Goal: Task Accomplishment & Management: Use online tool/utility

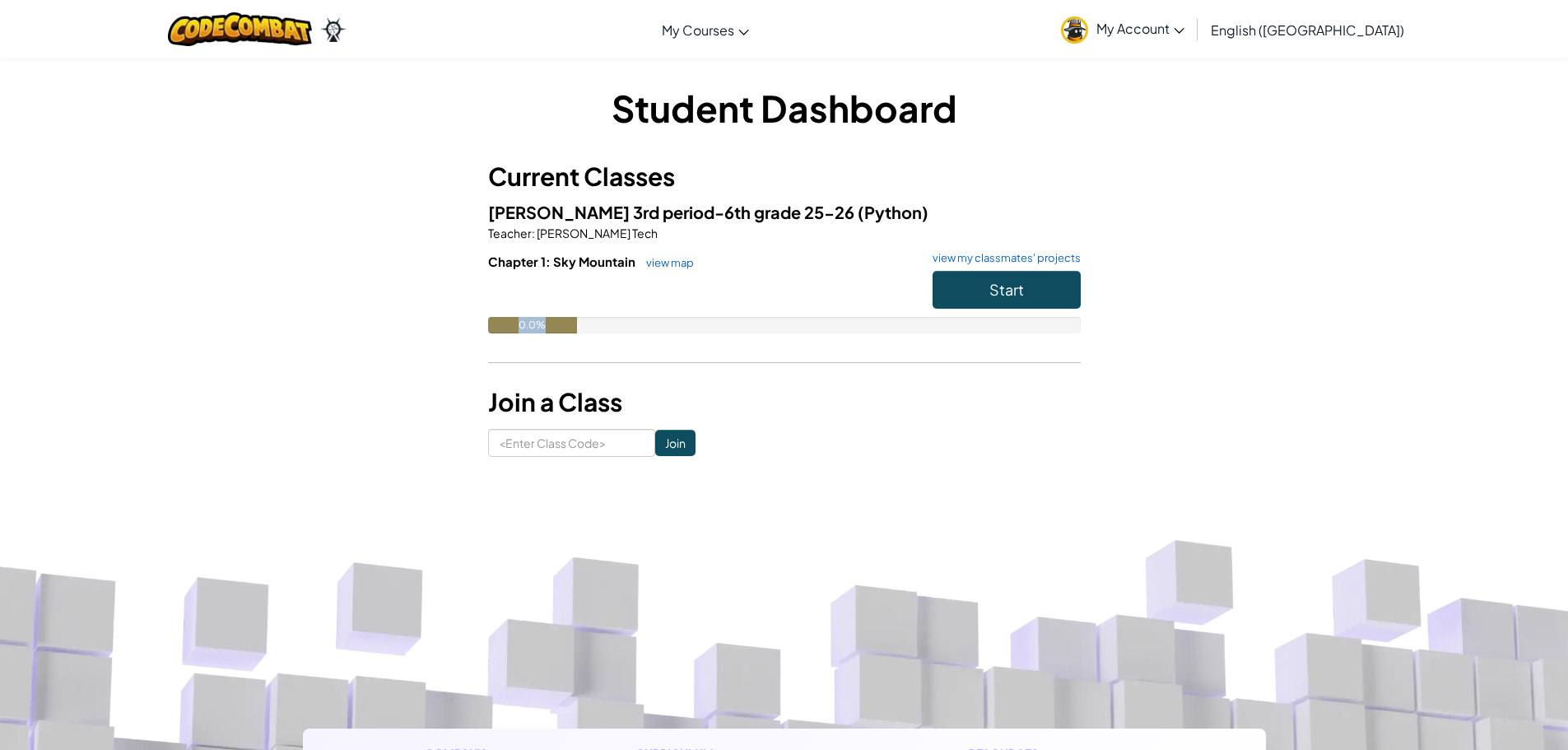
drag, startPoint x: 564, startPoint y: 326, endPoint x: 558, endPoint y: 340, distance: 15.2
click at [558, 340] on div "Chapter 1: Sky Mountain view map view my classmates' projects Start 0.0%" at bounding box center [784, 305] width 593 height 105
click at [561, 349] on div "Chapter 1: Sky Mountain view map view my classmates' projects Start 0.0%" at bounding box center [784, 305] width 593 height 105
click at [1185, 36] on span "My Account" at bounding box center [1141, 28] width 88 height 17
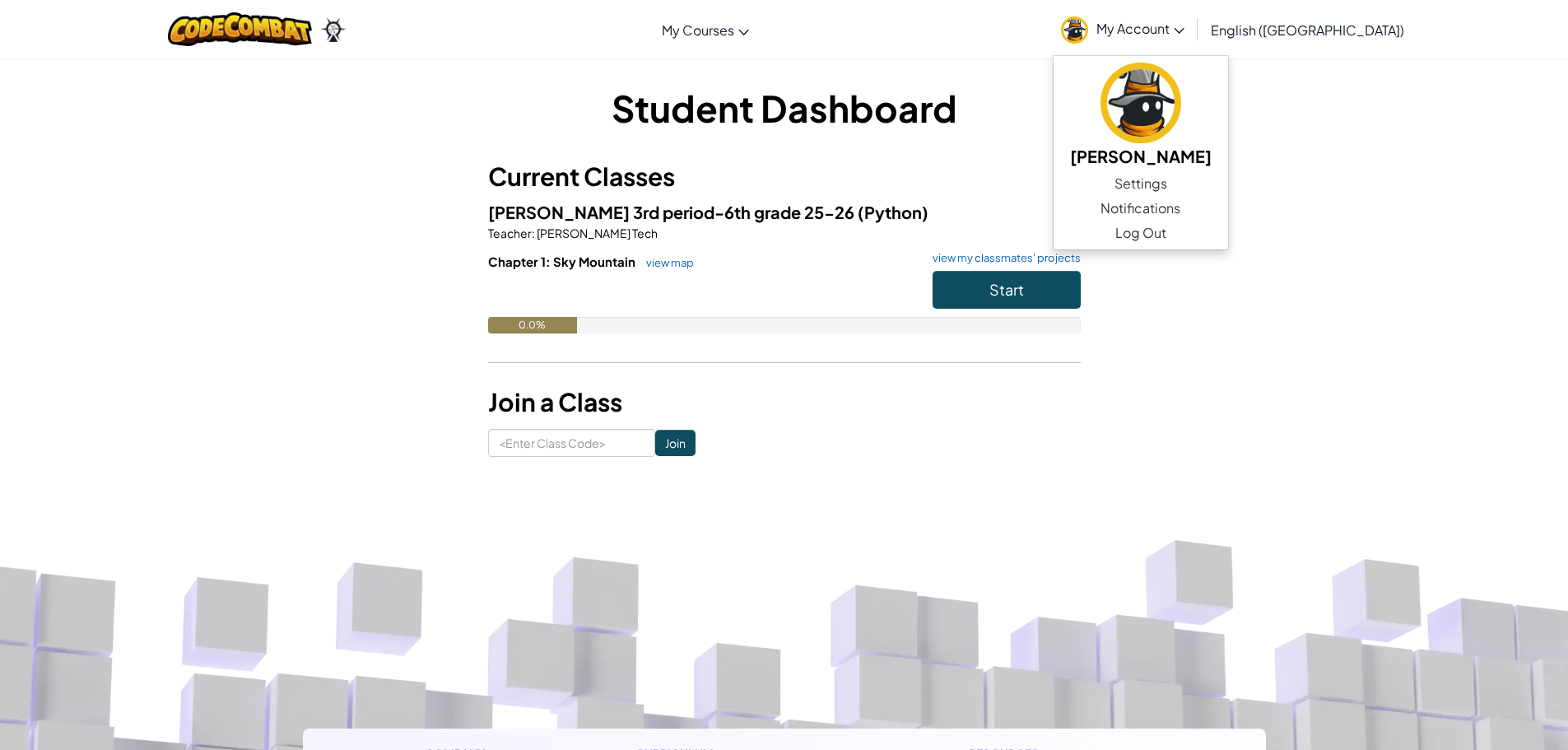
click at [1333, 146] on div "Student Dashboard Current Classes [PERSON_NAME] 3rd period-6th grade 25-26 (Pyt…" at bounding box center [784, 269] width 1568 height 424
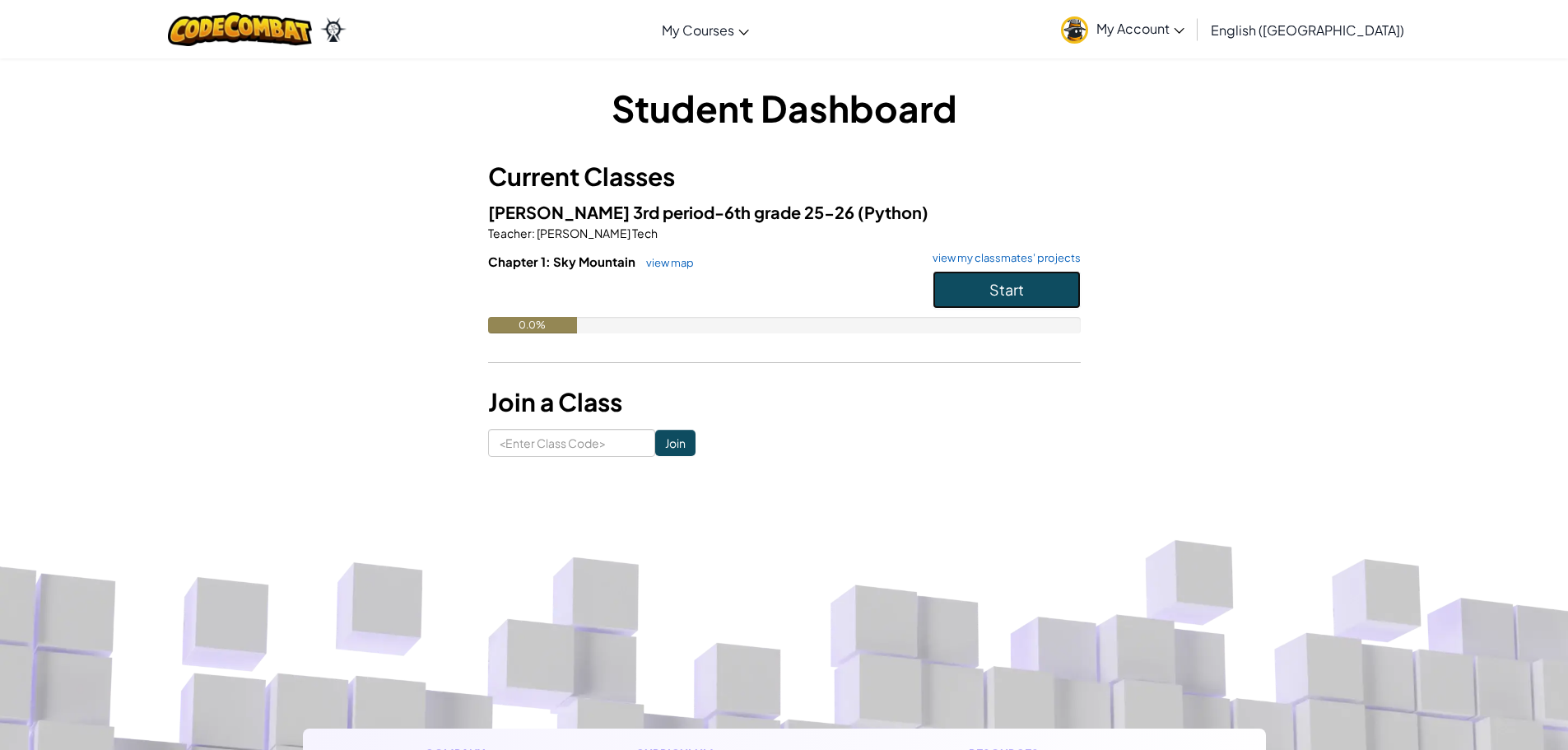
click at [1019, 293] on span "Start" at bounding box center [1007, 289] width 35 height 19
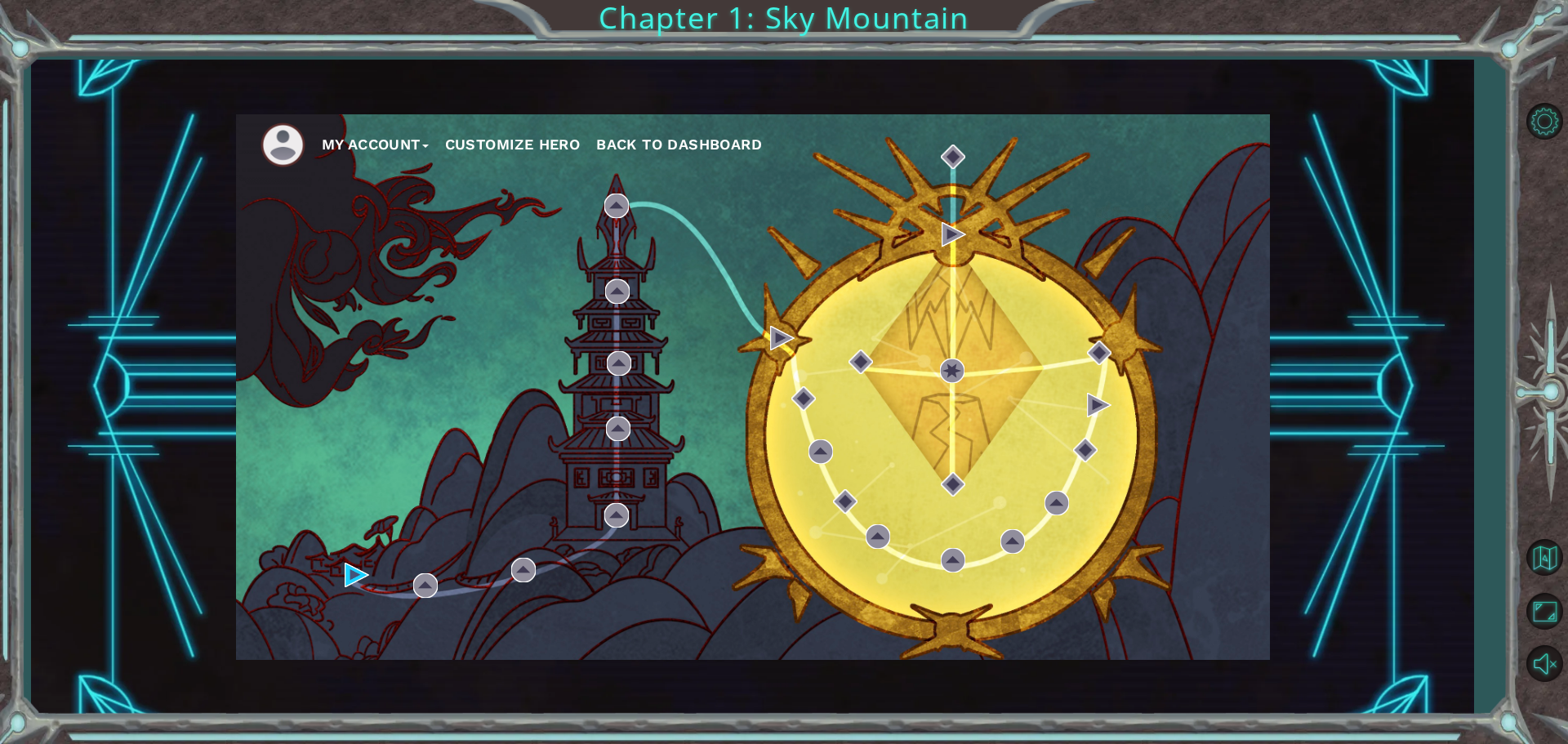
click at [537, 150] on button "Customize Hero" at bounding box center [512, 145] width 136 height 25
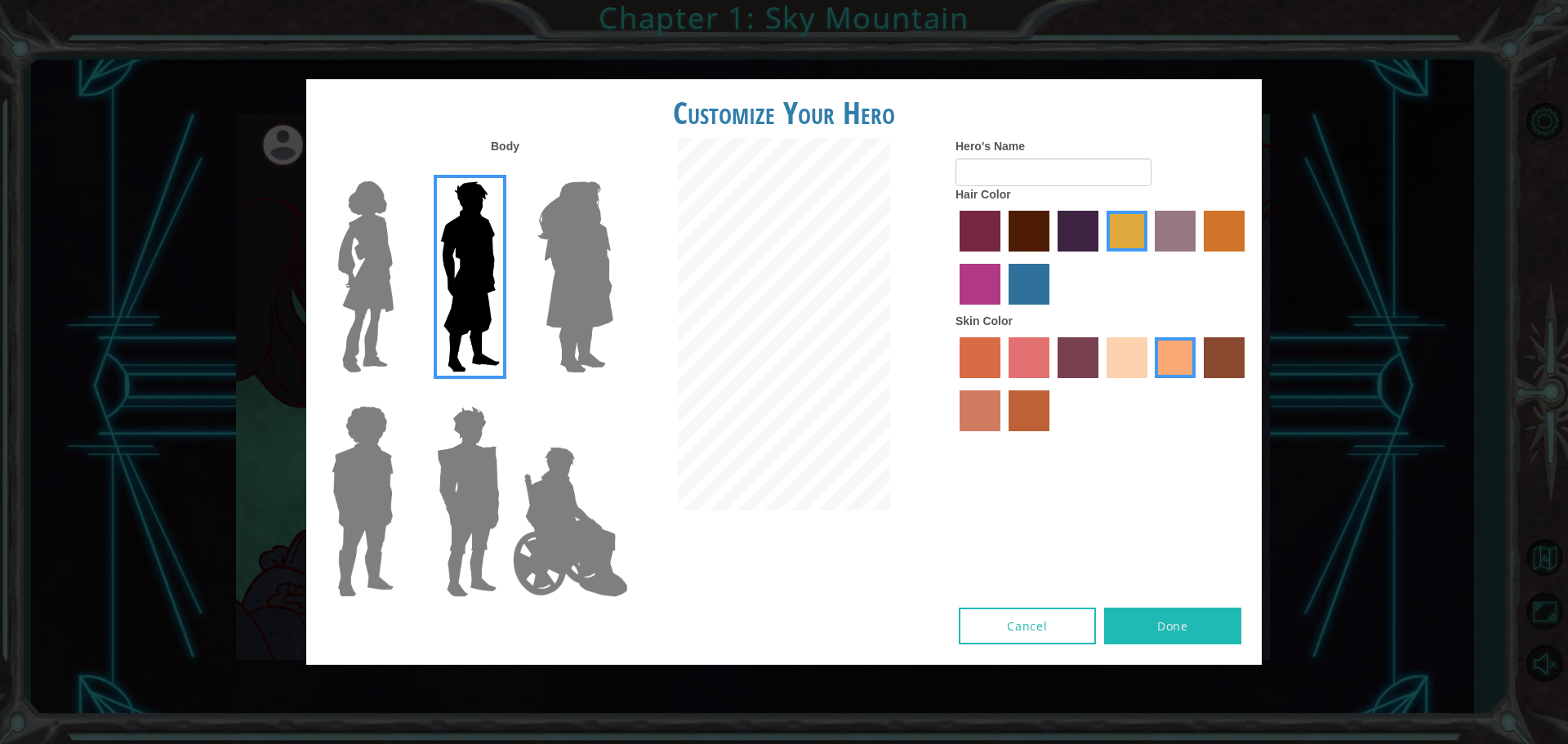
click at [375, 265] on img at bounding box center [366, 277] width 68 height 204
click at [400, 171] on input "Hero Connie" at bounding box center [400, 171] width 0 height 0
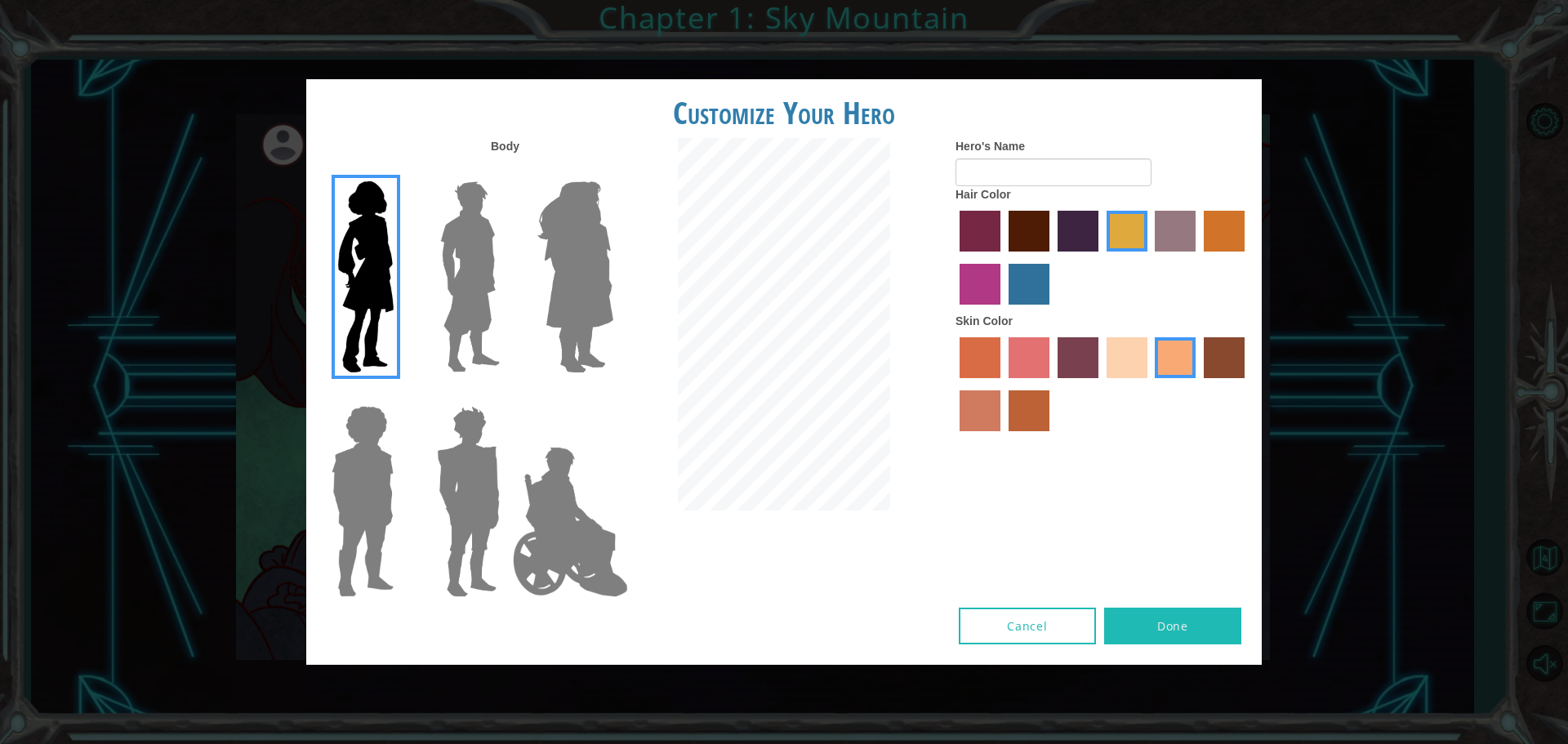
click at [457, 308] on img at bounding box center [469, 277] width 72 height 204
click at [506, 171] on input "Hero Lars" at bounding box center [506, 171] width 0 height 0
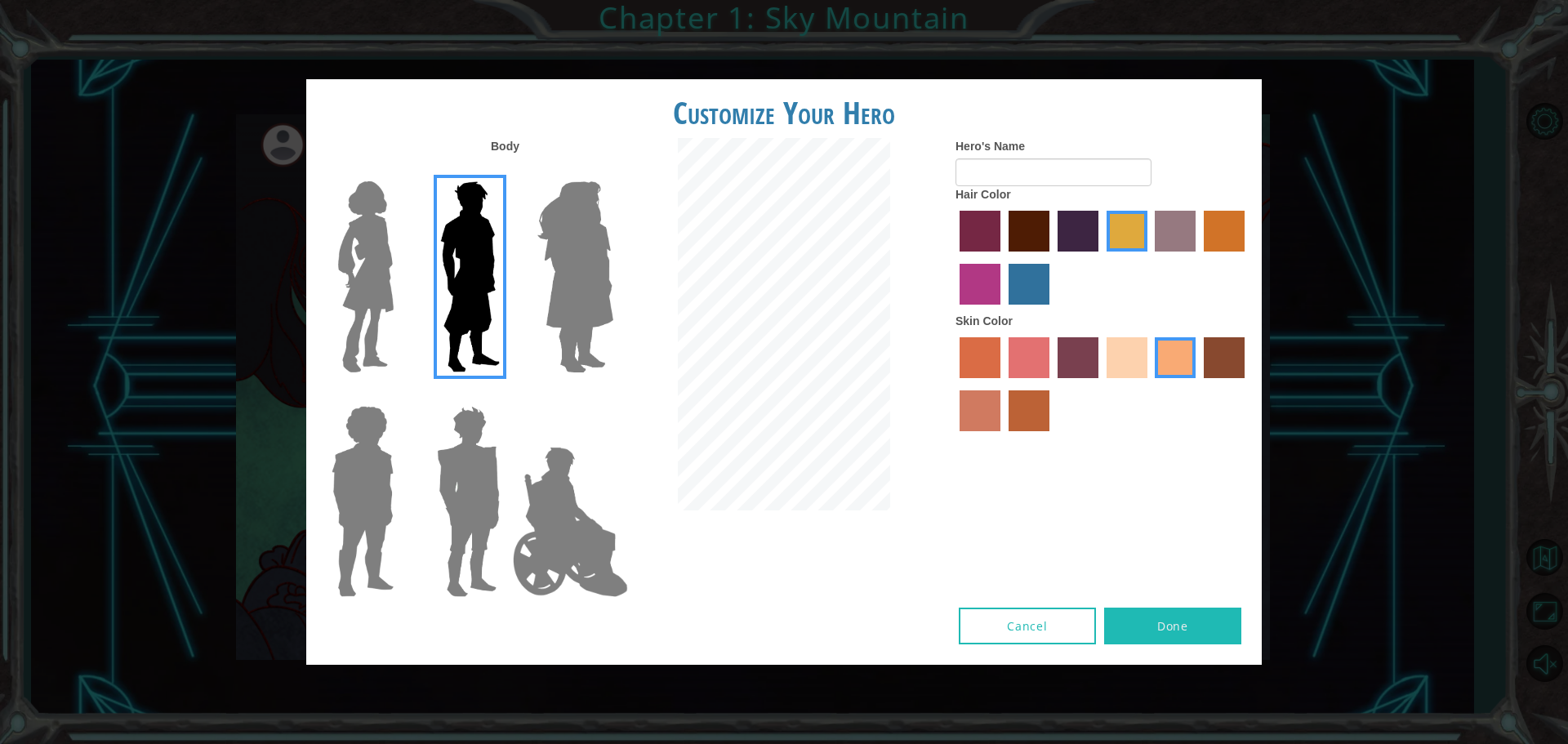
click at [563, 318] on img at bounding box center [575, 277] width 89 height 204
click at [613, 171] on input "Hero Amethyst" at bounding box center [613, 171] width 0 height 0
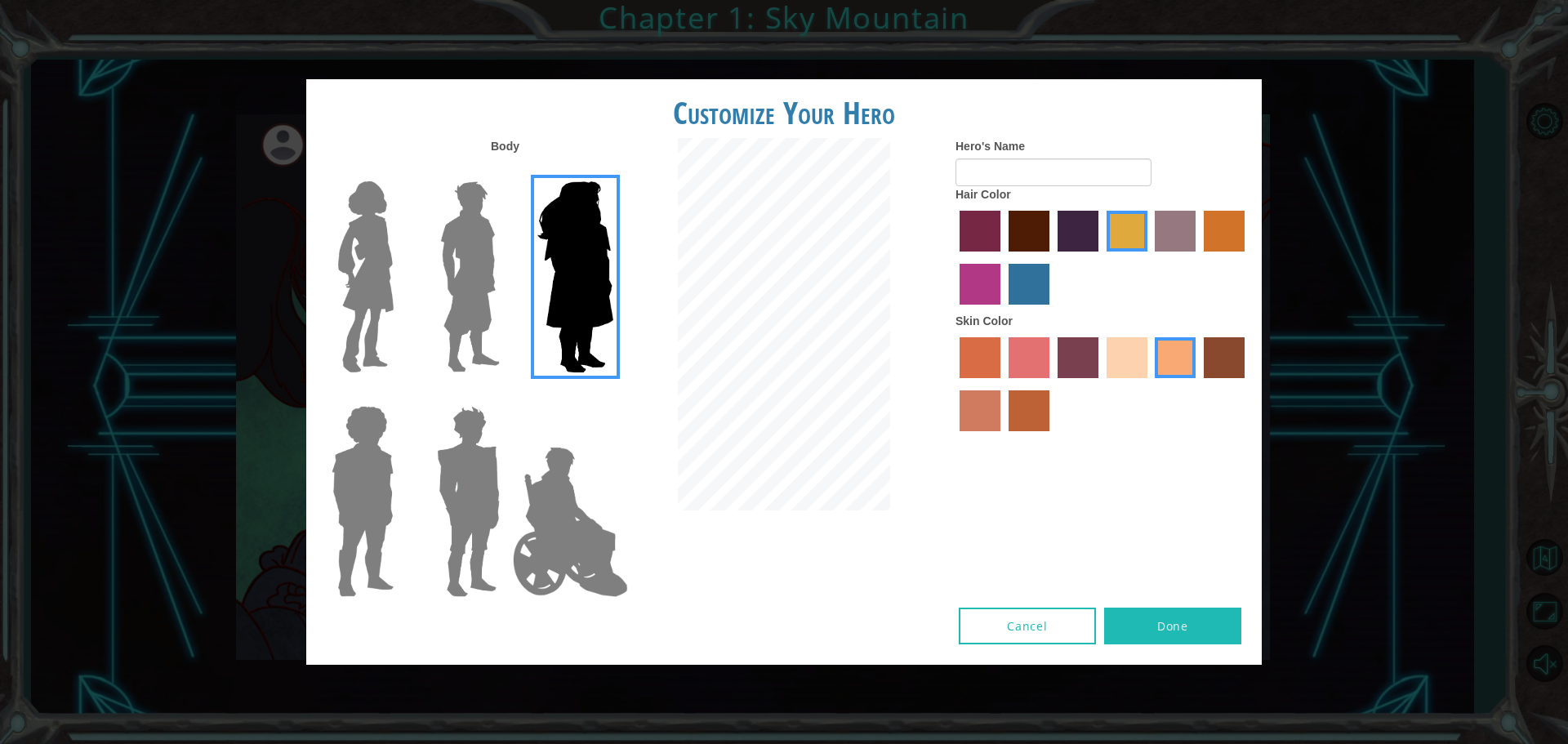
click at [384, 512] on img at bounding box center [362, 502] width 75 height 204
click at [400, 395] on input "Hero Steven" at bounding box center [400, 395] width 0 height 0
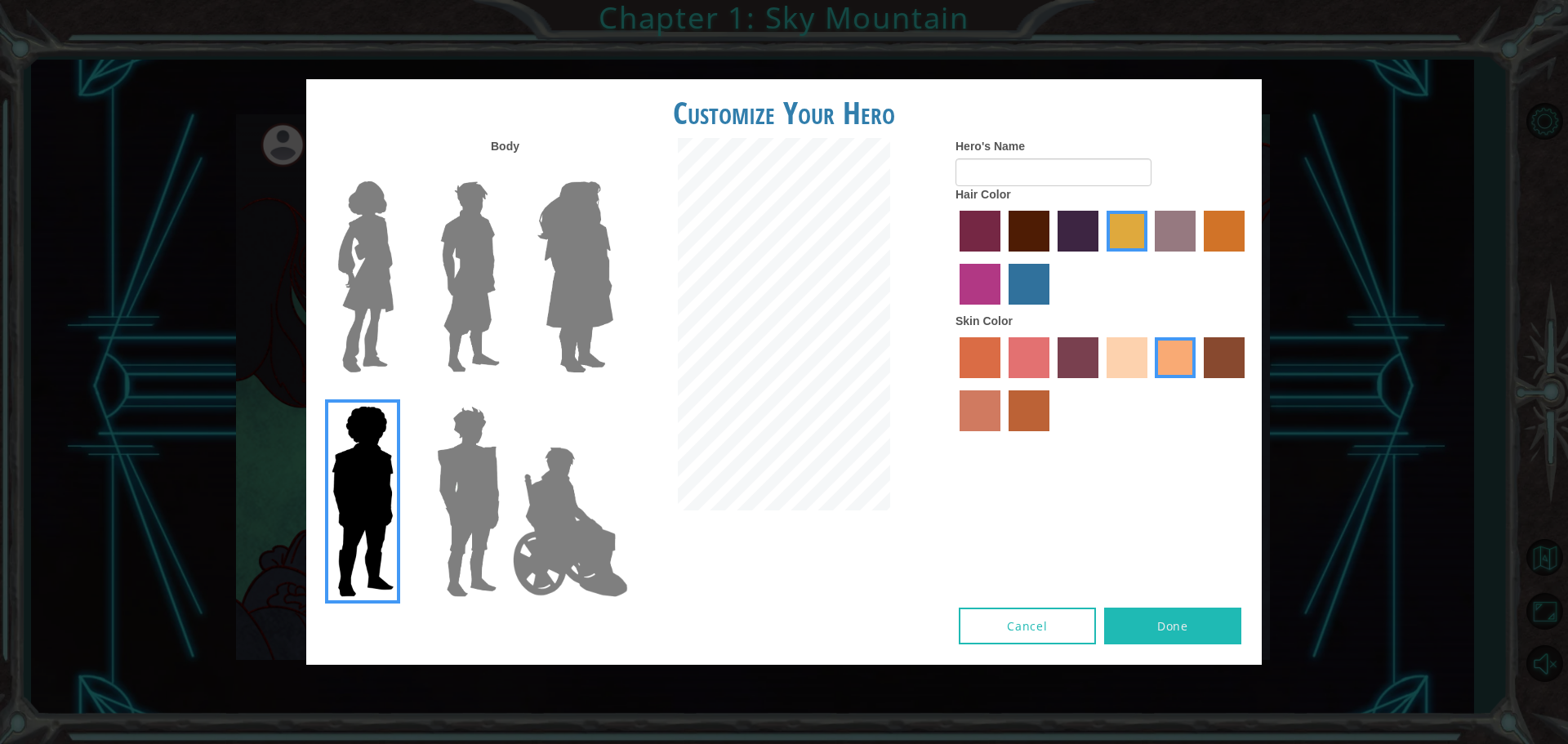
click at [492, 551] on img at bounding box center [468, 502] width 76 height 204
click at [506, 395] on input "Hero Garnet" at bounding box center [506, 395] width 0 height 0
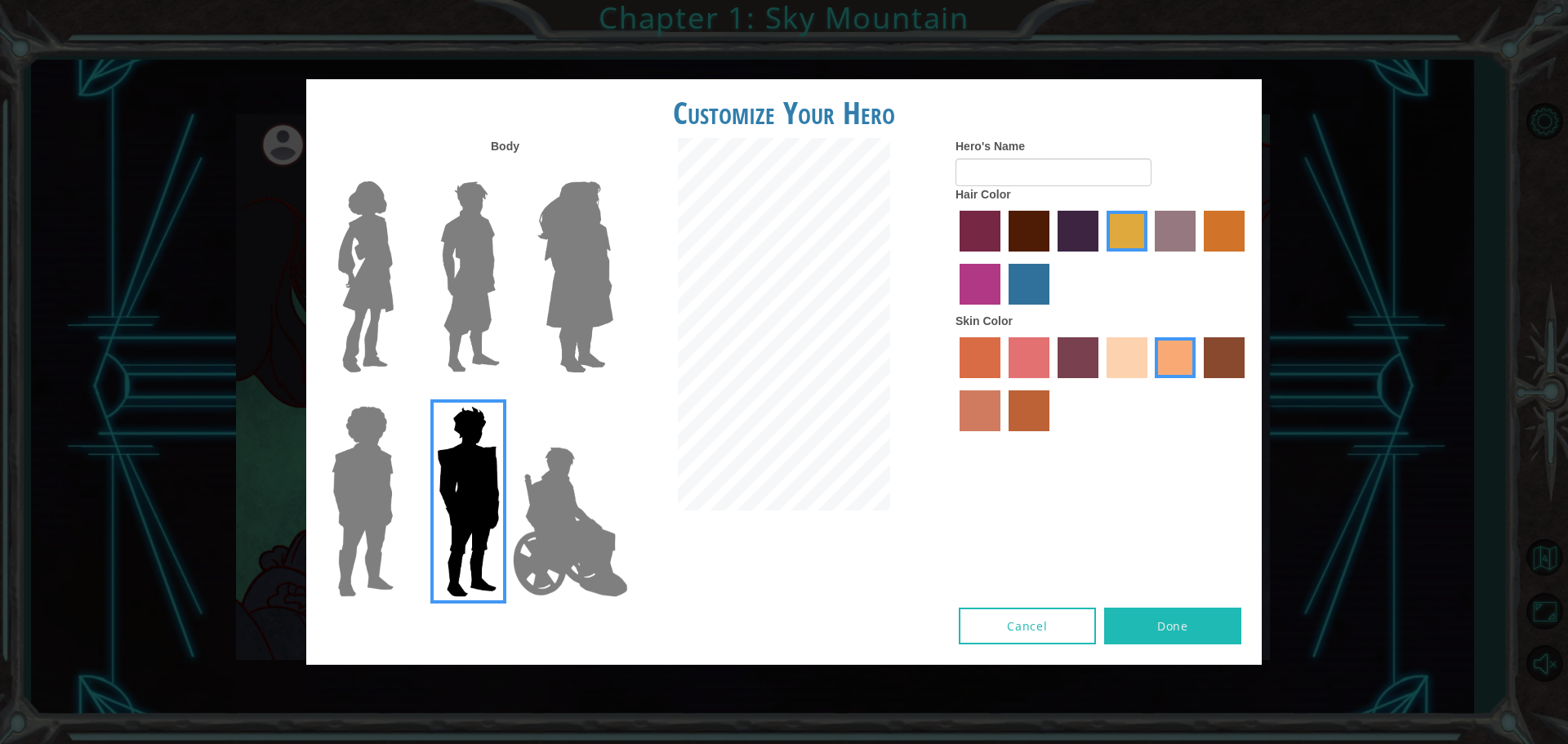
click at [562, 574] on img at bounding box center [571, 522] width 128 height 163
click at [613, 395] on input "Hero Jamie" at bounding box center [613, 395] width 0 height 0
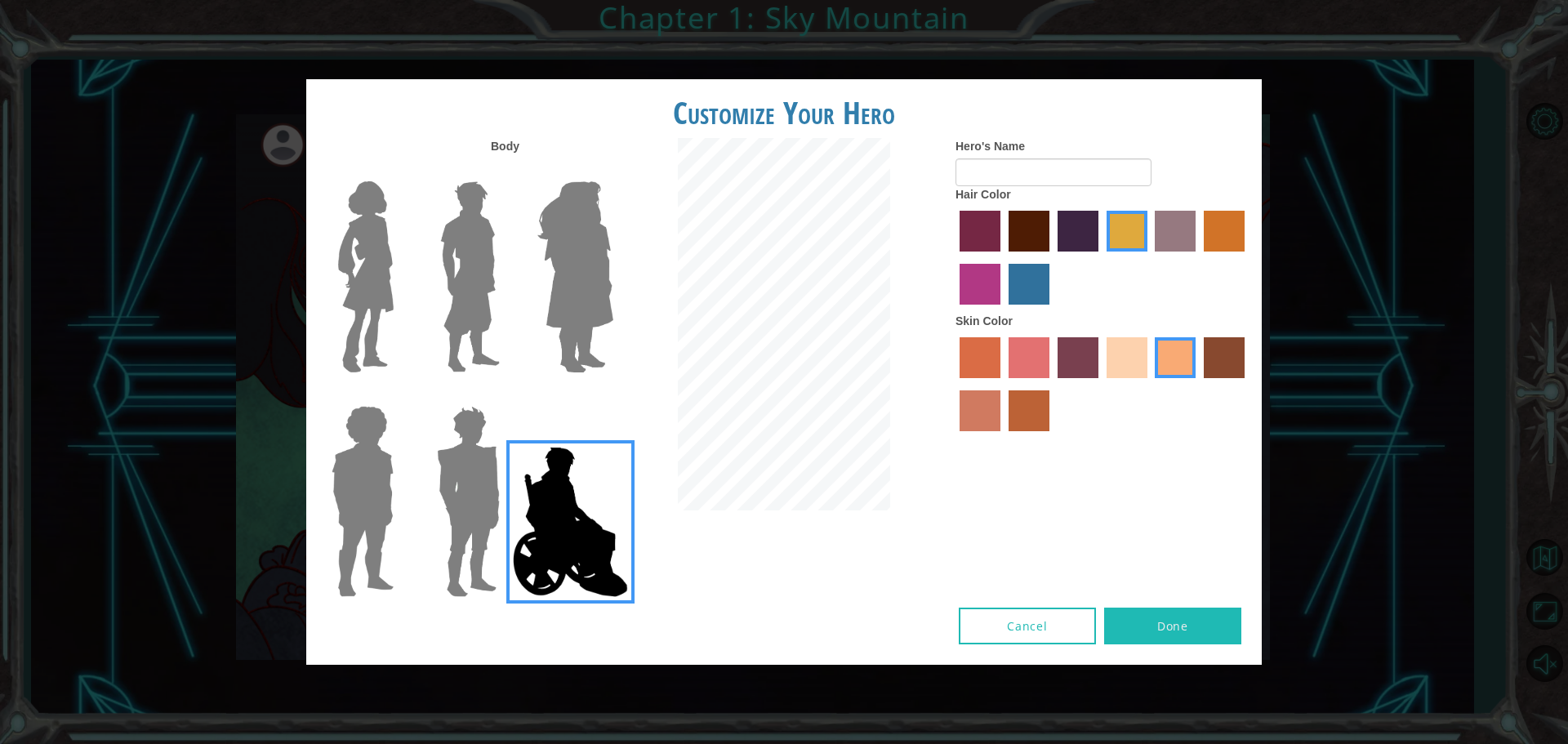
click at [365, 295] on img at bounding box center [366, 277] width 68 height 204
click at [400, 171] on input "Hero Connie" at bounding box center [400, 171] width 0 height 0
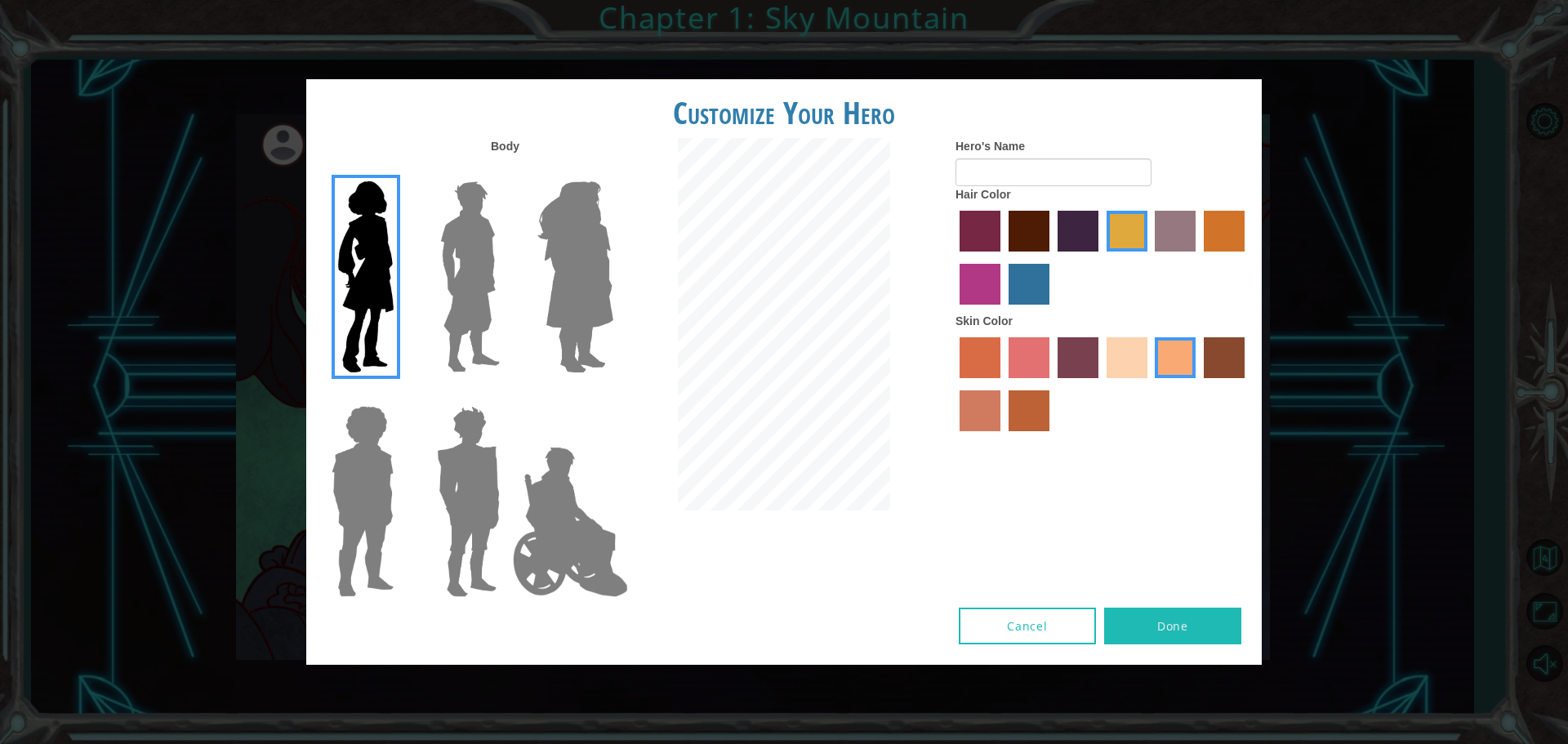
click at [971, 276] on label "medium red violet hair color" at bounding box center [980, 284] width 41 height 41
click at [1247, 257] on input "medium red violet hair color" at bounding box center [1247, 257] width 0 height 0
click at [1110, 354] on label "sandy beach skin color" at bounding box center [1127, 358] width 41 height 41
click at [1100, 384] on input "sandy beach skin color" at bounding box center [1100, 384] width 0 height 0
click at [1017, 350] on label "froly skin color" at bounding box center [1029, 358] width 41 height 41
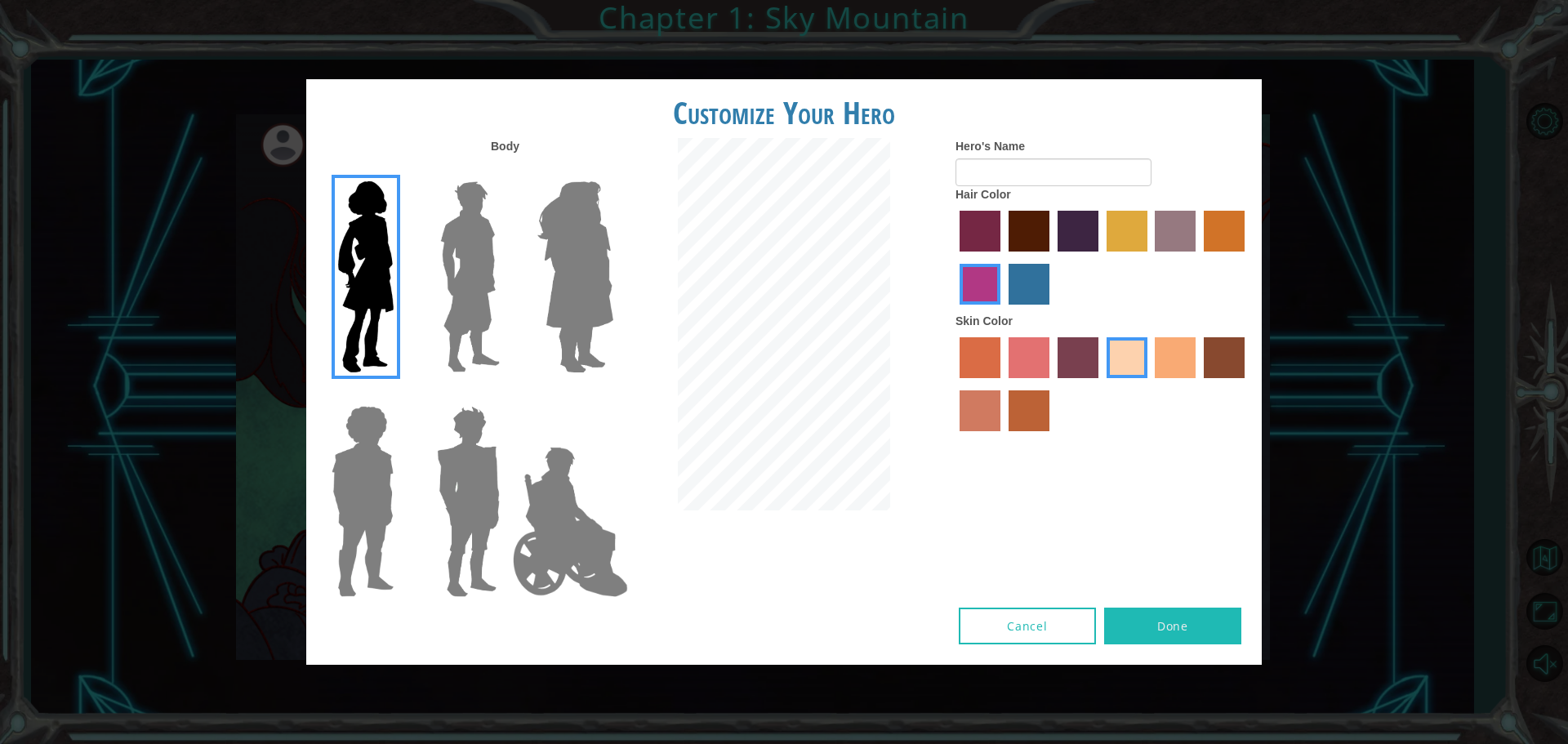
click at [1002, 384] on input "froly skin color" at bounding box center [1002, 384] width 0 height 0
click at [1136, 360] on label "sandy beach skin color" at bounding box center [1127, 358] width 41 height 41
click at [1100, 384] on input "sandy beach skin color" at bounding box center [1100, 384] width 0 height 0
click at [1170, 358] on label "tacao skin color" at bounding box center [1175, 358] width 41 height 41
click at [1150, 384] on input "tacao skin color" at bounding box center [1150, 384] width 0 height 0
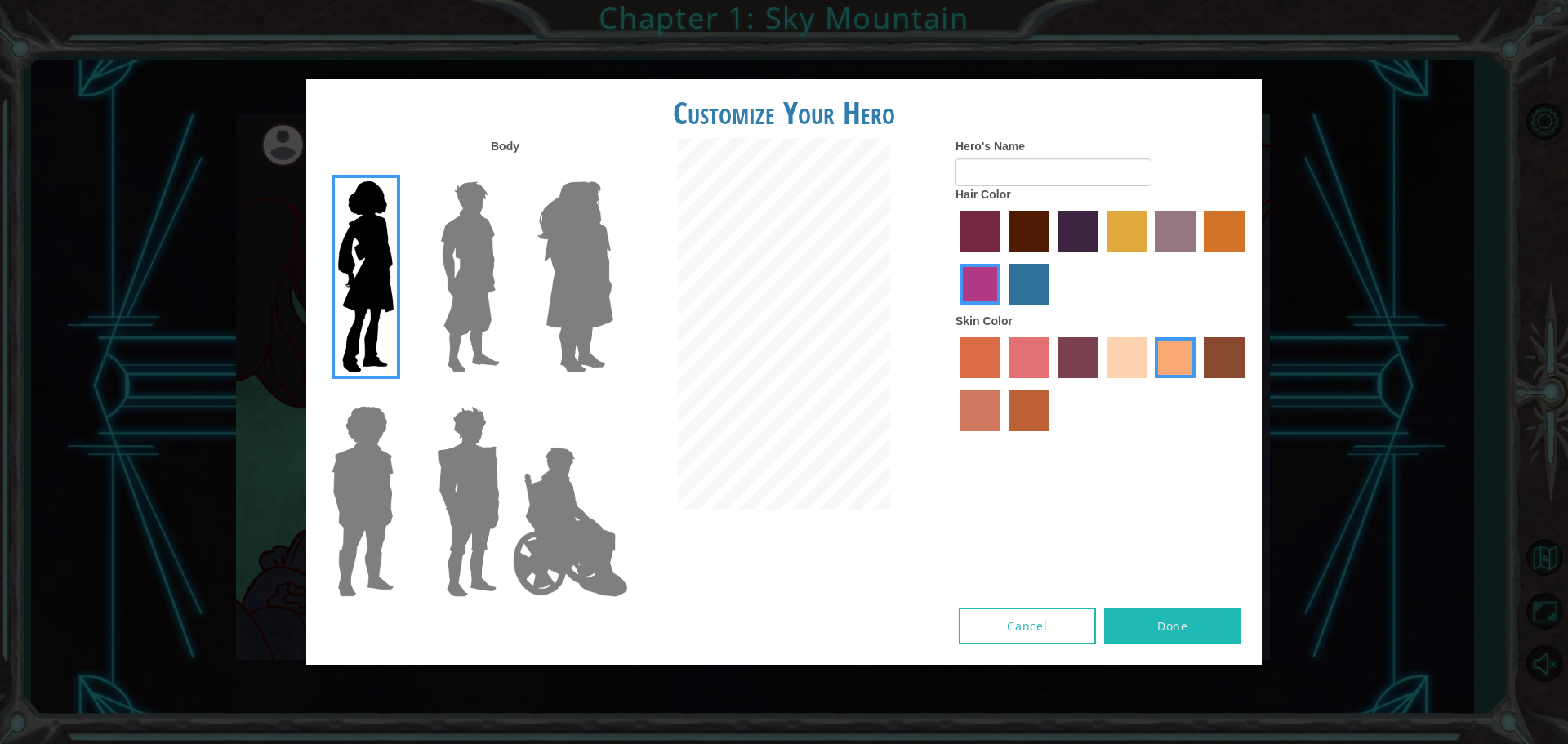
click at [1028, 410] on label "smoke tree skin color" at bounding box center [1029, 411] width 41 height 41
click at [1002, 437] on input "smoke tree skin color" at bounding box center [1002, 437] width 0 height 0
click at [972, 411] on label "burning sand skin color" at bounding box center [980, 411] width 41 height 41
click at [1247, 384] on input "burning sand skin color" at bounding box center [1247, 384] width 0 height 0
click at [1200, 363] on div at bounding box center [1102, 386] width 294 height 106
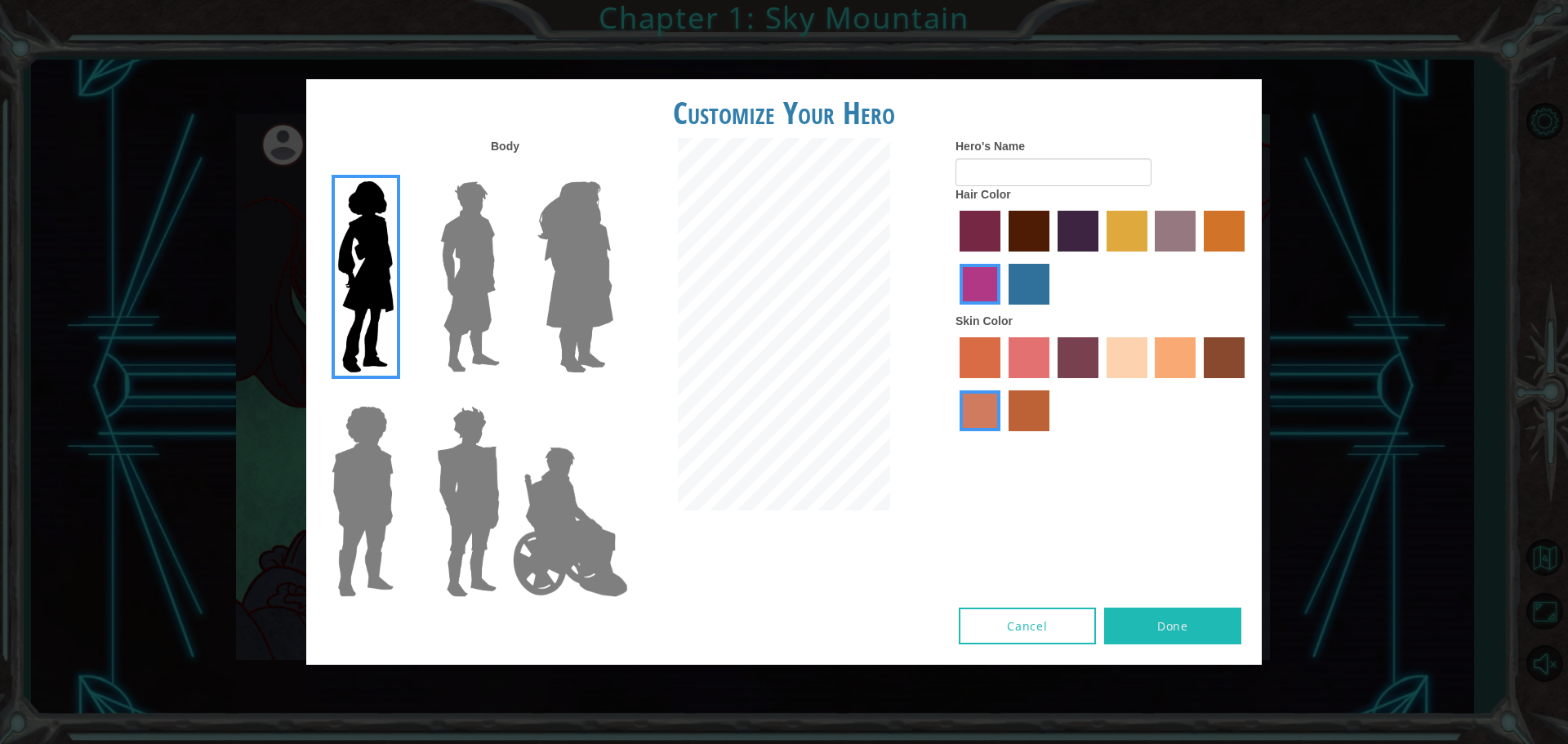
click at [1126, 363] on label "sandy beach skin color" at bounding box center [1127, 358] width 41 height 41
click at [1100, 384] on input "sandy beach skin color" at bounding box center [1100, 384] width 0 height 0
click at [1033, 166] on input "Hero's Name" at bounding box center [1053, 172] width 196 height 28
type input "[PERSON_NAME]"
click at [1025, 288] on label "lachmara hair color" at bounding box center [1029, 284] width 41 height 41
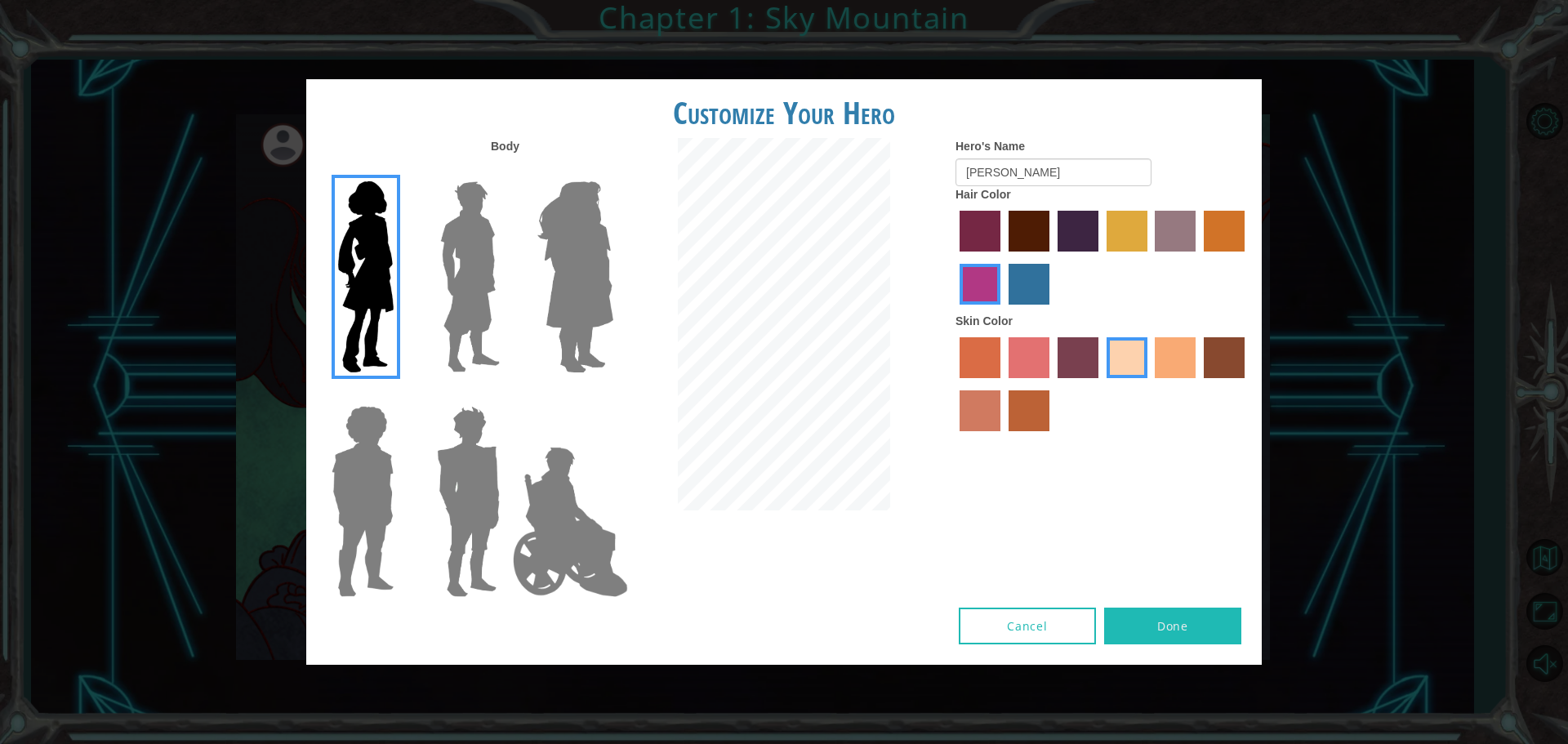
click at [1002, 311] on input "lachmara hair color" at bounding box center [1002, 311] width 0 height 0
click at [994, 228] on label "paprika hair color" at bounding box center [980, 232] width 41 height 41
click at [954, 257] on input "paprika hair color" at bounding box center [954, 257] width 0 height 0
click at [1030, 232] on label "maroon hair color" at bounding box center [1029, 232] width 41 height 41
click at [1002, 257] on input "maroon hair color" at bounding box center [1002, 257] width 0 height 0
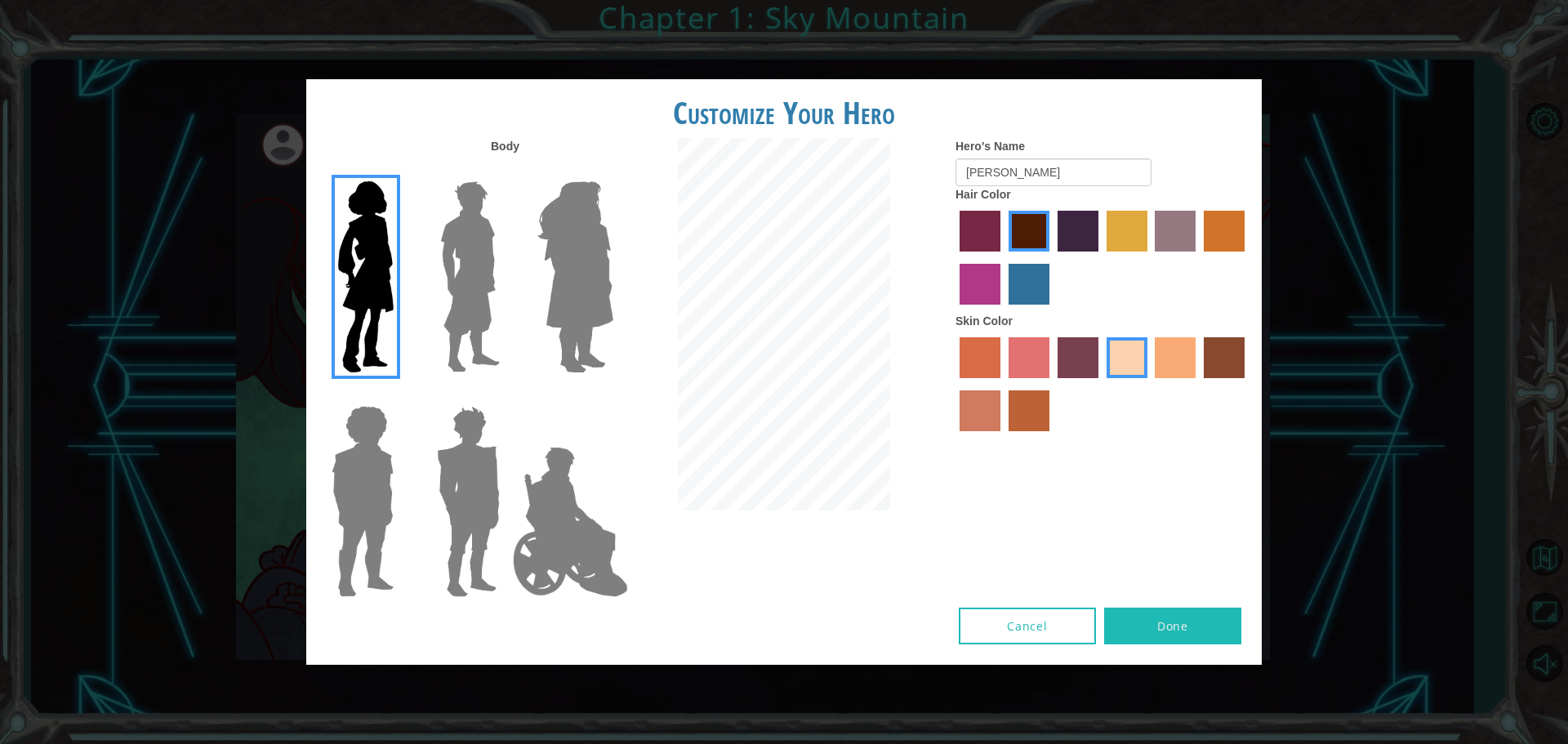
click at [969, 286] on label "medium red violet hair color" at bounding box center [980, 284] width 41 height 41
click at [1247, 257] on input "medium red violet hair color" at bounding box center [1247, 257] width 0 height 0
click at [1153, 617] on button "Done" at bounding box center [1172, 626] width 138 height 37
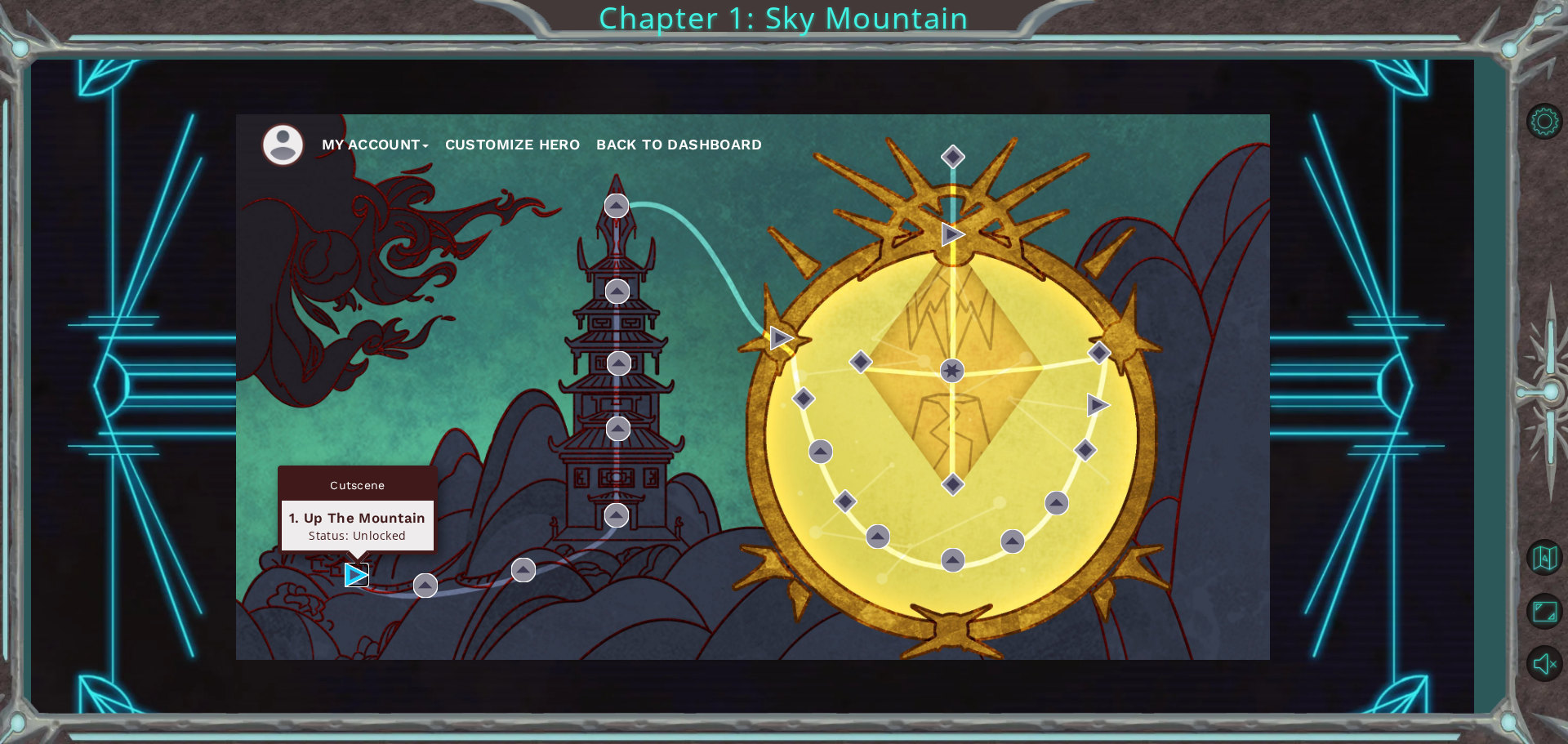
click at [355, 569] on img at bounding box center [357, 575] width 25 height 25
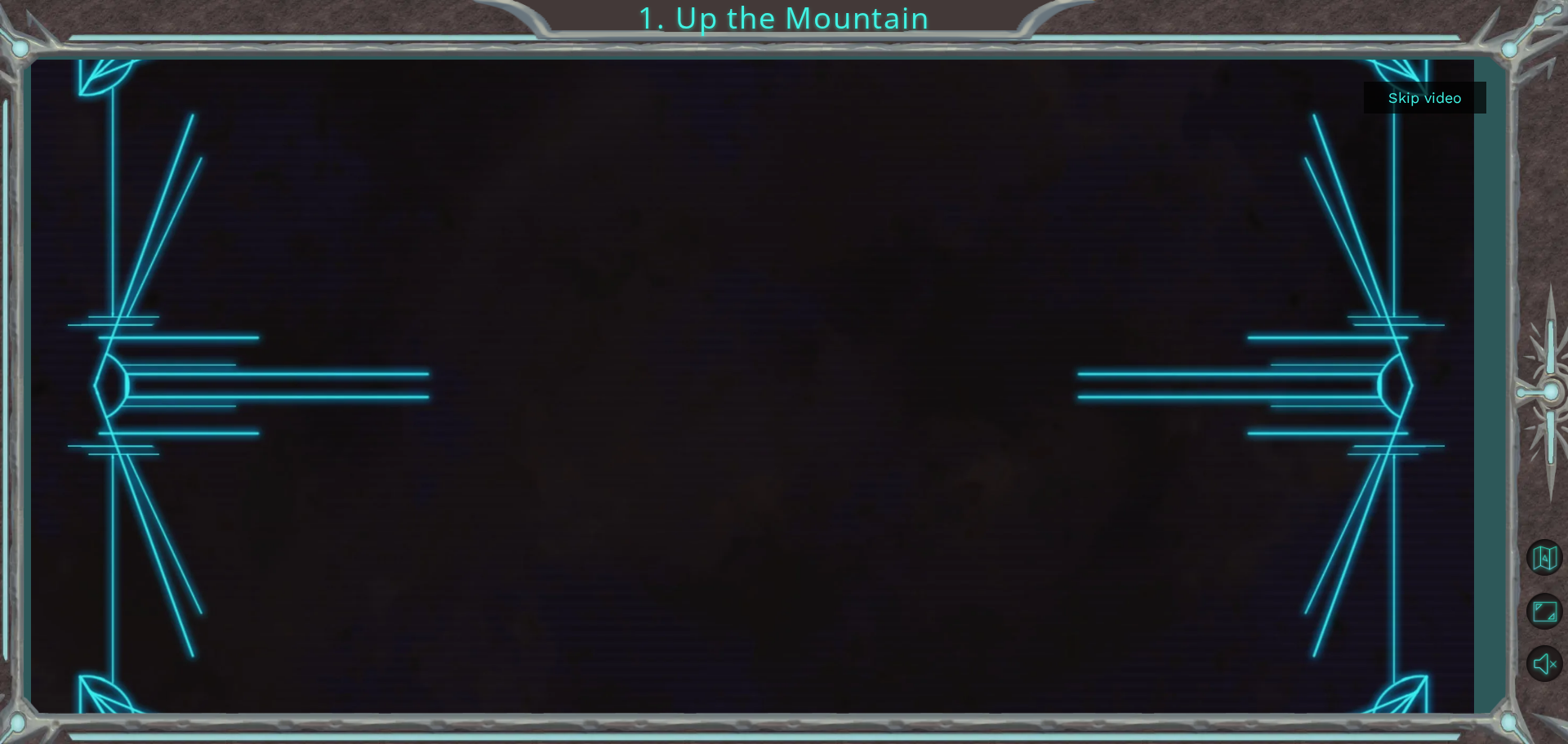
click at [1446, 105] on button "Skip video" at bounding box center [1425, 97] width 123 height 32
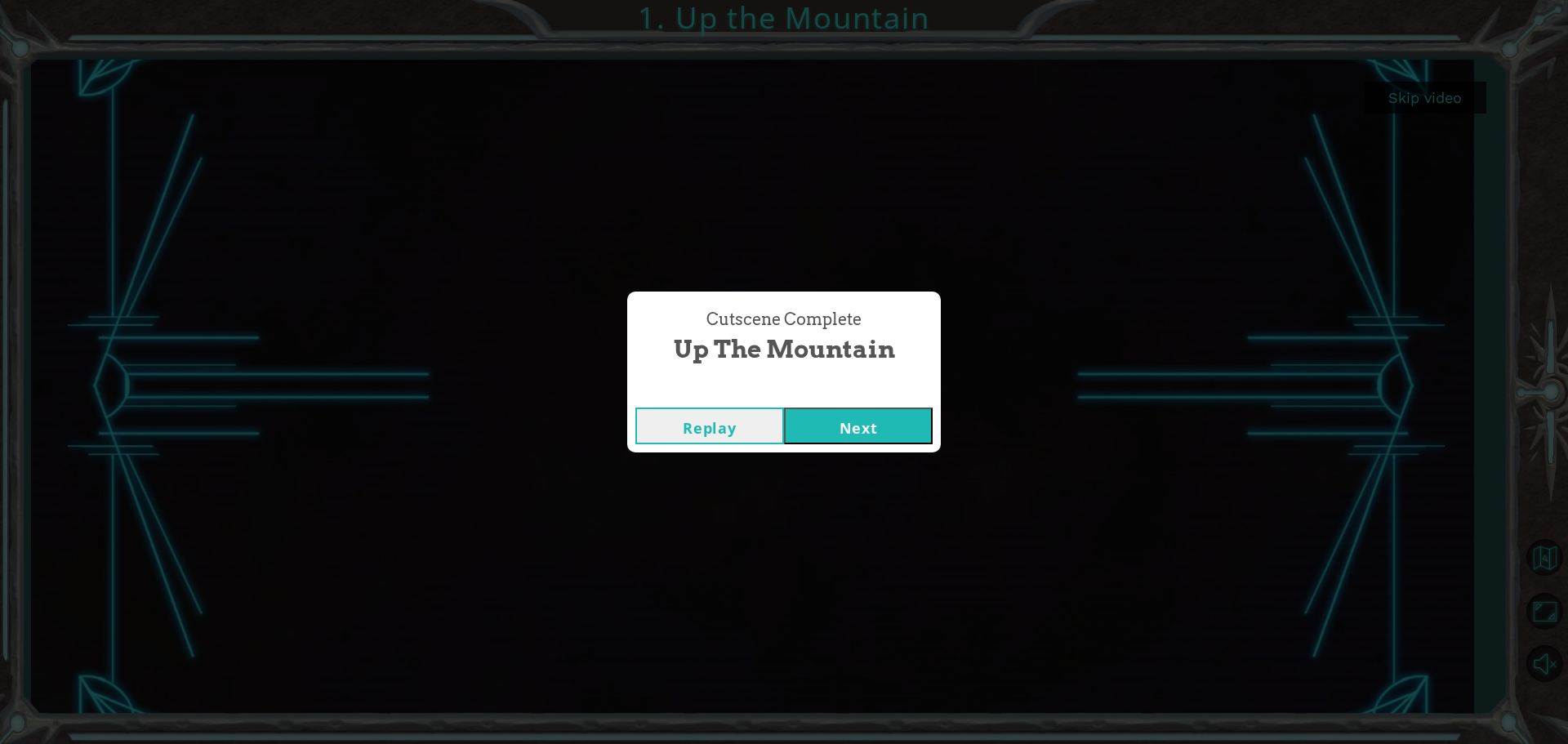
click at [878, 422] on button "Next" at bounding box center [858, 426] width 148 height 37
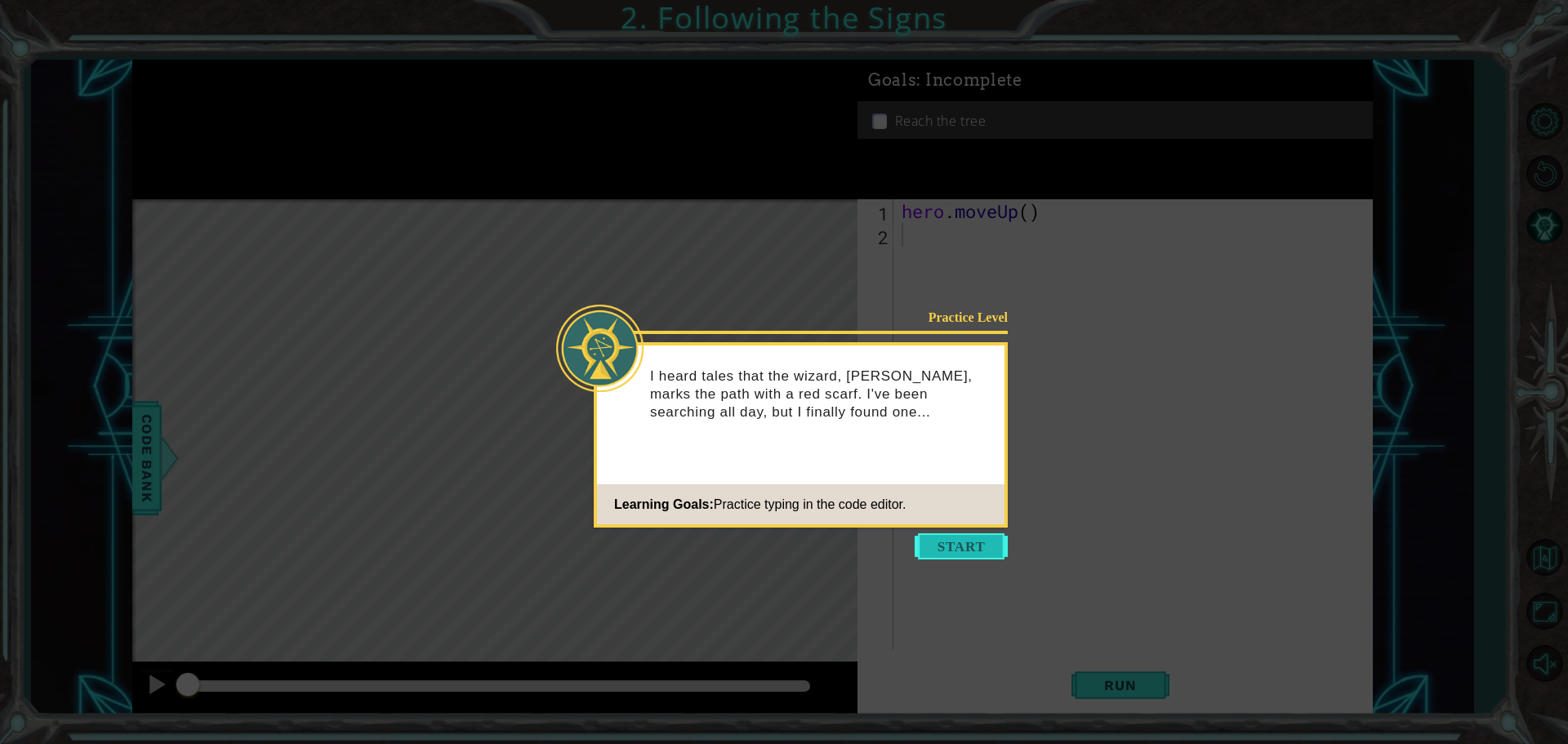
click at [964, 538] on button "Start" at bounding box center [960, 546] width 93 height 26
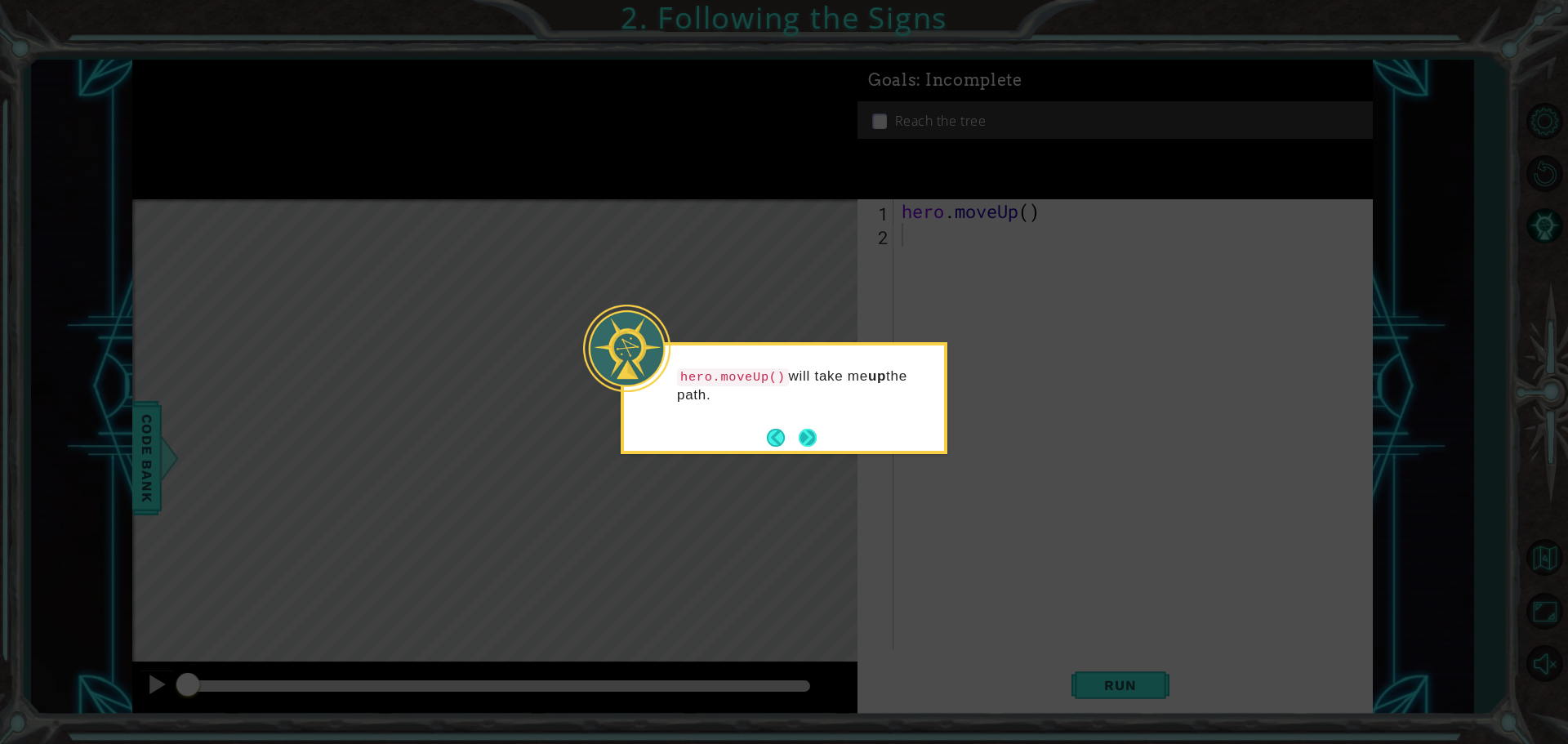
click at [814, 442] on button "Next" at bounding box center [808, 438] width 19 height 19
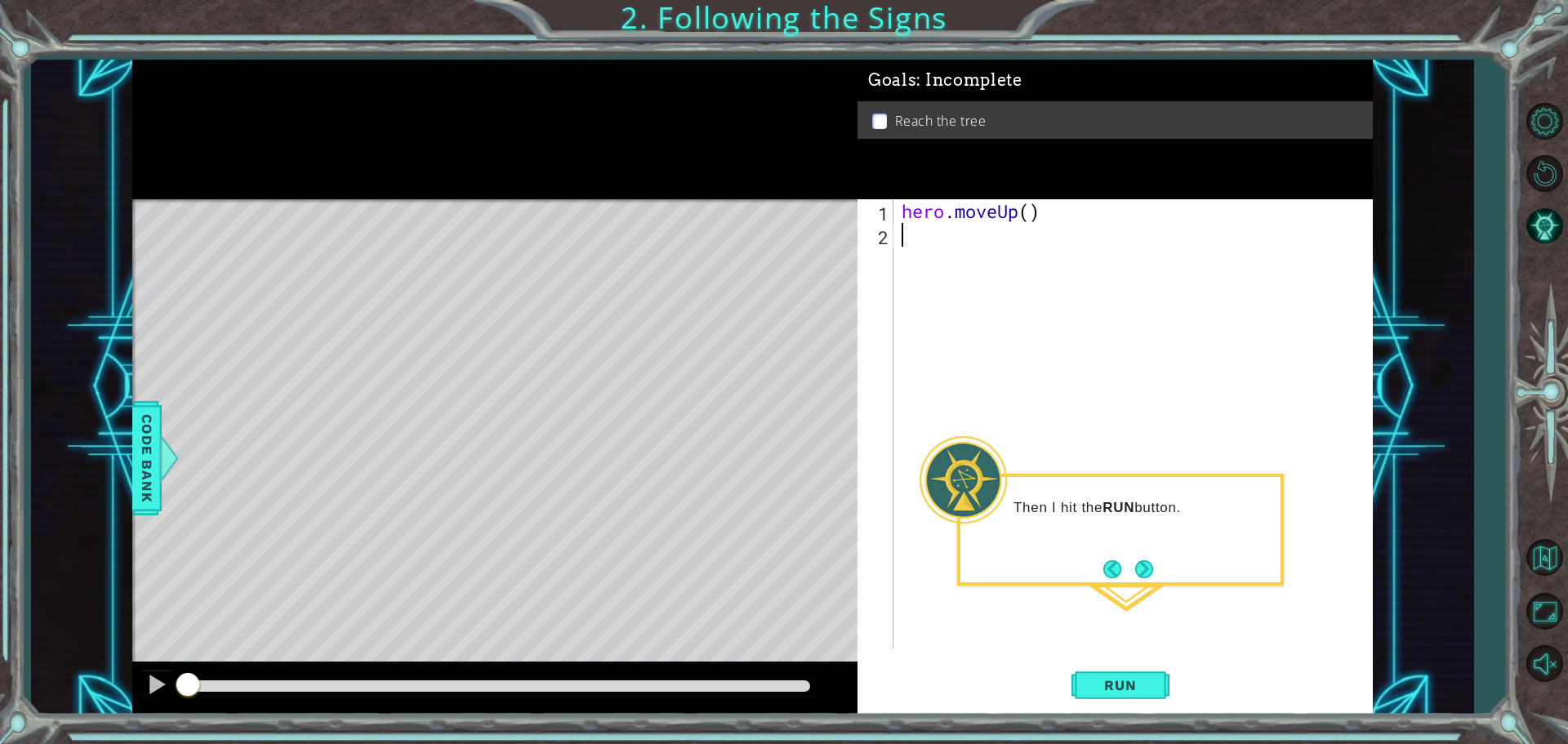
click at [1140, 564] on button "Next" at bounding box center [1144, 569] width 18 height 18
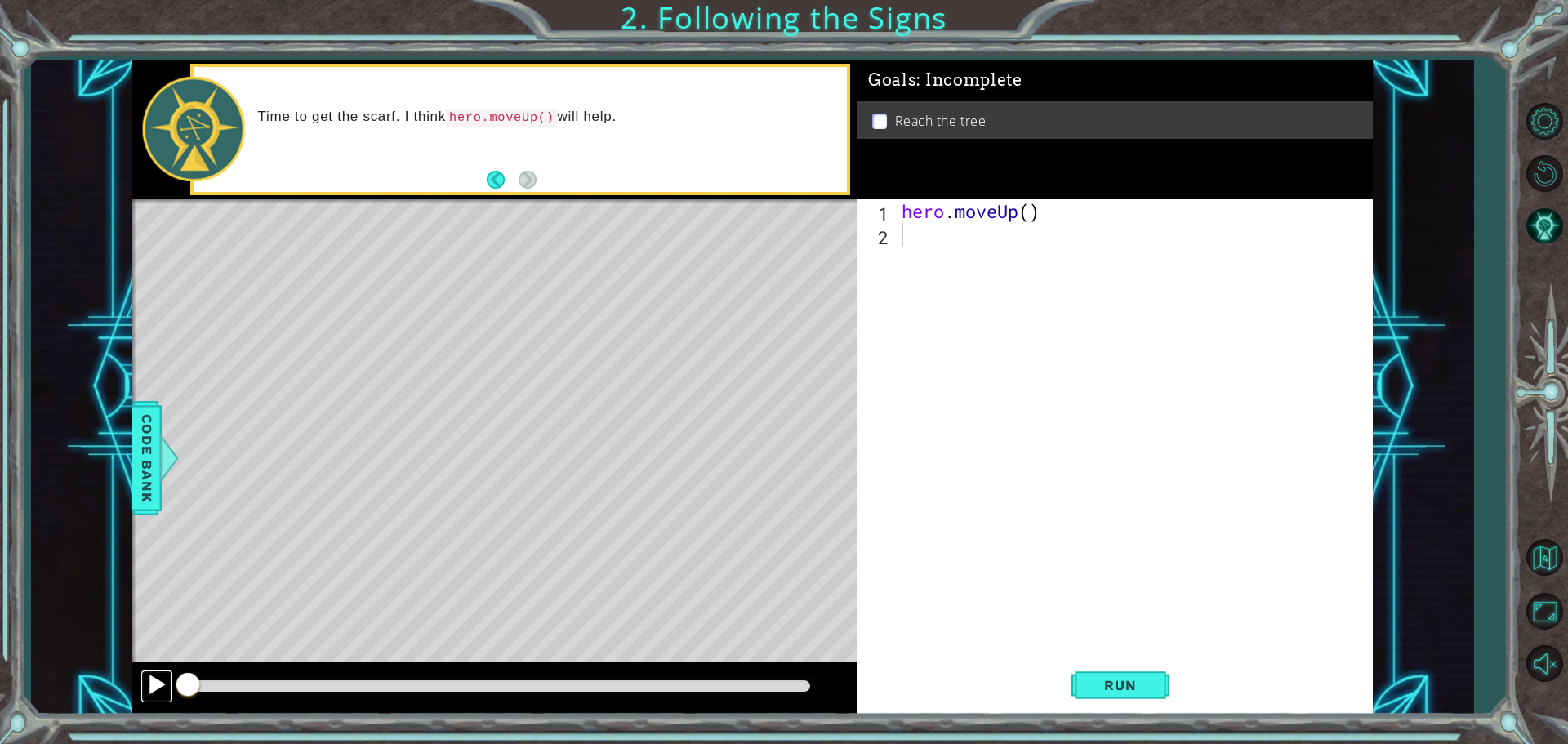
click at [156, 681] on div at bounding box center [156, 685] width 21 height 21
drag, startPoint x: 511, startPoint y: 681, endPoint x: 168, endPoint y: 702, distance: 343.6
click at [168, 702] on div at bounding box center [495, 688] width 725 height 52
click at [154, 686] on div at bounding box center [156, 685] width 21 height 21
drag, startPoint x: 227, startPoint y: 690, endPoint x: 178, endPoint y: 694, distance: 49.2
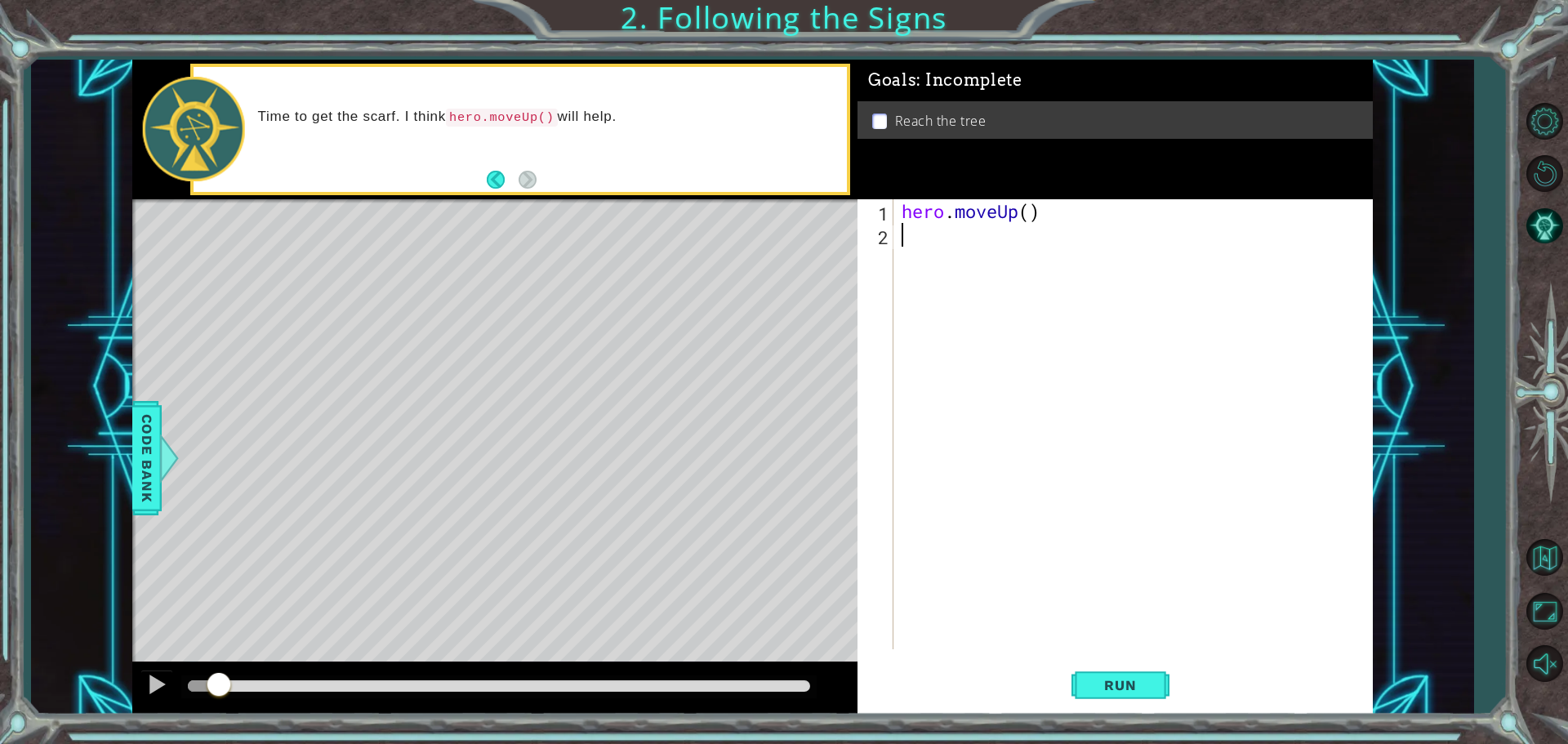
click at [178, 694] on div at bounding box center [495, 688] width 725 height 52
click at [815, 374] on div "Level Map" at bounding box center [510, 440] width 754 height 481
click at [1133, 687] on span "Run" at bounding box center [1120, 686] width 64 height 16
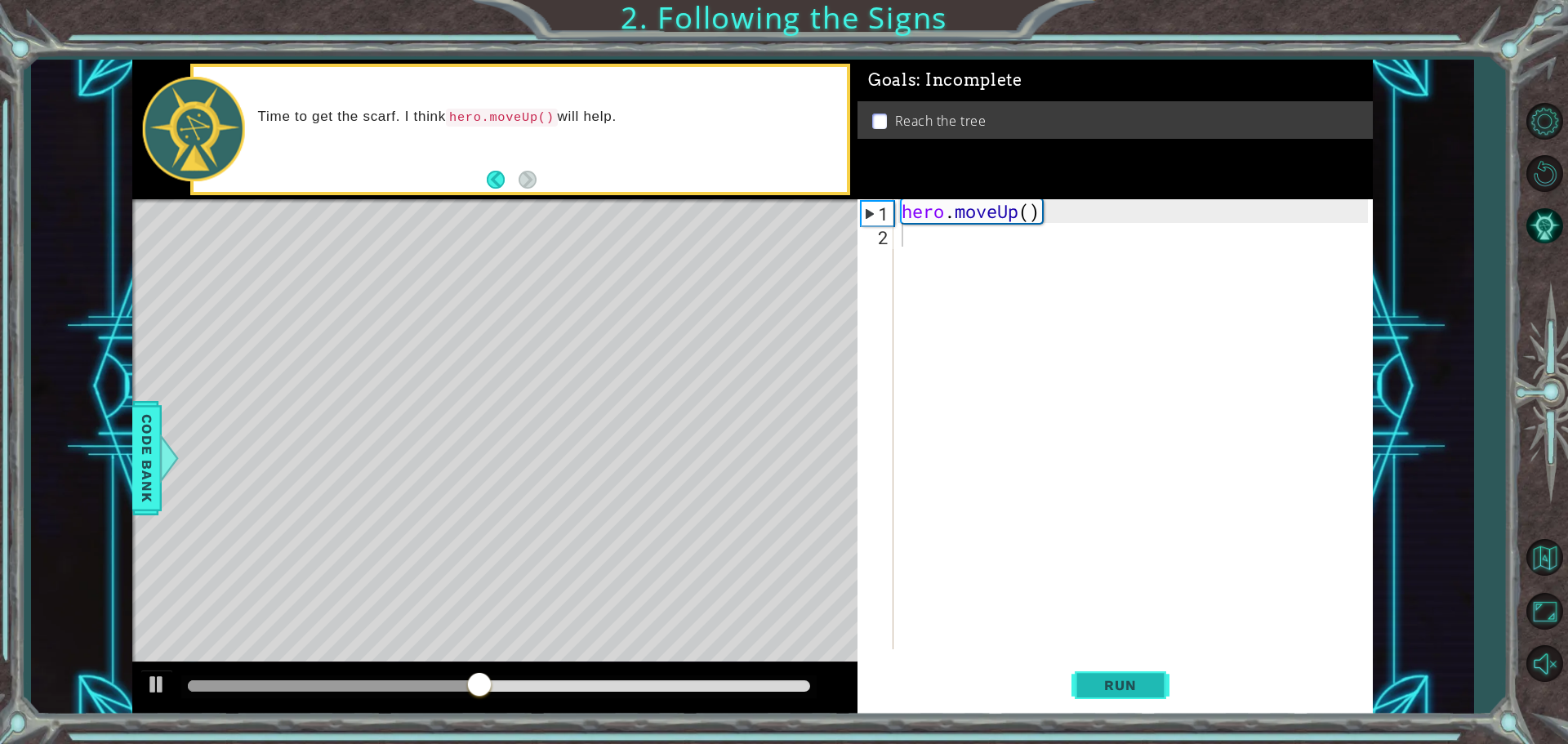
click at [1148, 680] on span "Run" at bounding box center [1120, 686] width 64 height 16
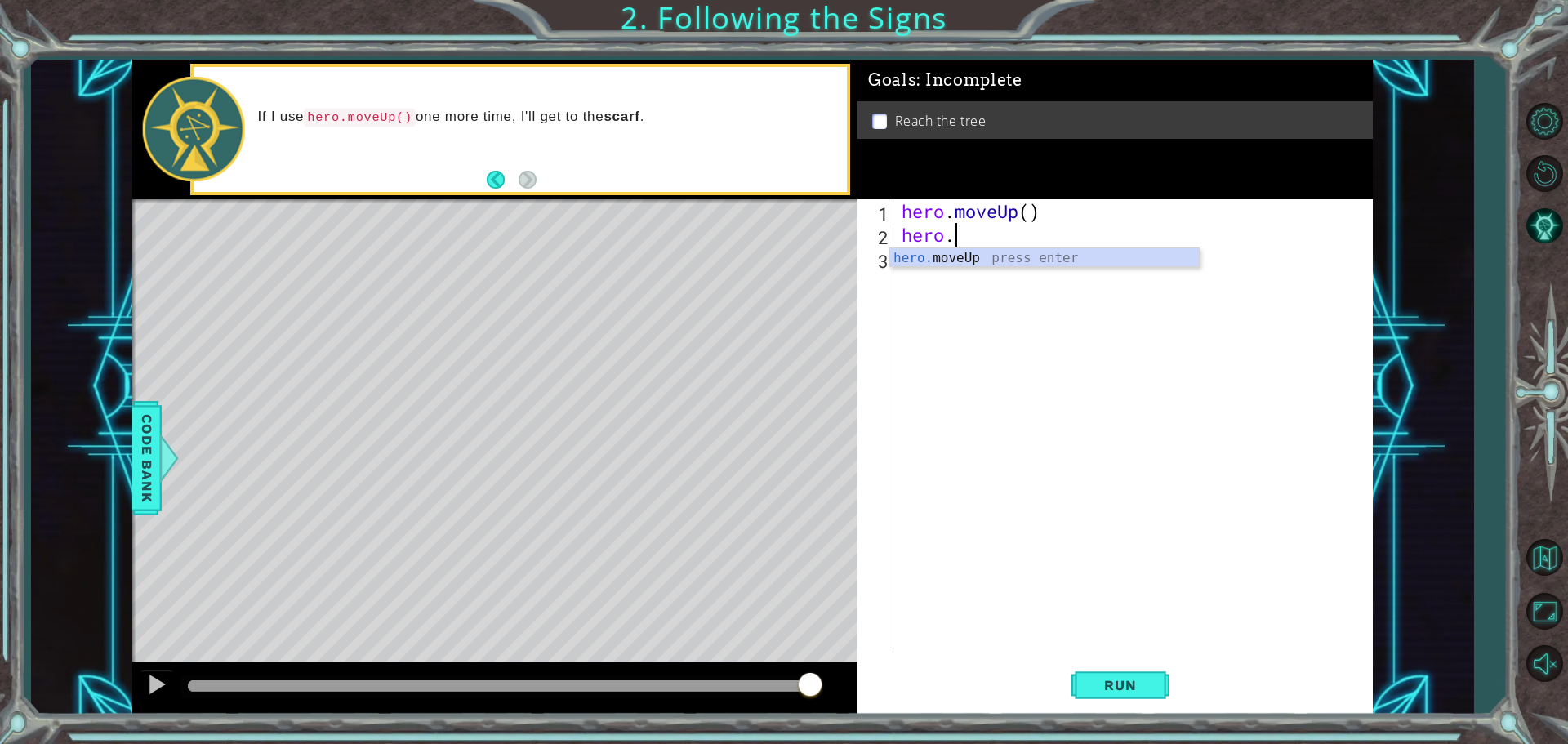
scroll to position [0, 2]
type textarea "hero.m"
click at [984, 260] on div "hero.m oveUp press enter" at bounding box center [1044, 277] width 309 height 58
click at [1104, 683] on span "Run" at bounding box center [1120, 686] width 64 height 16
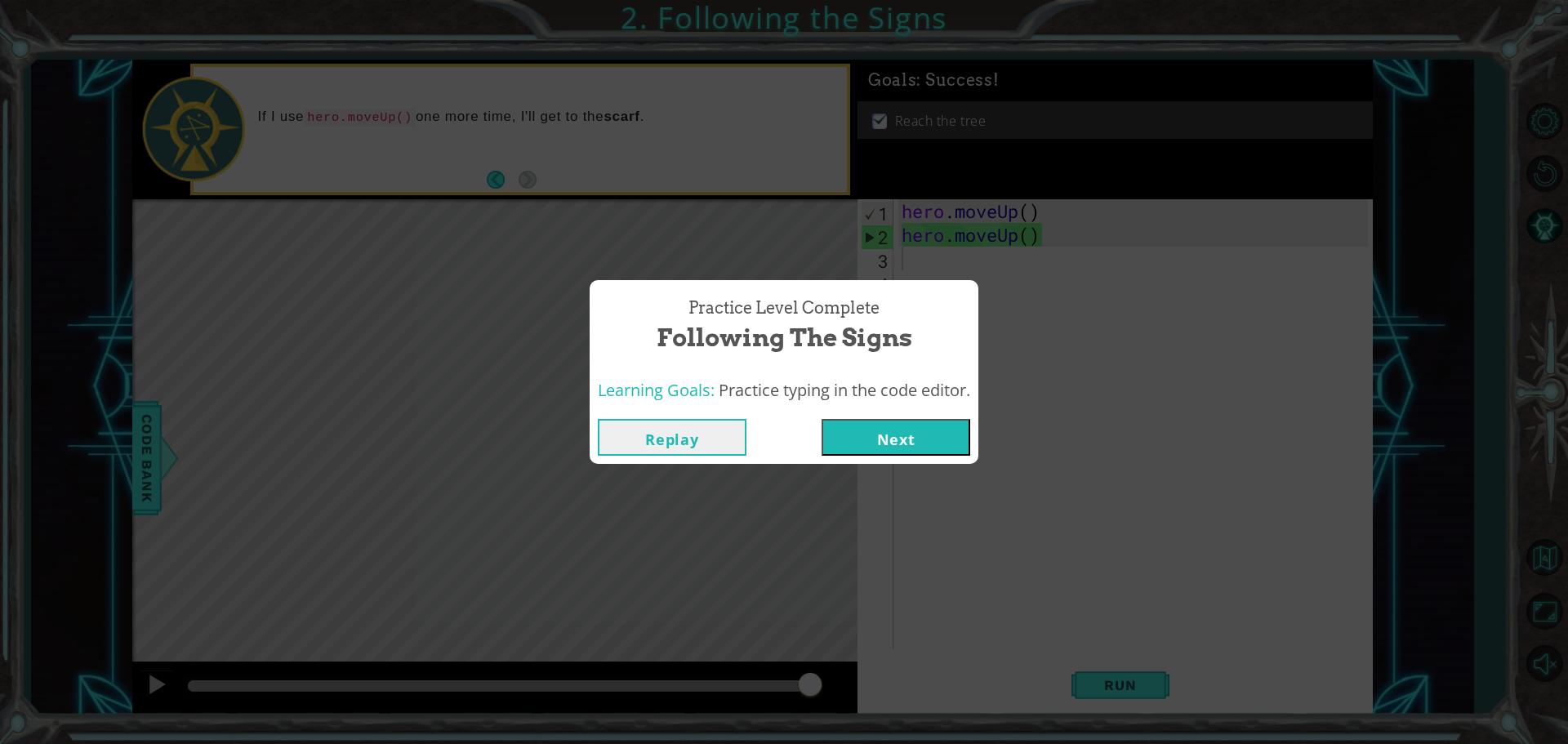
click at [915, 430] on button "Next" at bounding box center [895, 438] width 148 height 37
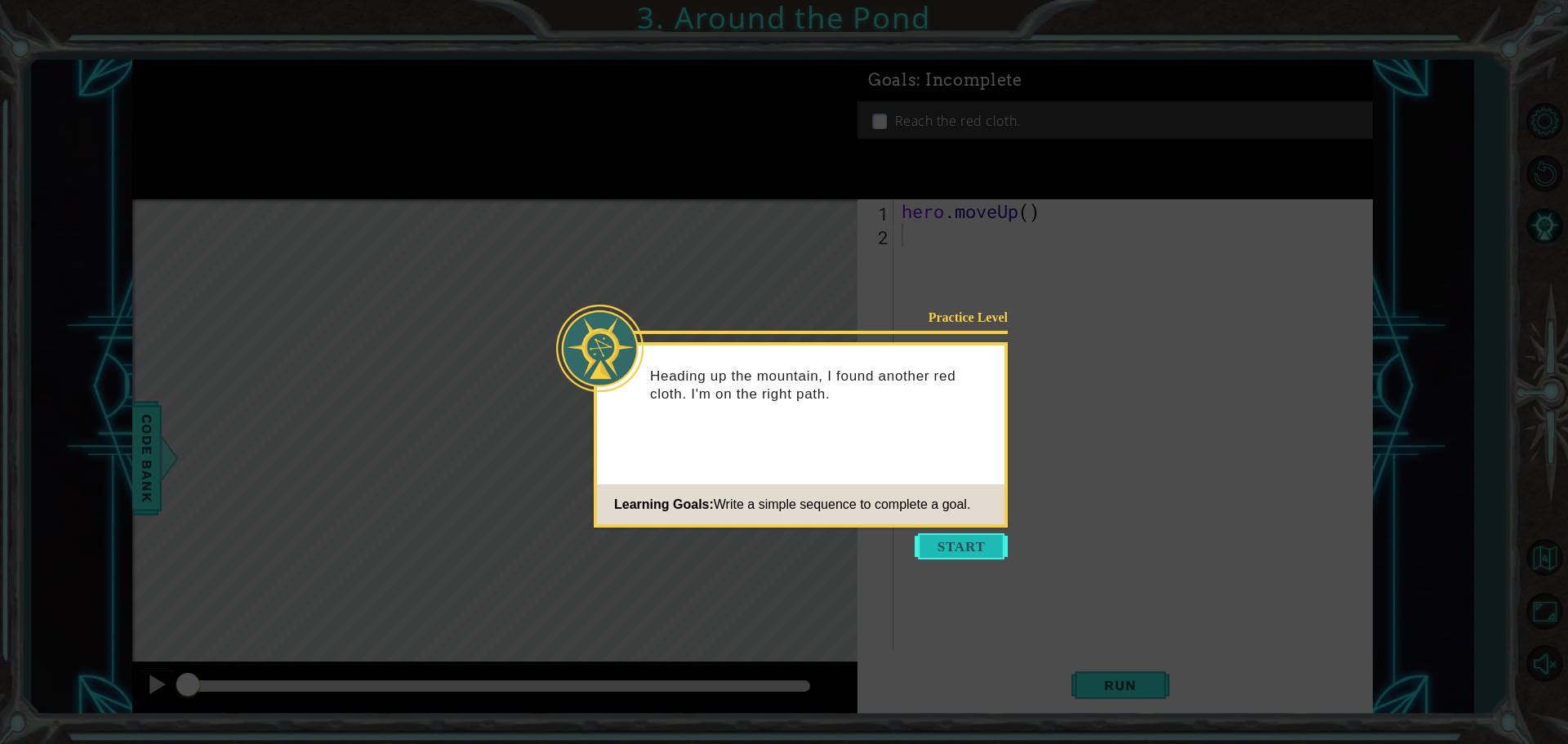
click at [942, 545] on button "Start" at bounding box center [960, 546] width 93 height 26
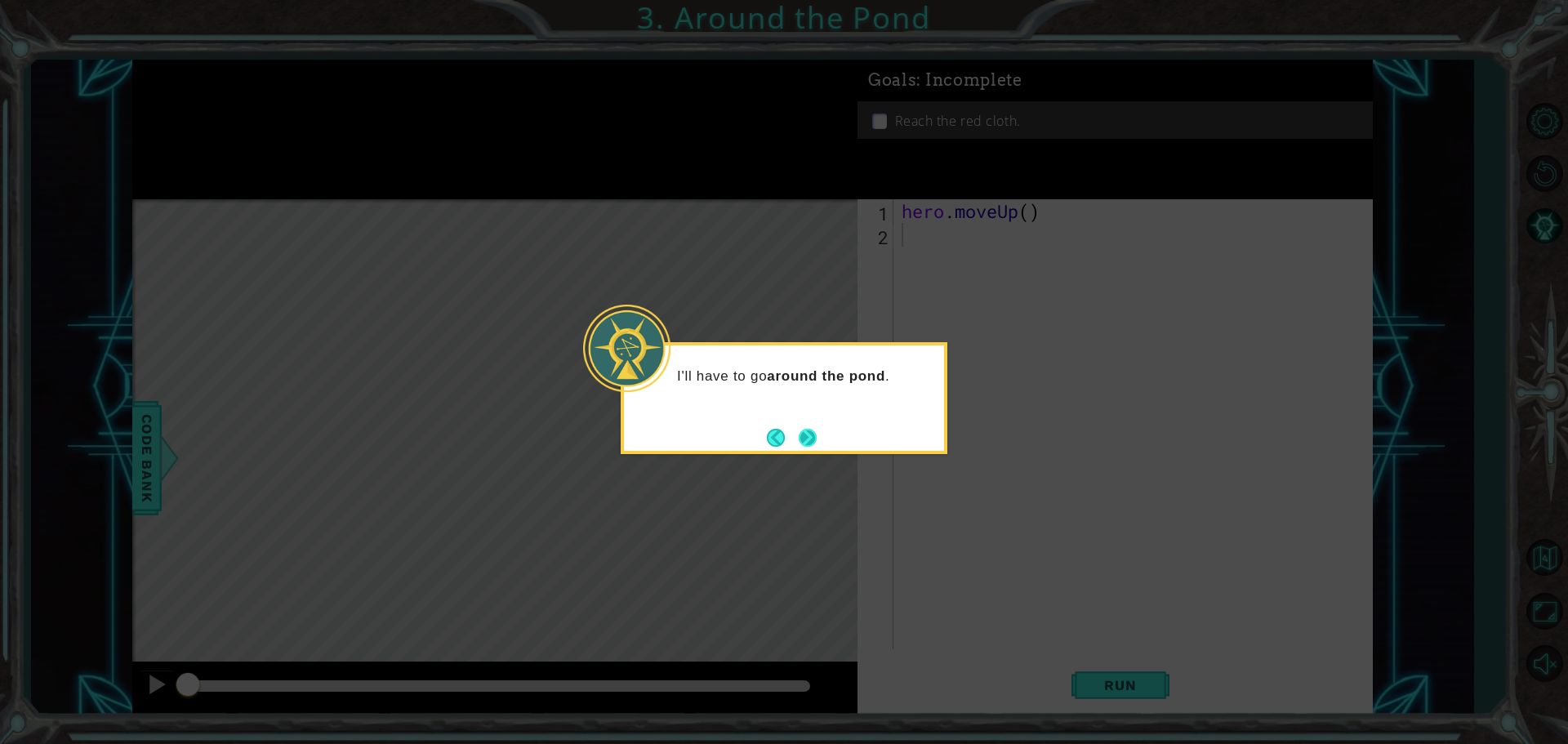
click at [810, 447] on button "Next" at bounding box center [807, 438] width 21 height 21
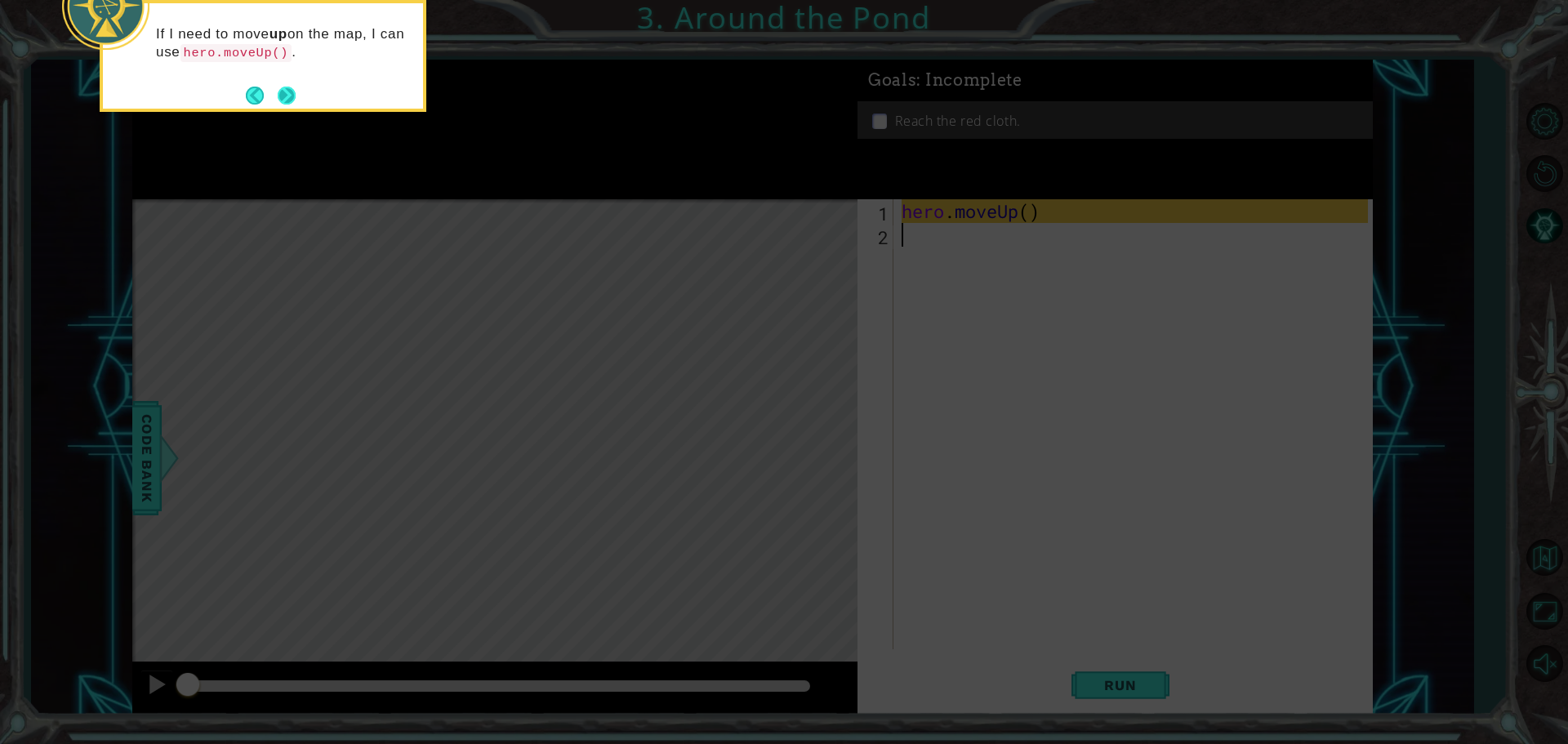
click at [295, 92] on button "Next" at bounding box center [287, 96] width 18 height 18
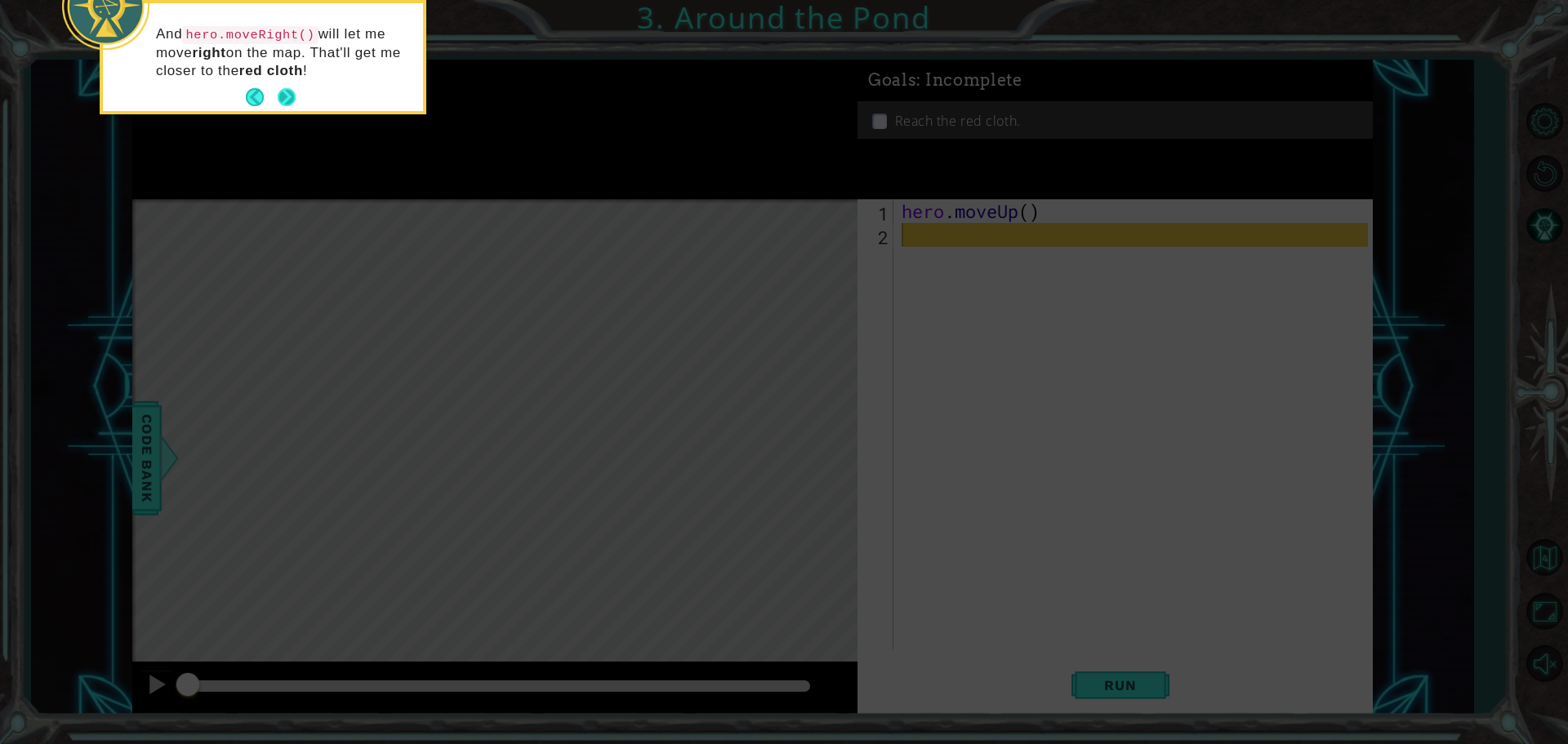
click at [290, 100] on button "Next" at bounding box center [287, 97] width 18 height 18
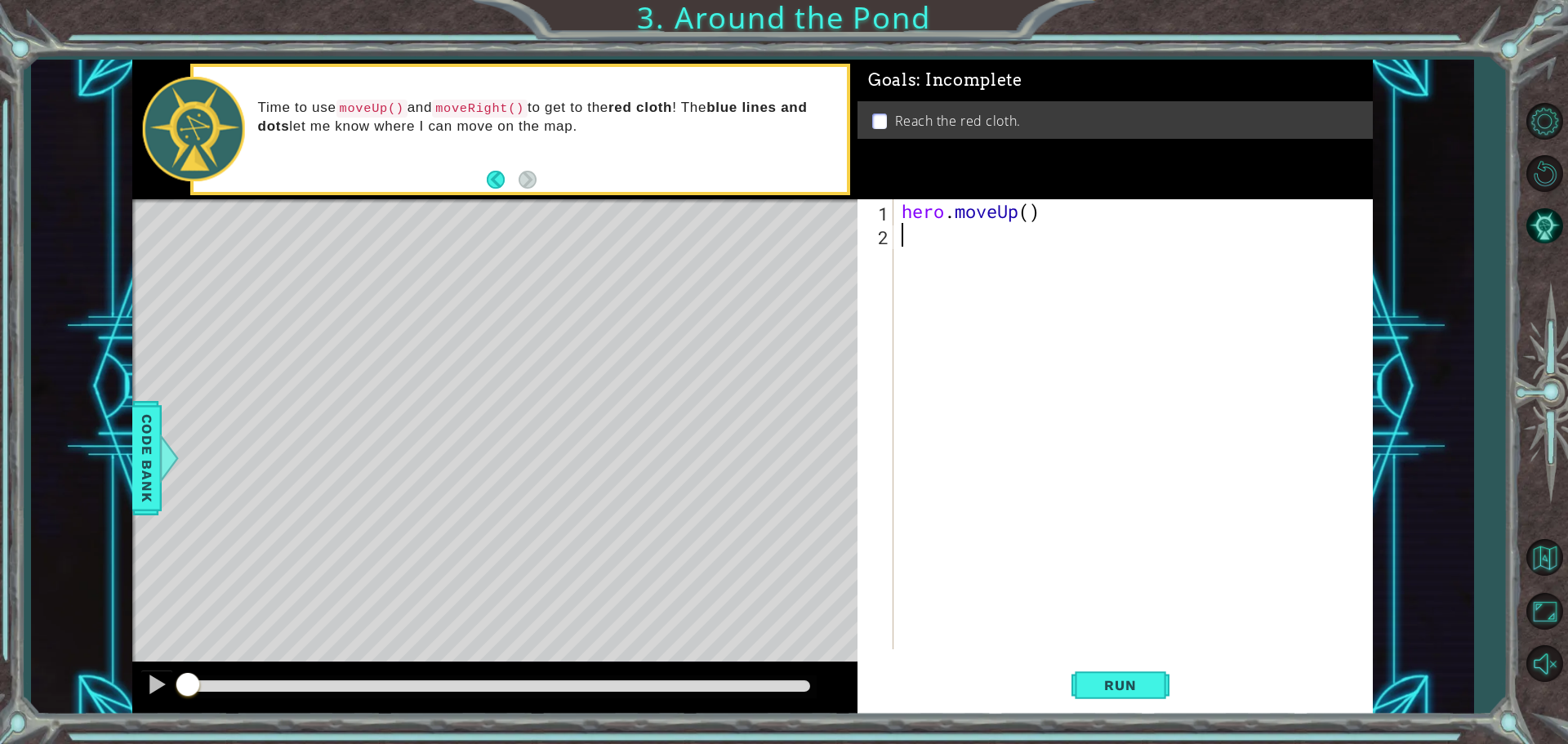
type textarea "j"
type textarea "h"
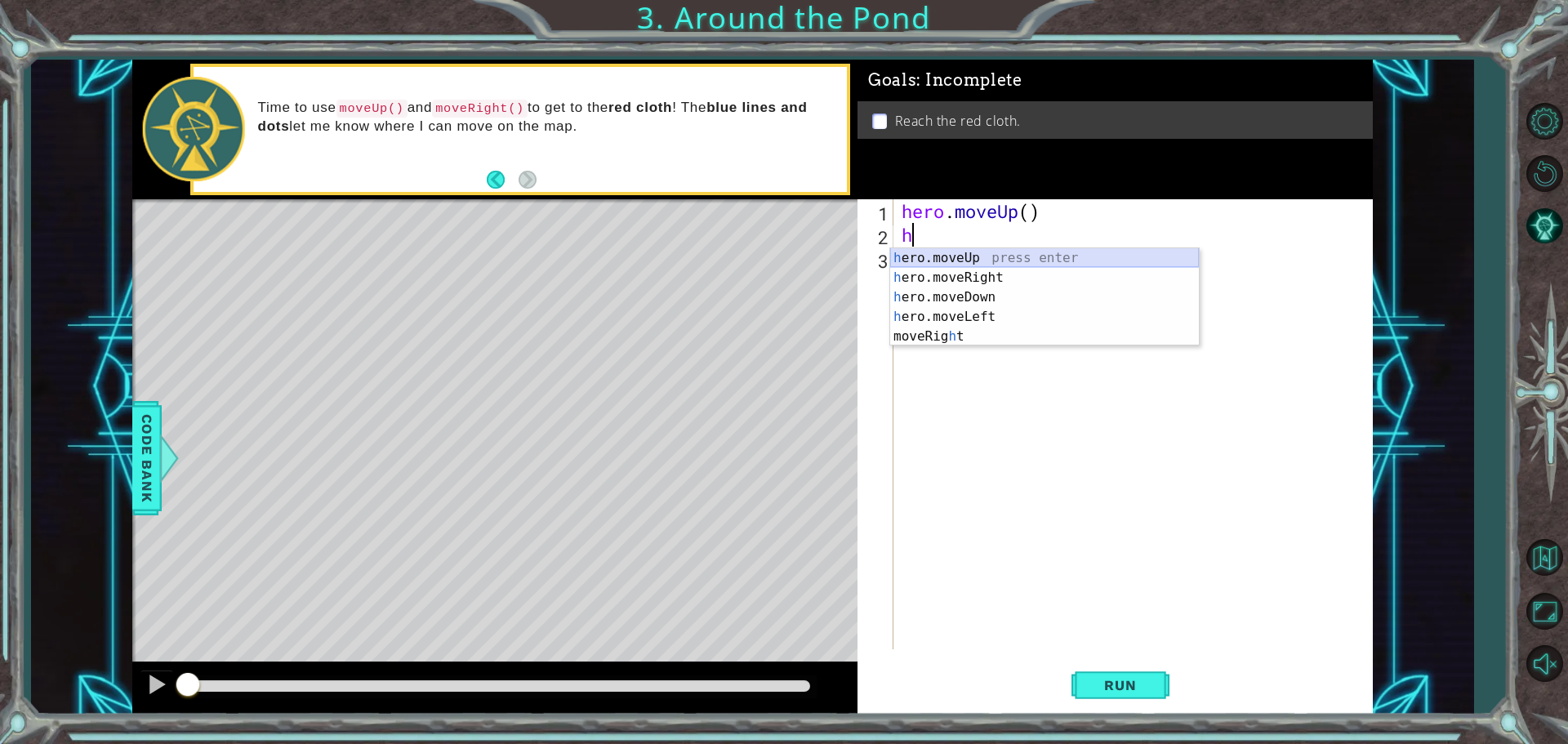
click at [956, 258] on div "h ero.moveUp press enter h ero.moveRight press enter h ero.moveDown press enter…" at bounding box center [1044, 316] width 309 height 138
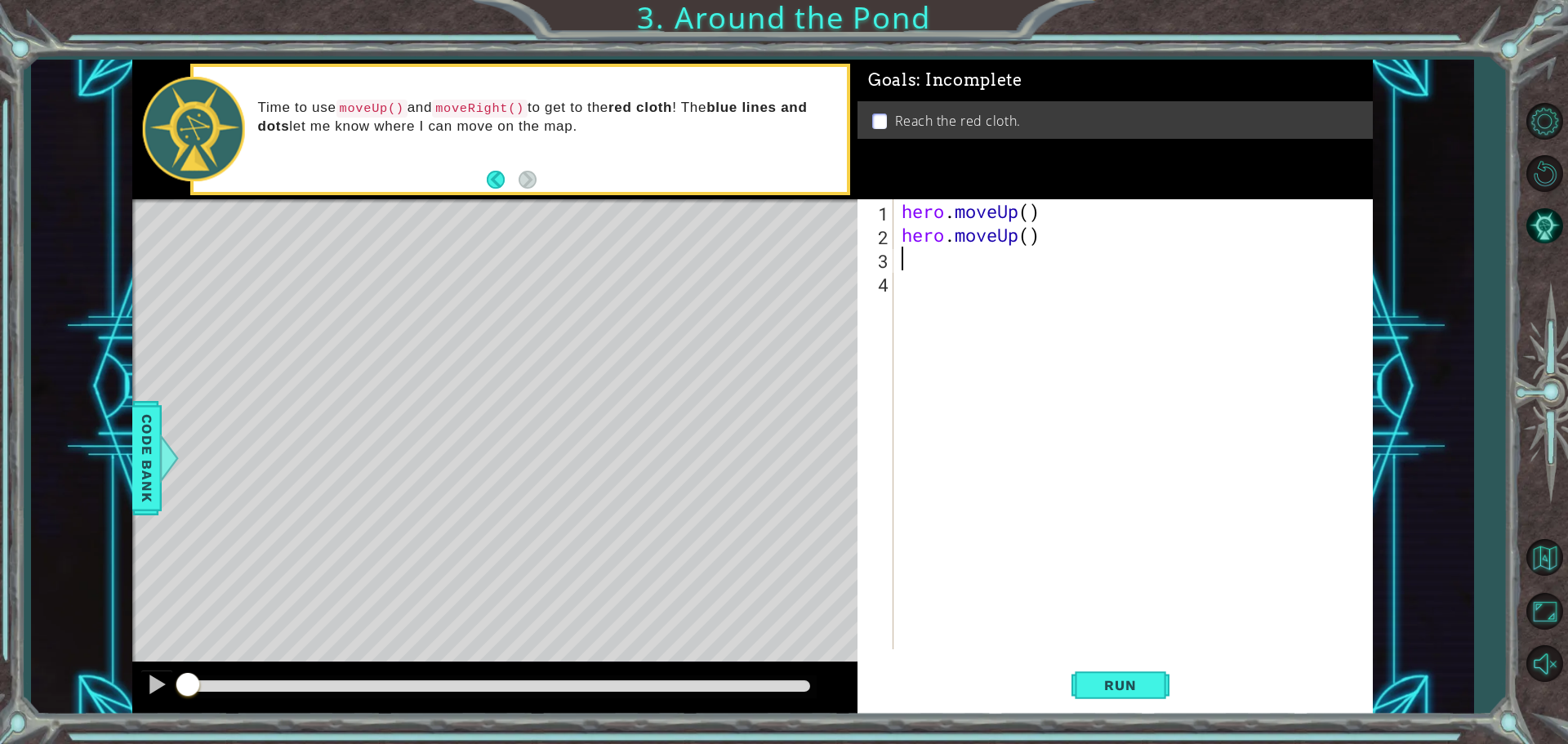
type textarea "h"
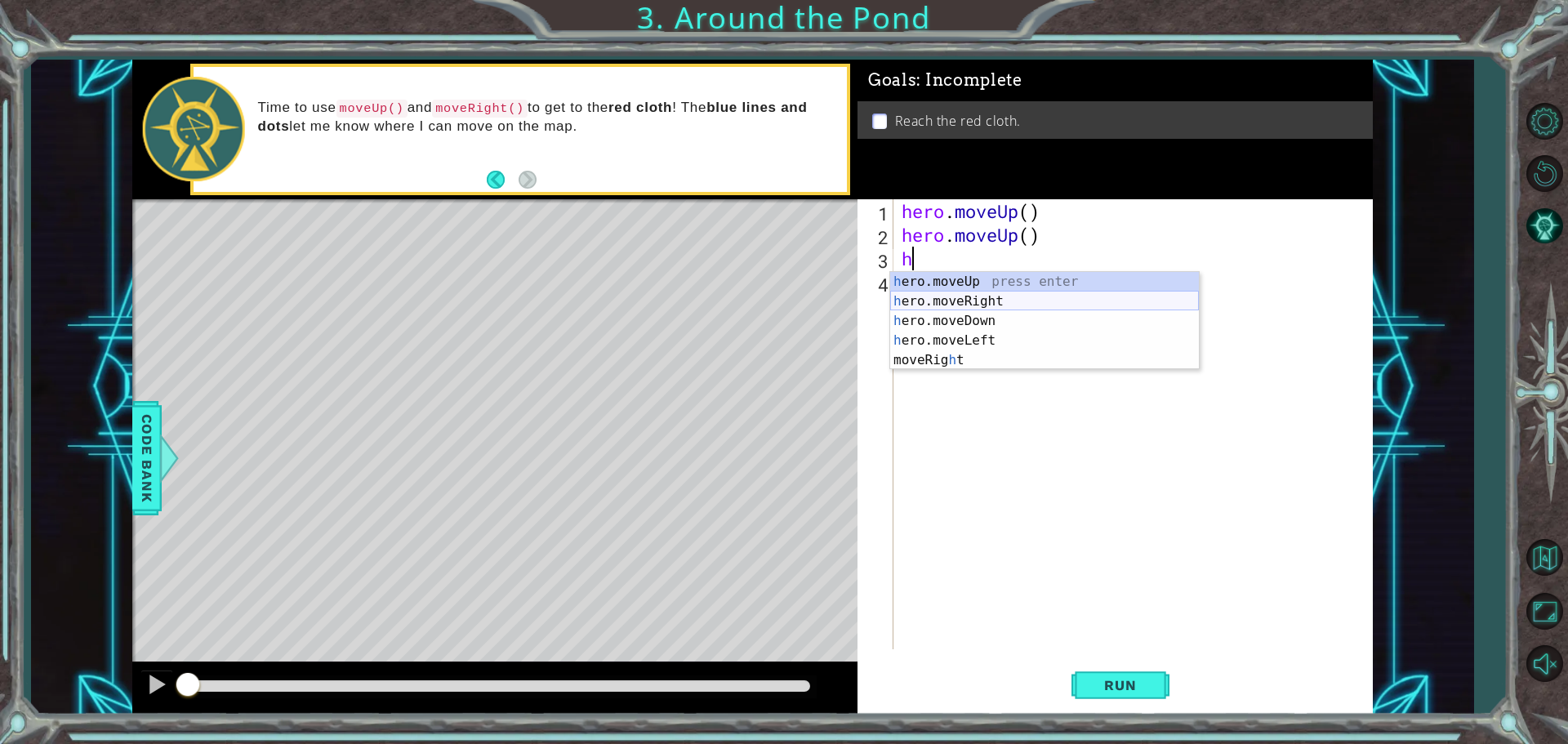
click at [950, 298] on div "h ero.moveUp press enter h ero.moveRight press enter h ero.moveDown press enter…" at bounding box center [1044, 340] width 309 height 138
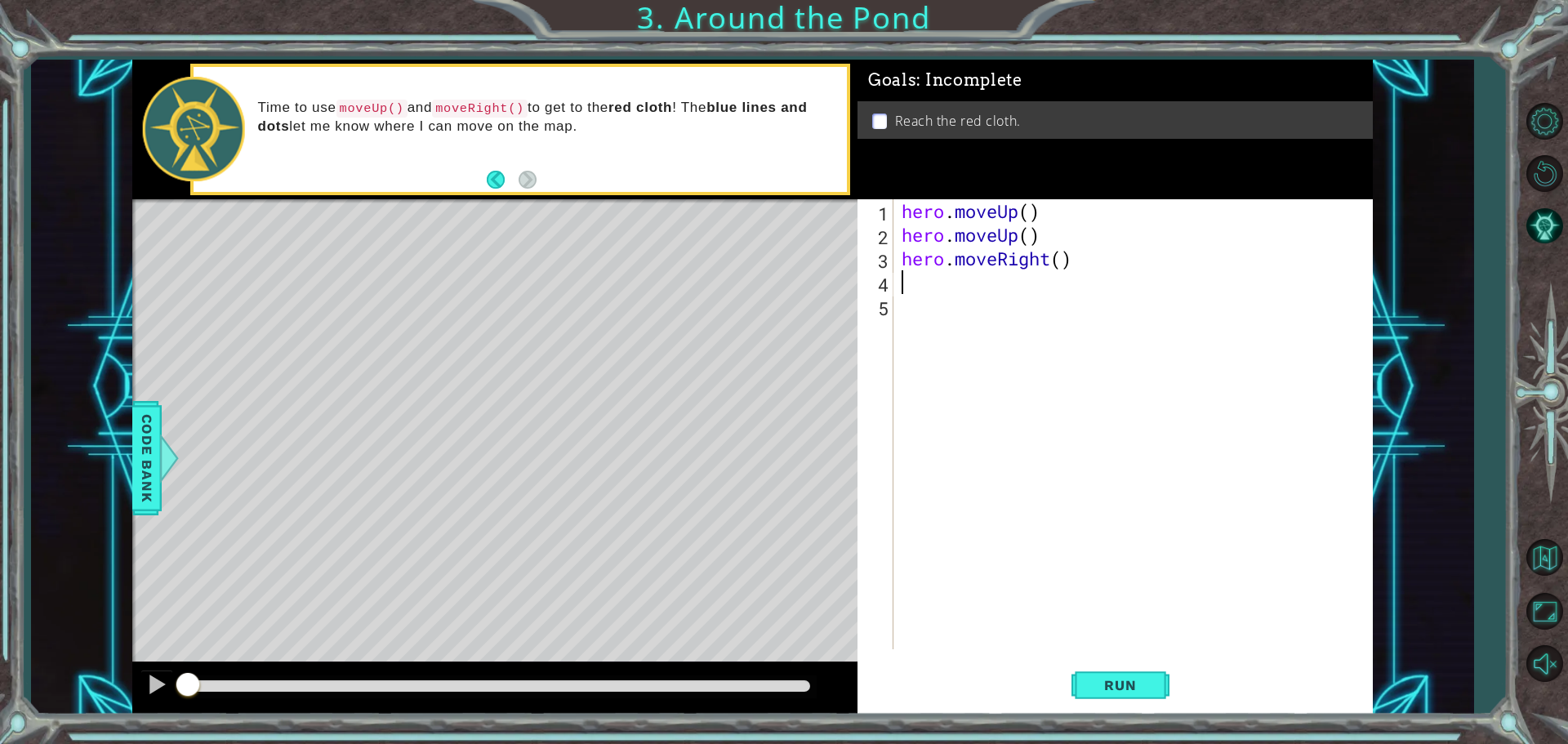
type textarea "h"
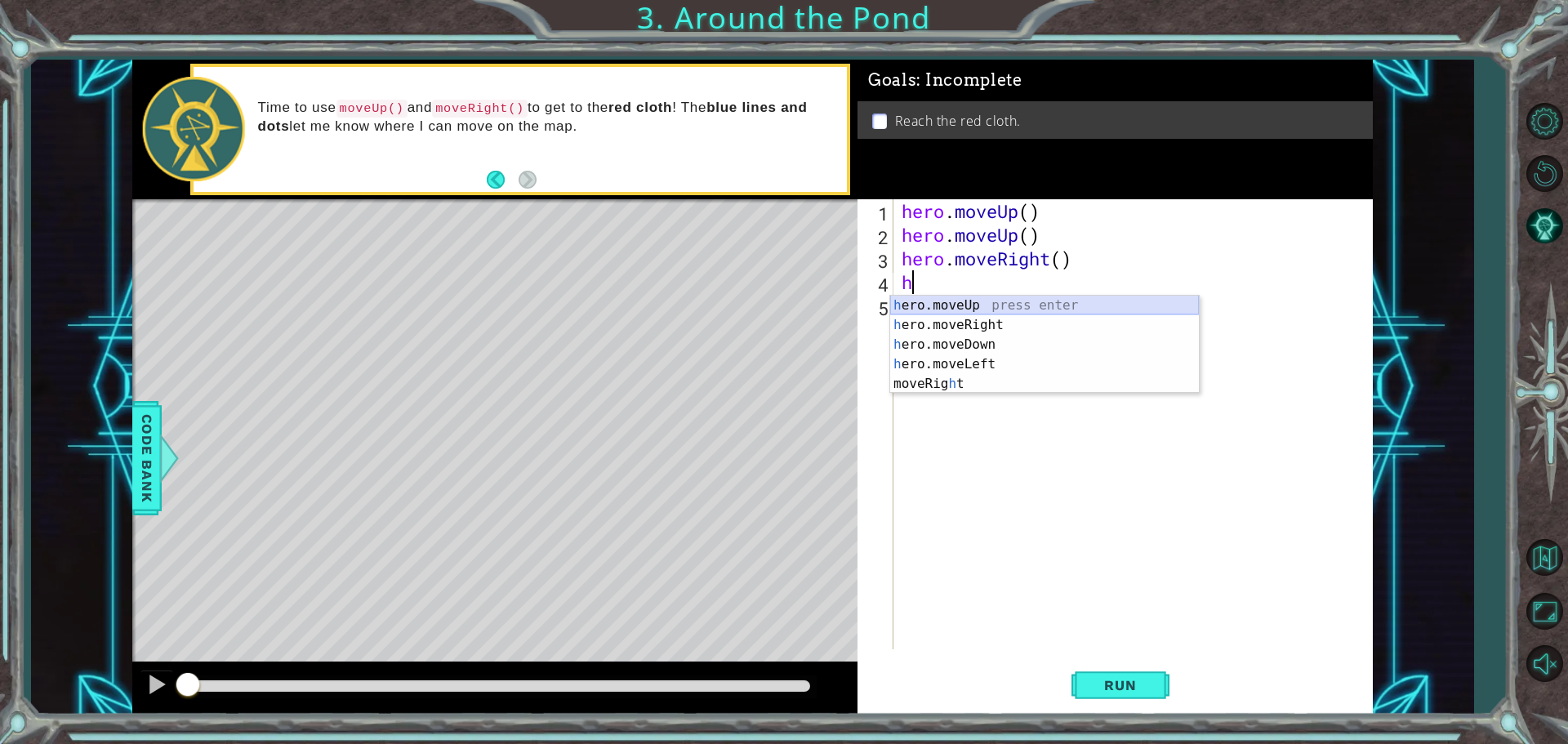
click at [972, 296] on div "h ero.moveUp press enter h ero.moveRight press enter h ero.moveDown press enter…" at bounding box center [1044, 364] width 309 height 138
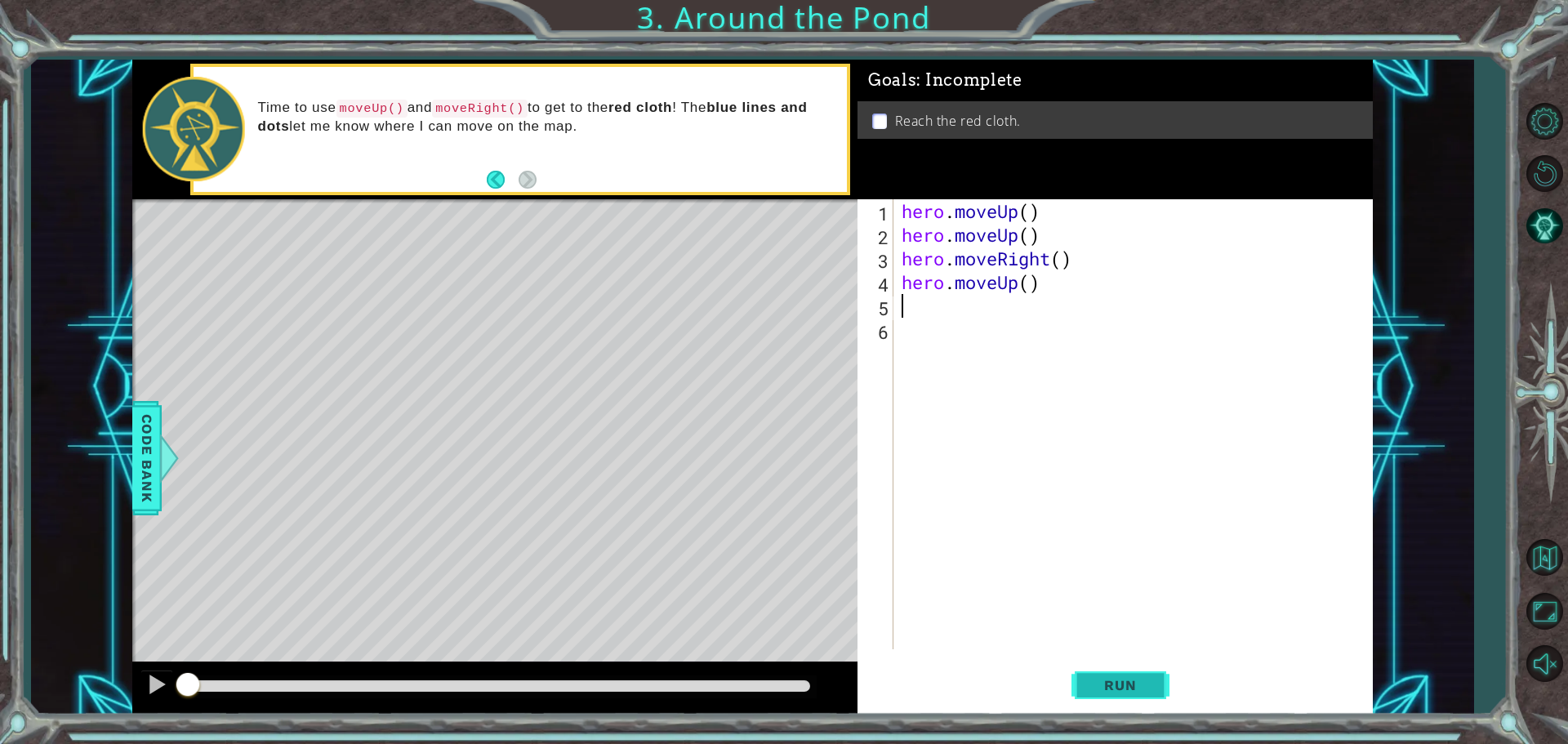
drag, startPoint x: 1138, startPoint y: 688, endPoint x: 1128, endPoint y: 677, distance: 14.9
click at [1135, 687] on span "Run" at bounding box center [1120, 686] width 64 height 16
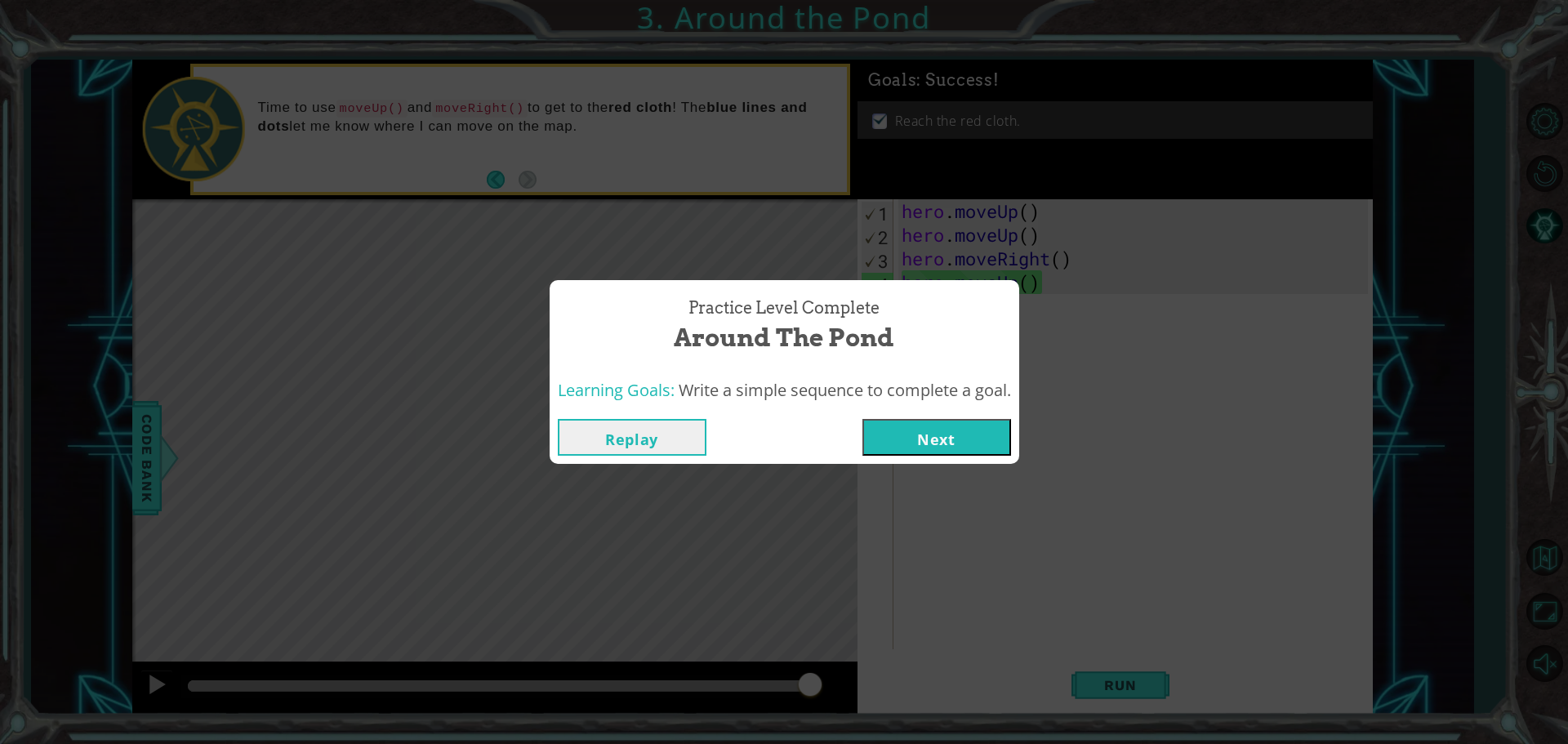
click at [978, 434] on button "Next" at bounding box center [936, 438] width 148 height 37
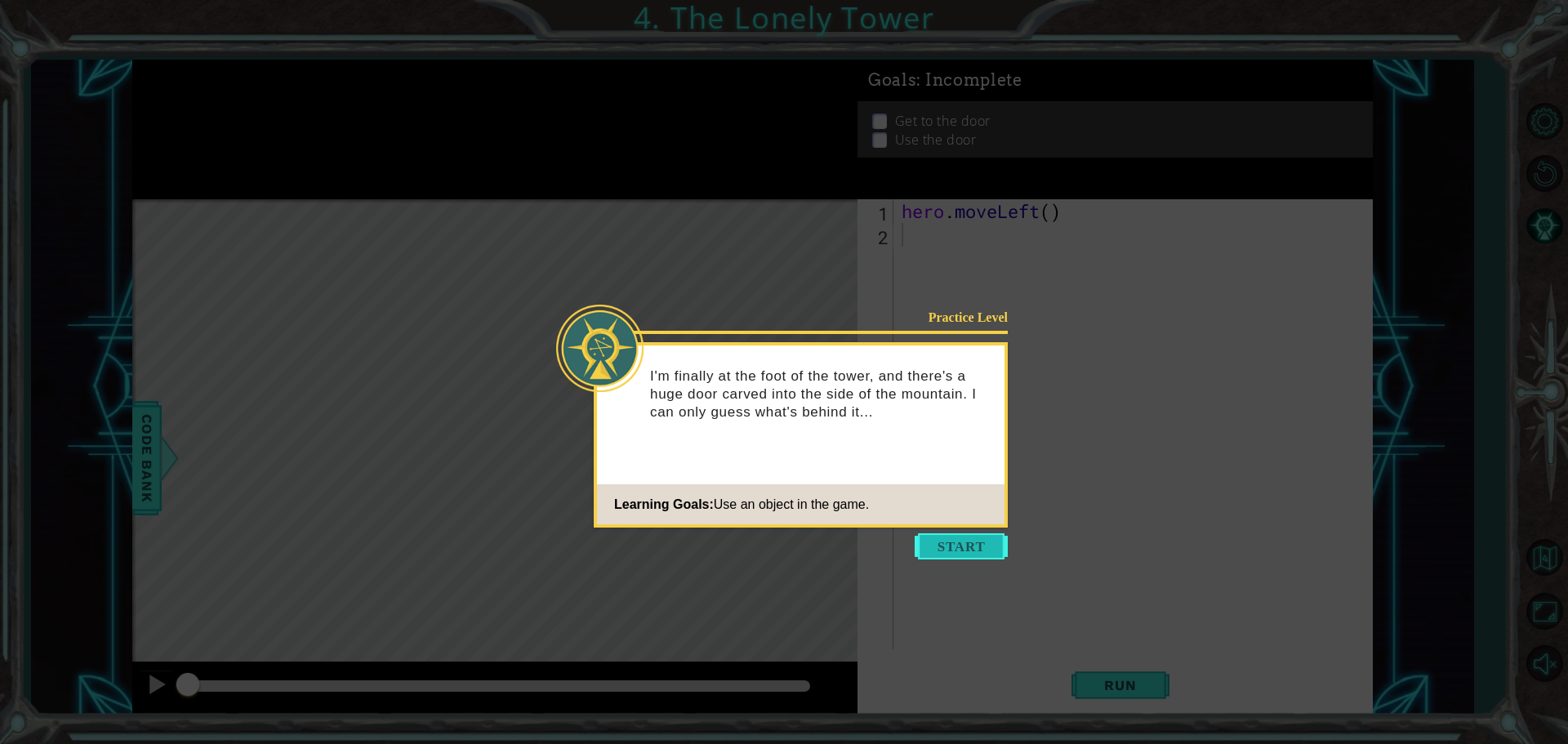
click at [974, 552] on button "Start" at bounding box center [960, 546] width 93 height 26
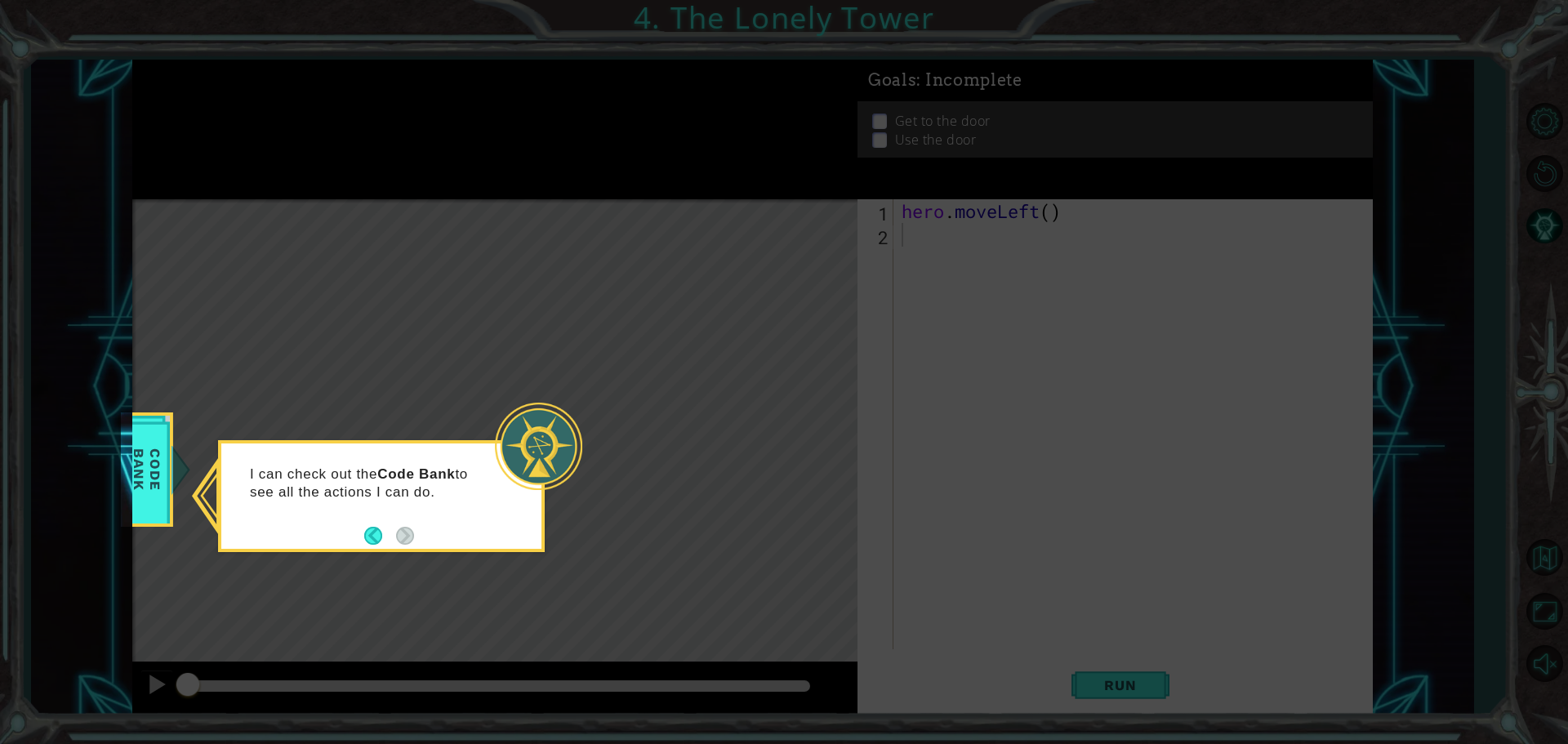
click at [954, 517] on icon at bounding box center [784, 372] width 1568 height 744
click at [364, 534] on button "Back" at bounding box center [380, 536] width 32 height 18
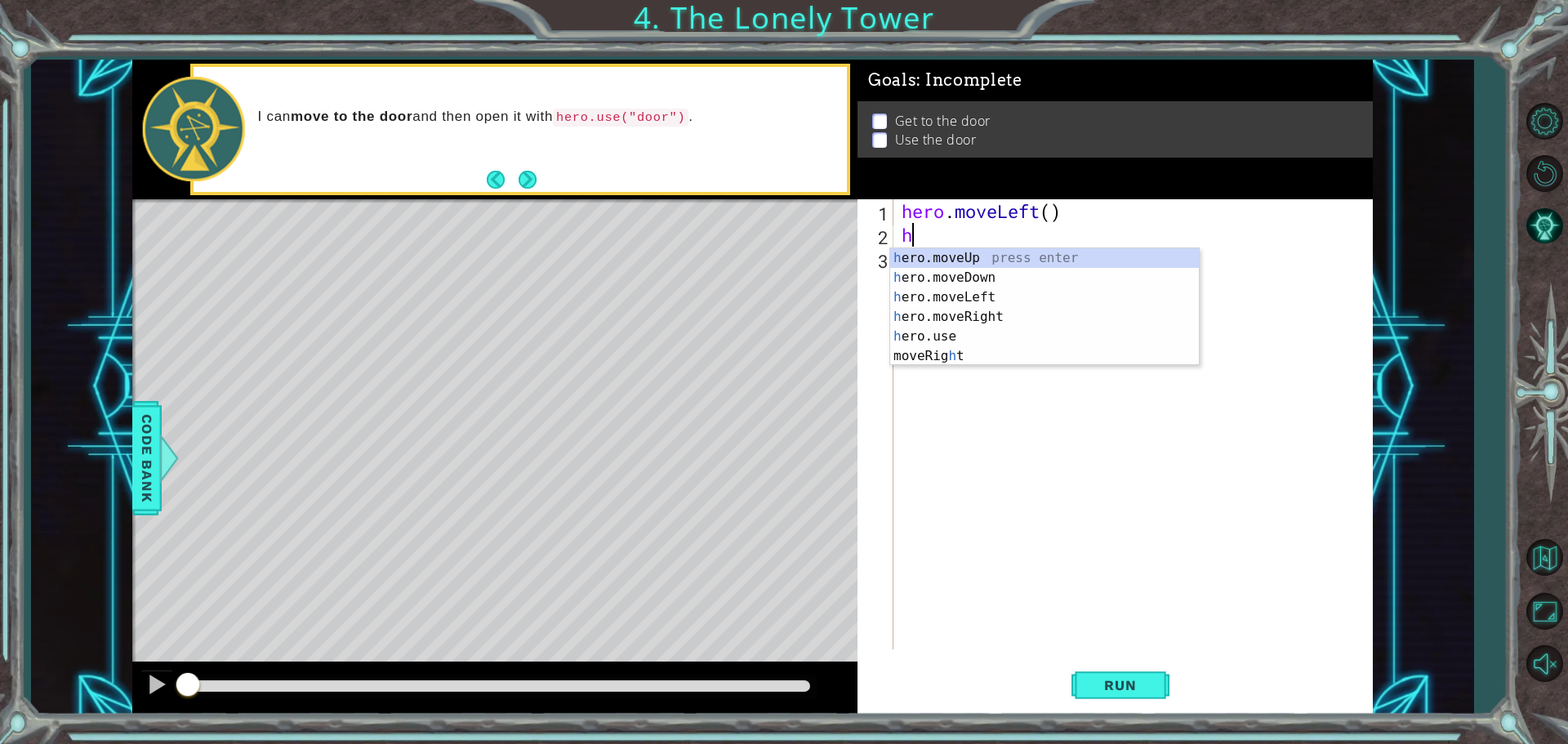
type textarea "he"
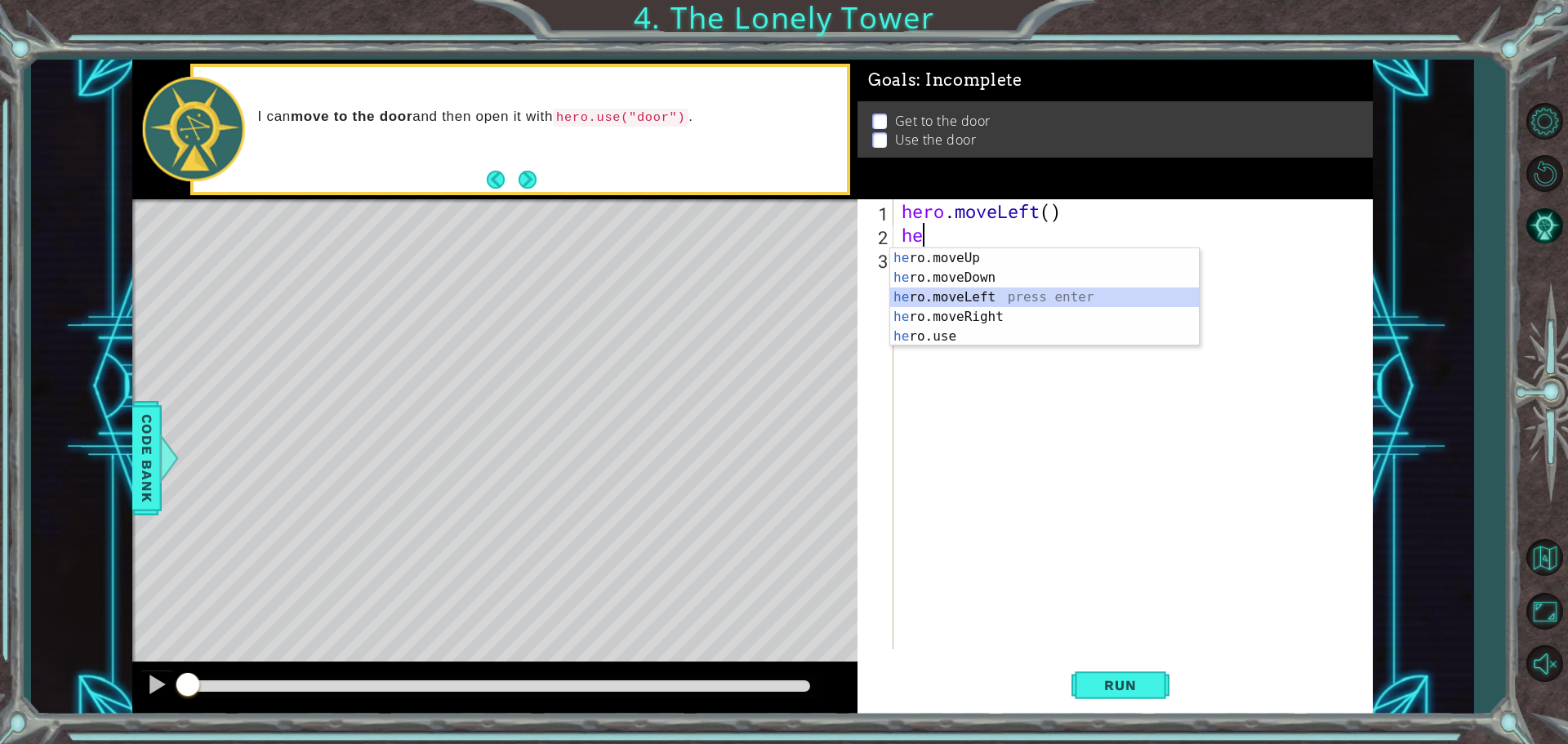
click at [1036, 288] on div "he ro.moveUp press enter he ro.moveDown press enter he ro.moveLeft press enter …" at bounding box center [1044, 316] width 309 height 138
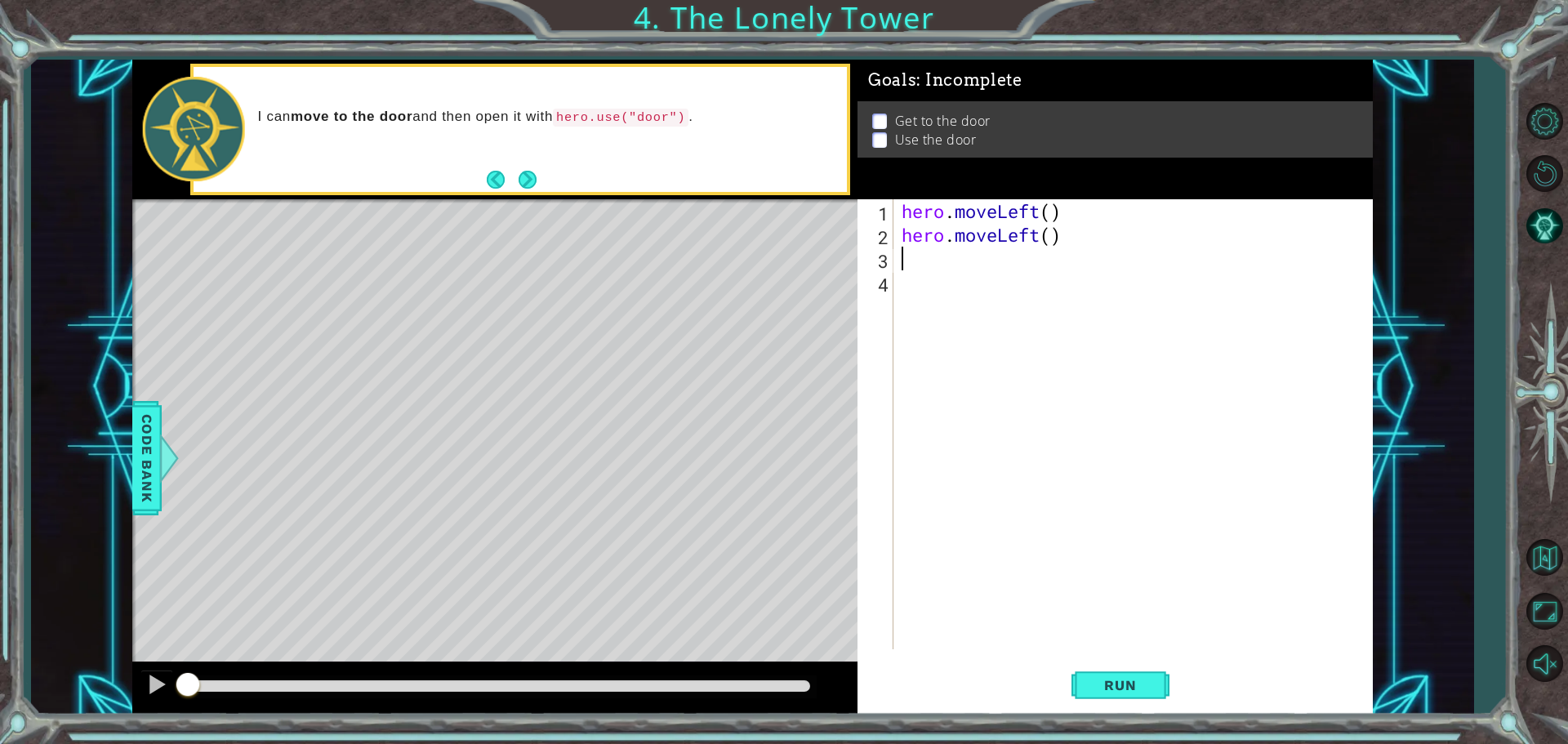
type textarea "h"
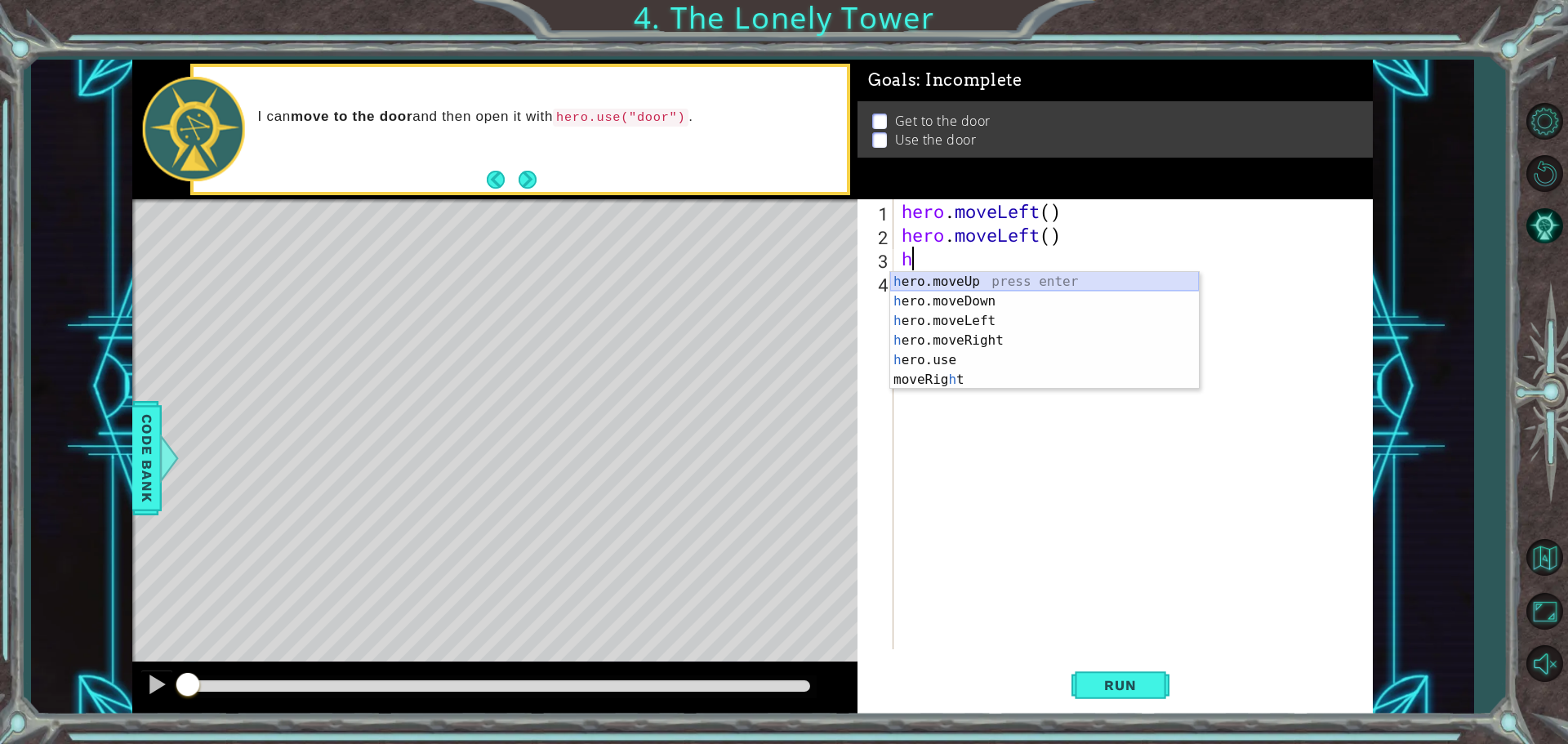
click at [994, 285] on div "h ero.moveUp press enter h ero.moveDown press enter h ero.moveLeft press enter …" at bounding box center [1044, 350] width 309 height 157
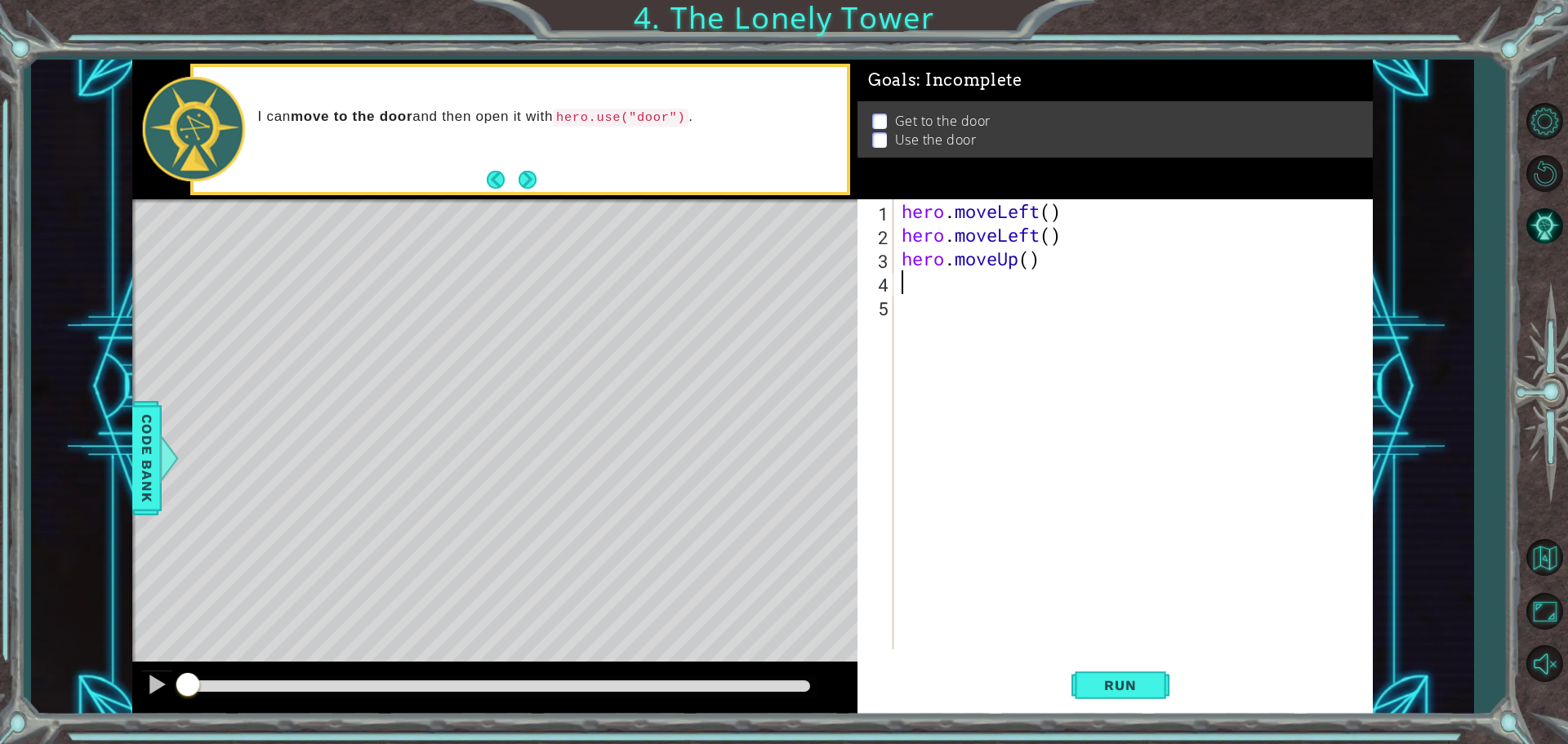
click at [1033, 258] on div "hero . moveLeft ( ) hero . moveLeft ( ) hero . moveUp ( )" at bounding box center [1137, 448] width 478 height 498
type textarea "hero.moveUp(2)"
click at [917, 285] on div "hero . moveLeft ( ) hero . moveLeft ( ) hero . moveUp ( 2 )" at bounding box center [1137, 448] width 478 height 498
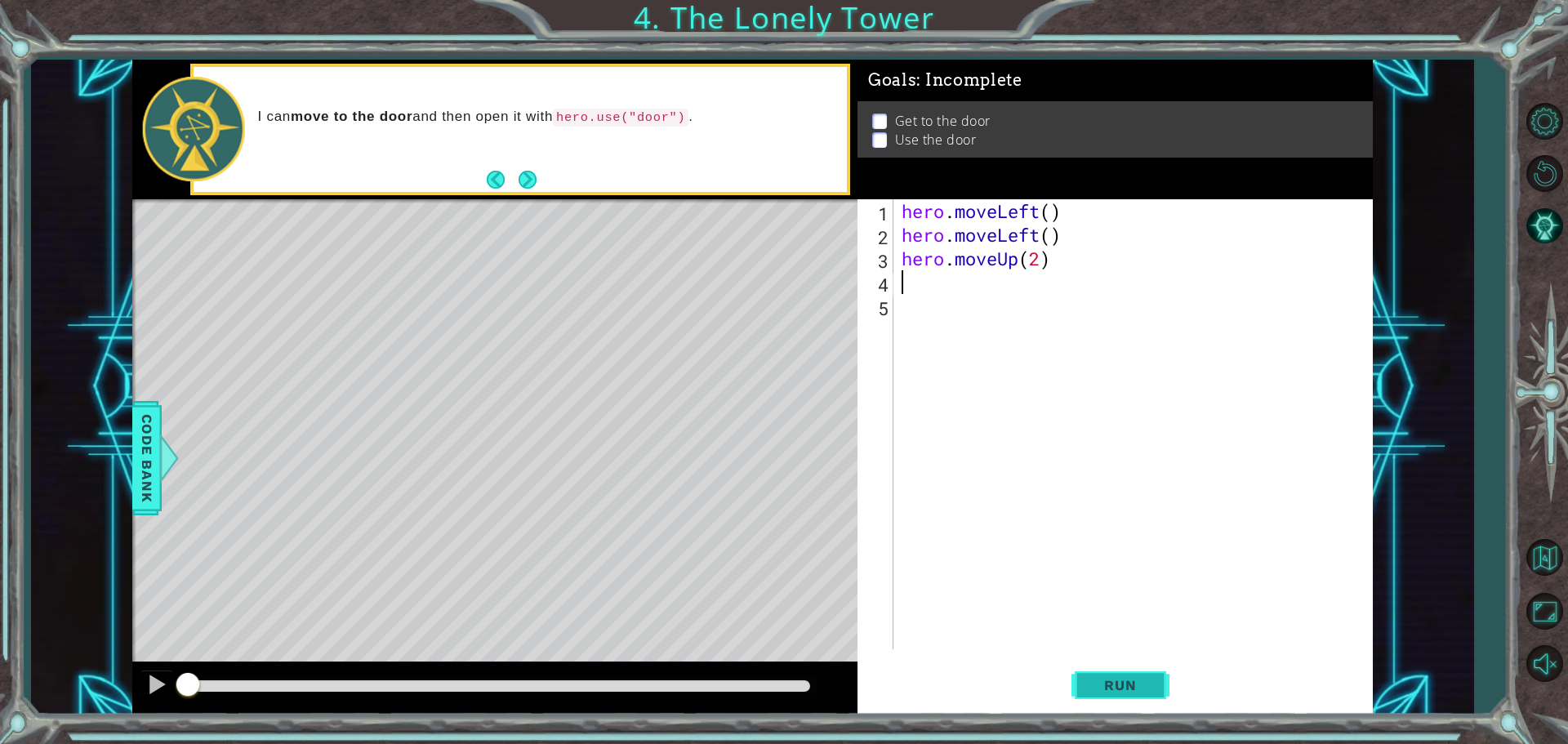
click at [1134, 693] on span "Run" at bounding box center [1120, 686] width 64 height 16
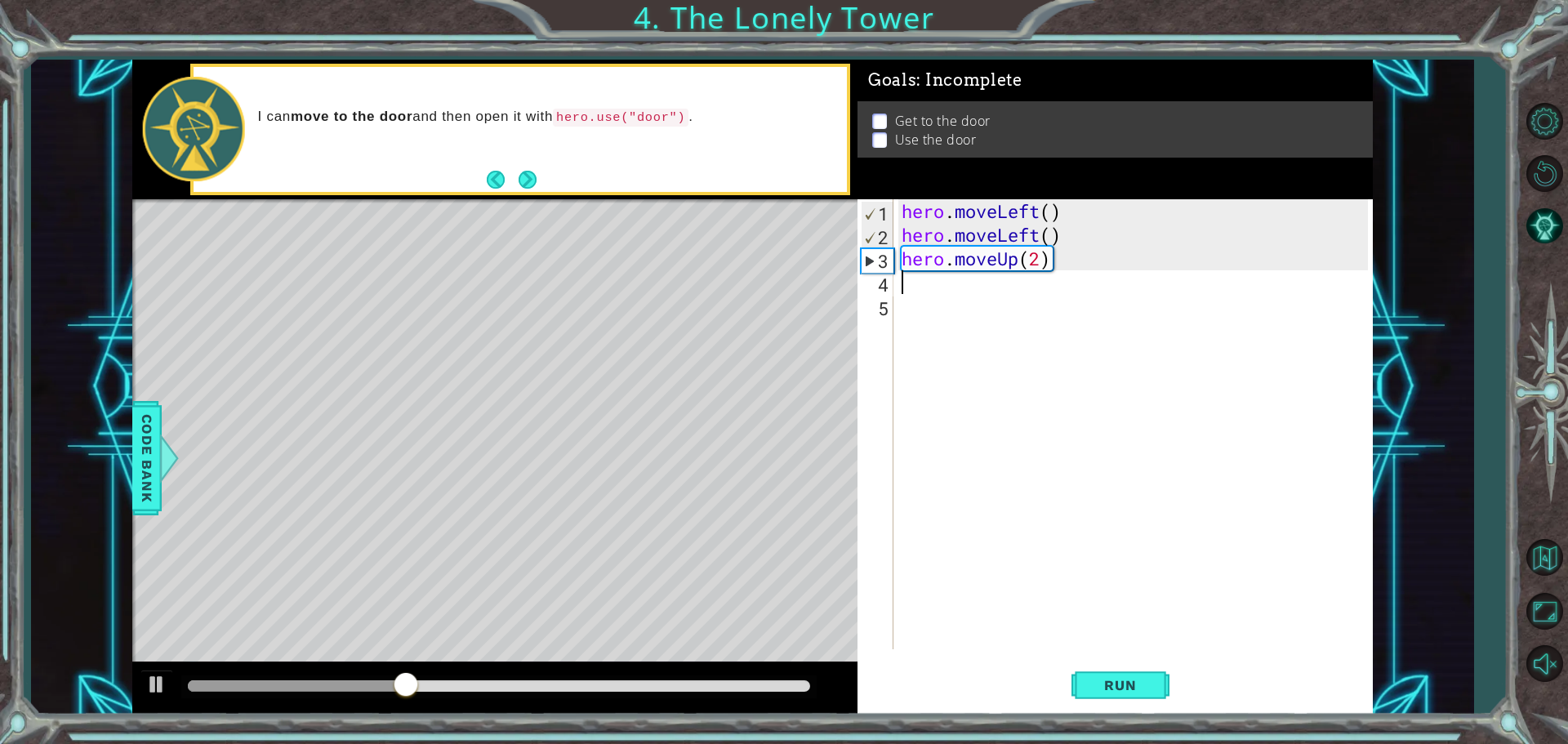
type textarea "h"
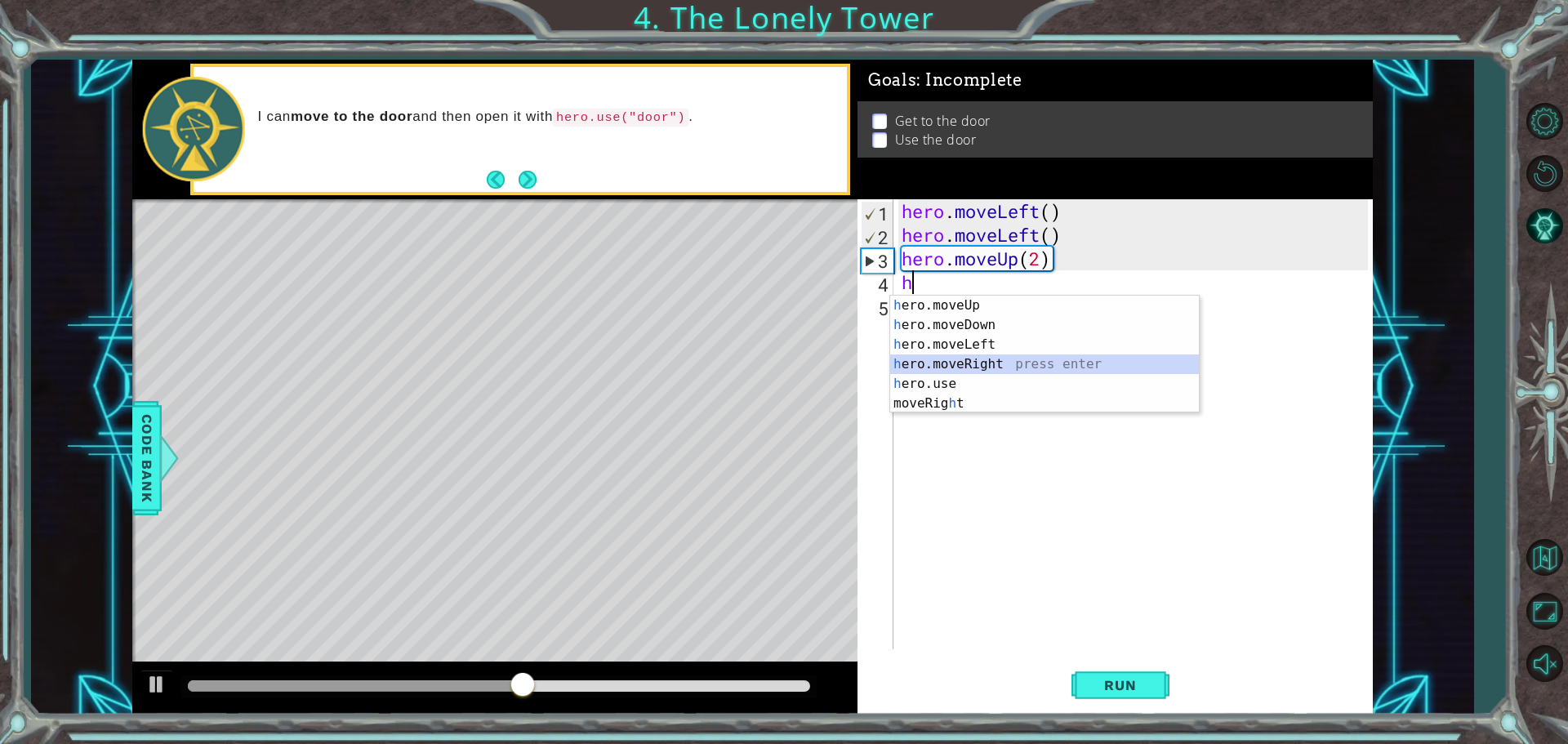
click at [961, 357] on div "h ero.moveUp press enter h ero.moveDown press enter h ero.moveLeft press enter …" at bounding box center [1044, 374] width 309 height 157
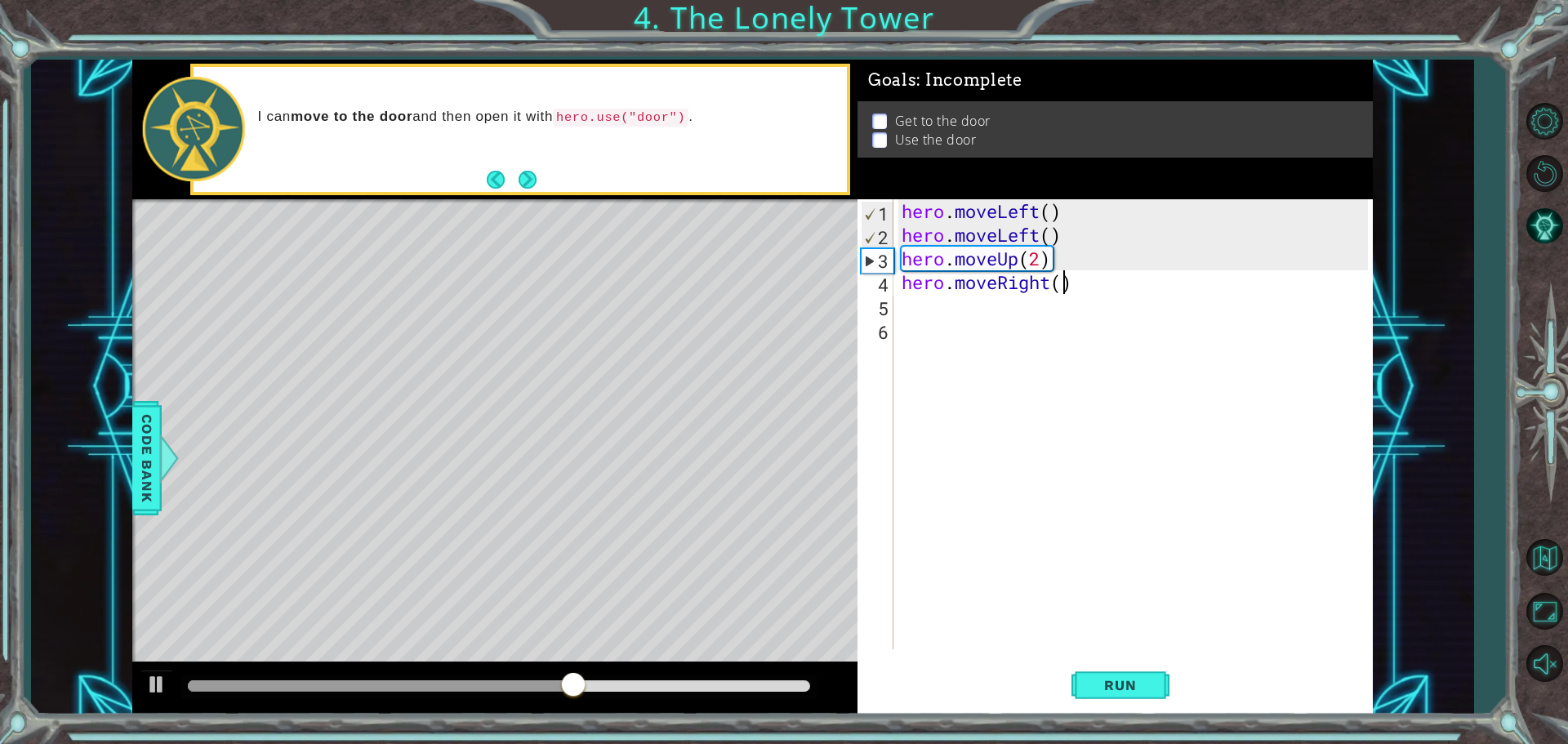
click at [1066, 283] on div "hero . moveLeft ( ) hero . moveLeft ( ) hero . moveUp ( 2 ) hero . moveRight ( )" at bounding box center [1137, 448] width 478 height 498
type textarea "hero.moveRight(2)"
click at [1148, 688] on span "Run" at bounding box center [1120, 686] width 64 height 16
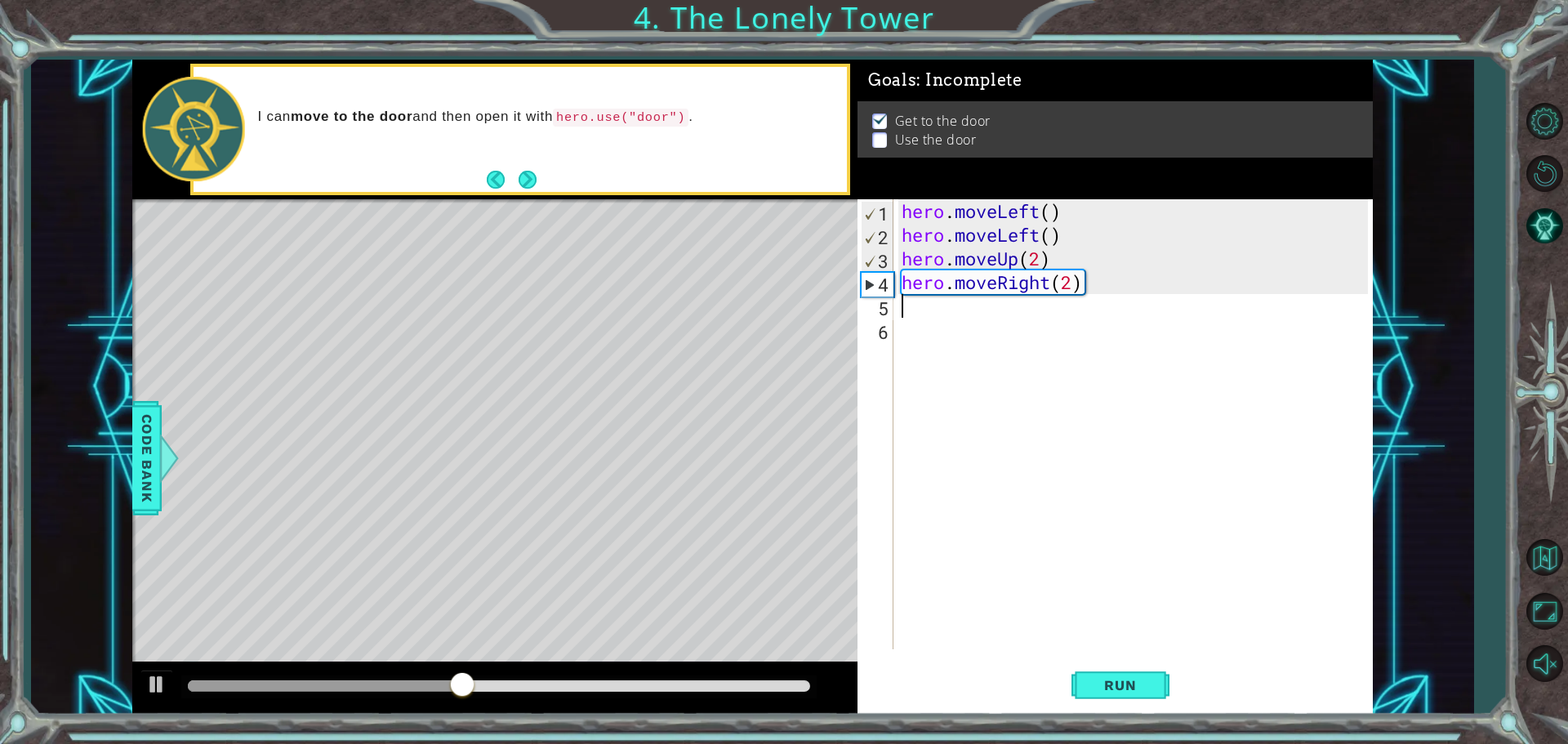
click at [918, 313] on div "hero . moveLeft ( ) hero . moveLeft ( ) hero . moveUp ( 2 ) hero . moveRight ( …" at bounding box center [1137, 448] width 478 height 498
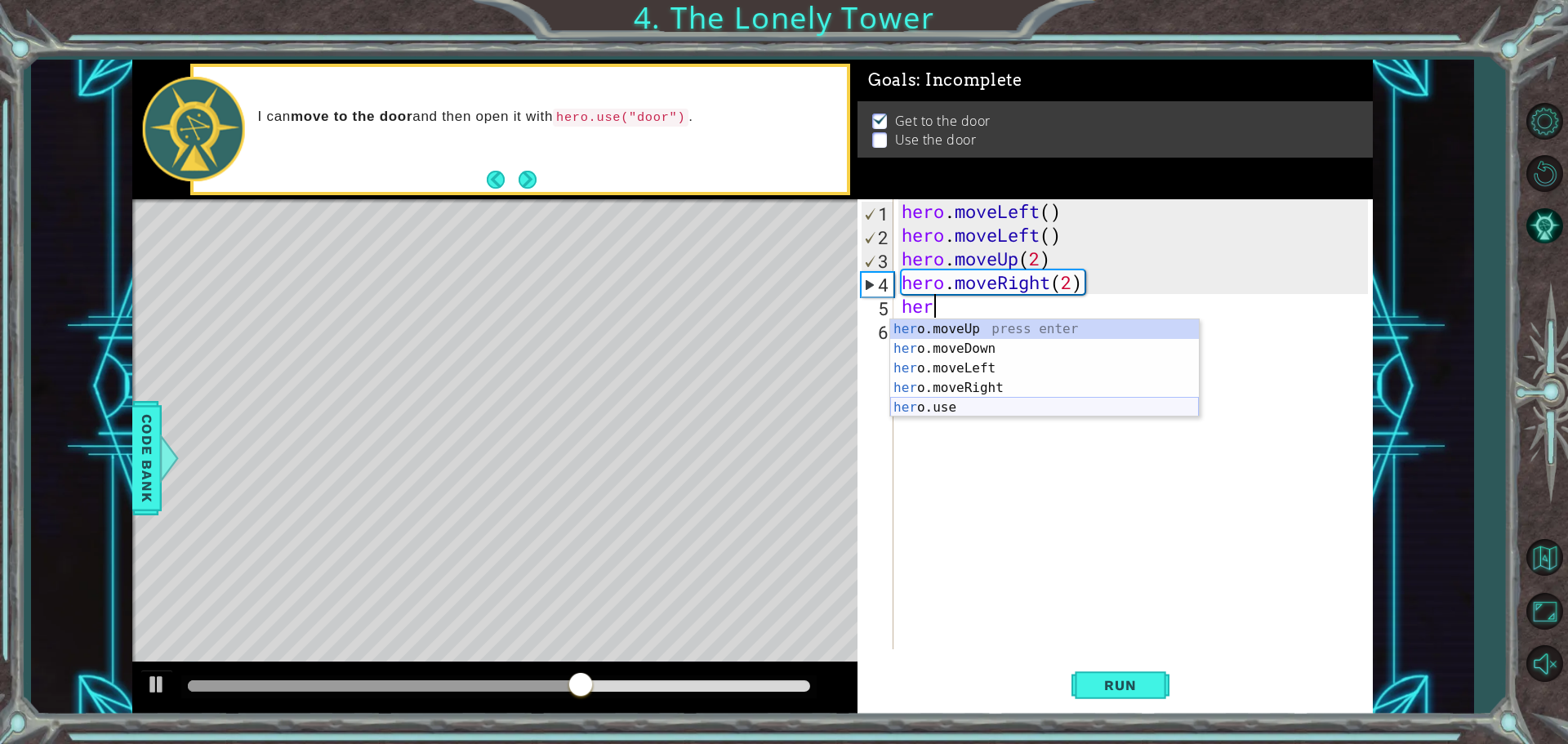
click at [922, 402] on div "her o.moveUp press enter her o.moveDown press enter her o.moveLeft press enter …" at bounding box center [1044, 388] width 309 height 138
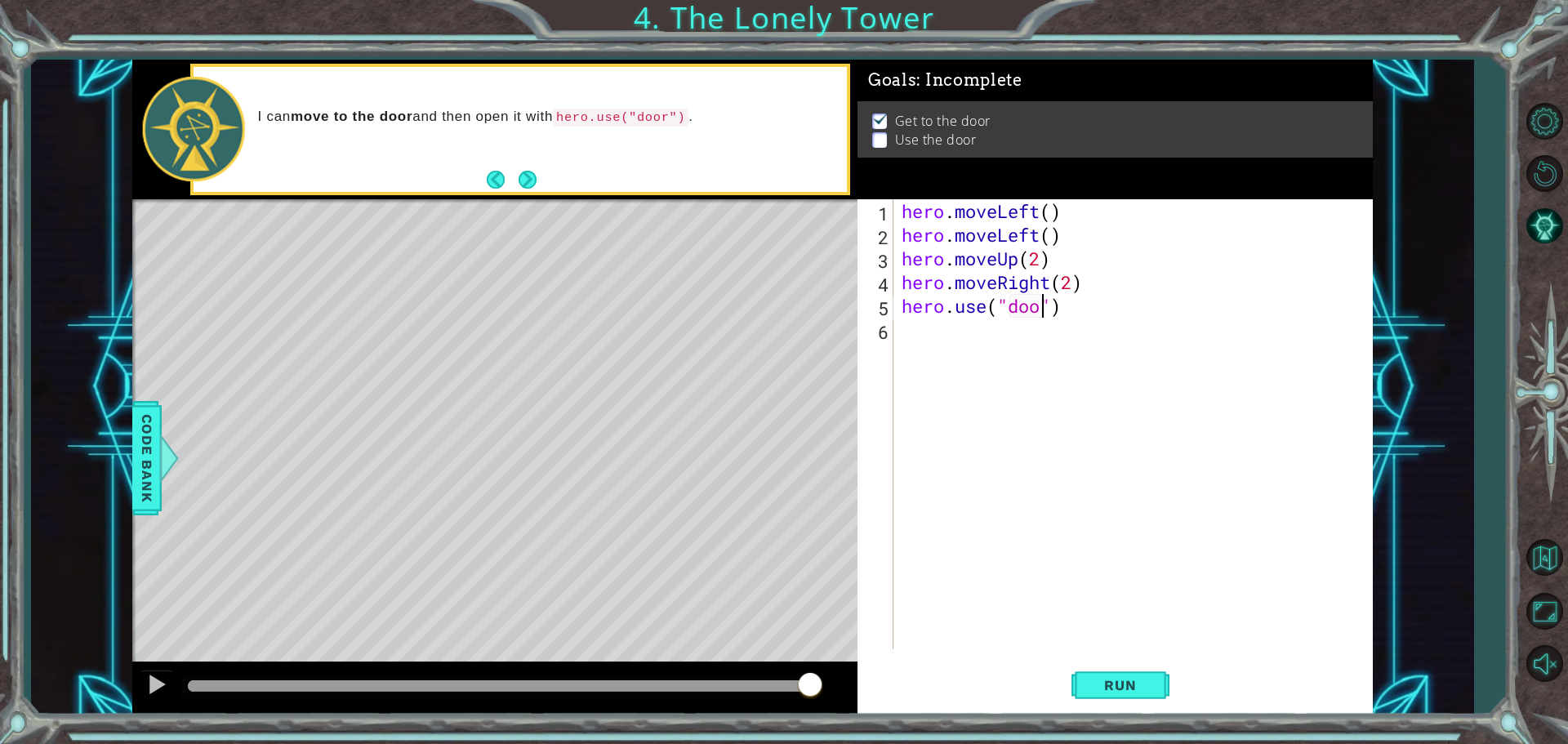
scroll to position [0, 7]
type textarea "hero.use("door")"
click at [1146, 680] on span "Run" at bounding box center [1120, 686] width 64 height 16
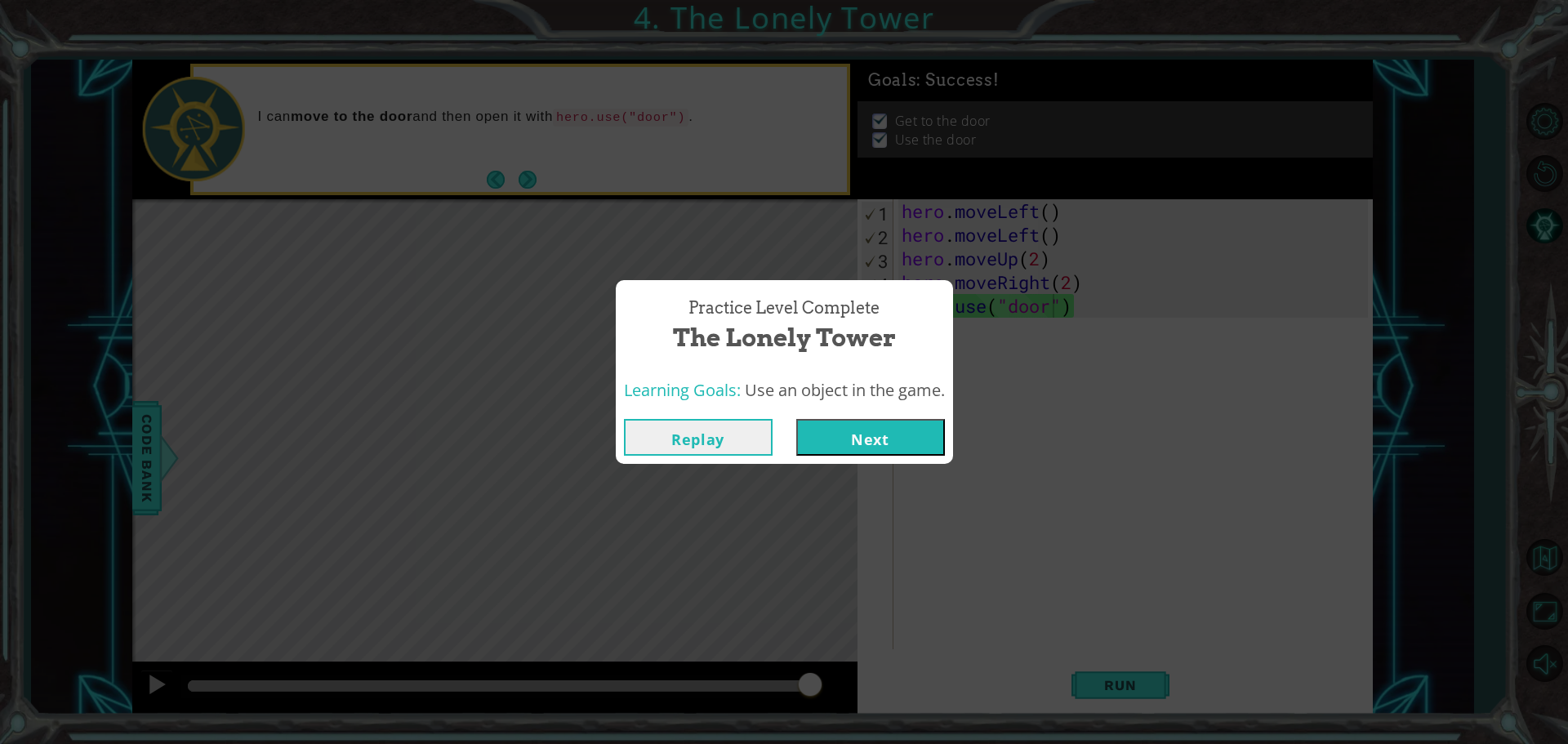
click at [907, 439] on button "Next" at bounding box center [870, 438] width 148 height 37
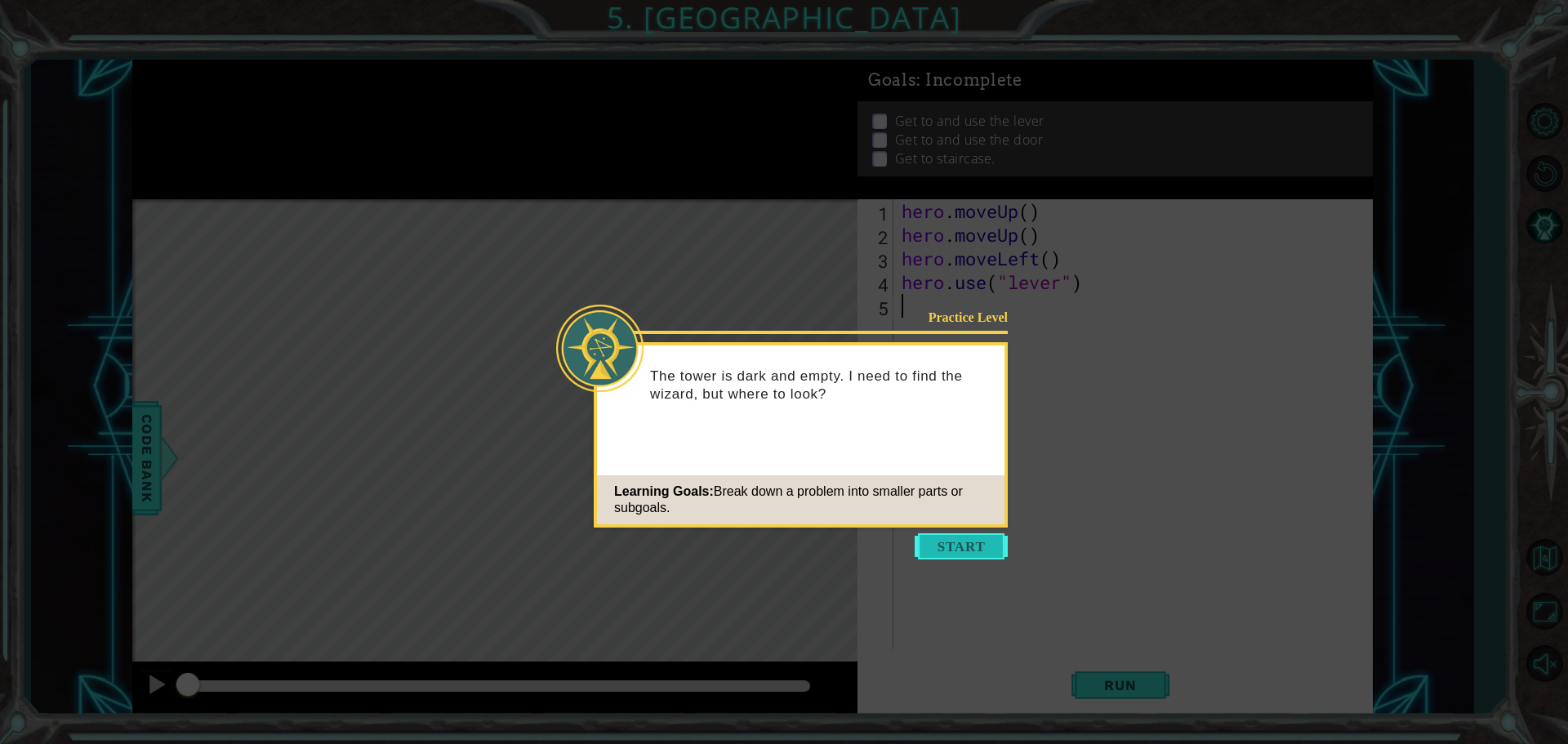
click at [972, 543] on button "Start" at bounding box center [960, 546] width 93 height 26
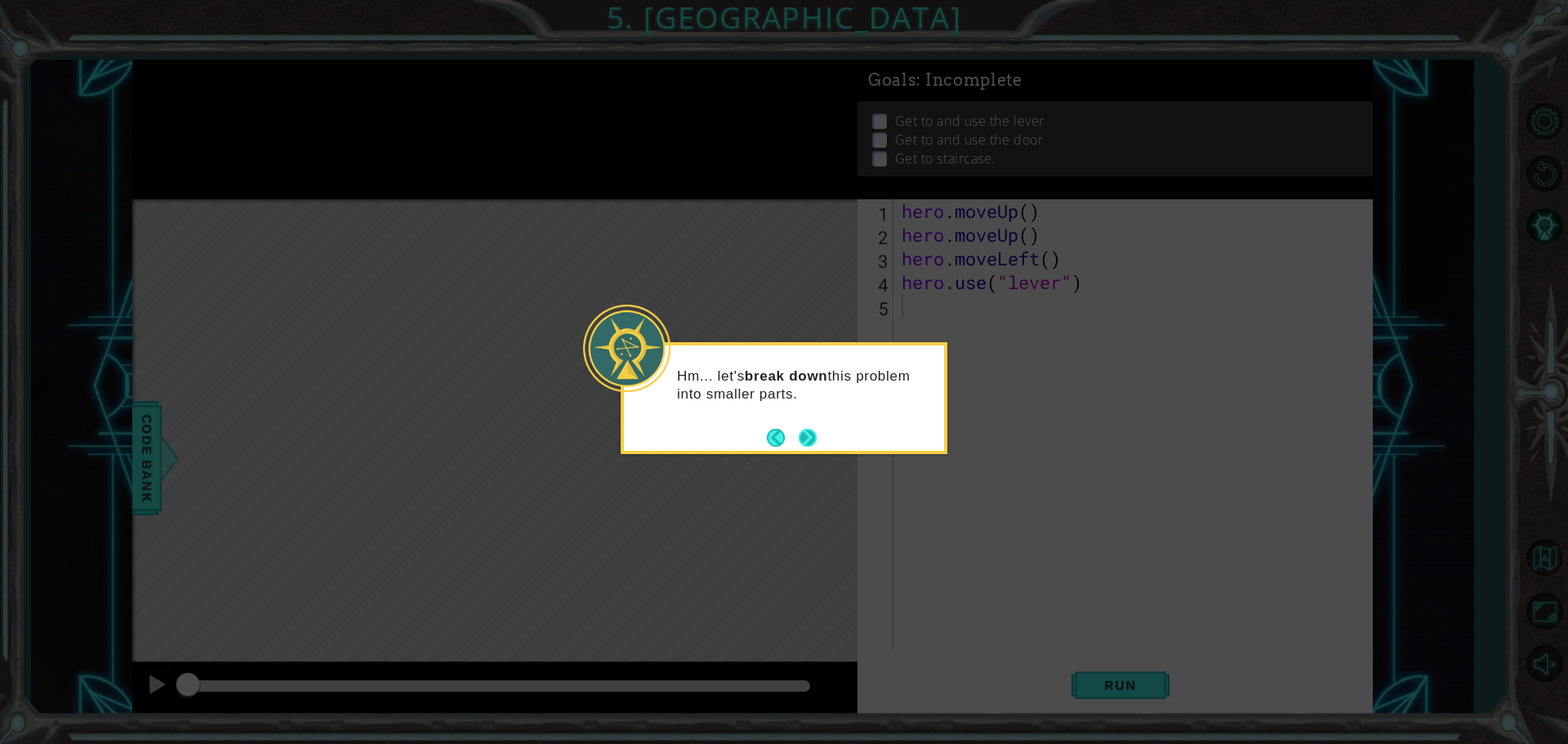
click at [811, 435] on button "Next" at bounding box center [807, 438] width 19 height 19
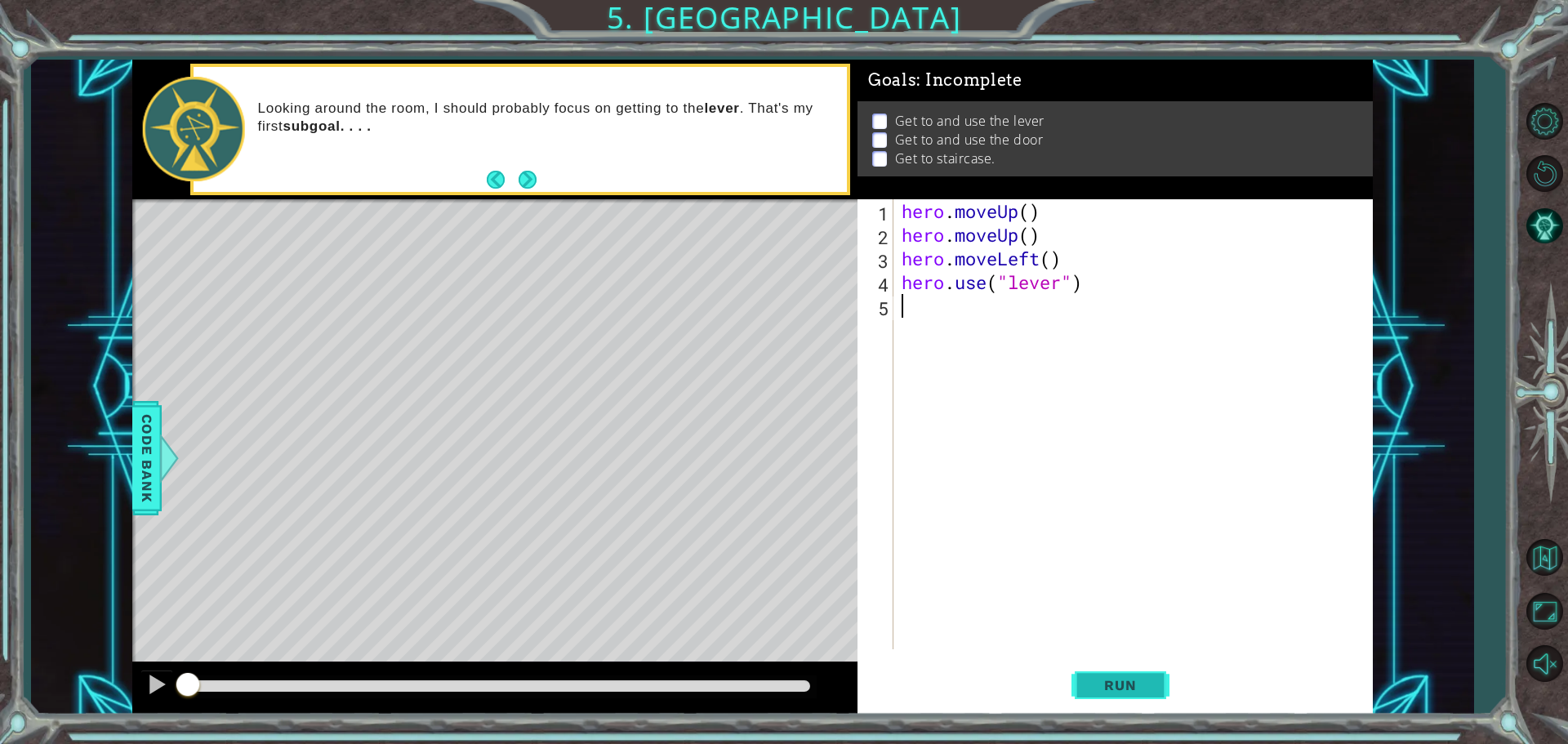
type textarea "h"
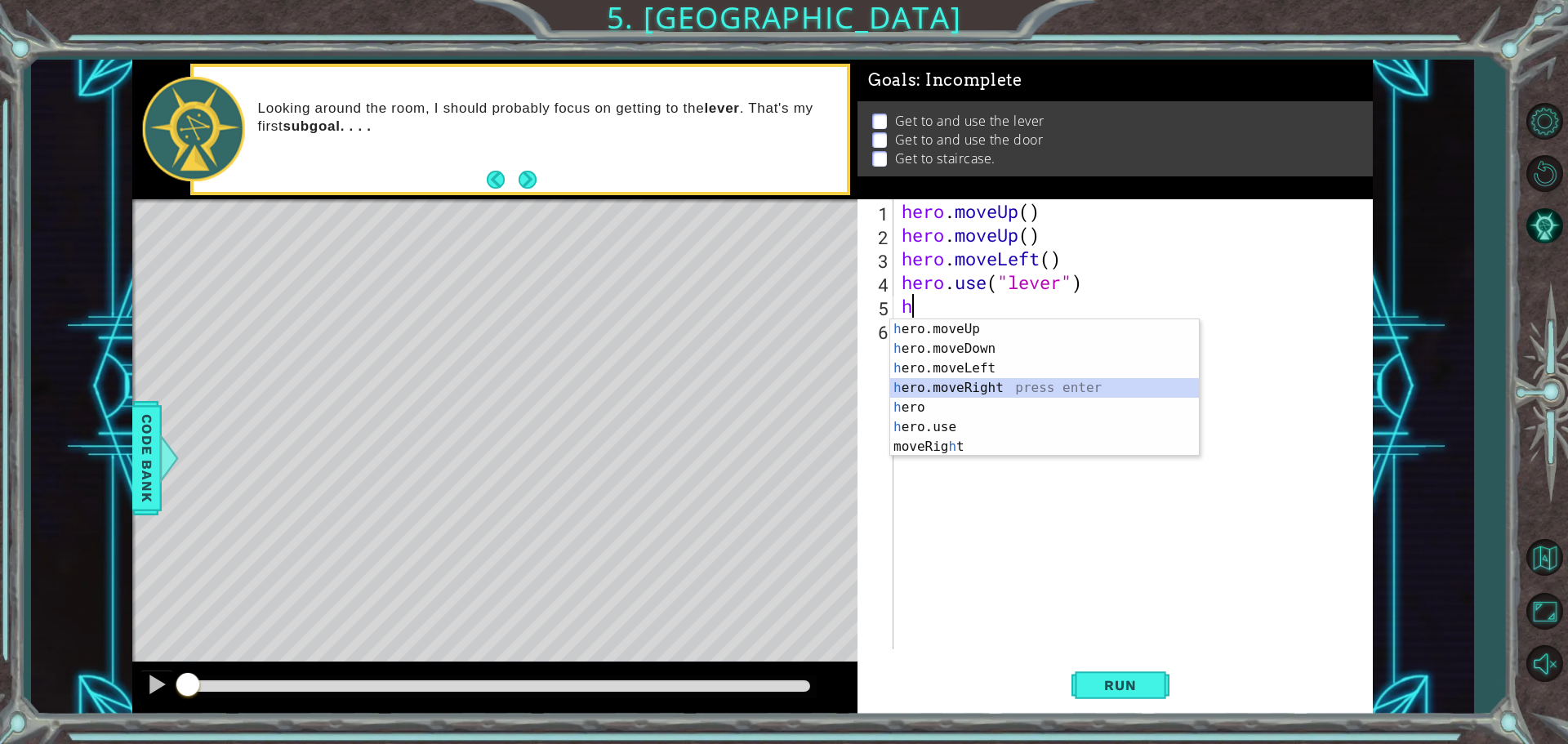
click at [1000, 392] on div "h ero.moveUp press enter h ero.moveDown press enter h ero.moveLeft press enter …" at bounding box center [1044, 408] width 309 height 176
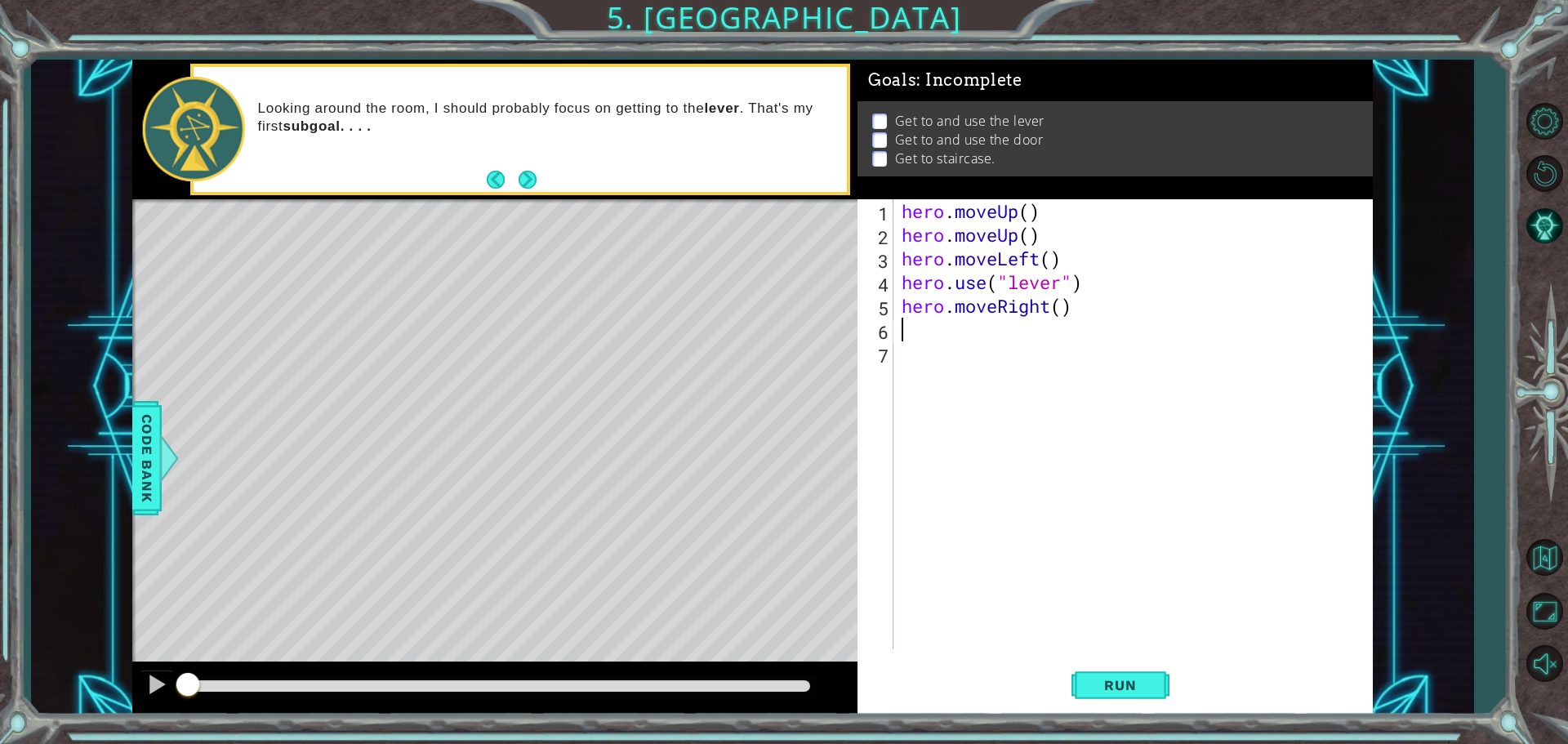
click at [1062, 307] on div "hero . moveUp ( ) hero . moveUp ( ) hero . moveLeft ( ) hero . use ( "lever" ) …" at bounding box center [1137, 448] width 478 height 498
type textarea "hero.moveRight(3)"
click at [917, 331] on div "hero . moveUp ( ) hero . moveUp ( ) hero . moveLeft ( ) hero . use ( "lever" ) …" at bounding box center [1137, 448] width 478 height 498
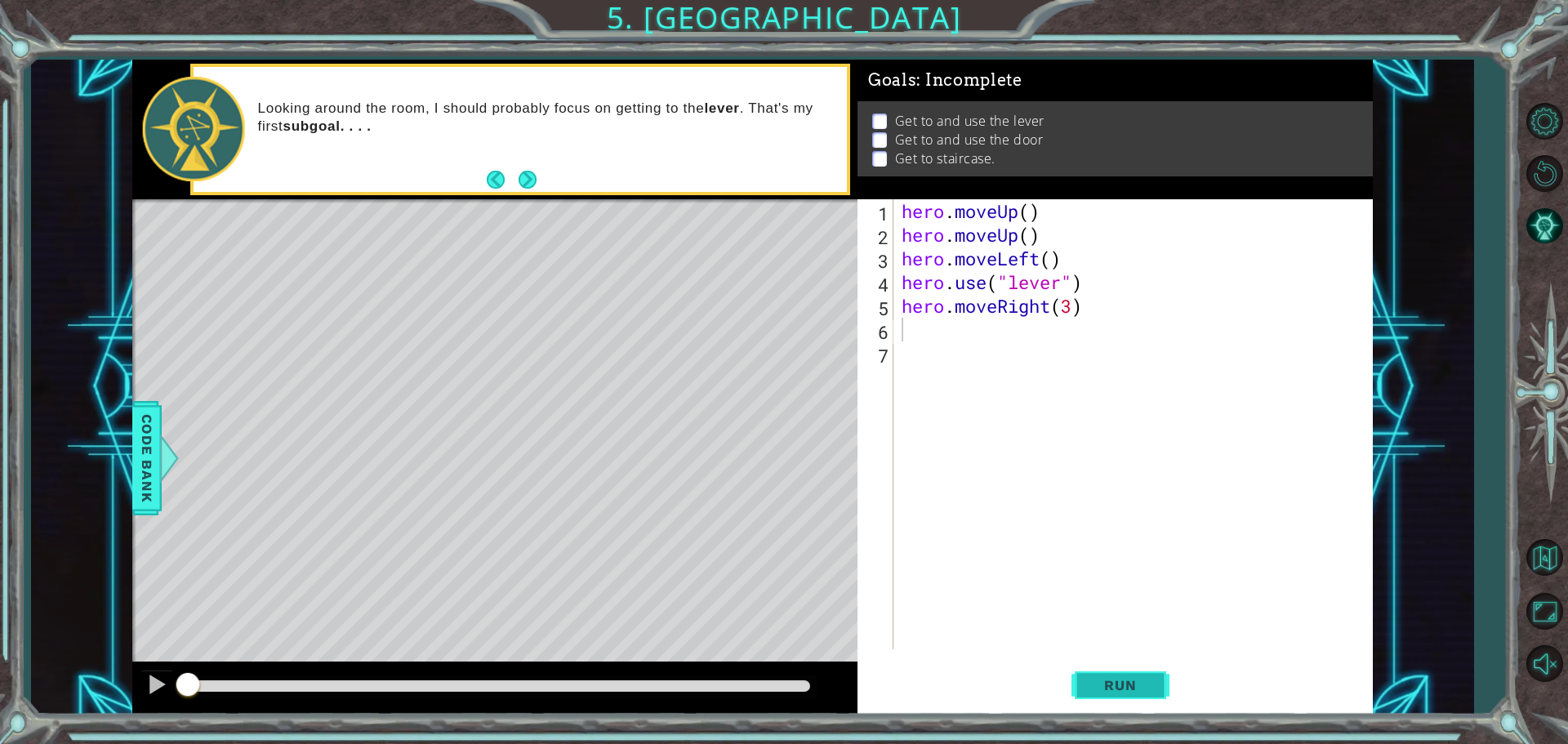
click at [1136, 689] on span "Run" at bounding box center [1120, 686] width 64 height 16
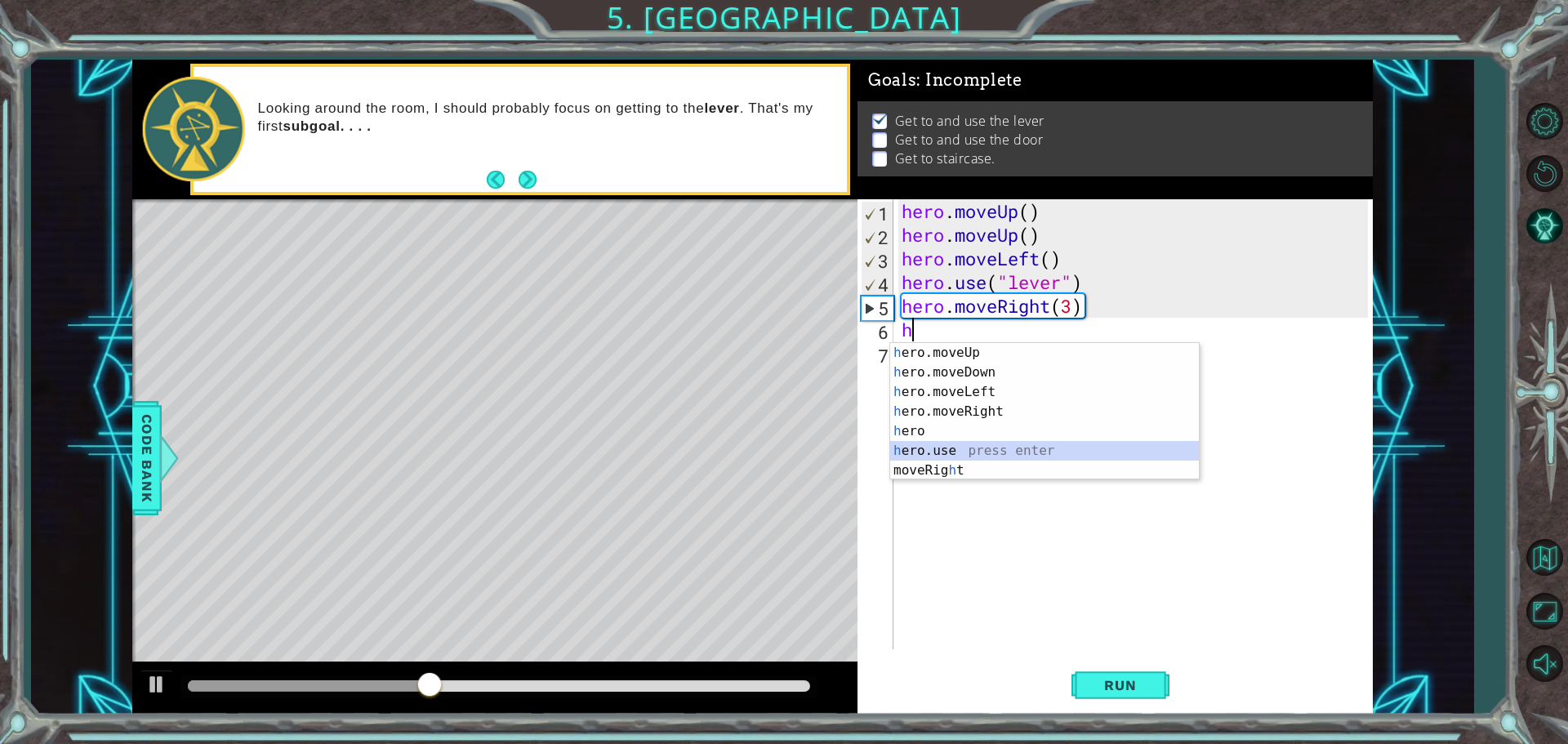
click at [965, 451] on div "h ero.moveUp press enter h ero.moveDown press enter h ero.moveLeft press enter …" at bounding box center [1044, 431] width 309 height 176
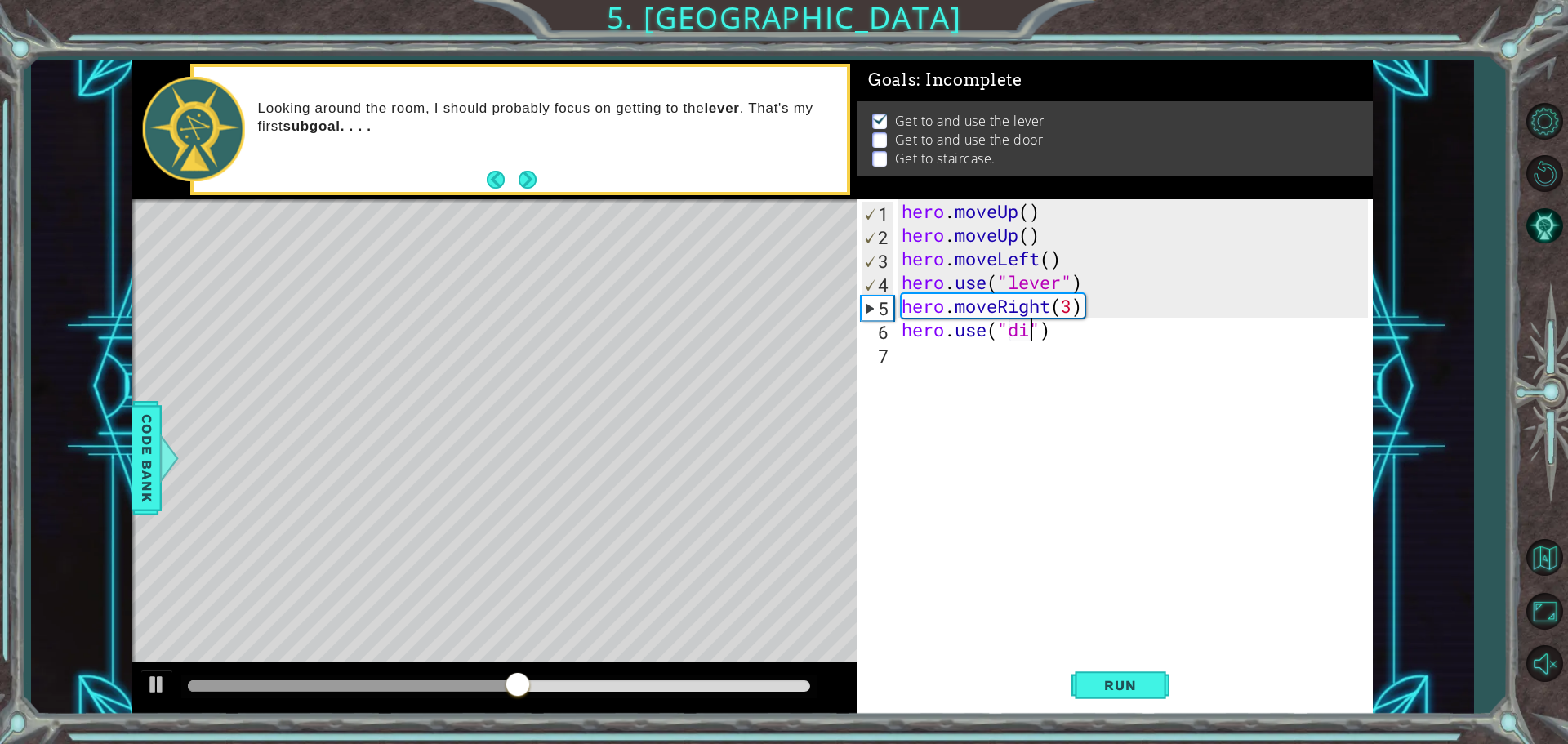
scroll to position [0, 6]
type textarea "hero.use("door")"
click at [928, 356] on div "hero . moveUp ( ) hero . moveUp ( ) hero . moveLeft ( ) hero . use ( "lever" ) …" at bounding box center [1137, 448] width 478 height 498
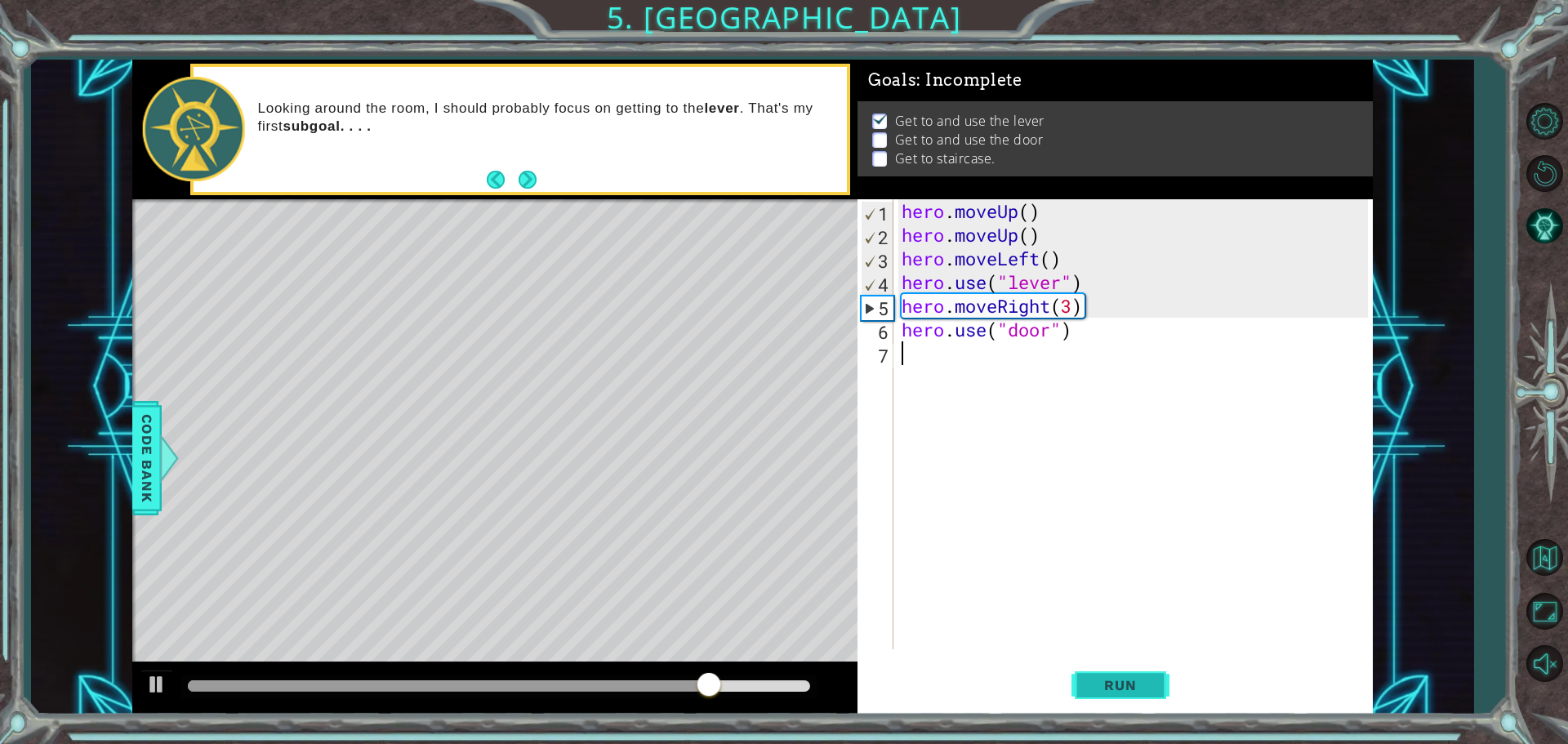
click at [1119, 671] on button "Run" at bounding box center [1120, 685] width 98 height 51
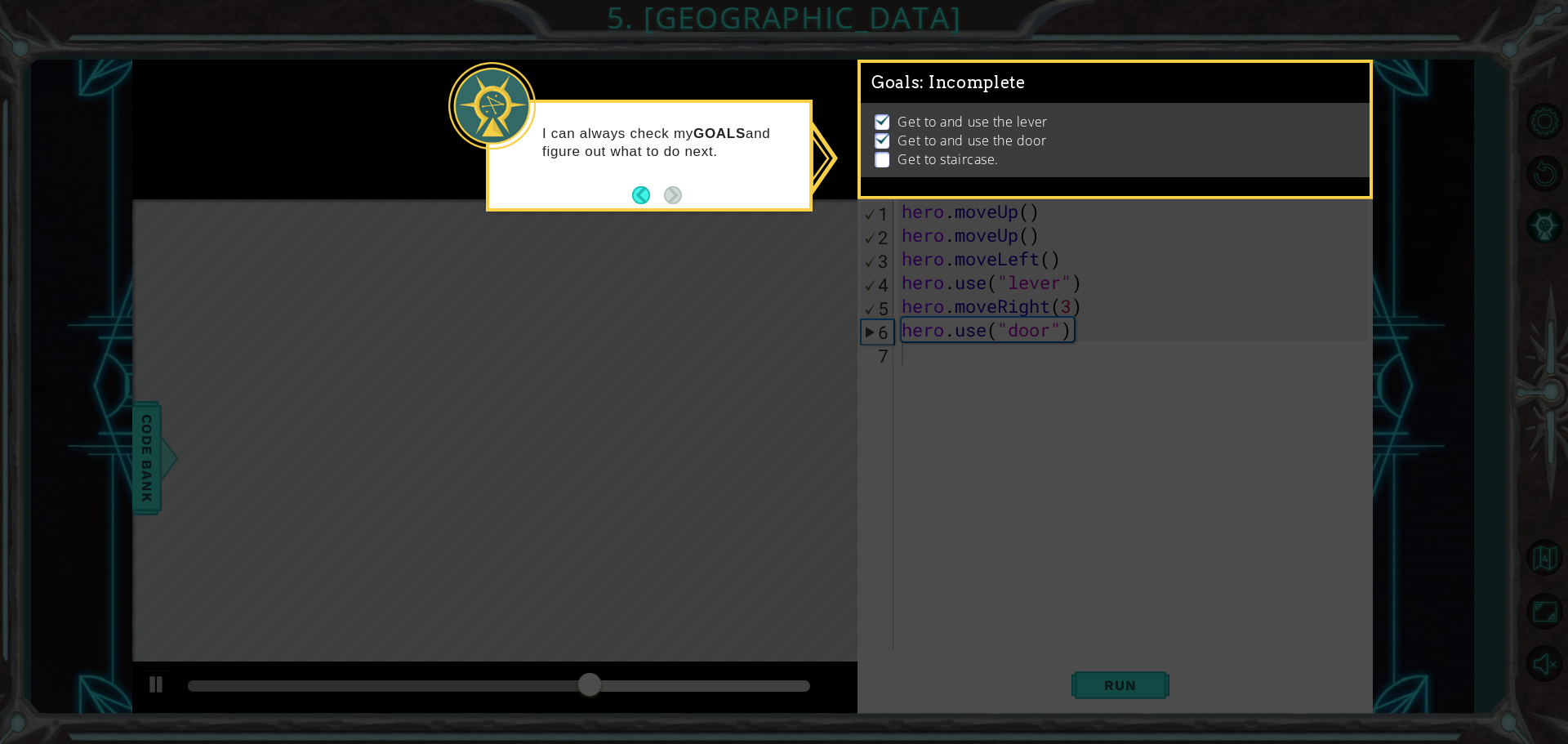
click at [1078, 673] on icon at bounding box center [784, 372] width 1568 height 744
click at [1080, 596] on icon at bounding box center [784, 372] width 1568 height 744
drag, startPoint x: 884, startPoint y: 343, endPoint x: 887, endPoint y: 325, distance: 18.2
click at [884, 325] on icon at bounding box center [784, 372] width 1568 height 744
click at [645, 204] on button "Back" at bounding box center [647, 195] width 32 height 18
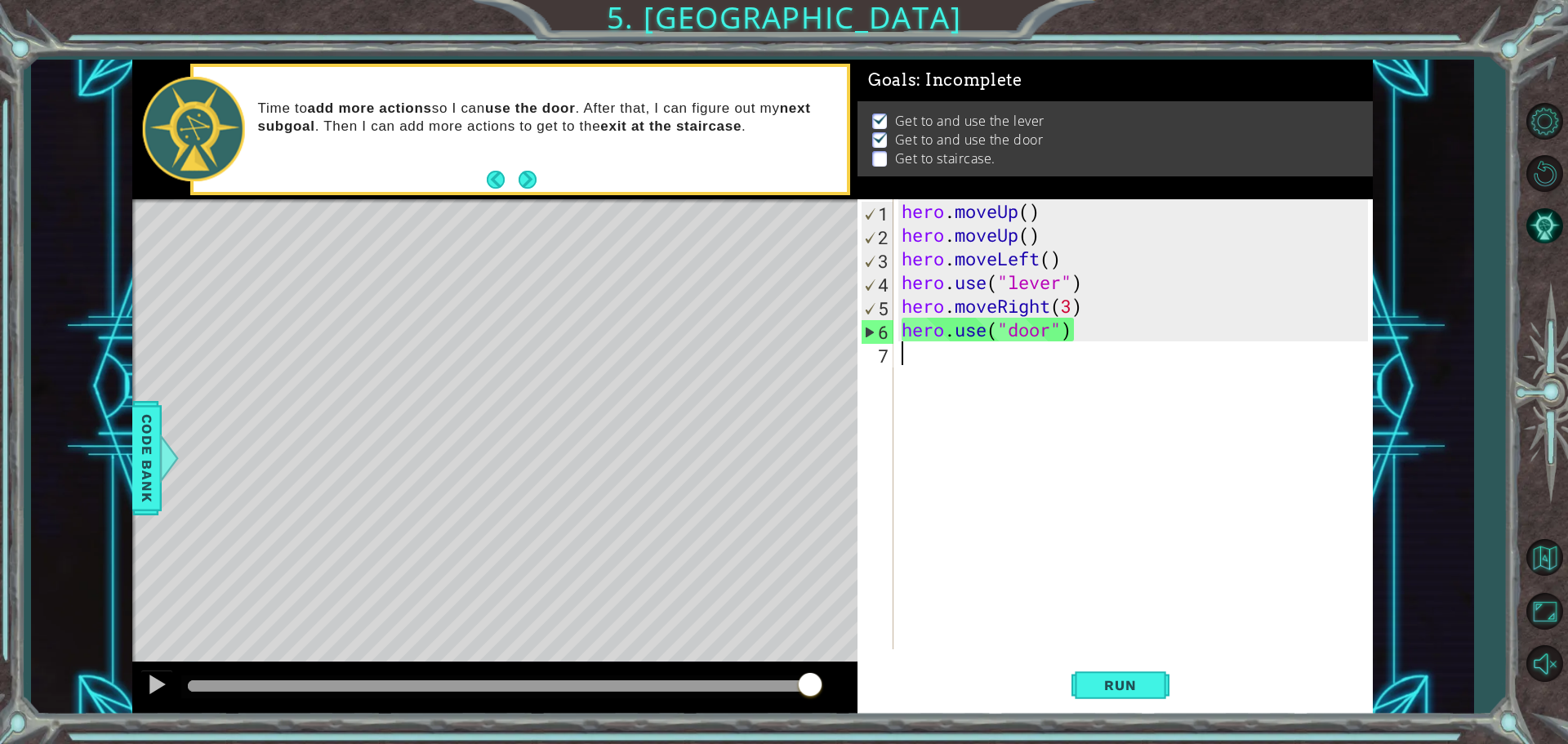
click at [1190, 427] on div "hero . moveUp ( ) hero . moveUp ( ) hero . moveLeft ( ) hero . use ( "lever" ) …" at bounding box center [1137, 448] width 478 height 498
type textarea "h"
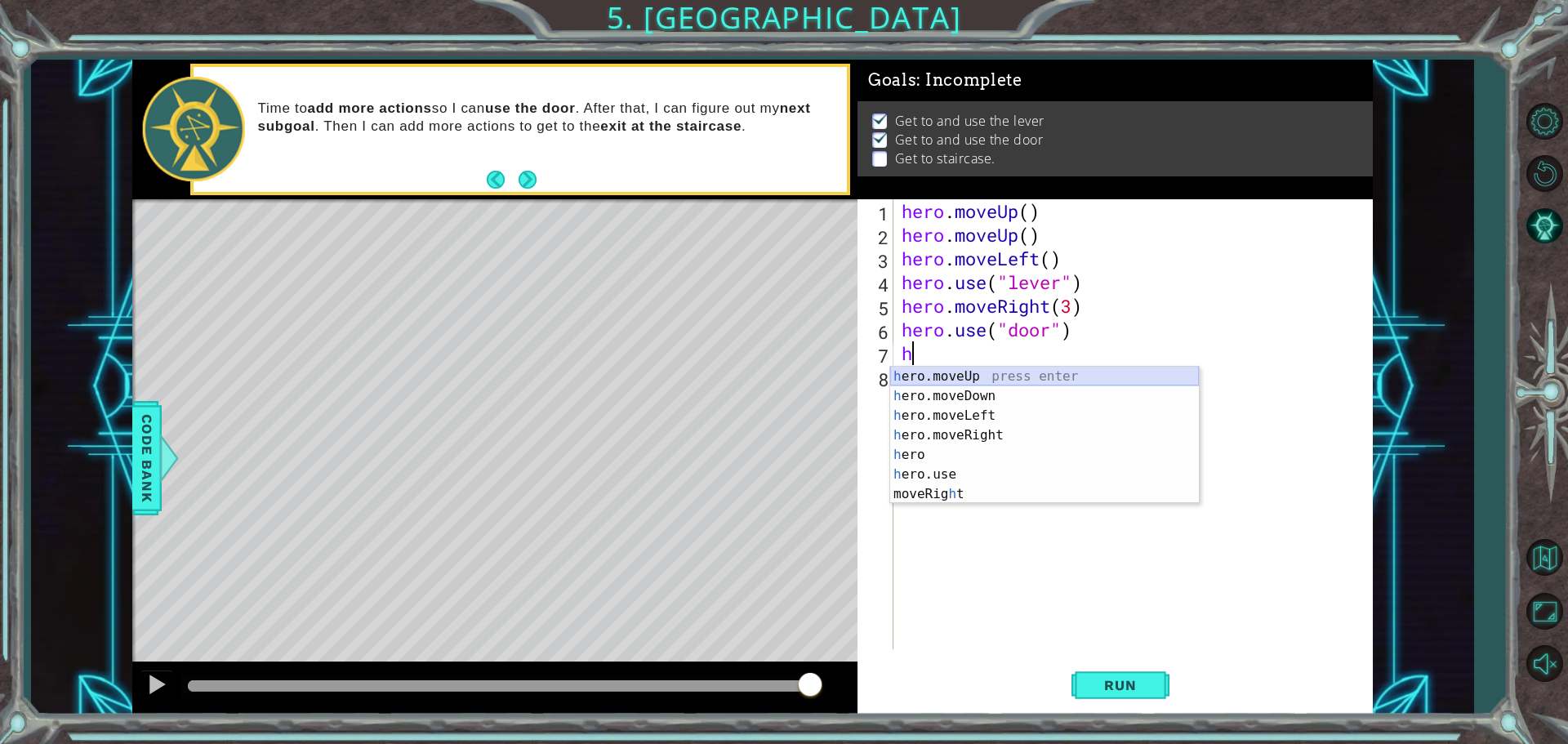
click at [1006, 368] on div "h ero.moveUp press enter h ero.moveDown press enter h ero.moveLeft press enter …" at bounding box center [1044, 455] width 309 height 176
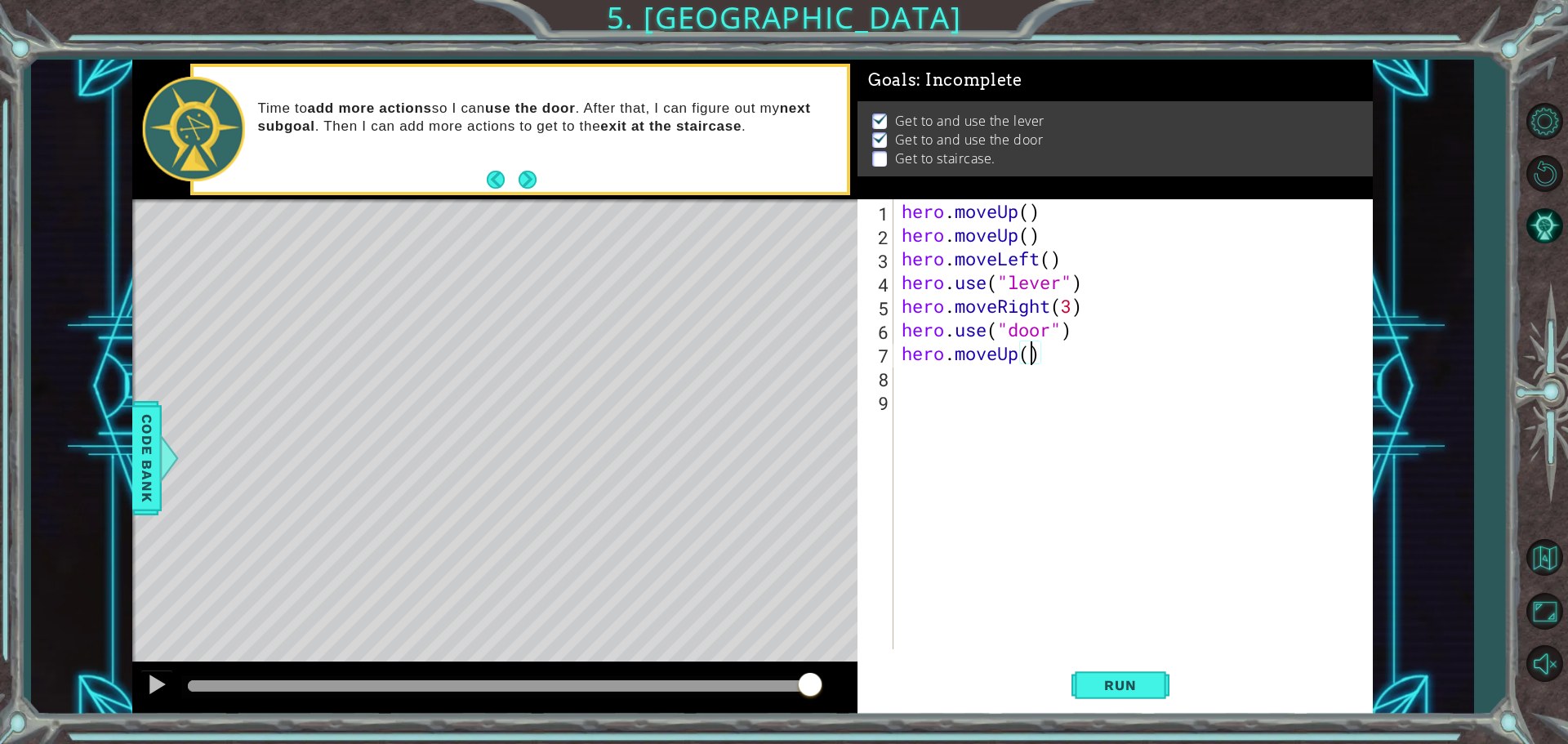
click at [1029, 358] on div "hero . moveUp ( ) hero . moveUp ( ) hero . moveLeft ( ) hero . use ( "lever" ) …" at bounding box center [1137, 448] width 478 height 498
type textarea "hero.moveUp(2)"
click at [914, 385] on div "hero . moveUp ( ) hero . moveUp ( ) hero . moveLeft ( ) hero . use ( "lever" ) …" at bounding box center [1137, 448] width 478 height 498
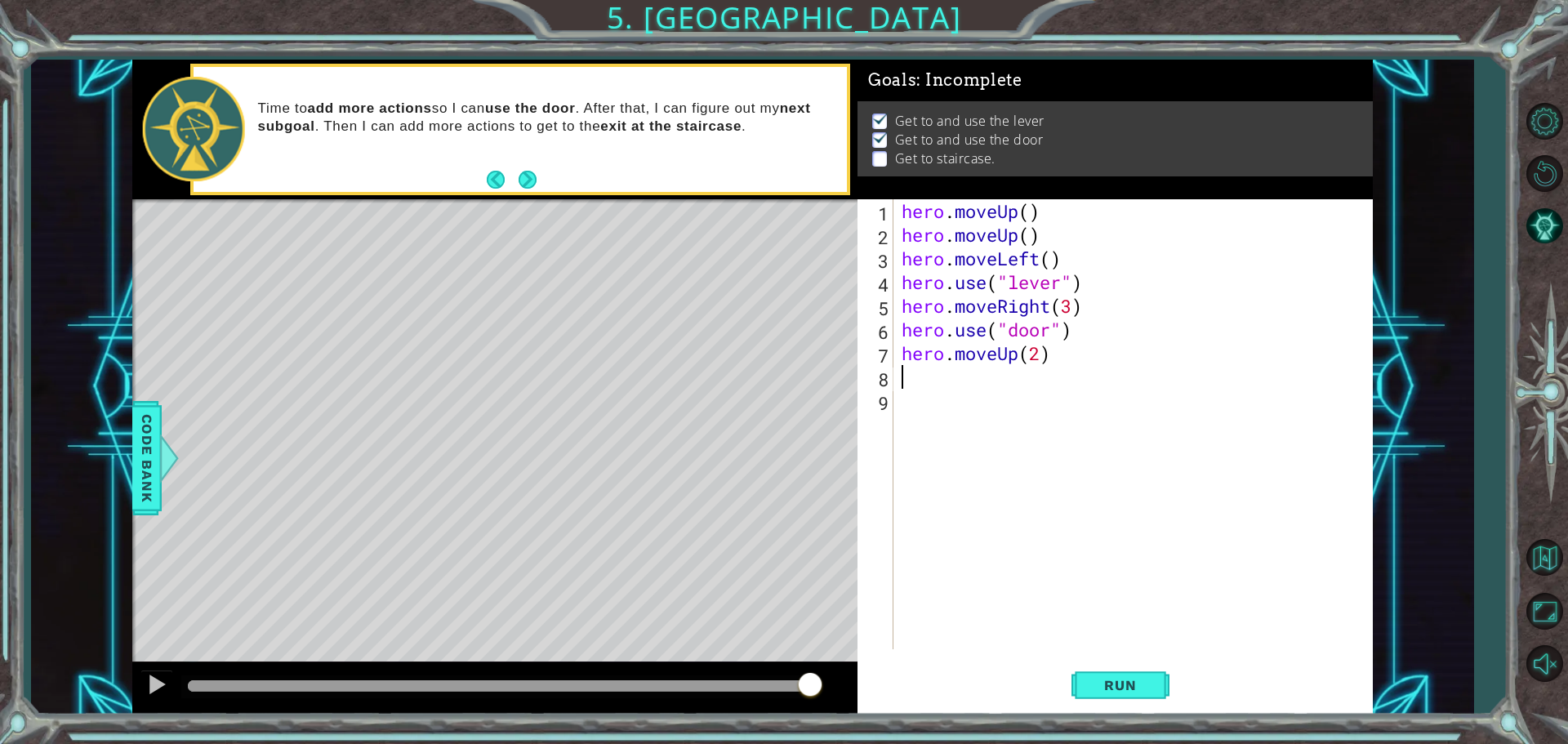
type textarea "h"
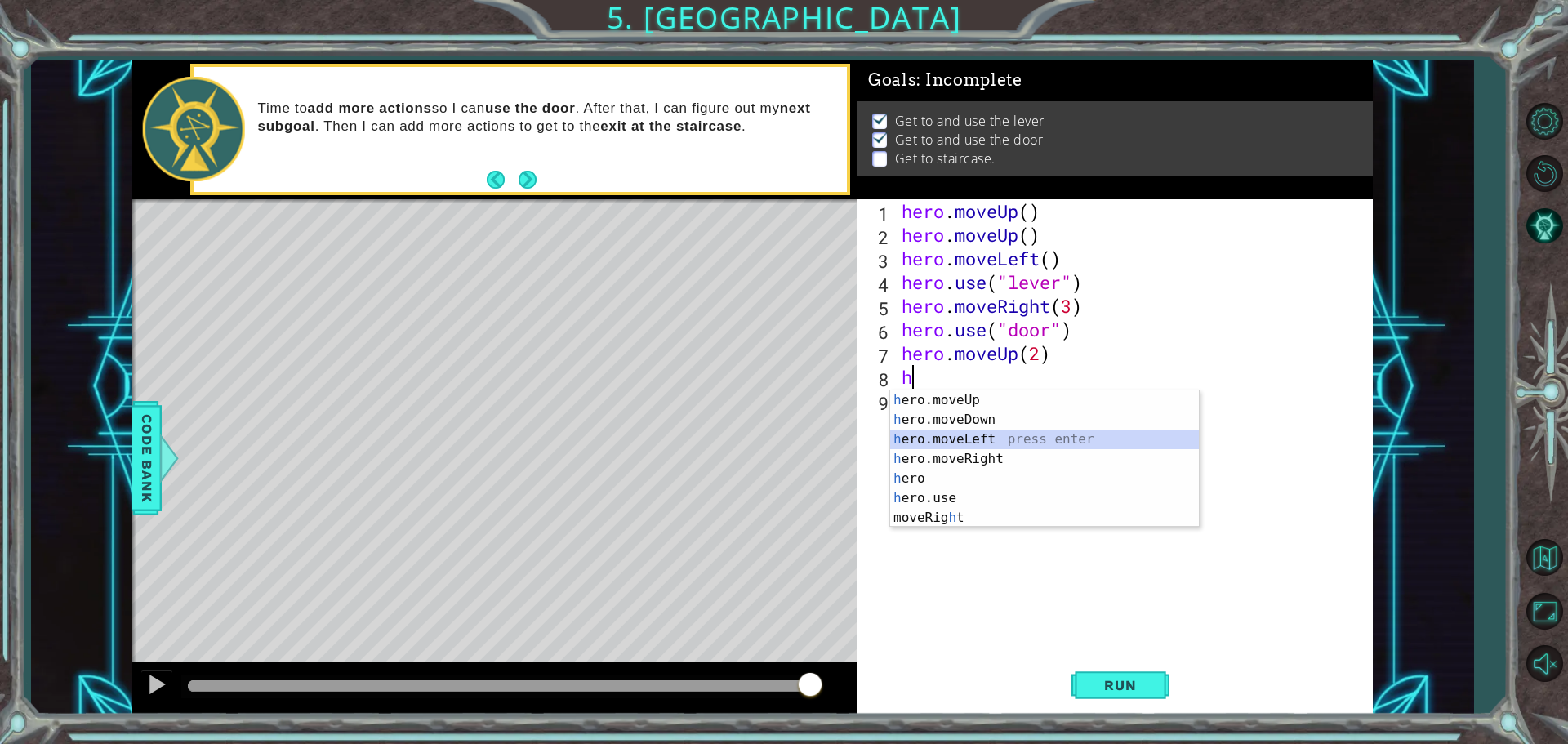
click at [991, 435] on div "h ero.moveUp press enter h ero.moveDown press enter h ero.moveLeft press enter …" at bounding box center [1044, 479] width 309 height 176
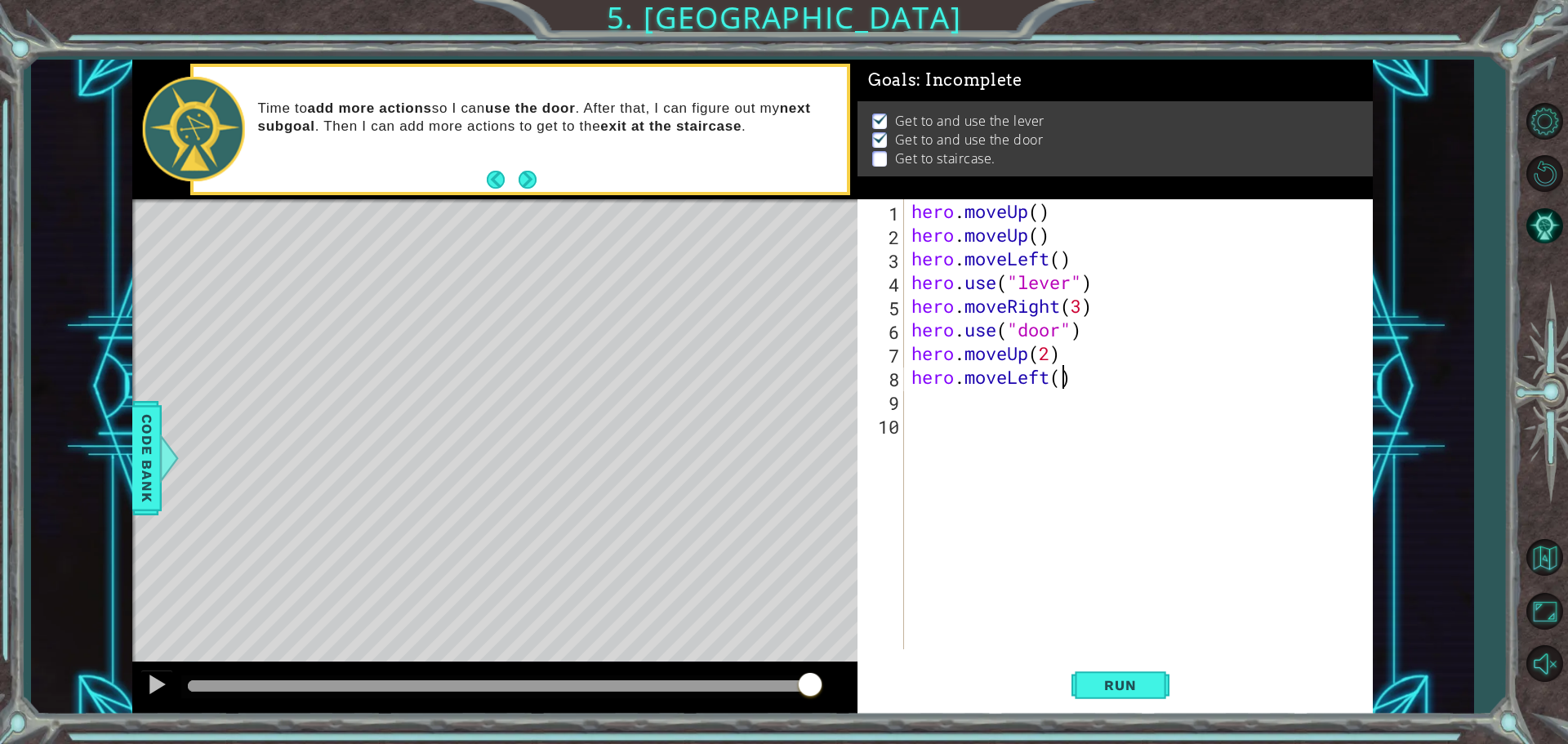
click at [1062, 378] on div "hero . moveUp ( ) hero . moveUp ( ) hero . moveLeft ( ) hero . use ( "lever" ) …" at bounding box center [1141, 448] width 468 height 498
type textarea "hero.moveLeft(3)"
click at [974, 396] on div "hero . moveUp ( ) hero . moveUp ( ) hero . moveLeft ( ) hero . use ( "lever" ) …" at bounding box center [1141, 448] width 468 height 498
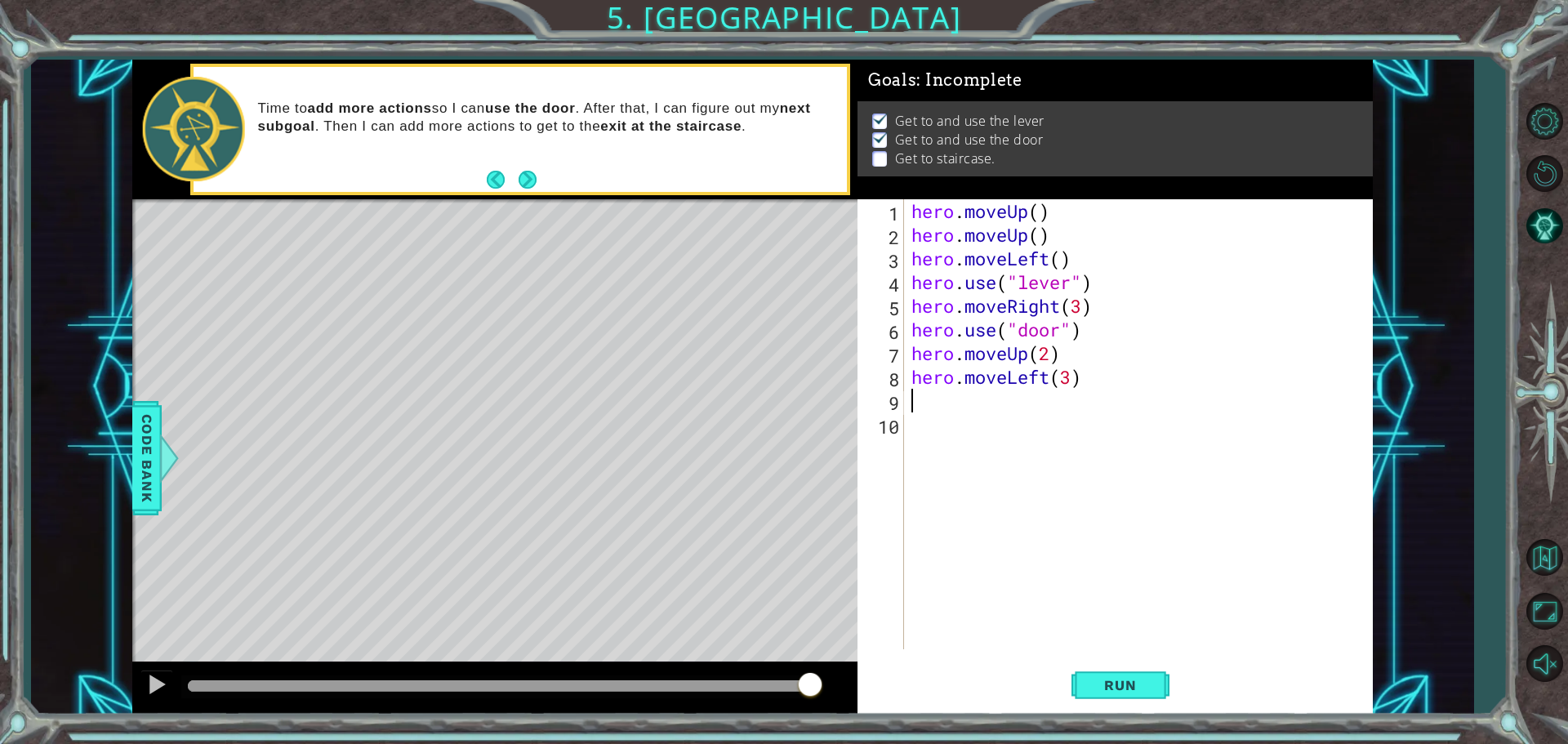
type textarea "h"
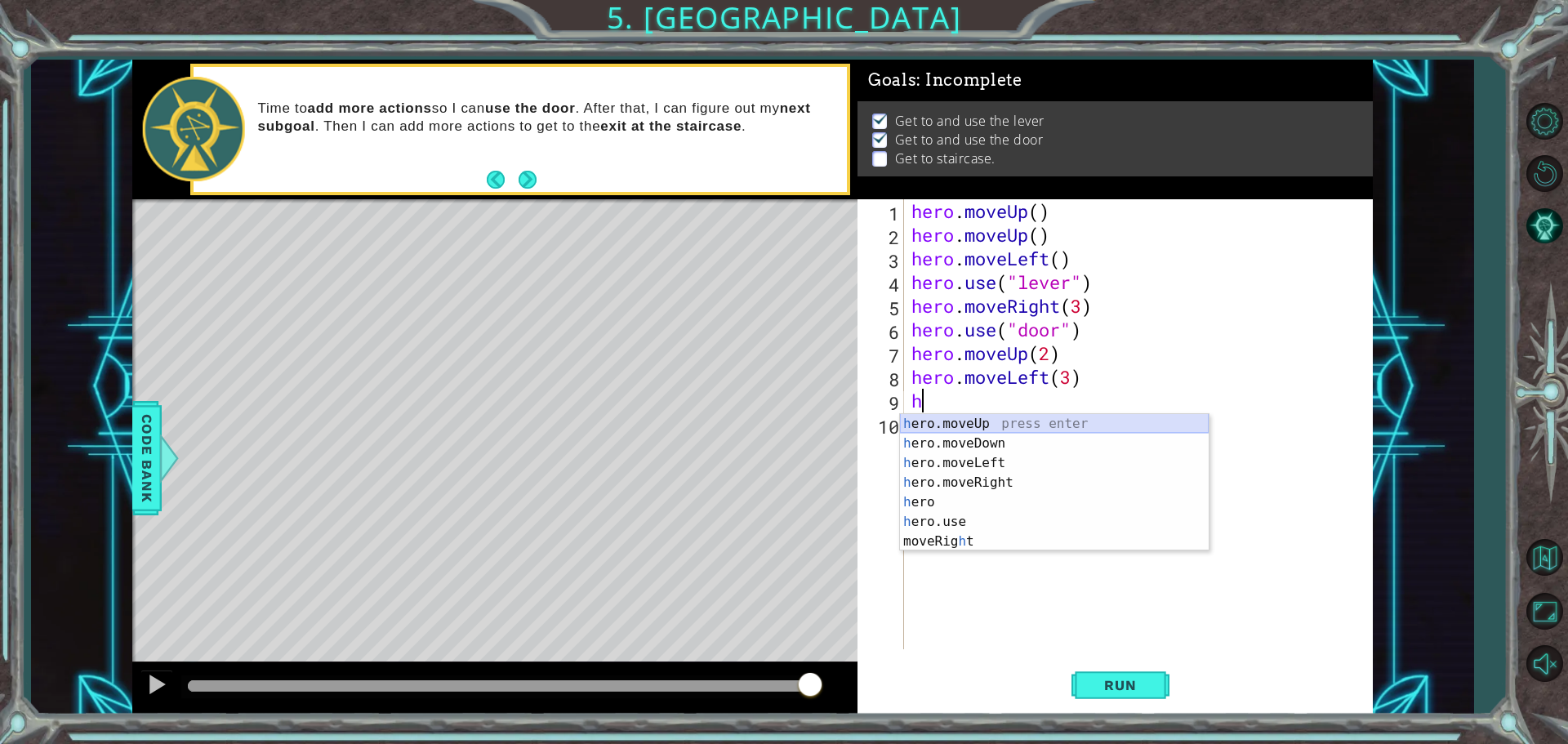
click at [979, 419] on div "h ero.moveUp press enter h ero.moveDown press enter h ero.moveLeft press enter …" at bounding box center [1054, 503] width 309 height 176
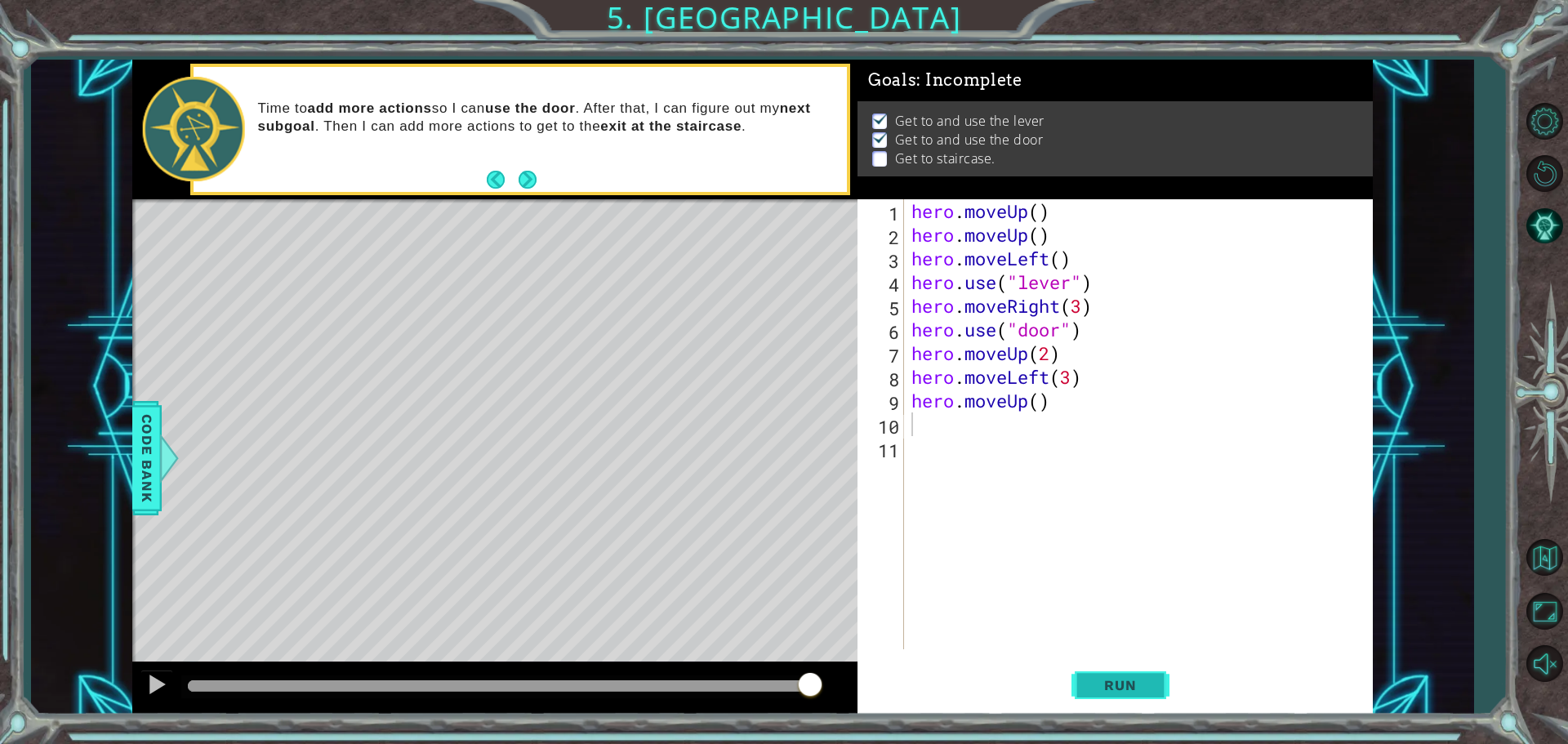
click at [1146, 677] on span "Run" at bounding box center [1120, 686] width 64 height 16
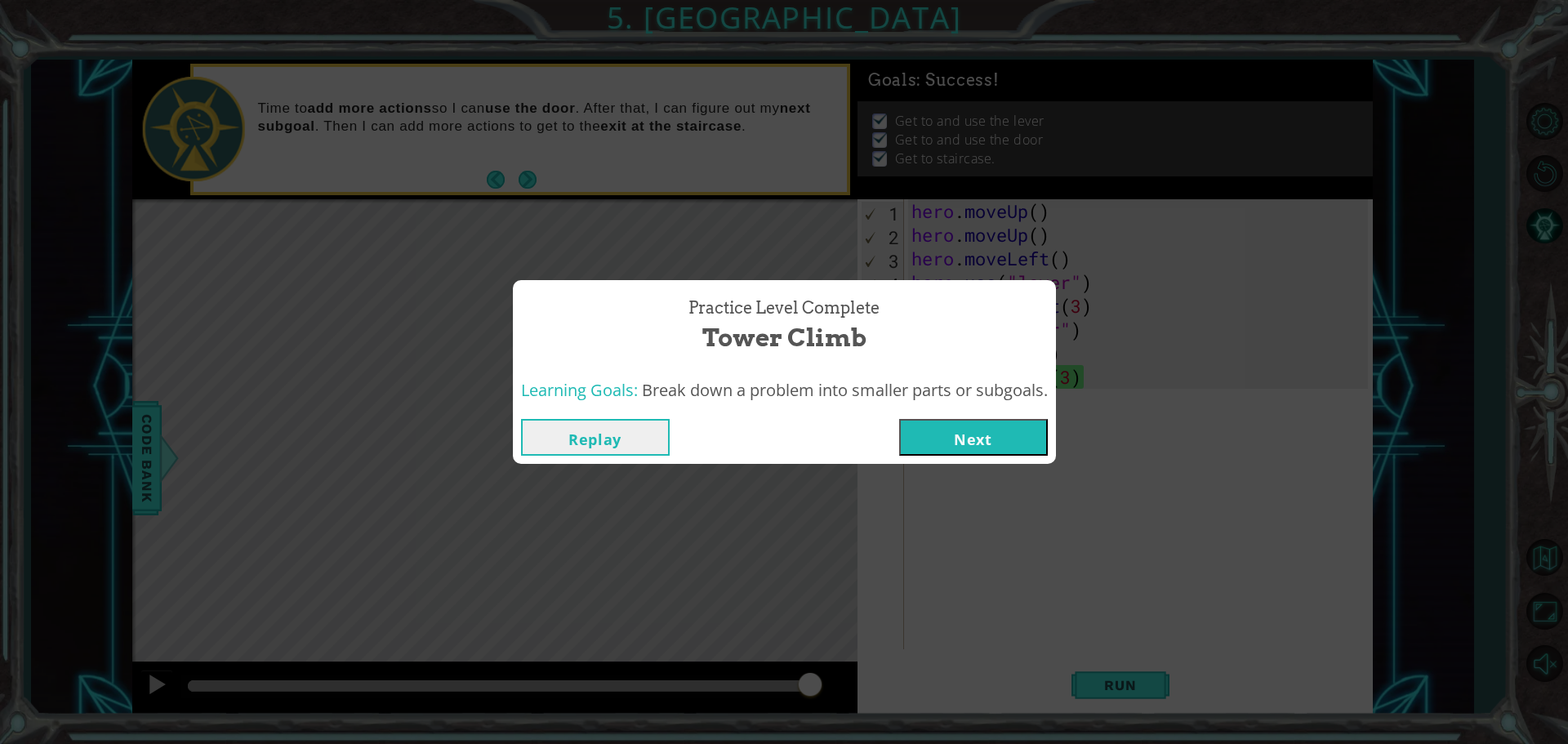
click at [976, 419] on button "Next" at bounding box center [973, 438] width 148 height 37
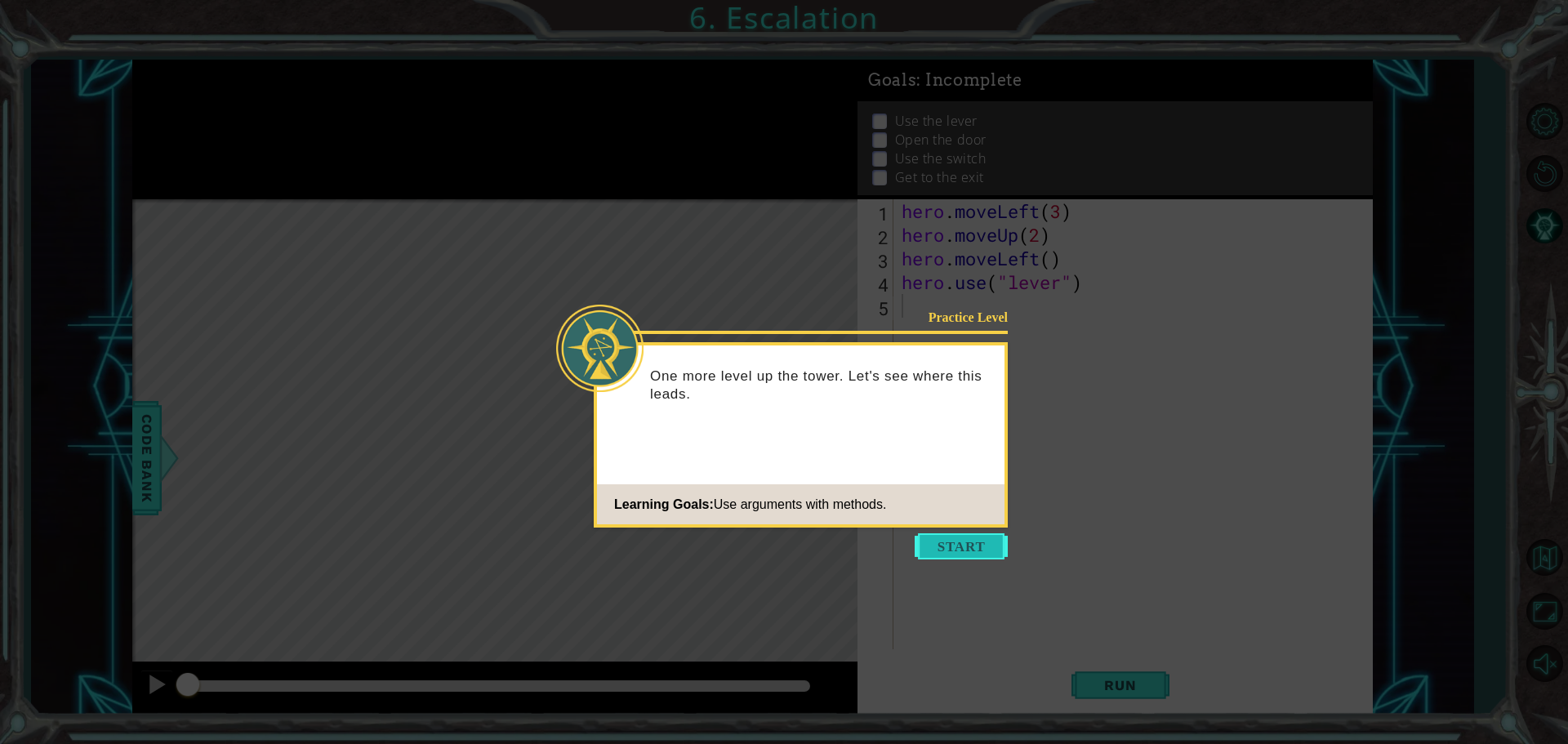
click at [993, 541] on button "Start" at bounding box center [960, 546] width 93 height 26
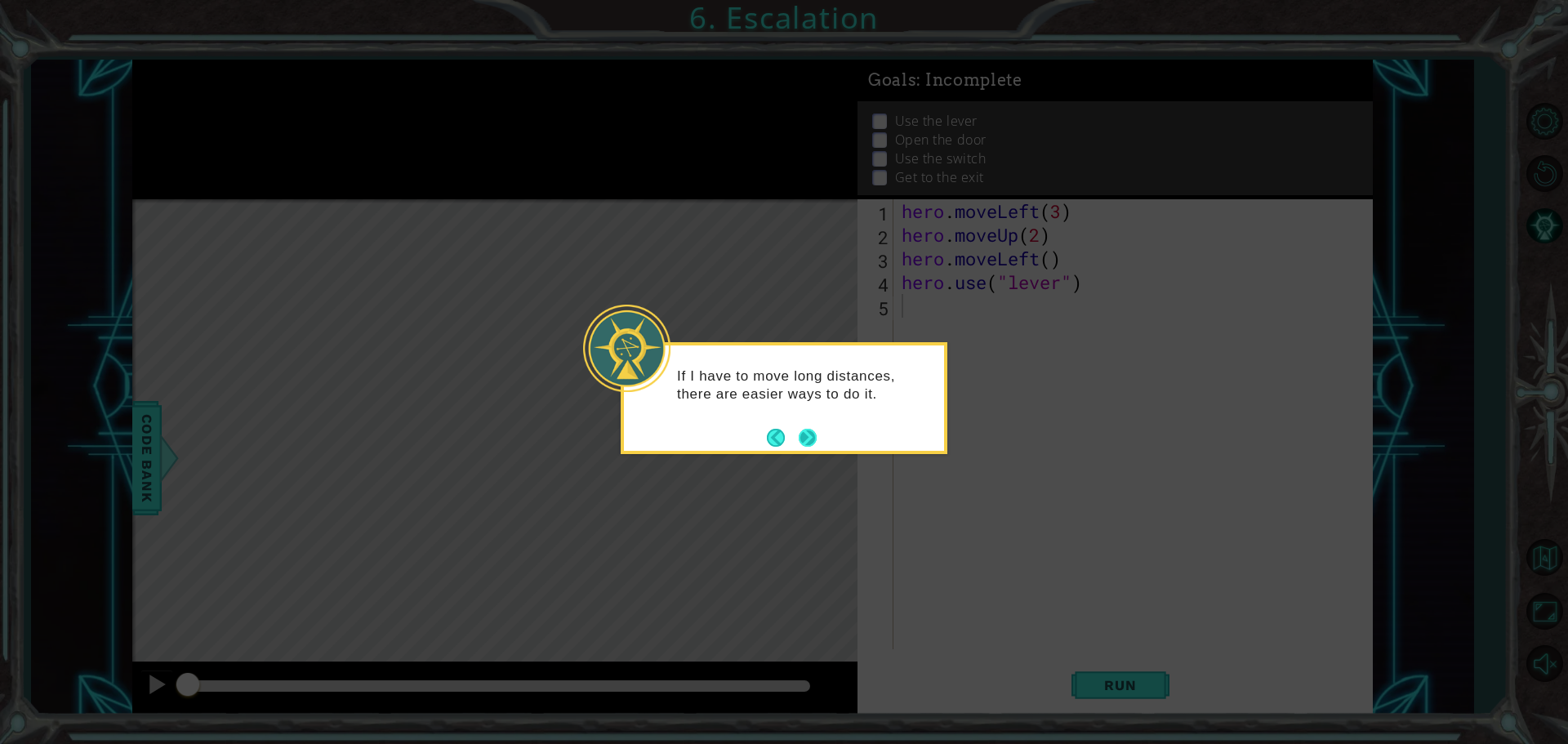
click at [806, 430] on button "Next" at bounding box center [807, 438] width 24 height 24
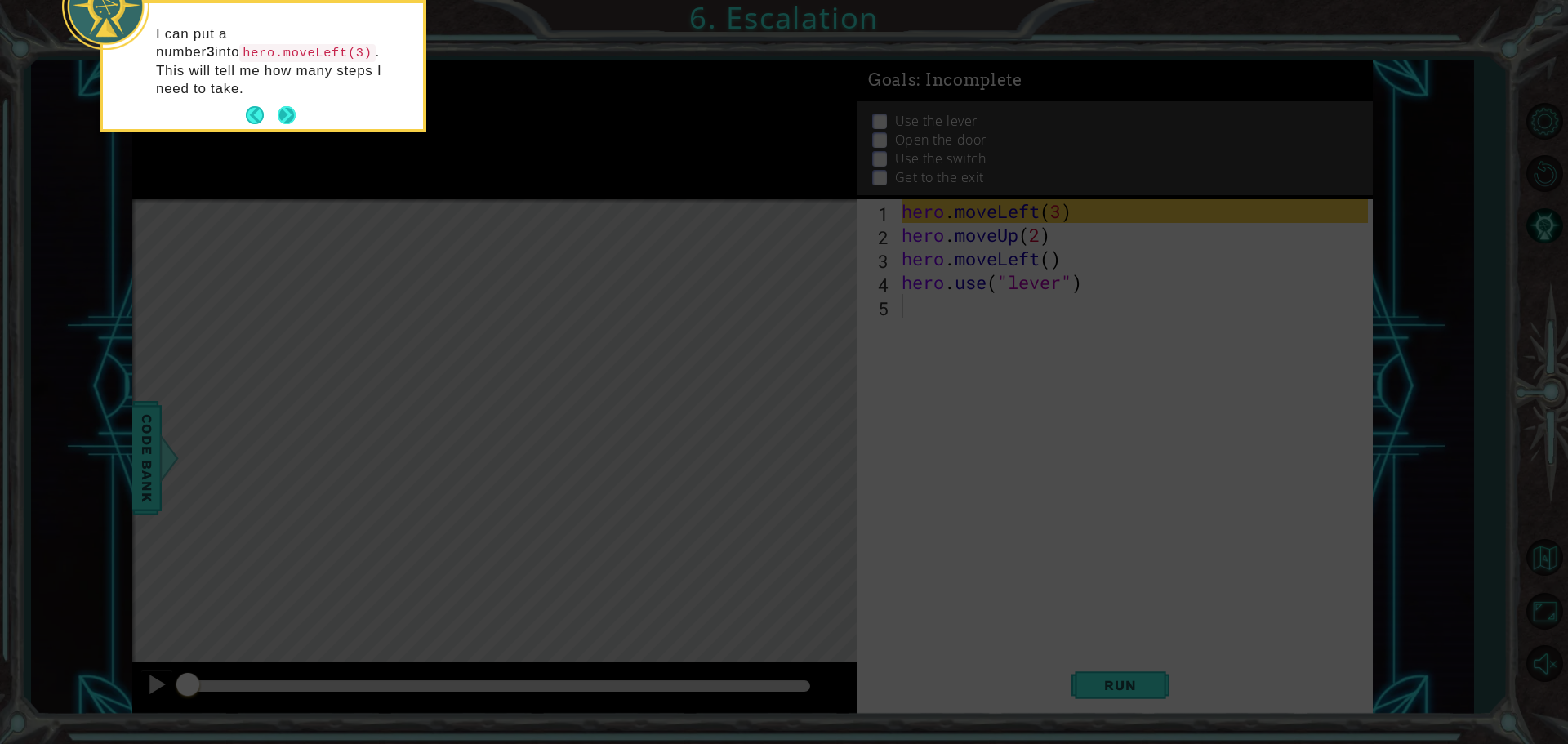
click at [288, 106] on button "Next" at bounding box center [287, 115] width 19 height 19
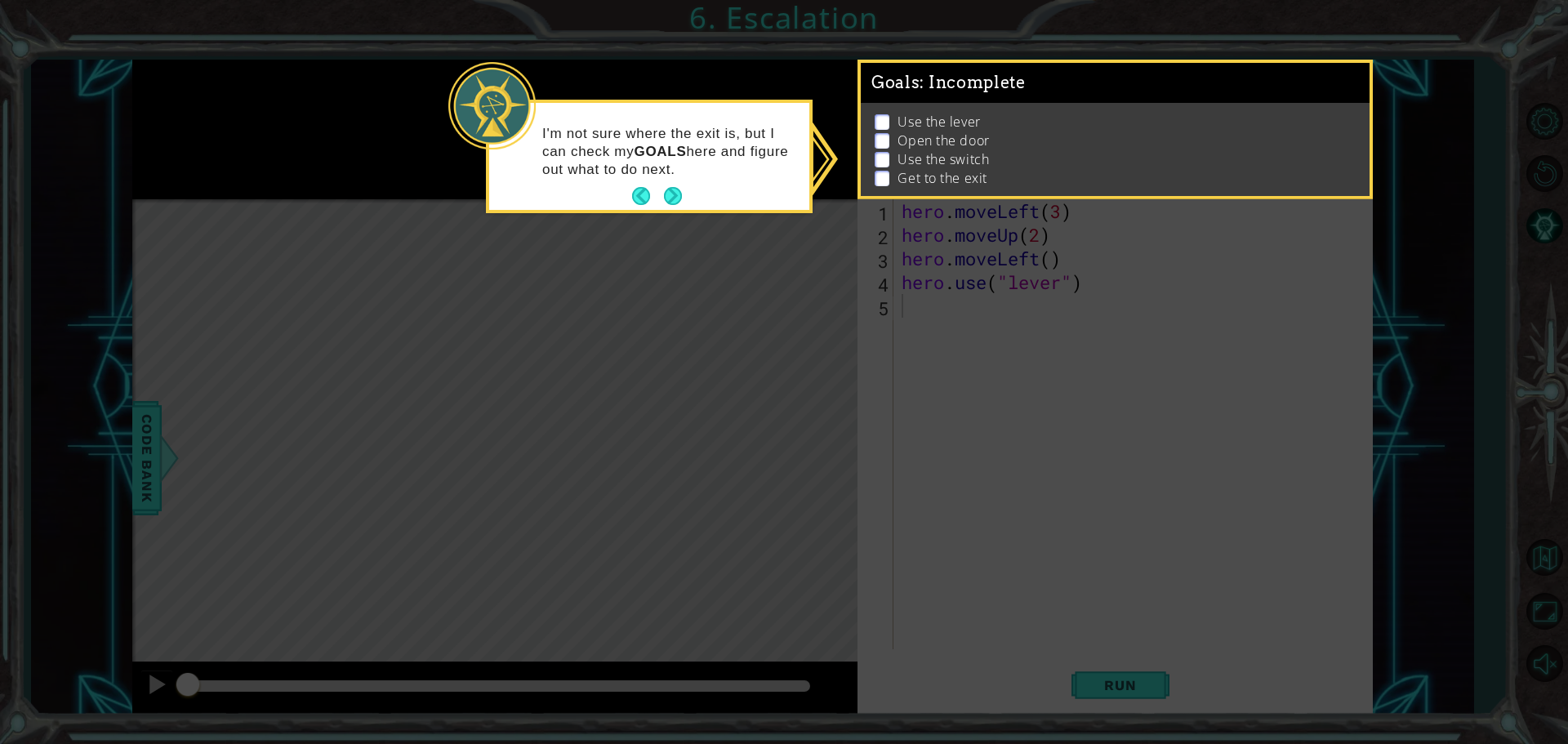
click at [676, 180] on div "I'm not sure where the exit is, but I can check my GOALS here and figure out wh…" at bounding box center [649, 157] width 320 height 107
click at [676, 197] on button "Next" at bounding box center [672, 196] width 19 height 19
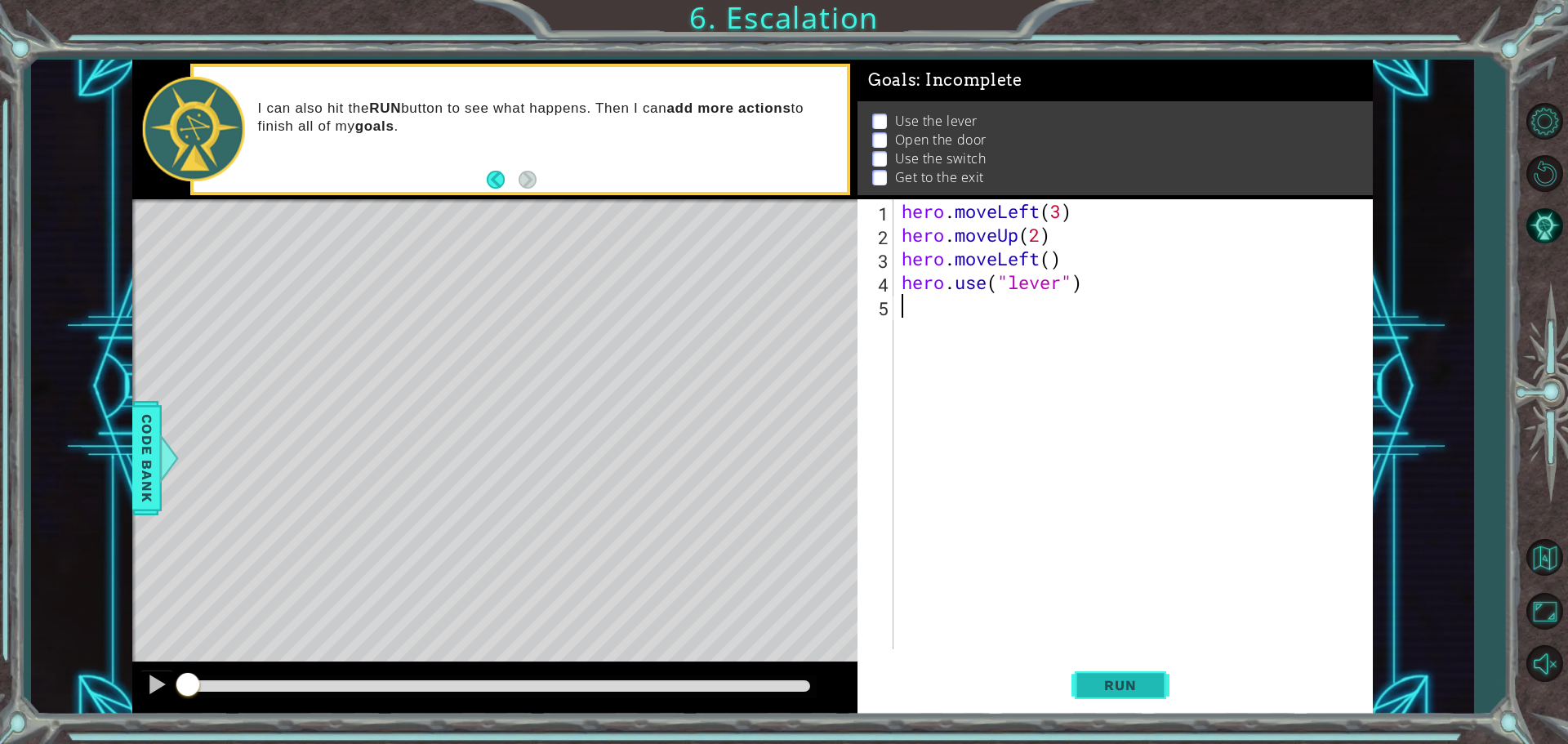
click at [1150, 684] on span "Run" at bounding box center [1120, 686] width 64 height 16
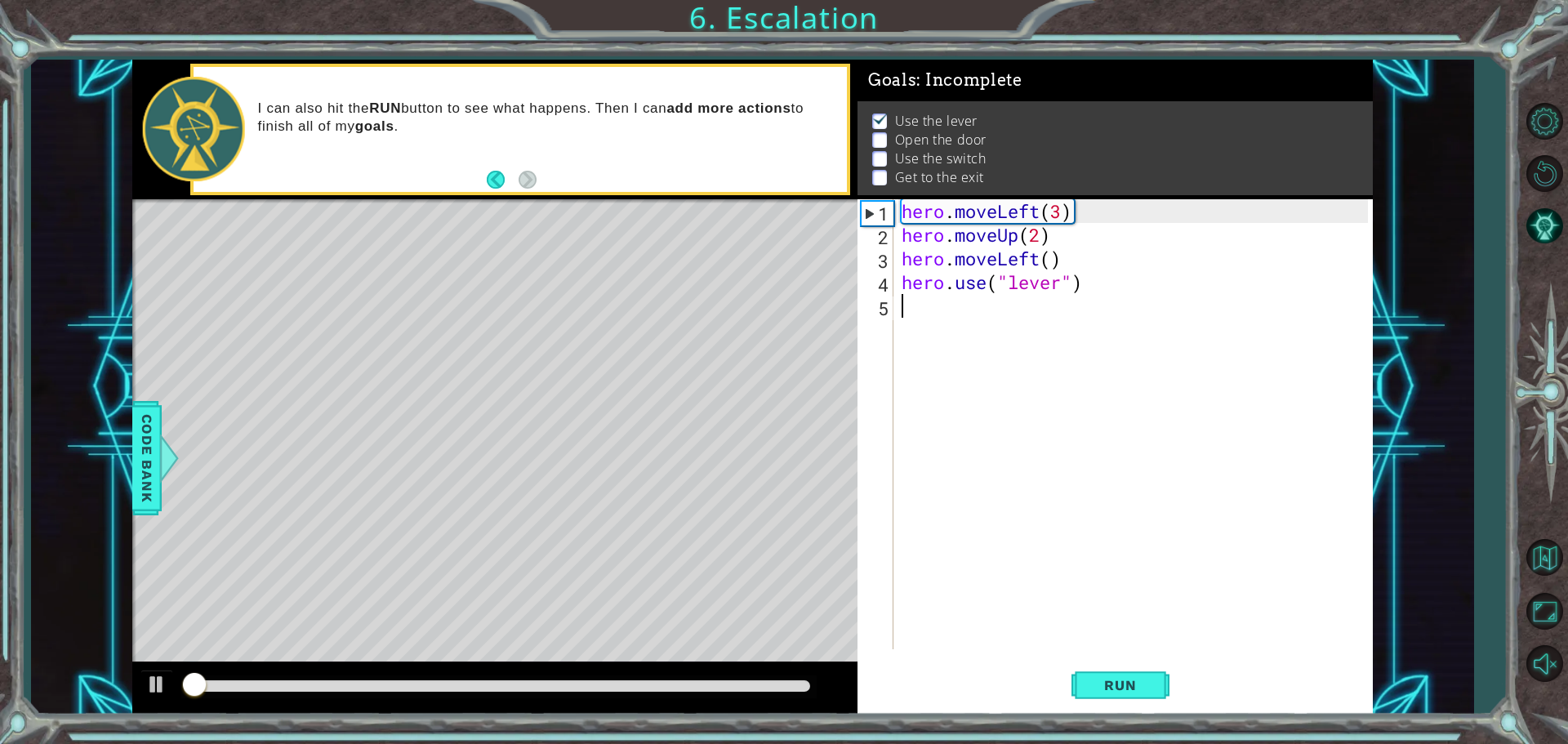
scroll to position [8, 0]
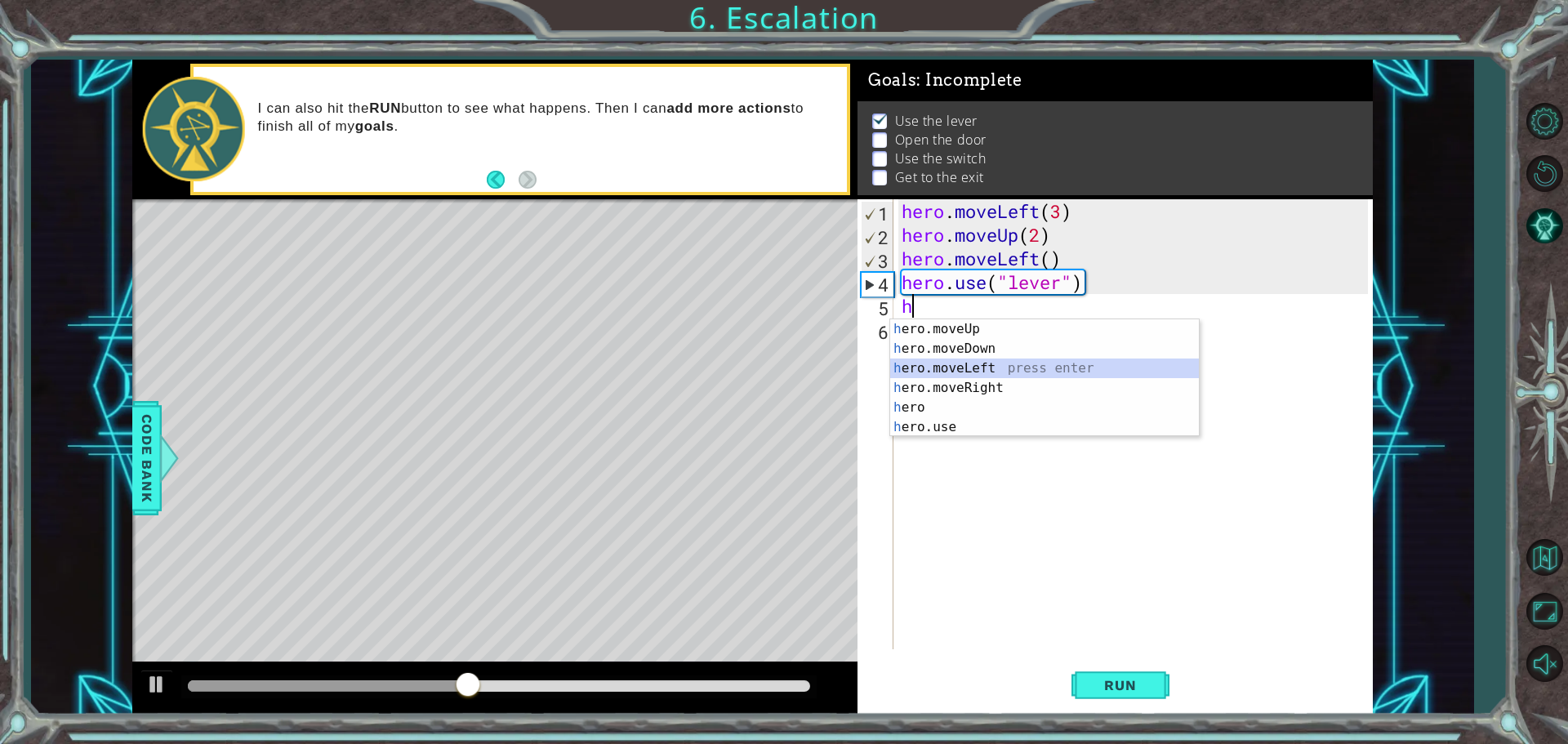
click at [1009, 373] on div "h ero.moveUp press enter h ero.moveDown press enter h ero.moveLeft press enter …" at bounding box center [1044, 398] width 309 height 157
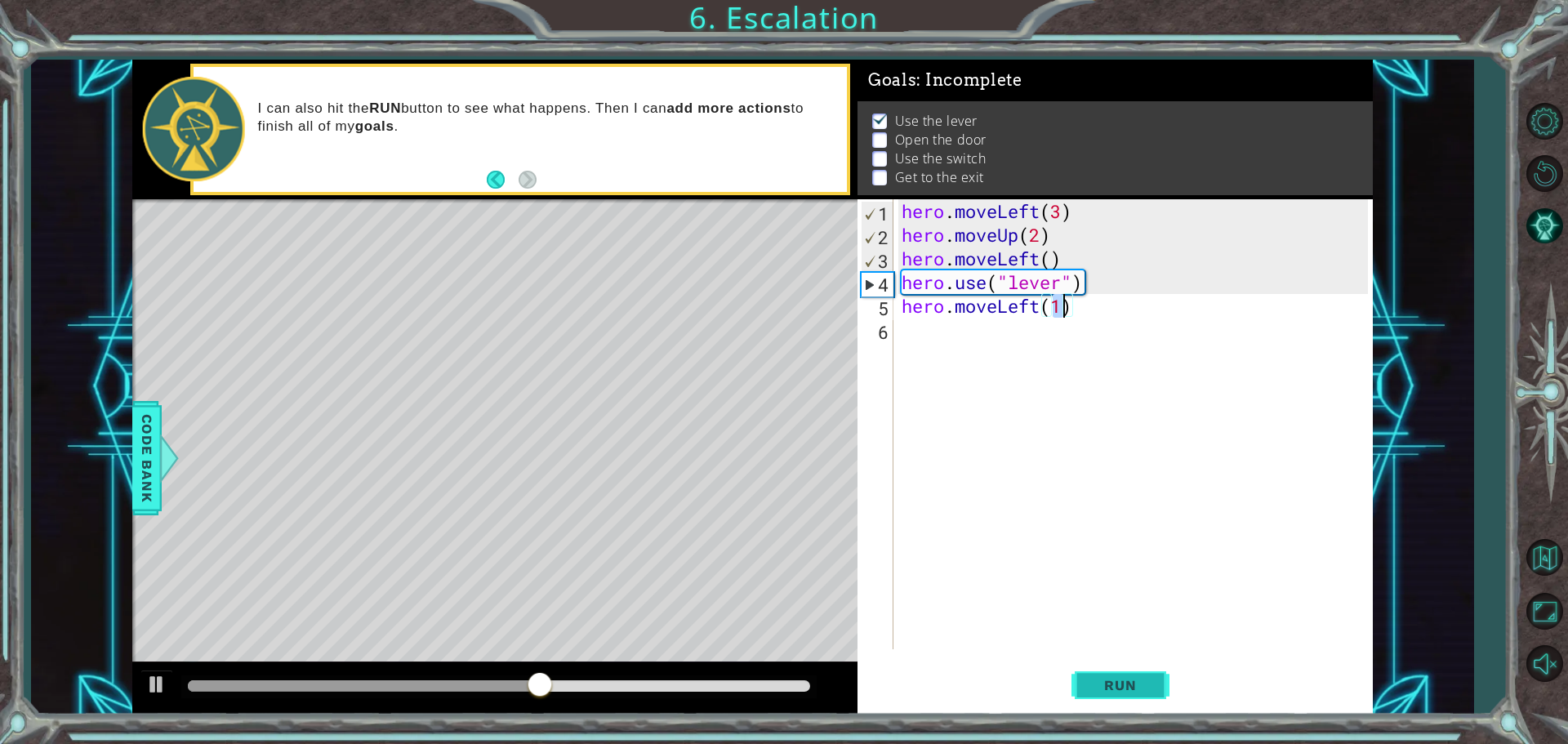
type textarea "hero.moveLeft(1)"
click at [1162, 676] on button "Run" at bounding box center [1120, 685] width 98 height 51
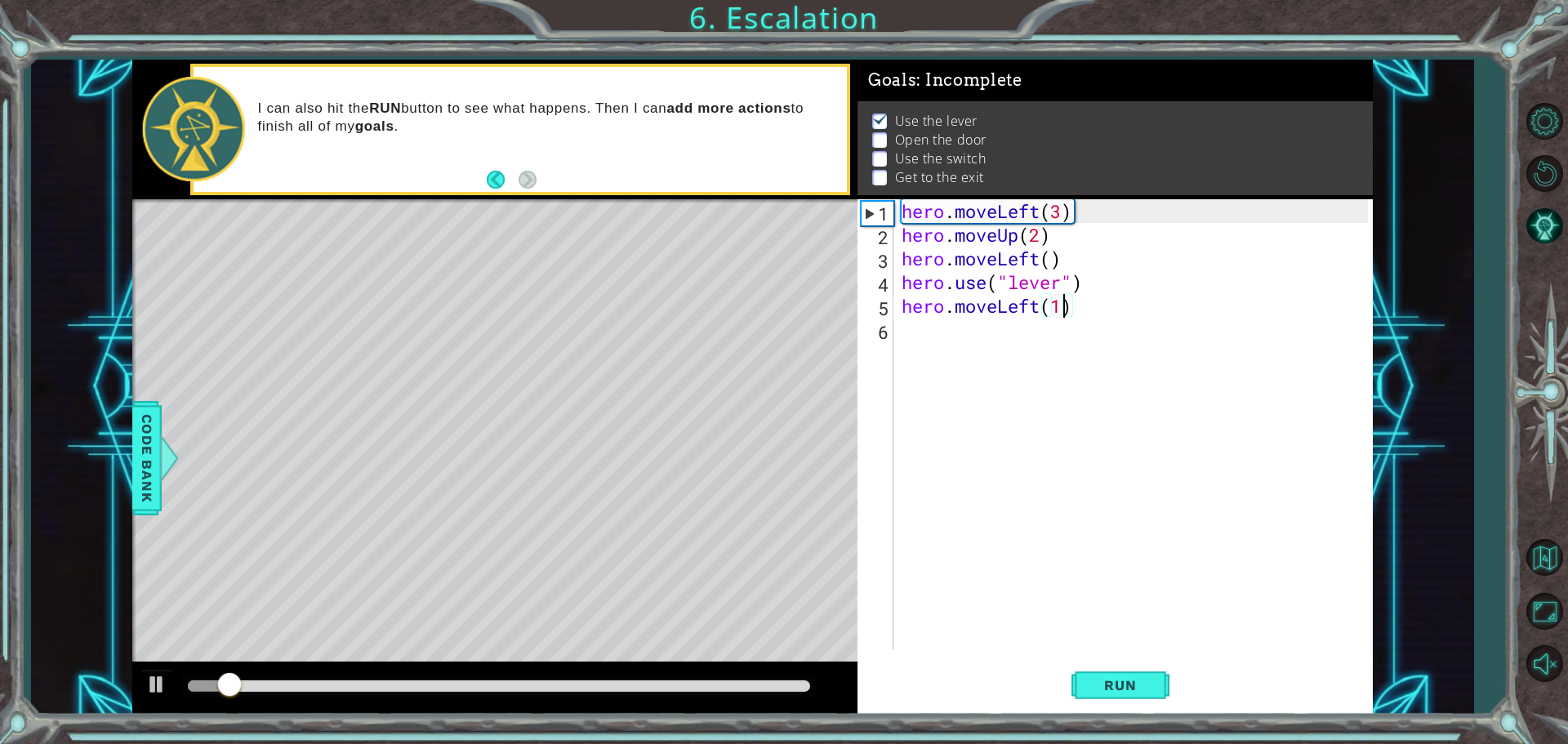
drag, startPoint x: 1137, startPoint y: 684, endPoint x: 904, endPoint y: 414, distance: 356.6
click at [904, 414] on div "hero . moveLeft ( 3 ) hero . moveUp ( 2 ) hero . moveLeft ( ) hero . use ( "lev…" at bounding box center [1137, 448] width 478 height 498
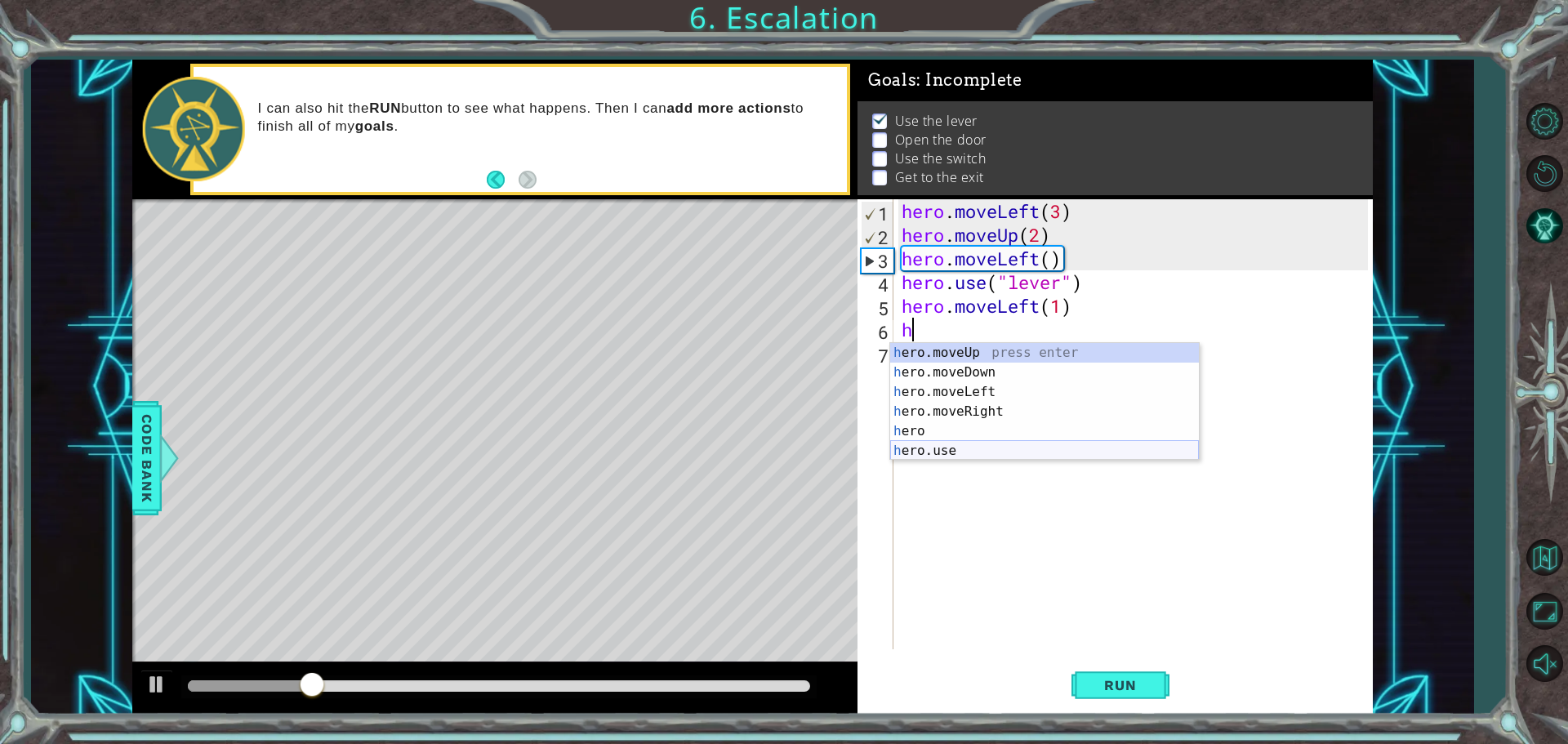
click at [934, 447] on div "h ero.moveUp press enter h ero.moveDown press enter h ero.moveLeft press enter …" at bounding box center [1044, 421] width 309 height 157
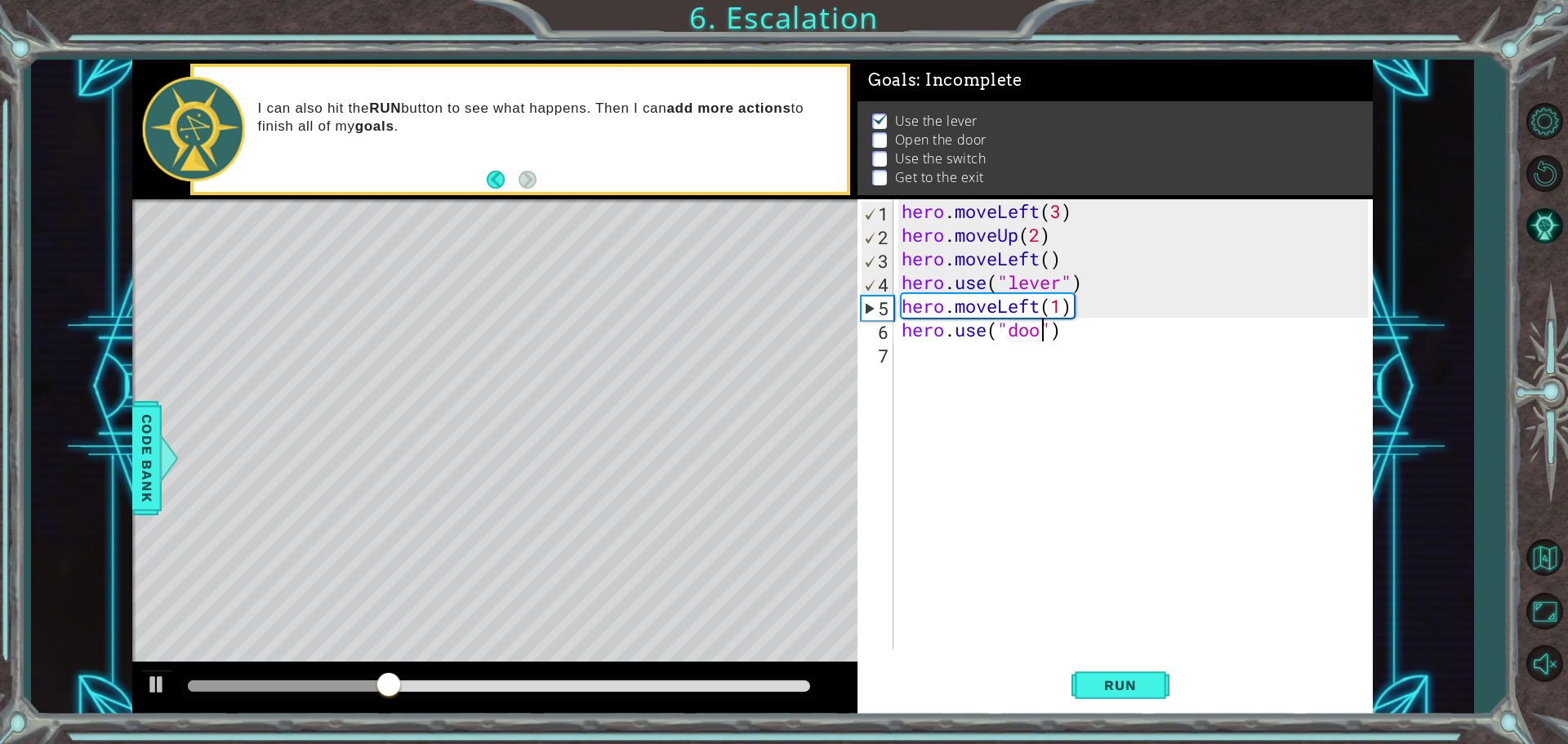
scroll to position [0, 7]
click at [1139, 678] on span "Run" at bounding box center [1120, 686] width 64 height 16
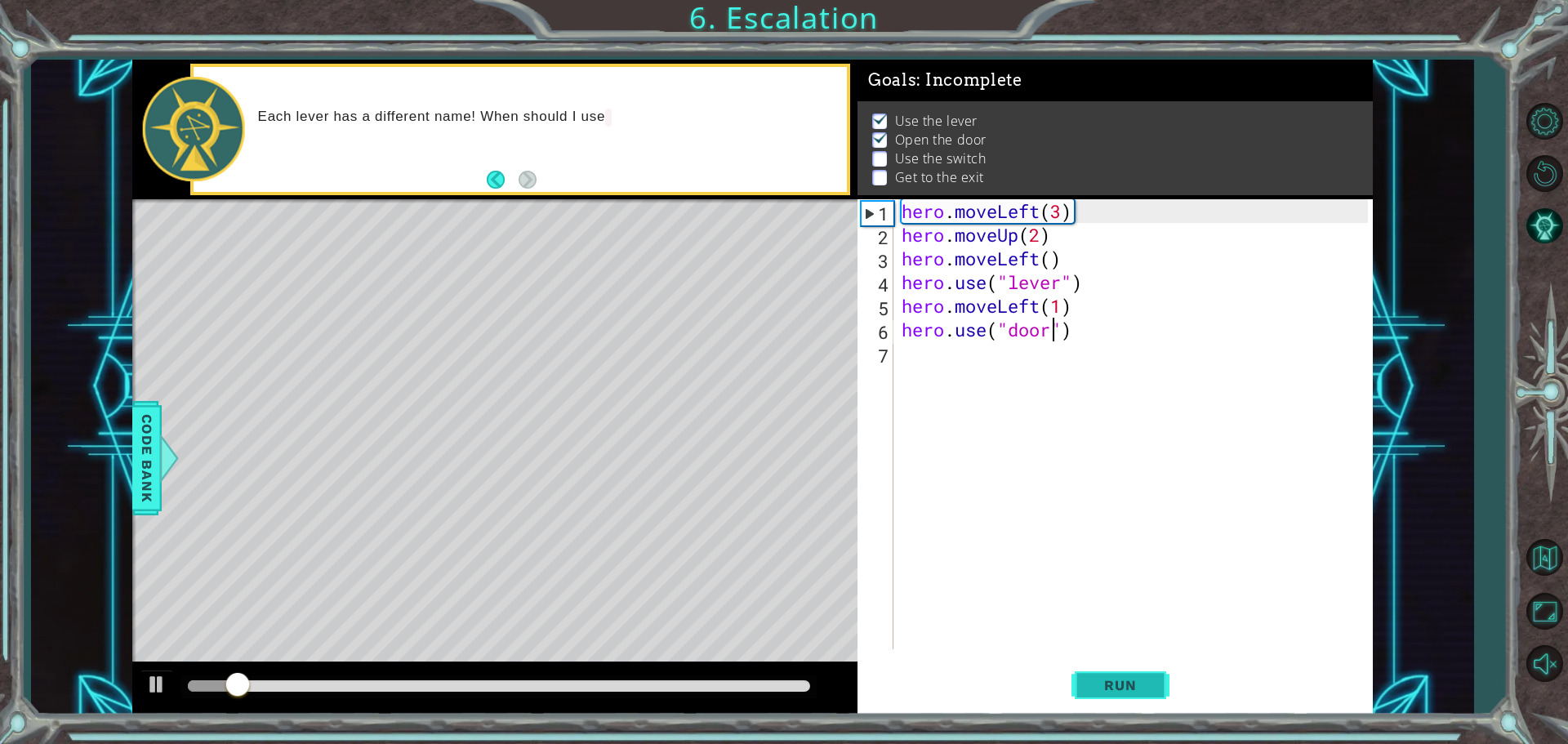
scroll to position [0, 7]
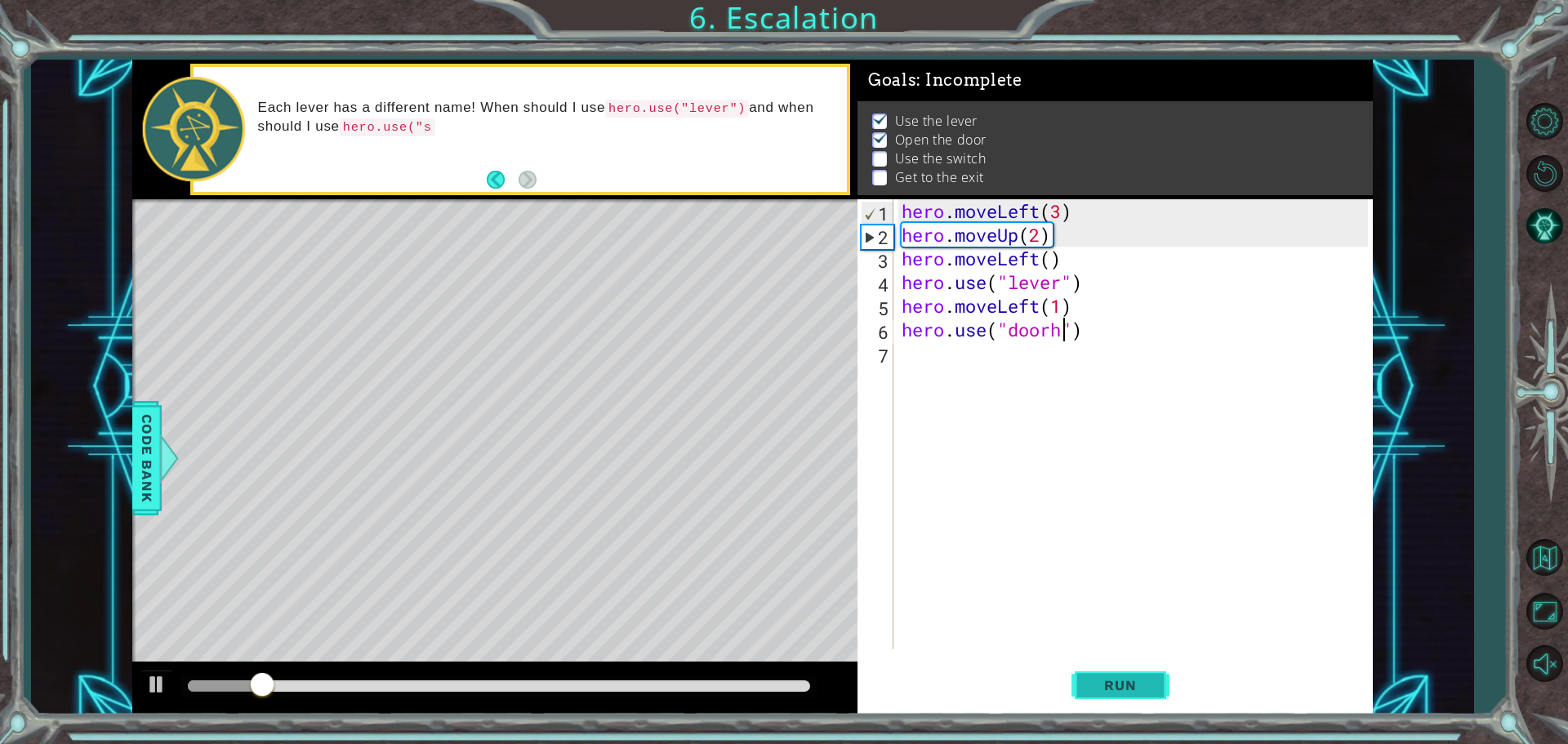
type textarea "hero.use("door")"
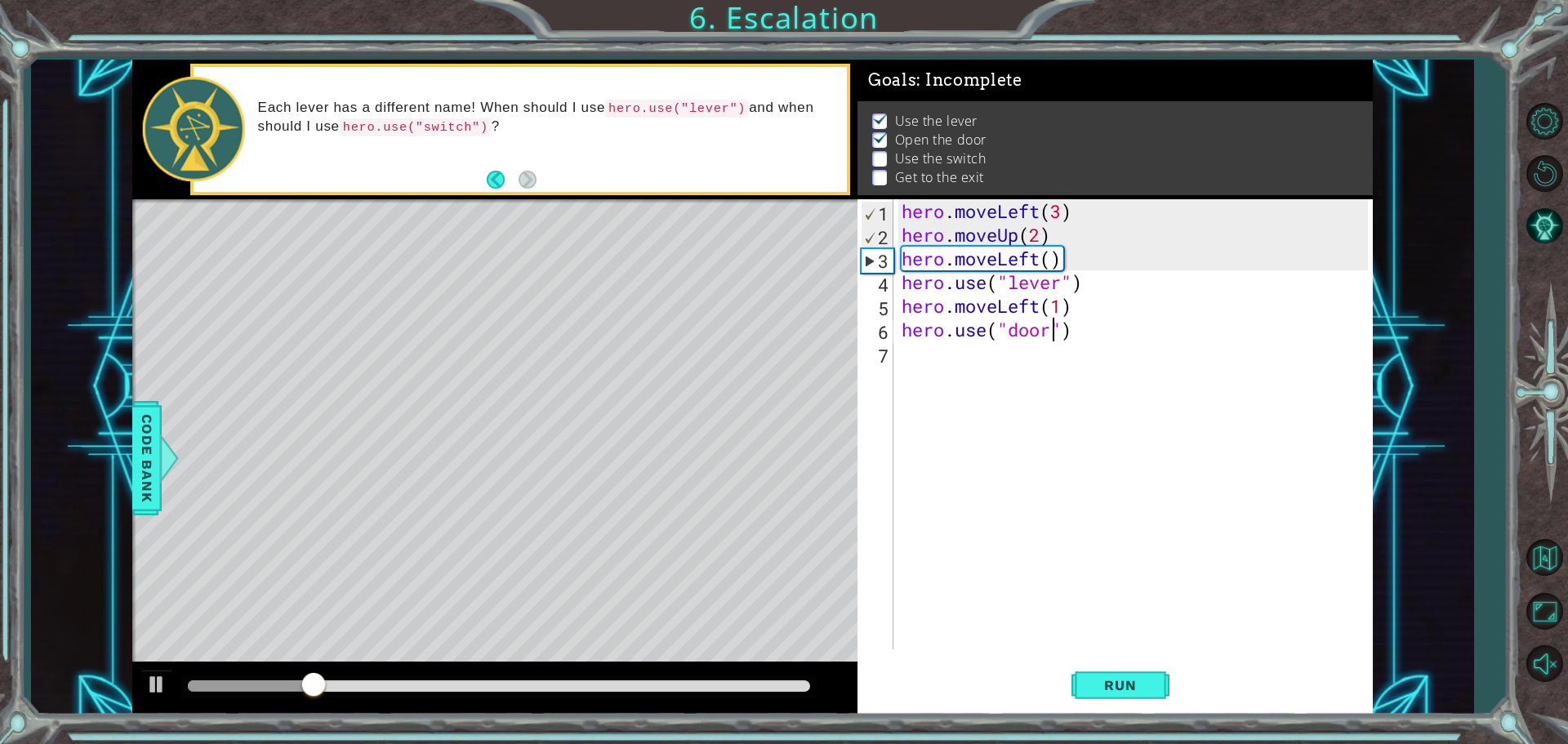
click at [939, 363] on div "hero . moveLeft ( 3 ) hero . moveUp ( 2 ) hero . moveLeft ( ) hero . use ( "lev…" at bounding box center [1137, 448] width 478 height 498
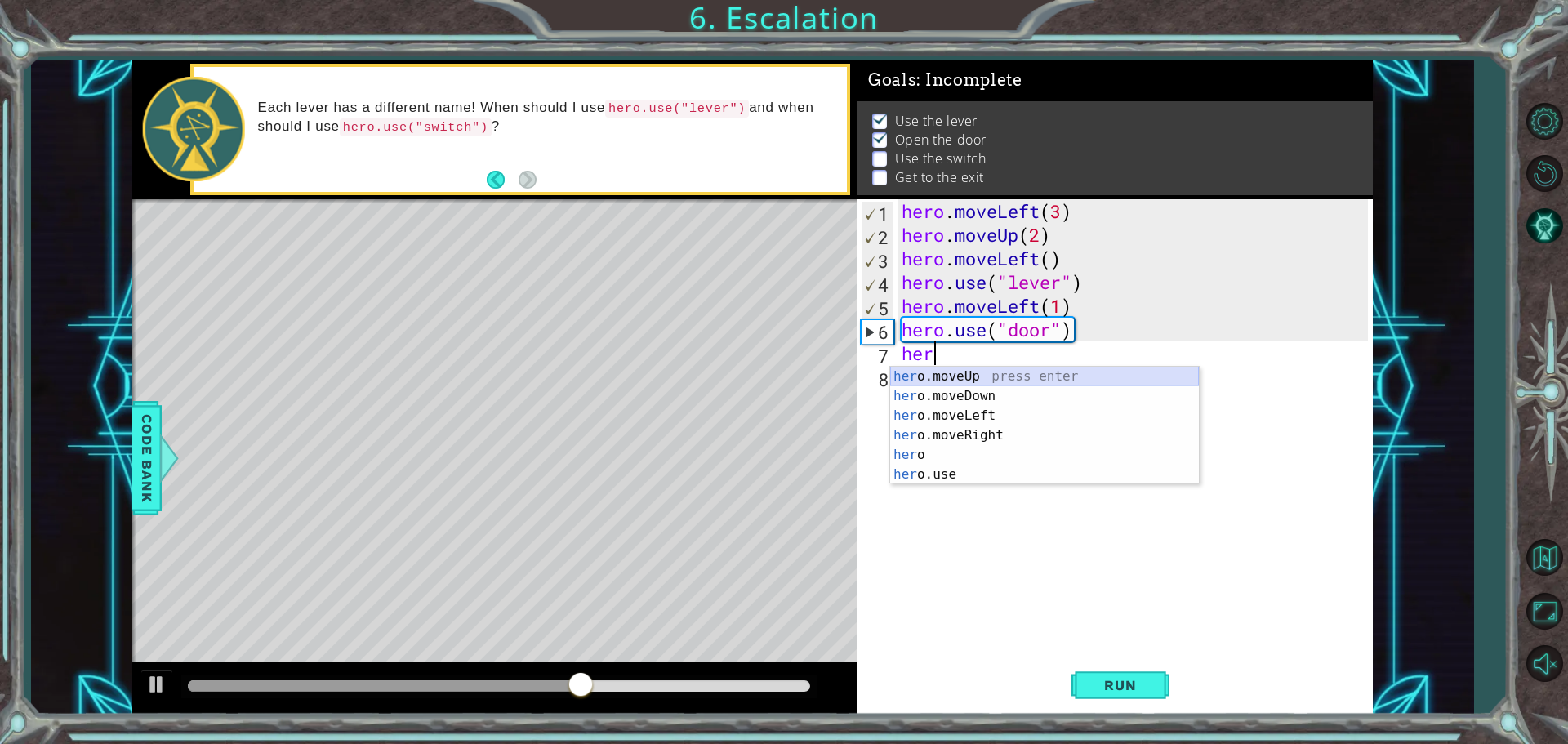
click at [987, 374] on div "her o.moveUp press enter her o.moveDown press enter her o.moveLeft press enter …" at bounding box center [1044, 445] width 309 height 157
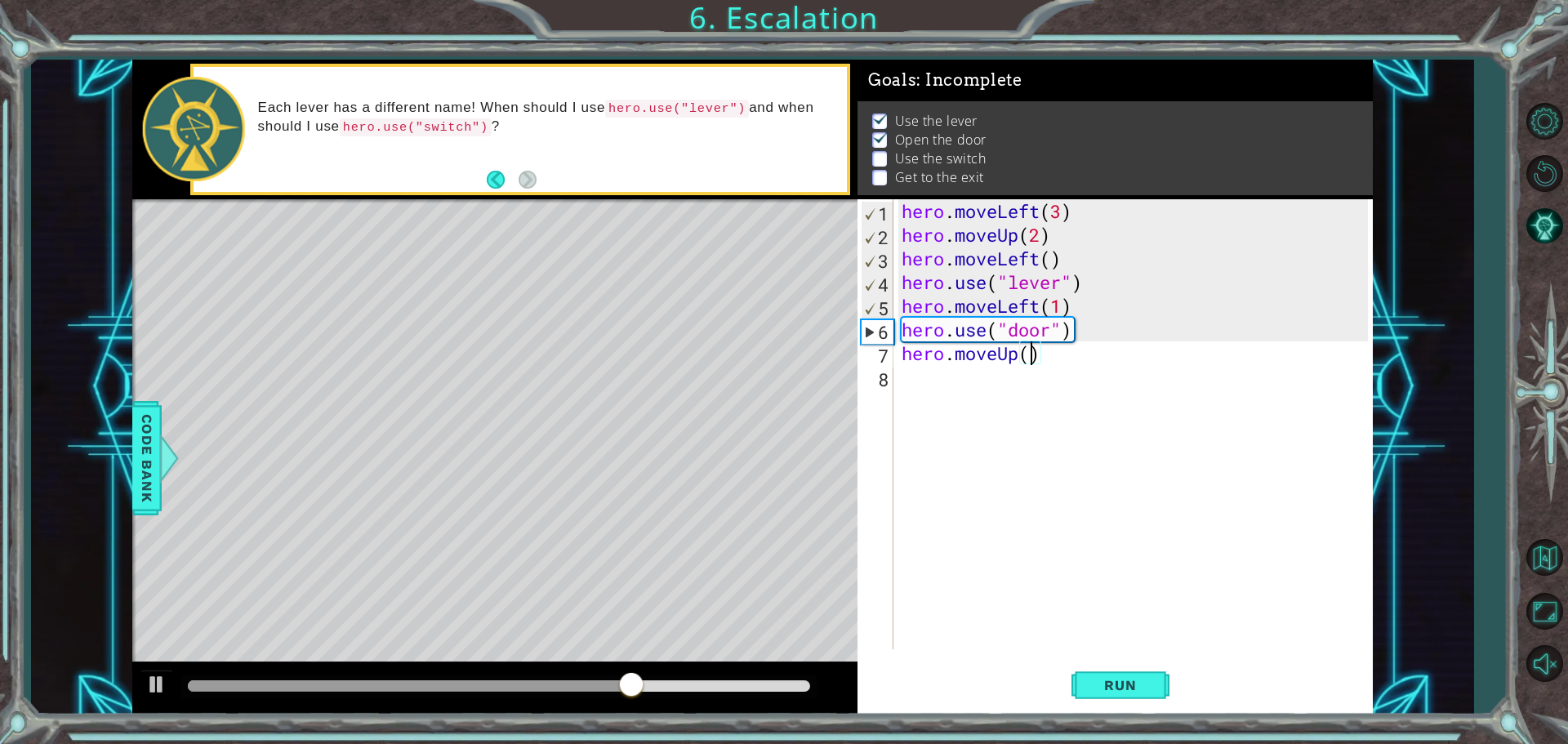
type textarea "hero.moveUp(2)"
click at [956, 378] on div "hero . moveLeft ( 3 ) hero . moveUp ( 2 ) hero . moveLeft ( ) hero . use ( "lev…" at bounding box center [1137, 448] width 478 height 498
click at [1102, 684] on span "Run" at bounding box center [1120, 686] width 64 height 16
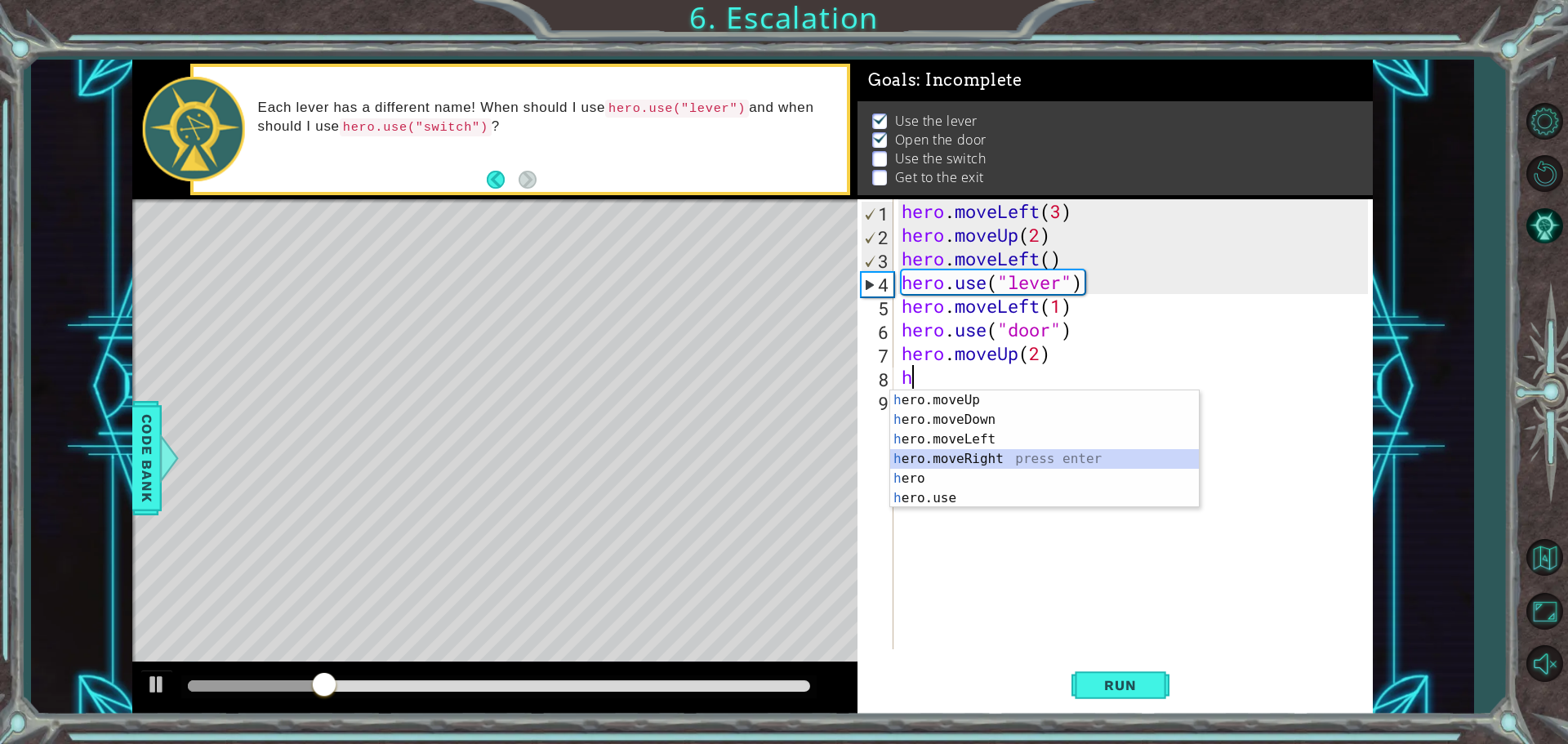
click at [1000, 466] on div "h ero.moveUp press enter h ero.moveDown press enter h ero.moveLeft press enter …" at bounding box center [1044, 469] width 309 height 157
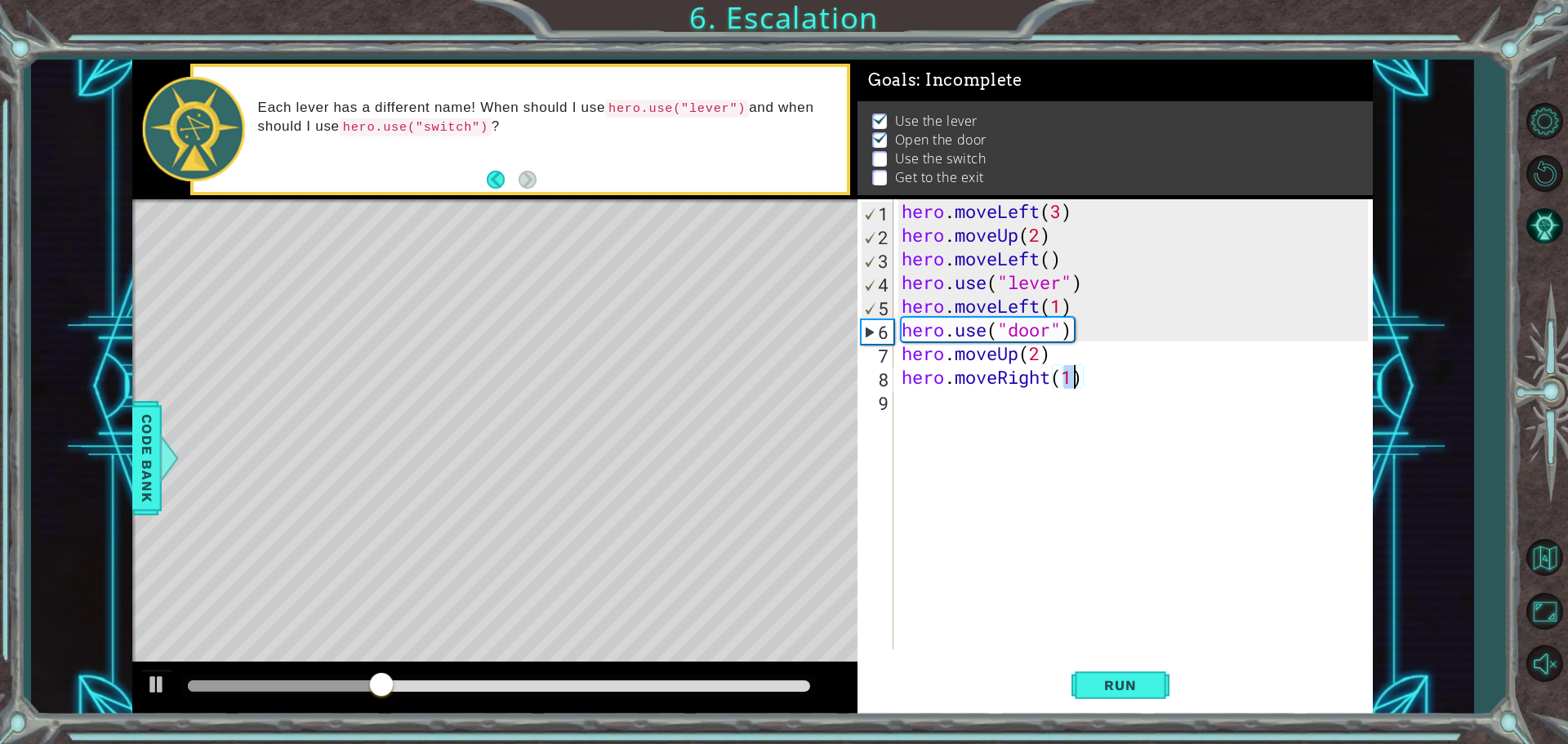
type textarea "hero.moveRight(2)"
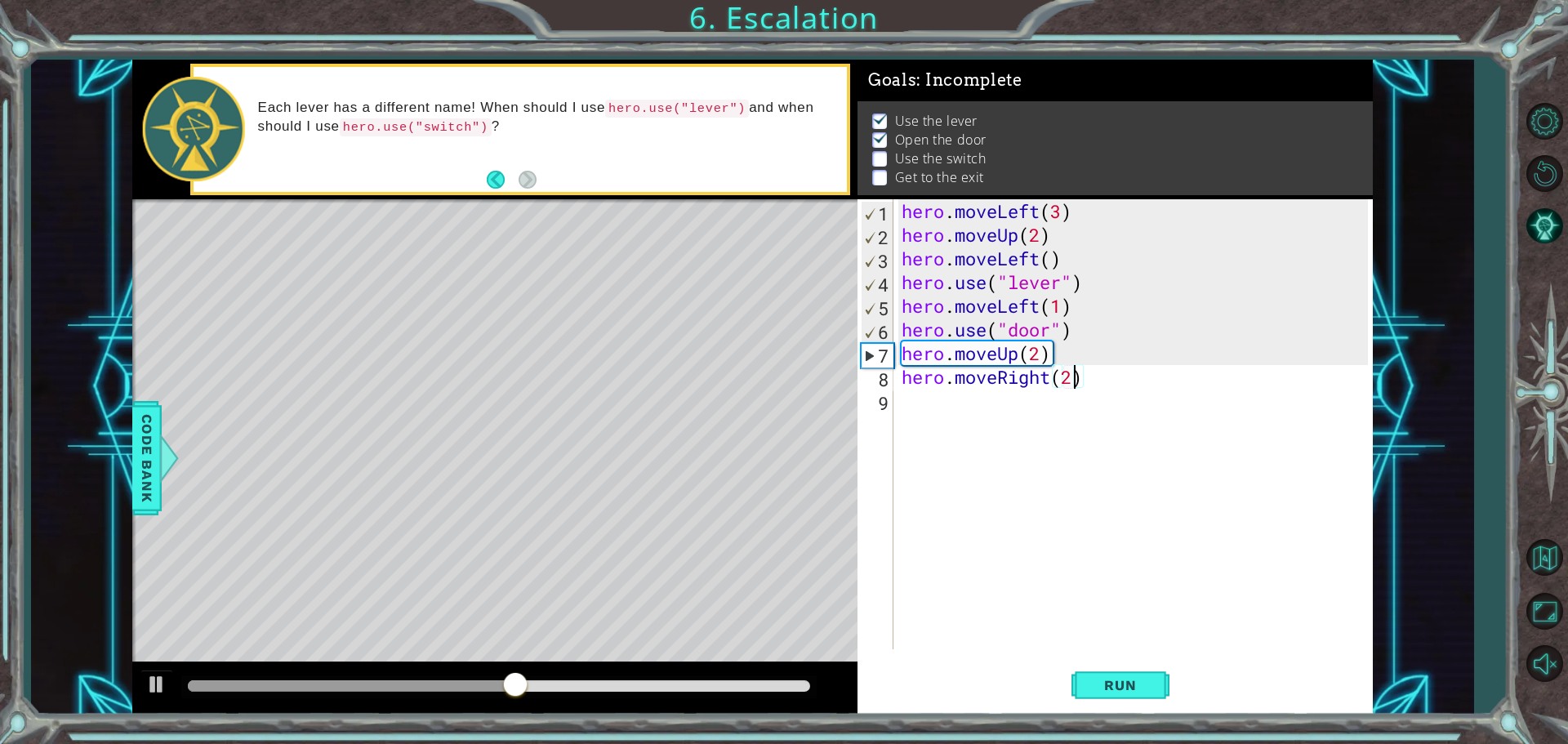
click at [955, 423] on div "hero . moveLeft ( 3 ) hero . moveUp ( 2 ) hero . moveLeft ( ) hero . use ( "lev…" at bounding box center [1137, 448] width 478 height 498
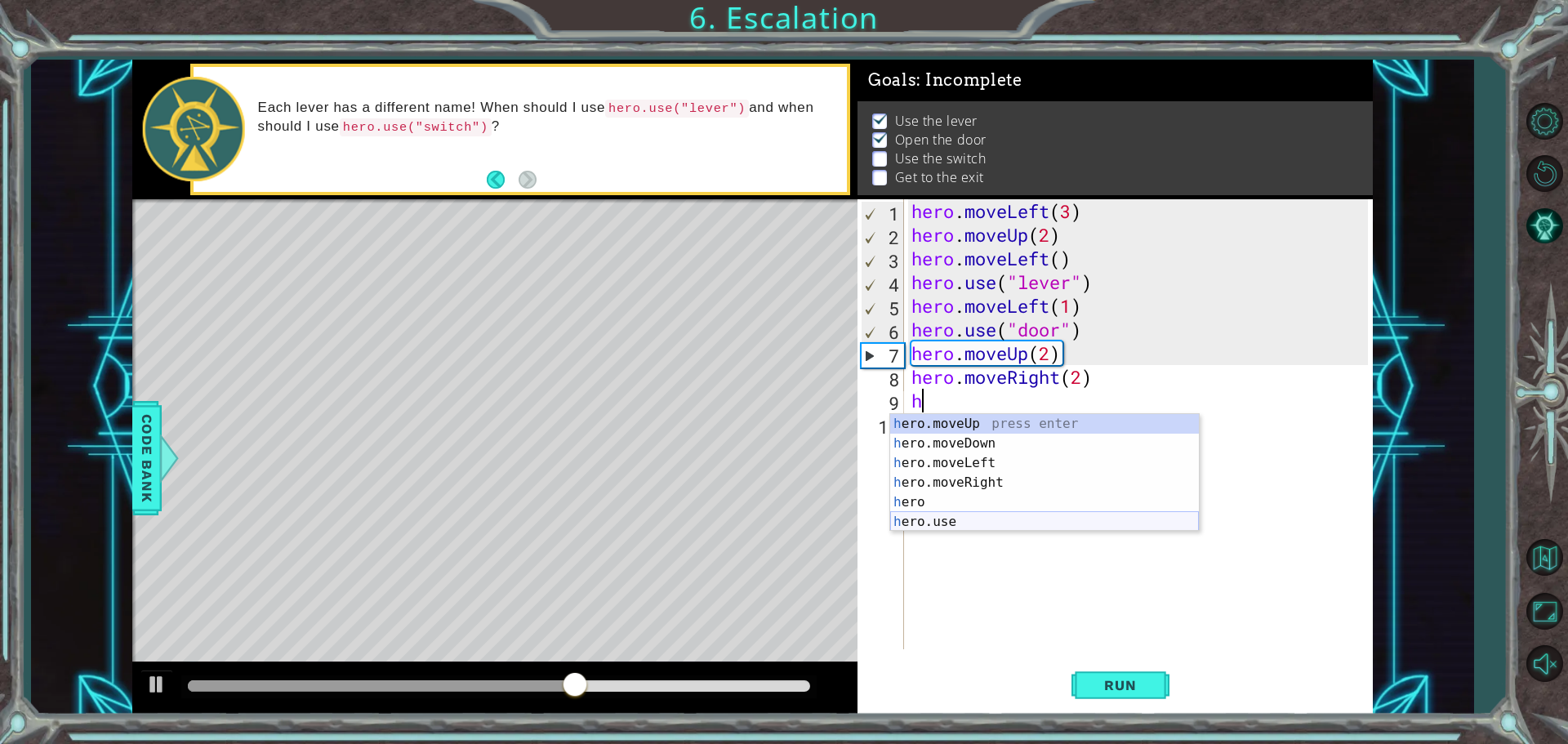
click at [953, 517] on div "h ero.moveUp press enter h ero.moveDown press enter h ero.moveLeft press enter …" at bounding box center [1044, 493] width 309 height 157
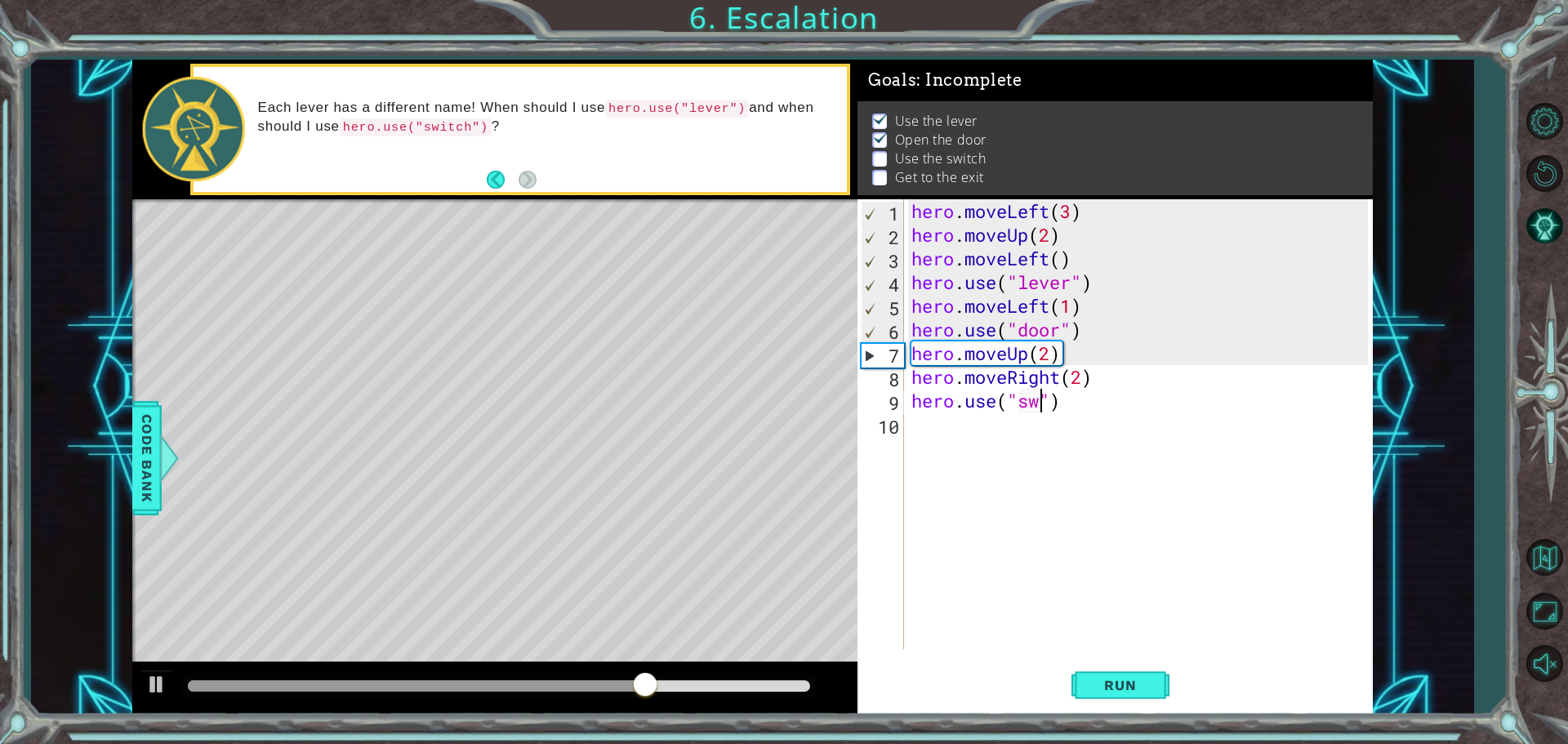
scroll to position [0, 6]
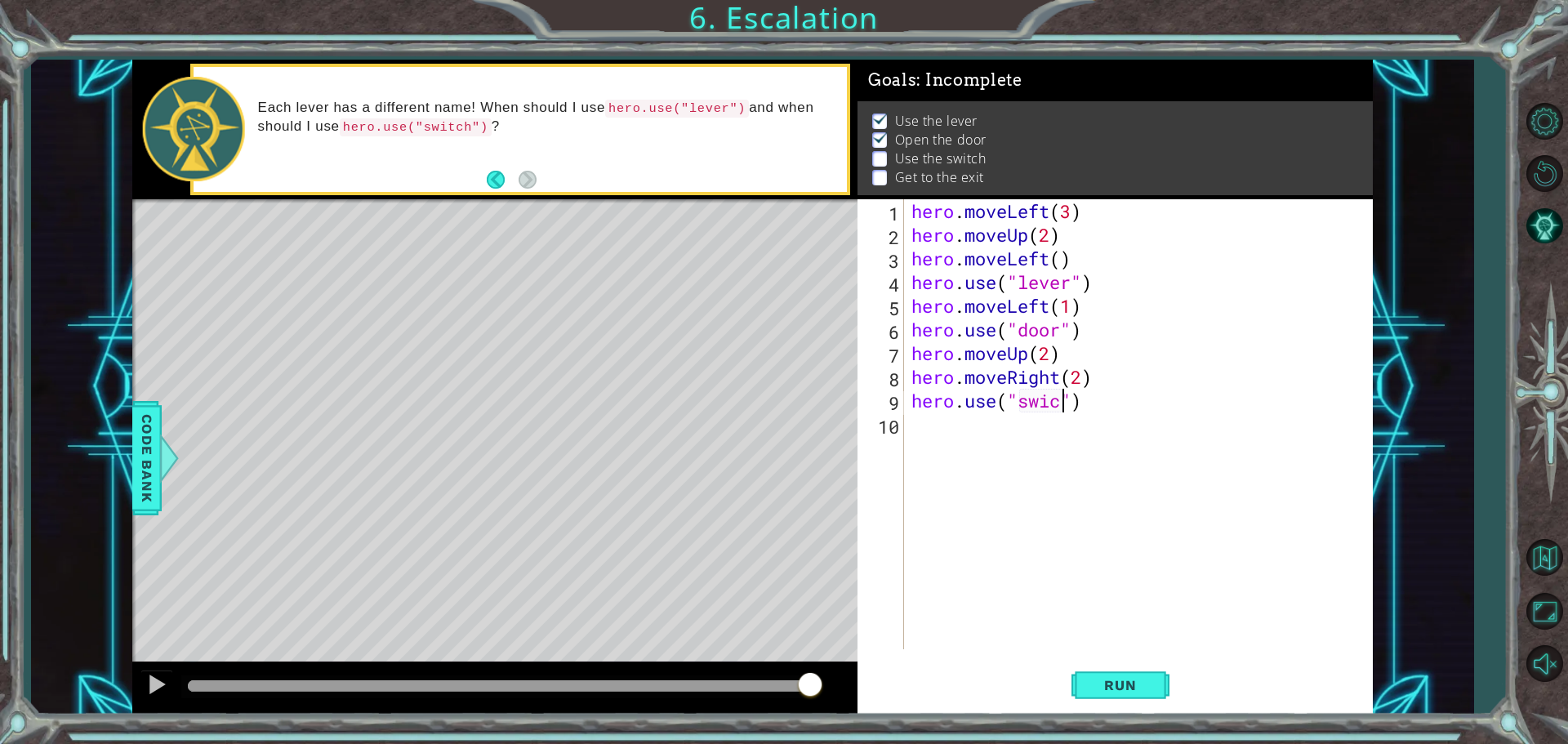
type textarea "hero.use("swich")"
click at [952, 438] on div "hero . moveLeft ( 3 ) hero . moveUp ( 2 ) hero . moveLeft ( ) hero . use ( "lev…" at bounding box center [1141, 448] width 468 height 498
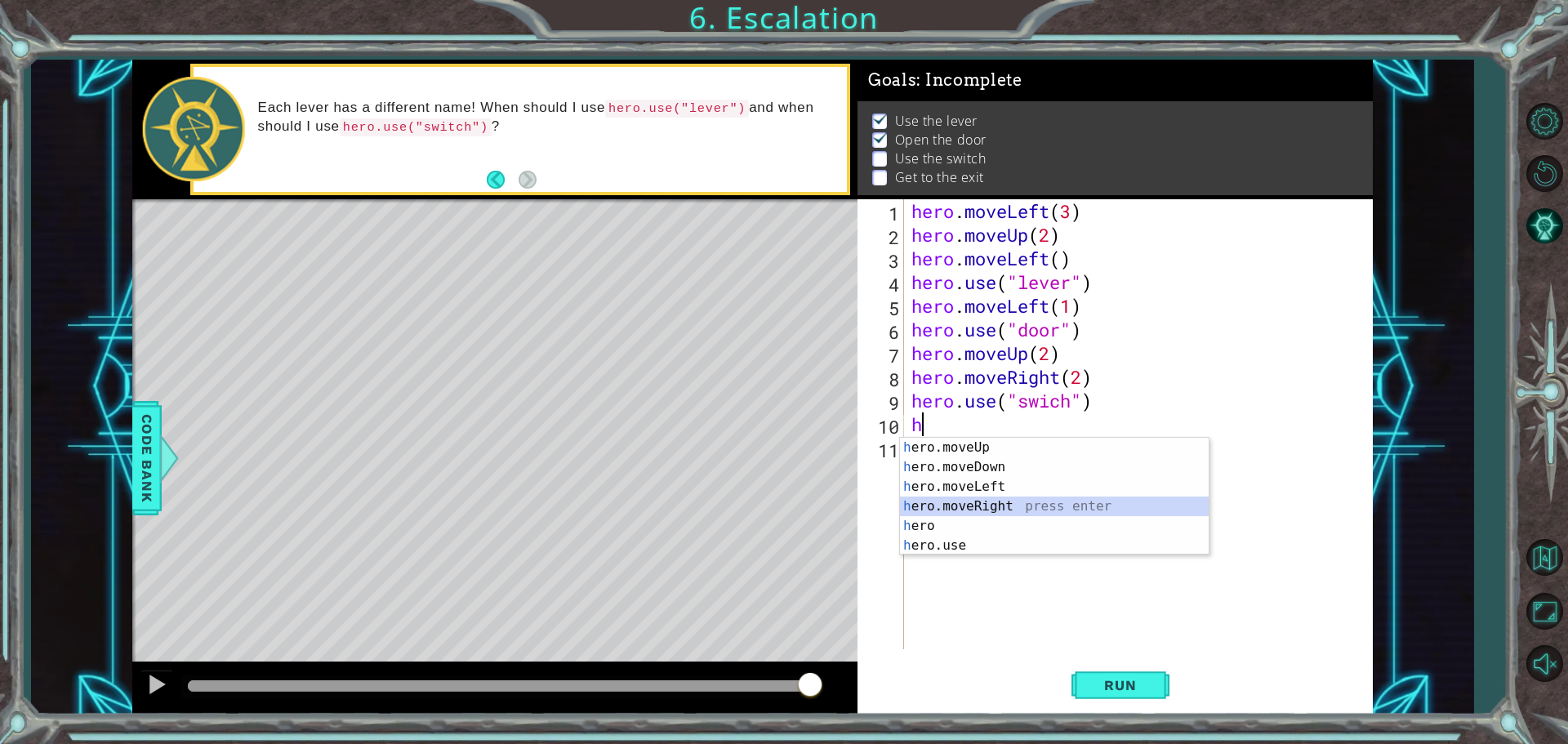
click at [1001, 504] on div "h ero.moveUp press enter h ero.moveDown press enter h ero.moveLeft press enter …" at bounding box center [1054, 516] width 309 height 157
type textarea "hero.moveRight(1)"
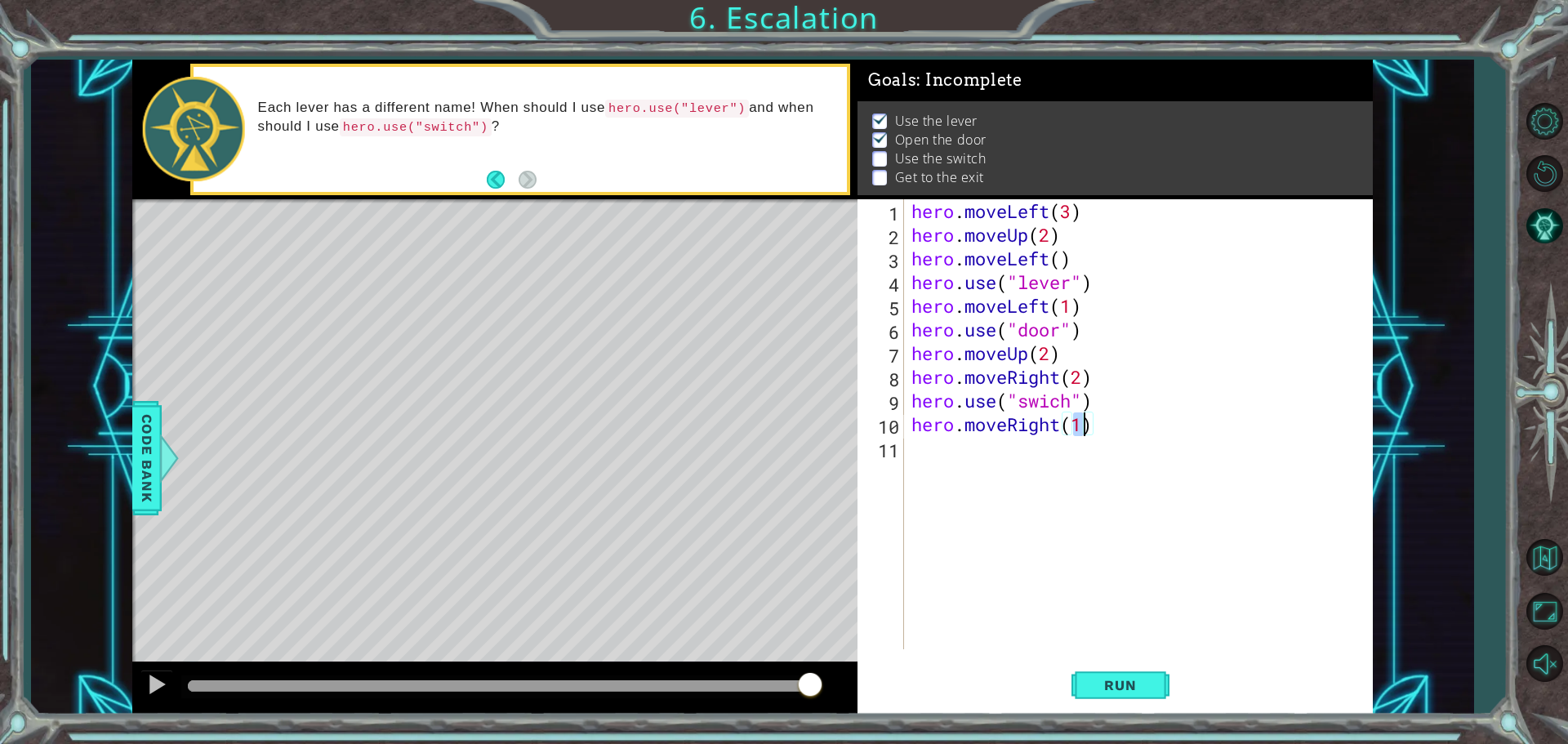
click at [970, 468] on div "hero . moveLeft ( 3 ) hero . moveUp ( 2 ) hero . moveLeft ( ) hero . use ( "lev…" at bounding box center [1141, 448] width 468 height 498
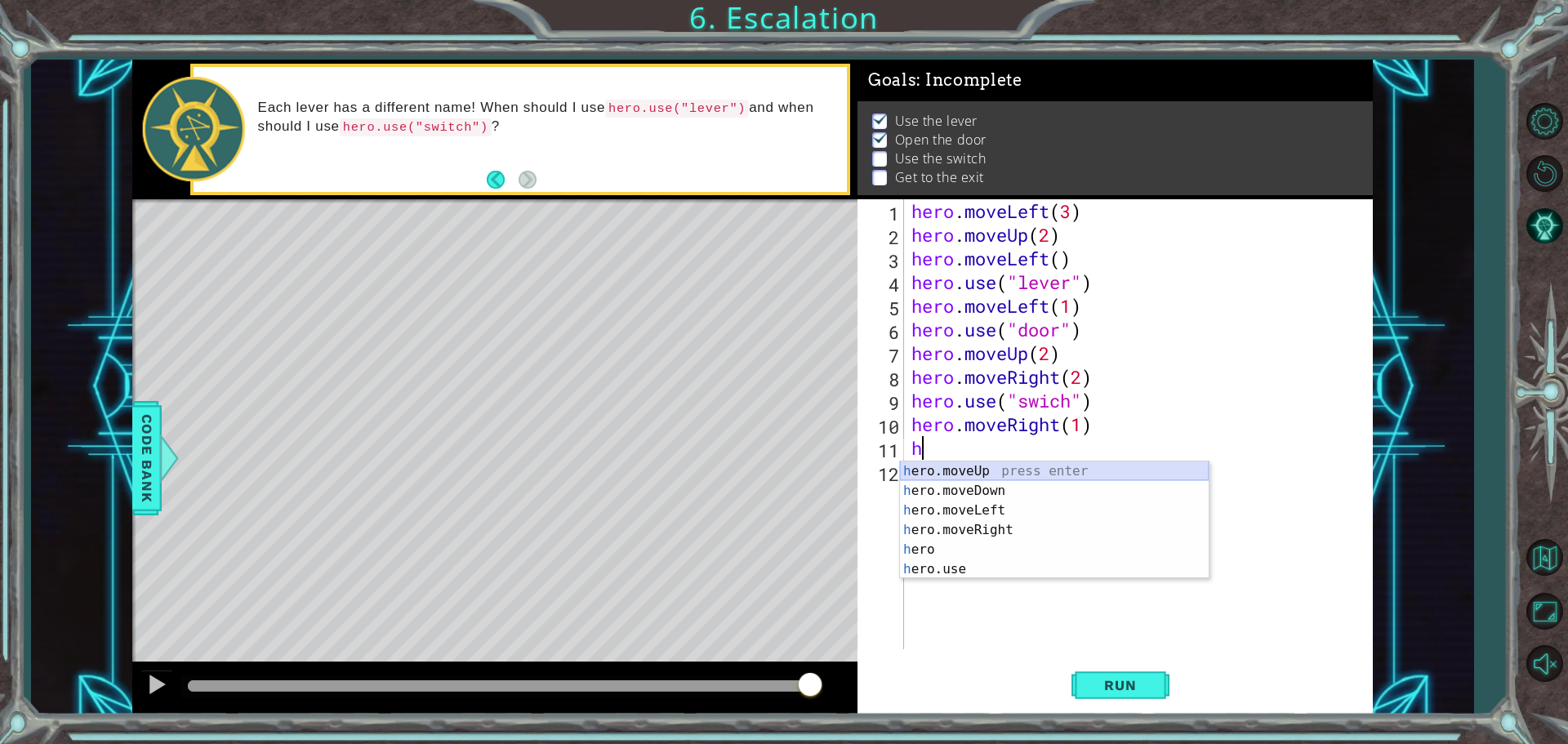
click at [964, 467] on div "h ero.moveUp press enter h ero.moveDown press enter h ero.moveLeft press enter …" at bounding box center [1054, 540] width 309 height 157
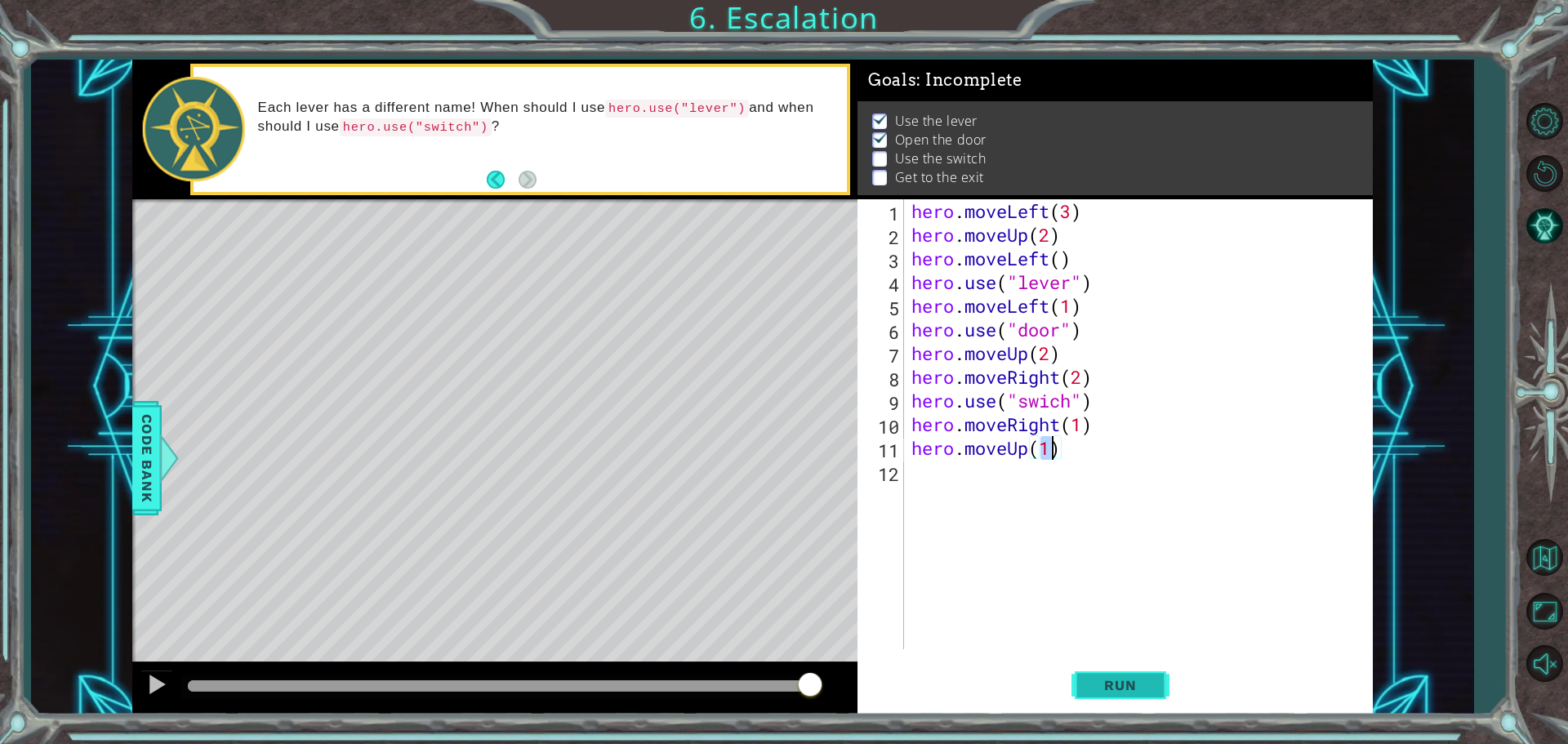
click at [1135, 686] on span "Run" at bounding box center [1120, 686] width 64 height 16
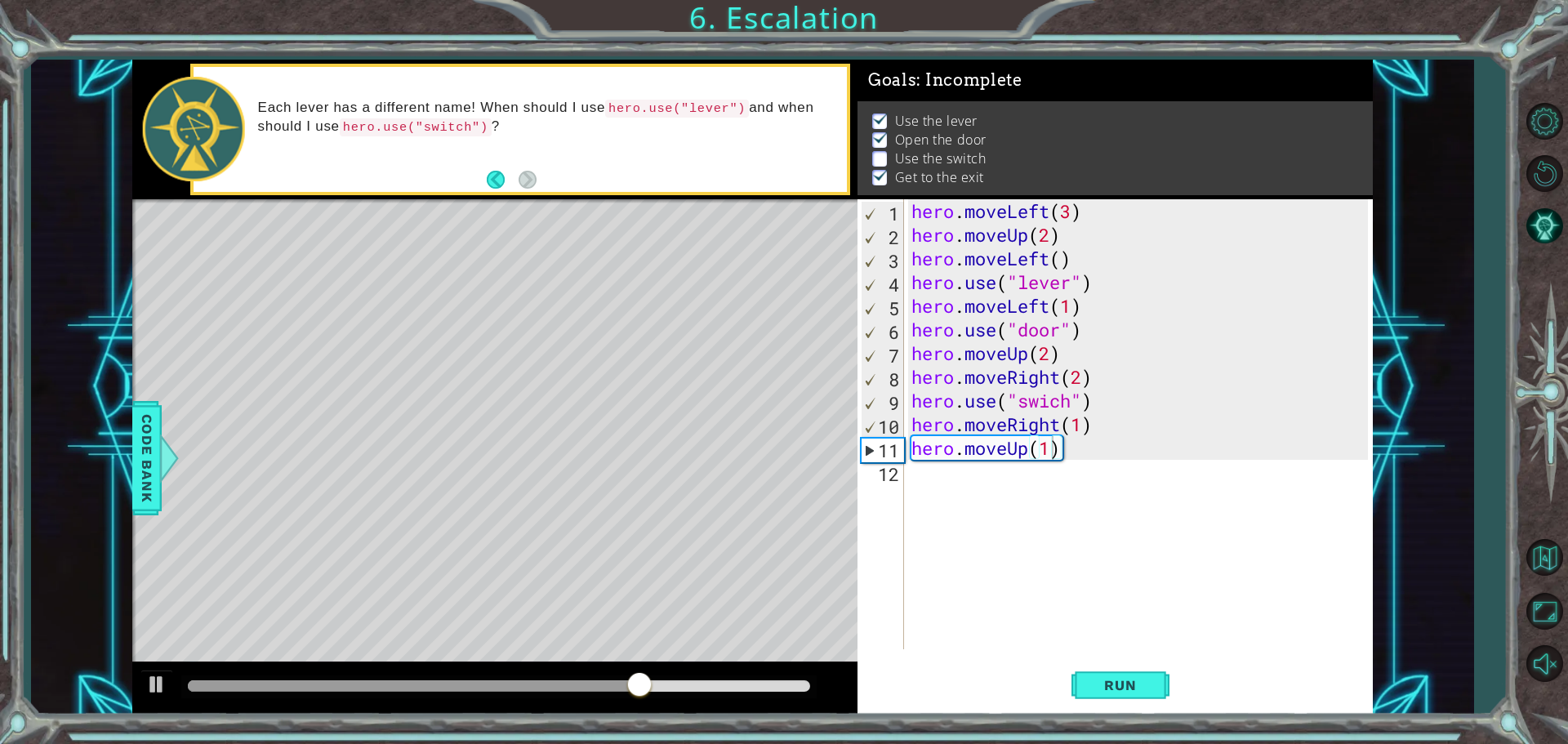
click at [527, 371] on div "Level Map" at bounding box center [510, 440] width 754 height 481
drag, startPoint x: 722, startPoint y: 690, endPoint x: 493, endPoint y: 684, distance: 229.1
click at [494, 684] on div at bounding box center [506, 686] width 30 height 30
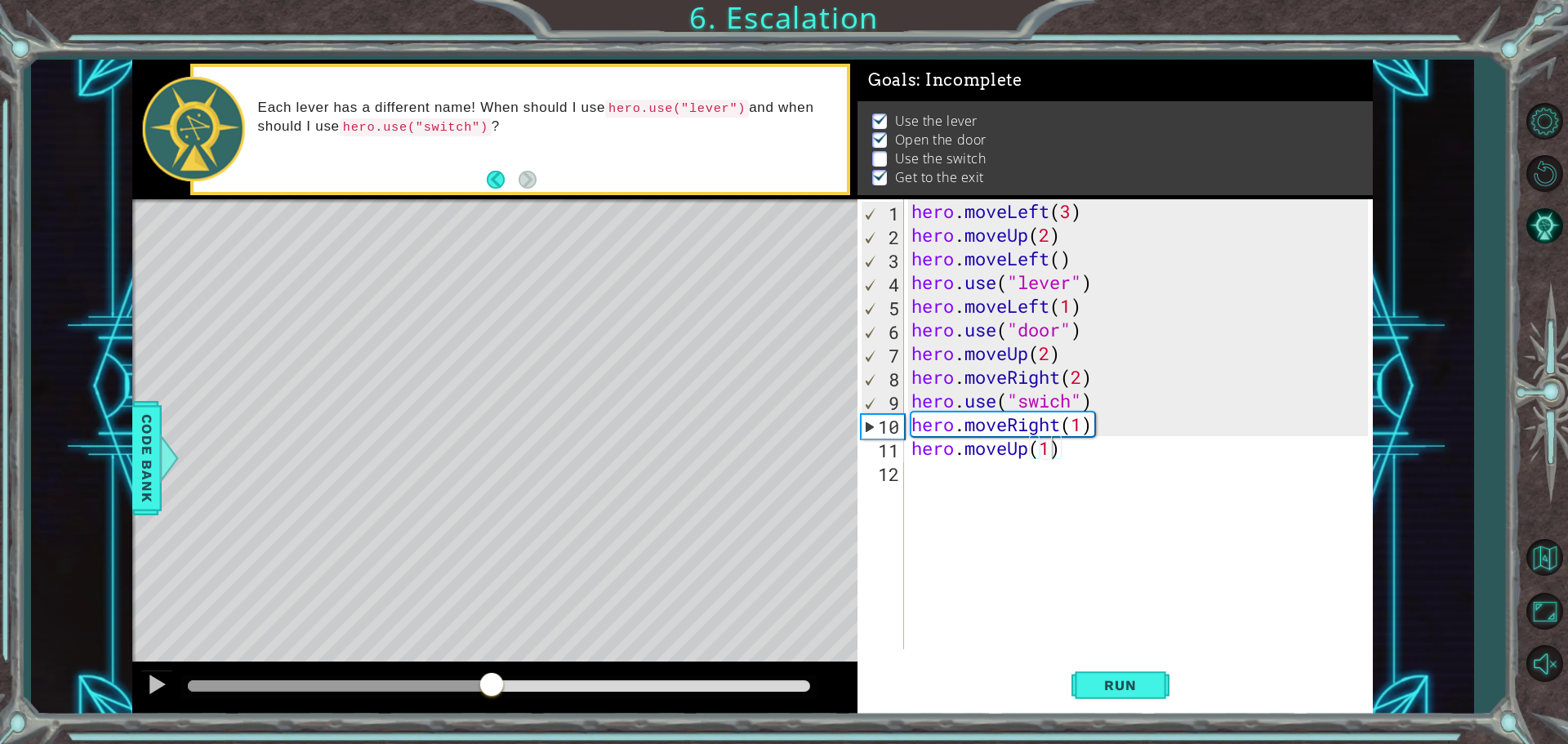
drag, startPoint x: 469, startPoint y: 697, endPoint x: 492, endPoint y: 655, distance: 47.9
click at [492, 655] on div "methods hero moveDown(steps) moveUp(steps) moveLeft(steps) moveRight(steps) use…" at bounding box center [753, 386] width 1240 height 655
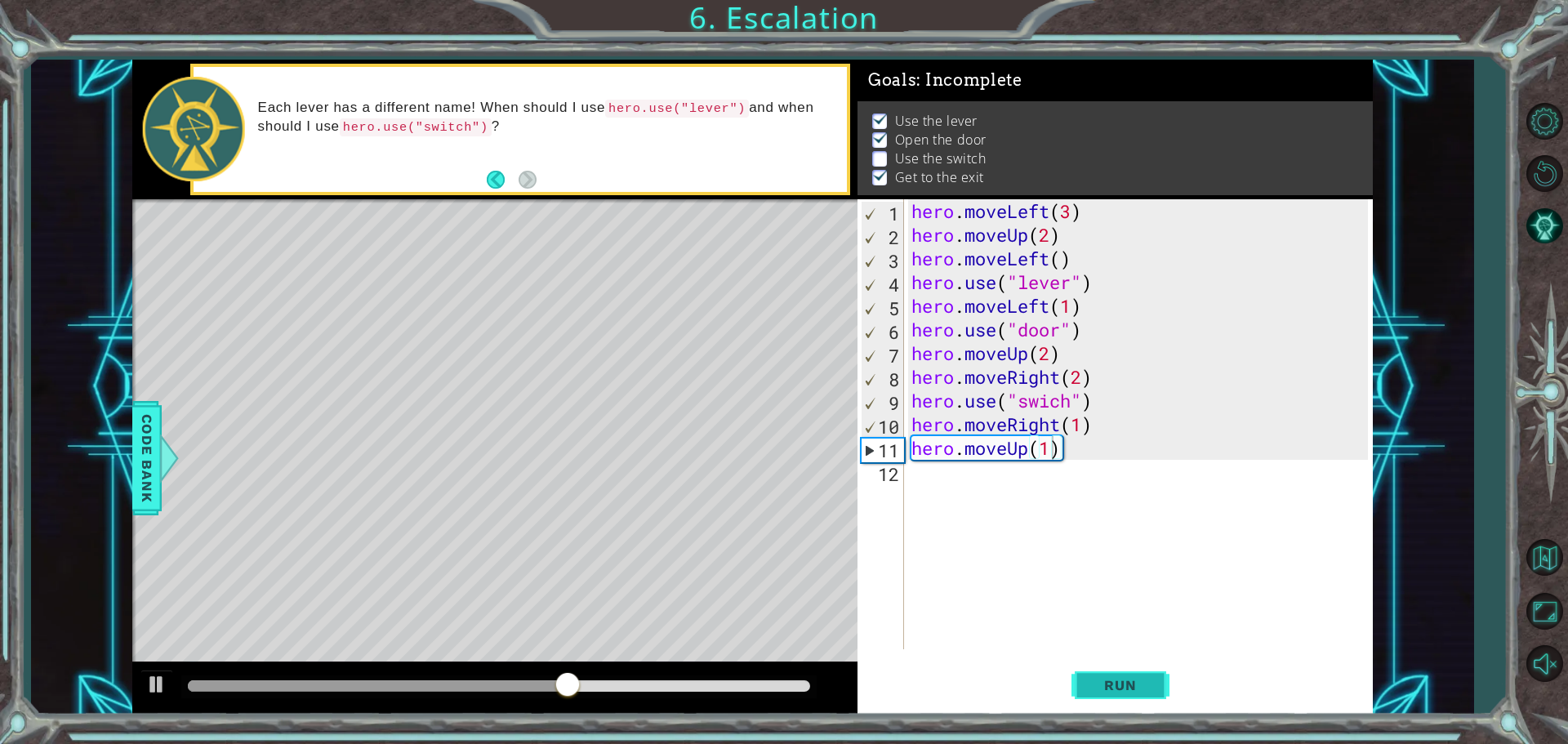
click at [1090, 693] on span "Run" at bounding box center [1120, 686] width 64 height 16
click at [1047, 402] on div "hero . moveLeft ( 3 ) hero . moveUp ( 2 ) hero . moveLeft ( ) hero . use ( "lev…" at bounding box center [1141, 448] width 468 height 498
type textarea "hero.use("switch")"
drag, startPoint x: 1141, startPoint y: 686, endPoint x: 1100, endPoint y: 700, distance: 43.3
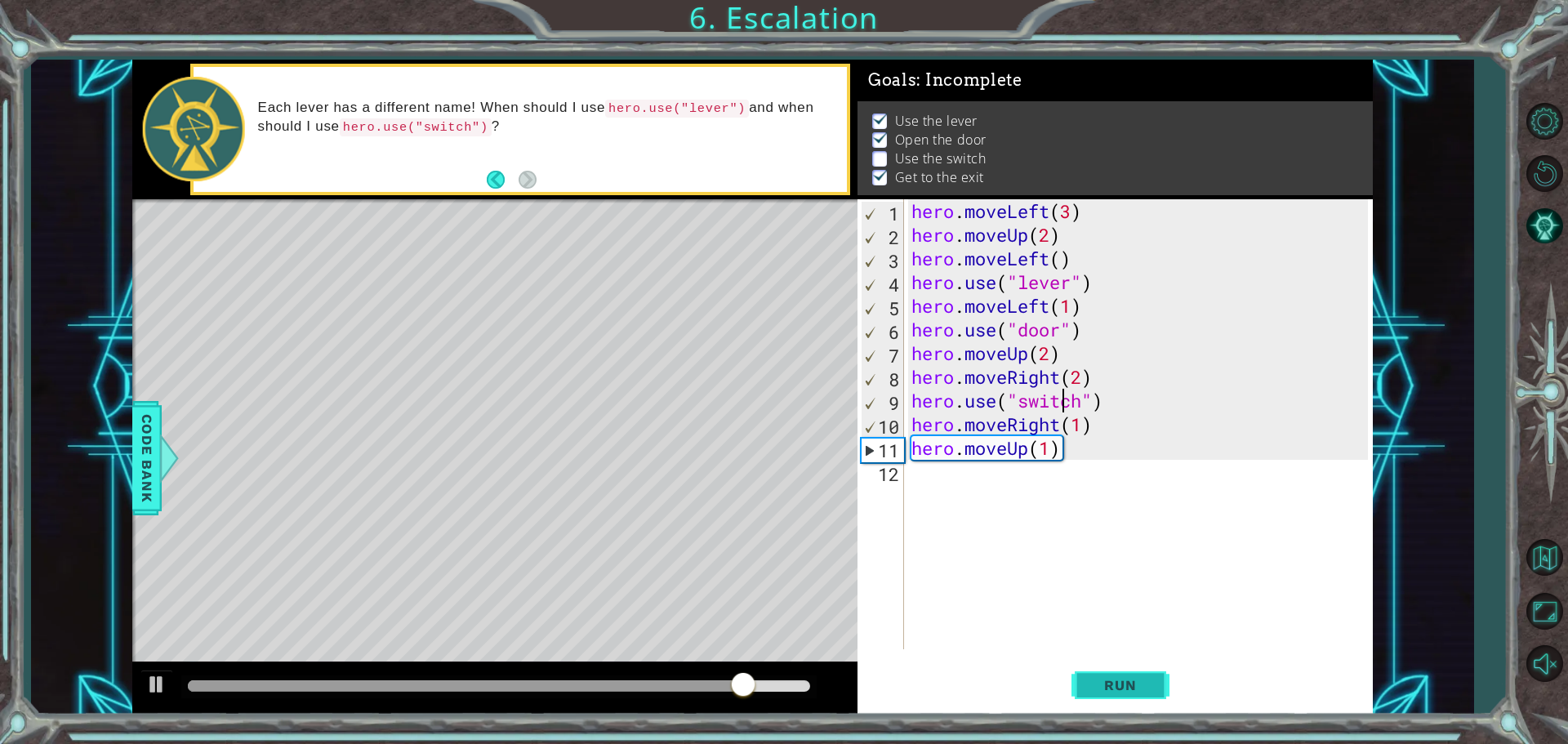
click at [1127, 682] on span "Run" at bounding box center [1120, 686] width 64 height 16
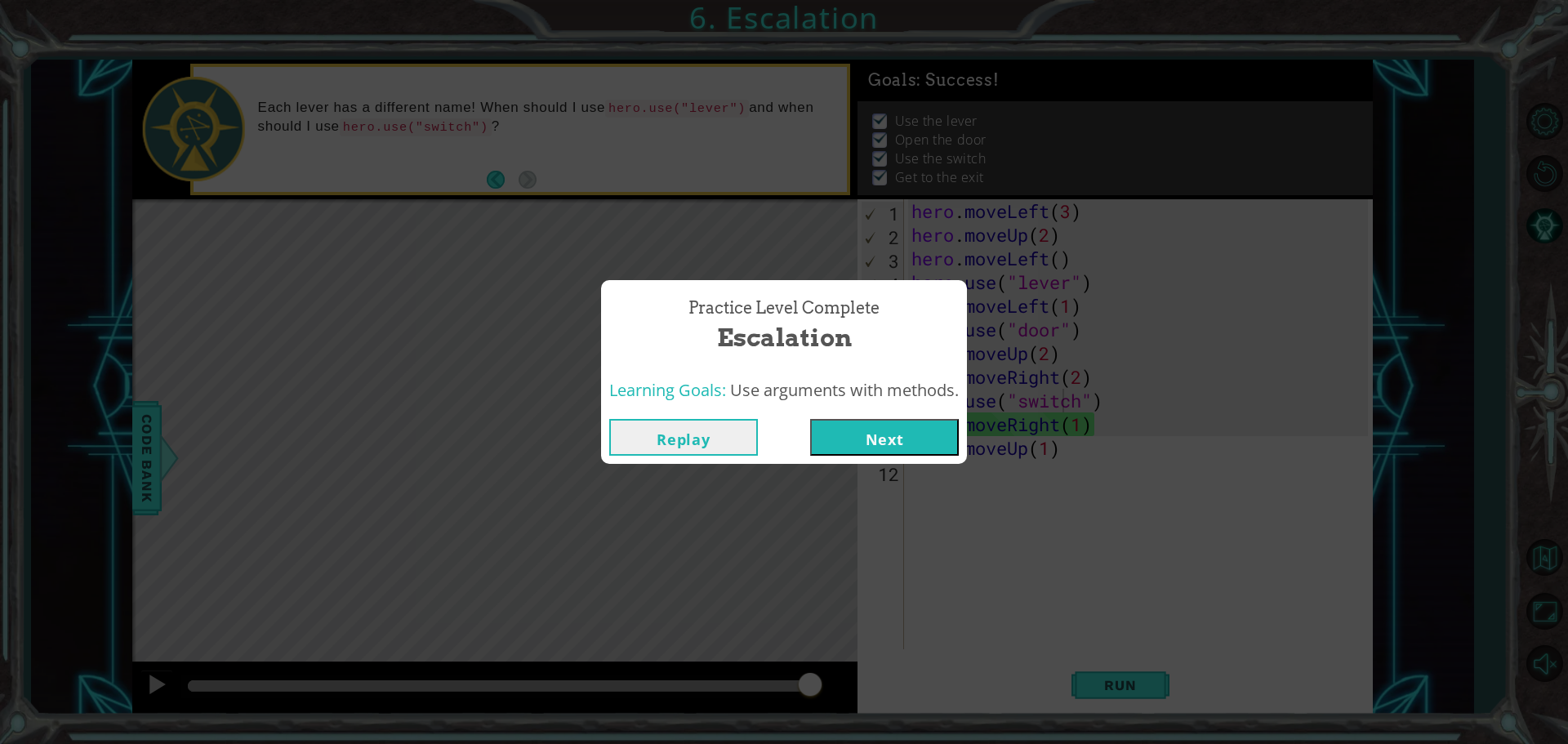
click at [877, 435] on button "Next" at bounding box center [884, 438] width 148 height 37
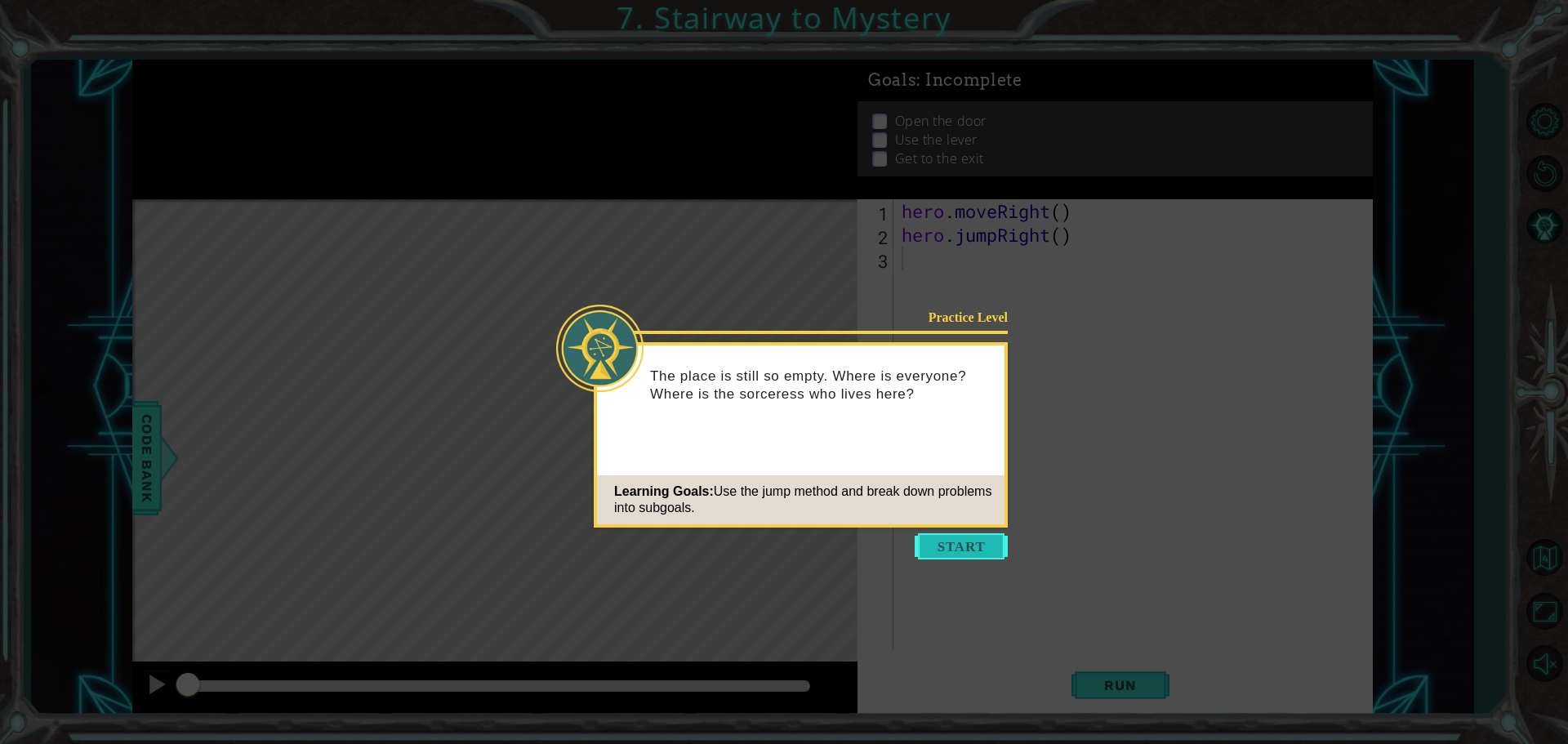
click at [964, 540] on button "Start" at bounding box center [960, 546] width 93 height 26
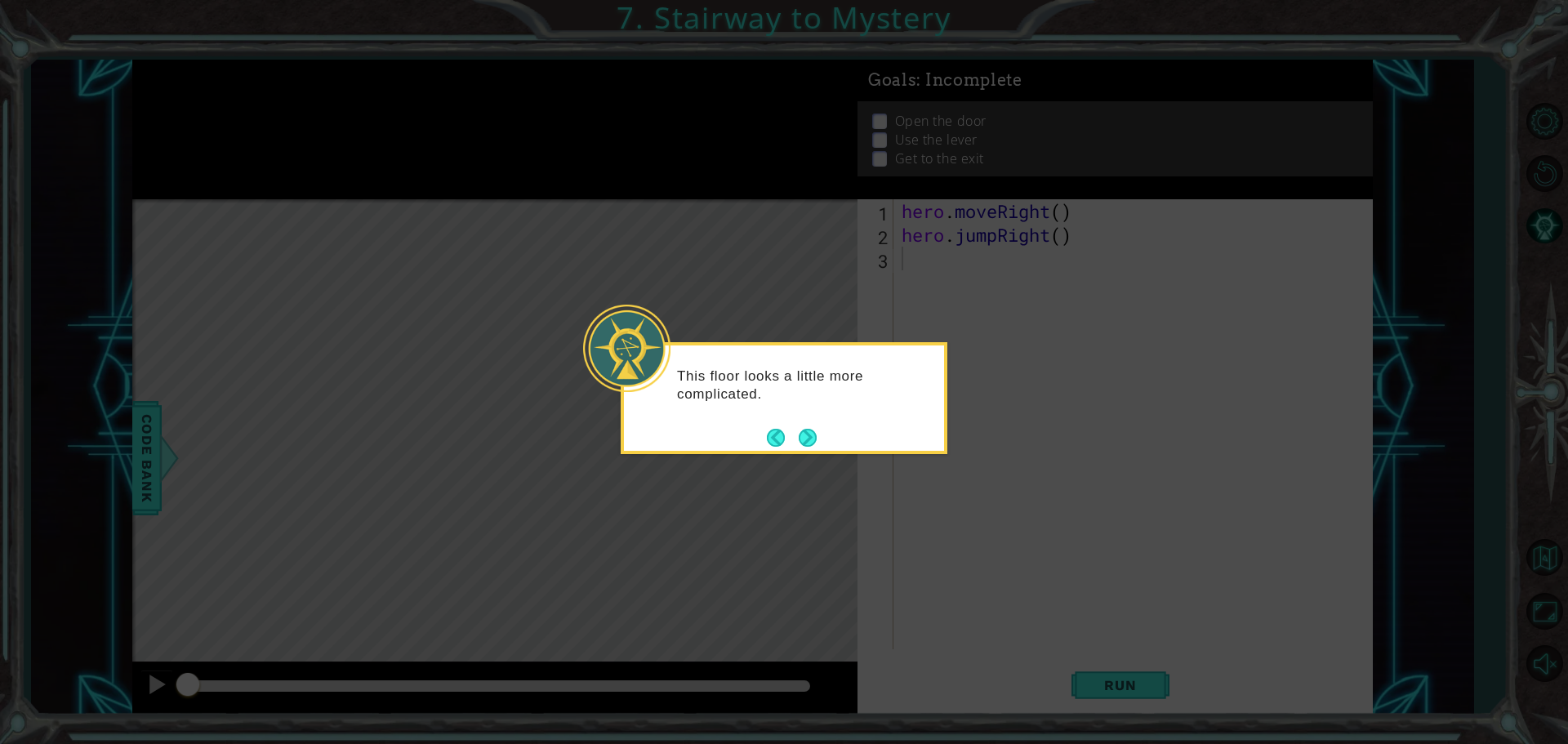
click at [824, 435] on div "This floor looks a little more complicated." at bounding box center [783, 398] width 327 height 112
click at [797, 435] on footer at bounding box center [791, 438] width 49 height 25
click at [801, 436] on button "Next" at bounding box center [808, 438] width 19 height 19
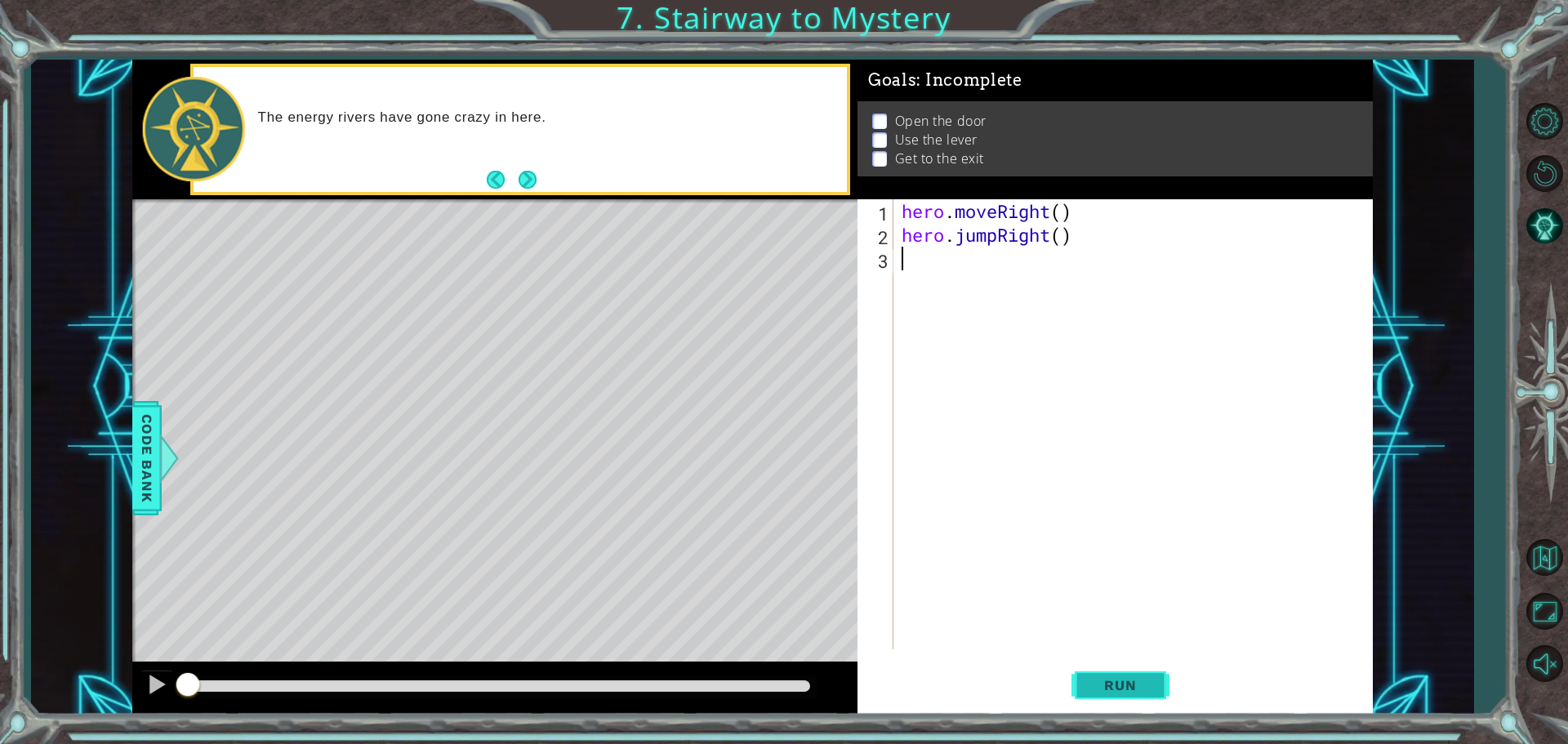
click at [1151, 682] on span "Run" at bounding box center [1120, 686] width 64 height 16
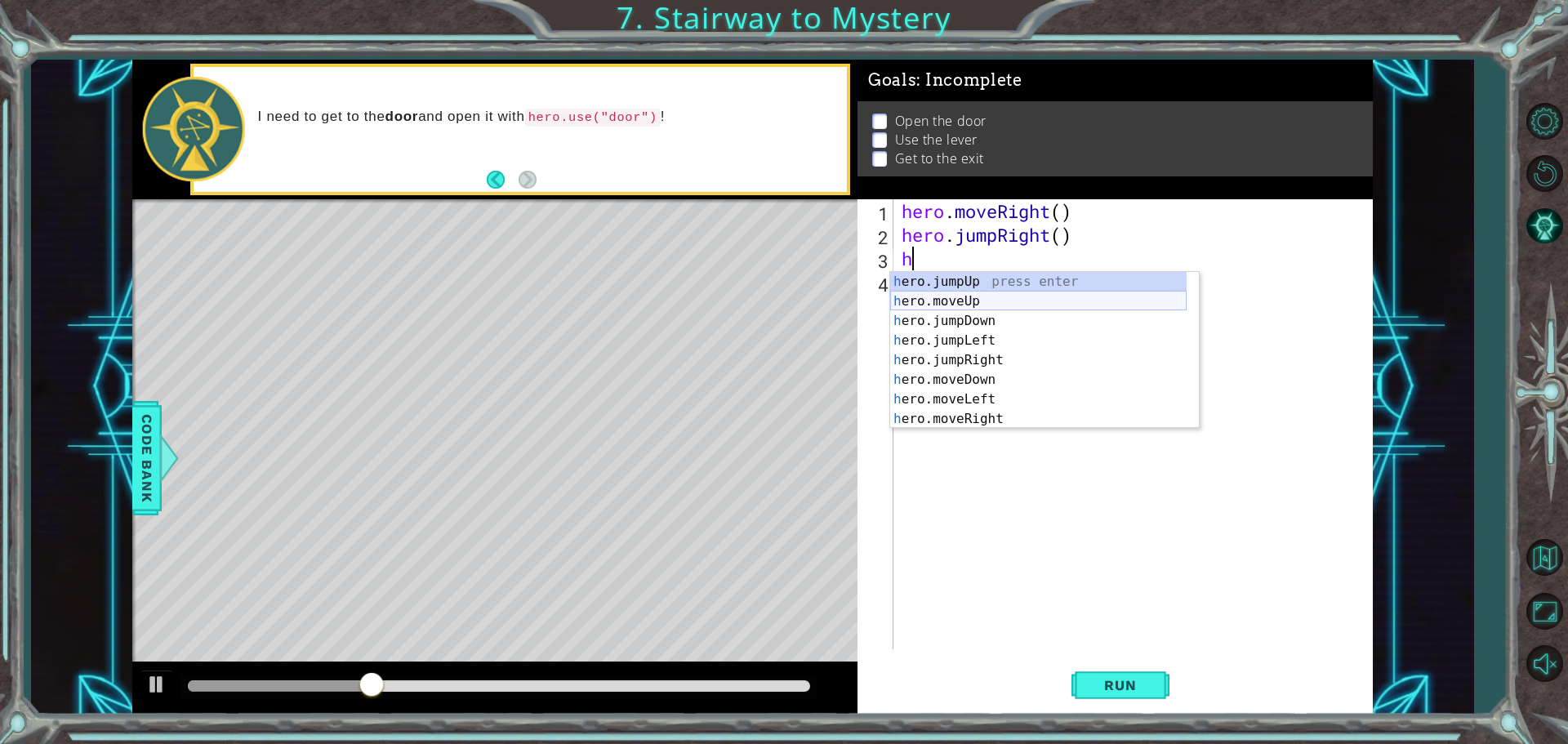
click at [965, 302] on div "h ero.jumpUp press enter h ero.moveUp press enter h ero.jumpDown press enter h …" at bounding box center [1038, 370] width 296 height 196
type textarea "hero.moveUp(1)"
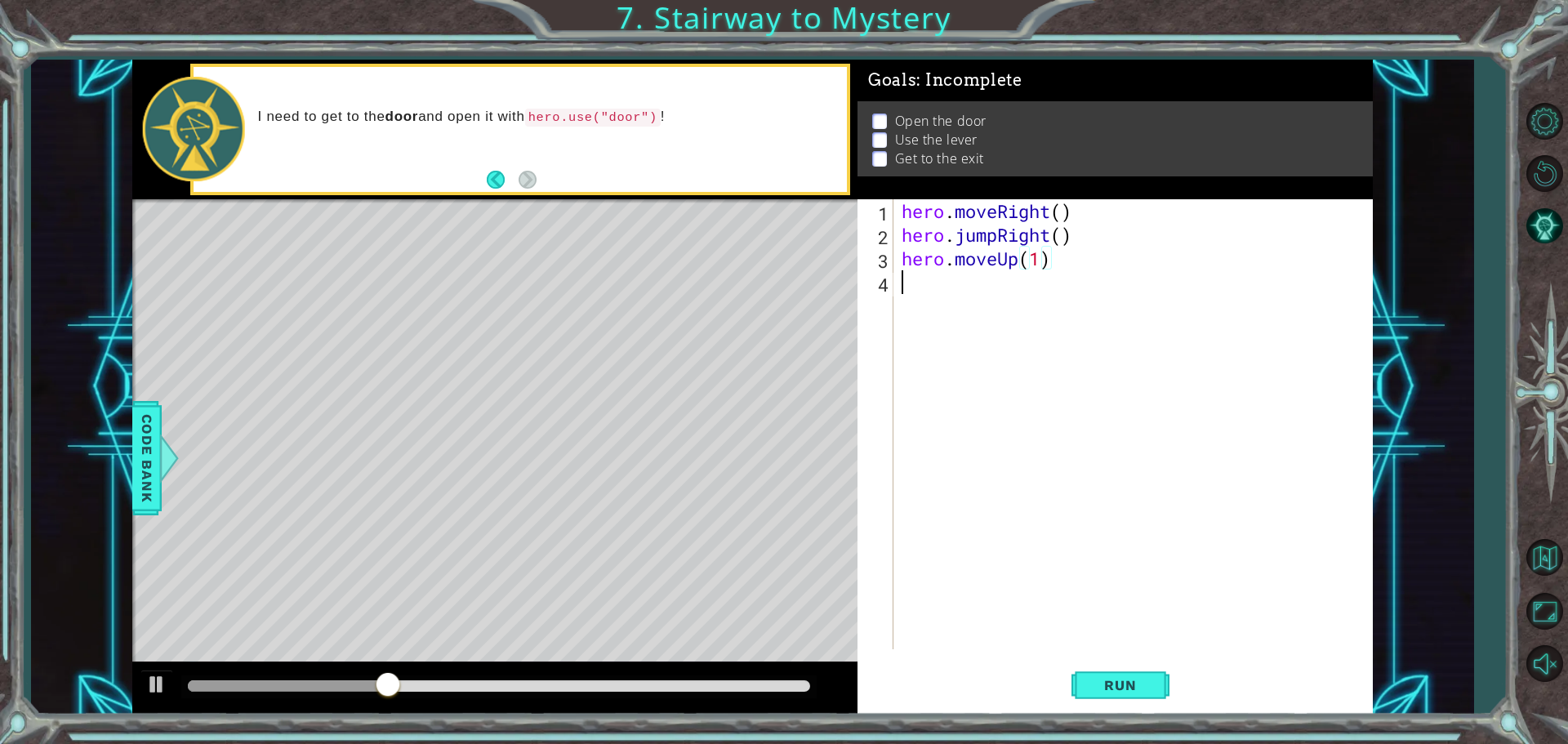
click at [968, 306] on div "hero . moveRight ( ) hero . jumpRight ( ) hero . moveUp ( 1 )" at bounding box center [1137, 448] width 478 height 498
type textarea "h"
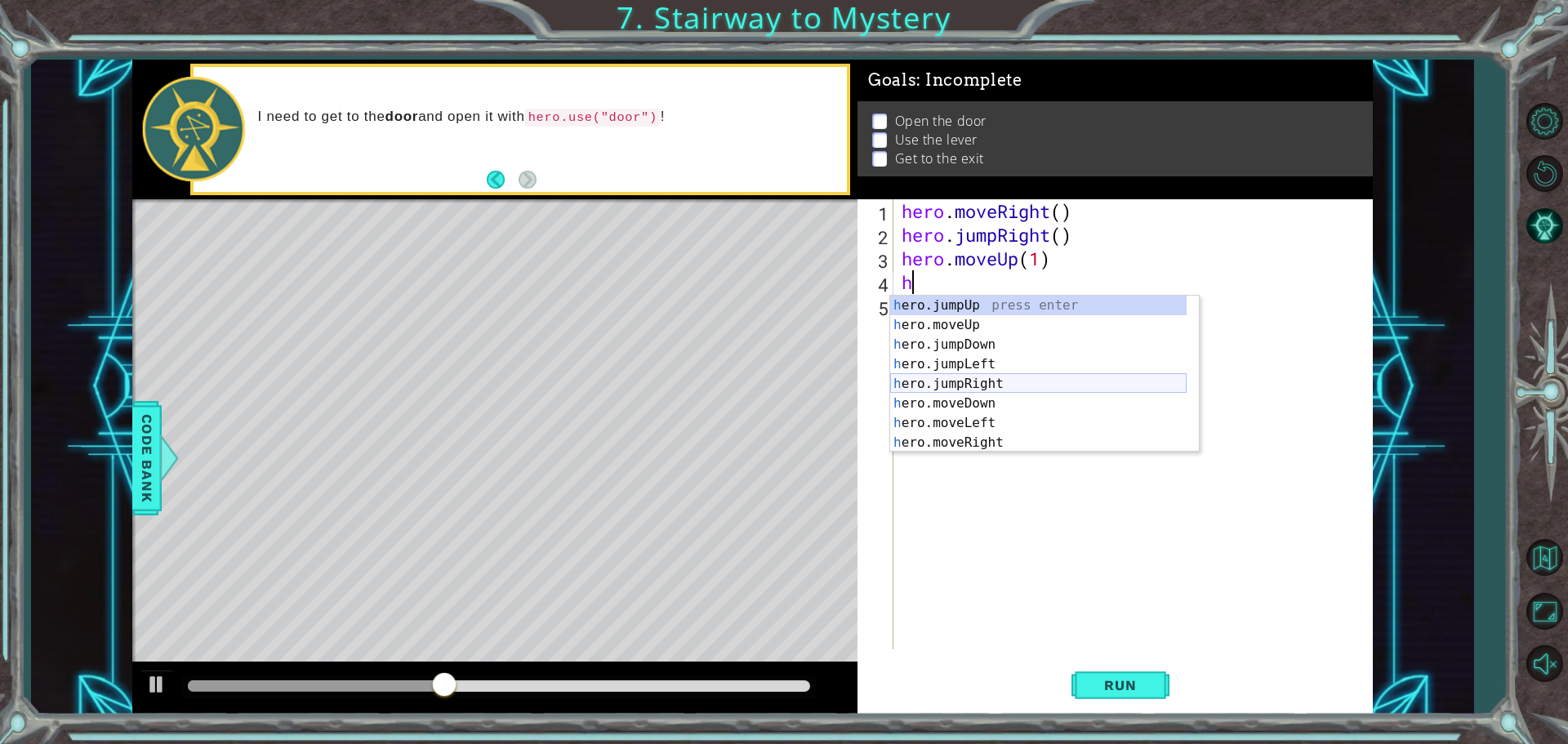
click at [986, 381] on div "h ero.jumpUp press enter h ero.moveUp press enter h ero.jumpDown press enter h …" at bounding box center [1038, 394] width 296 height 196
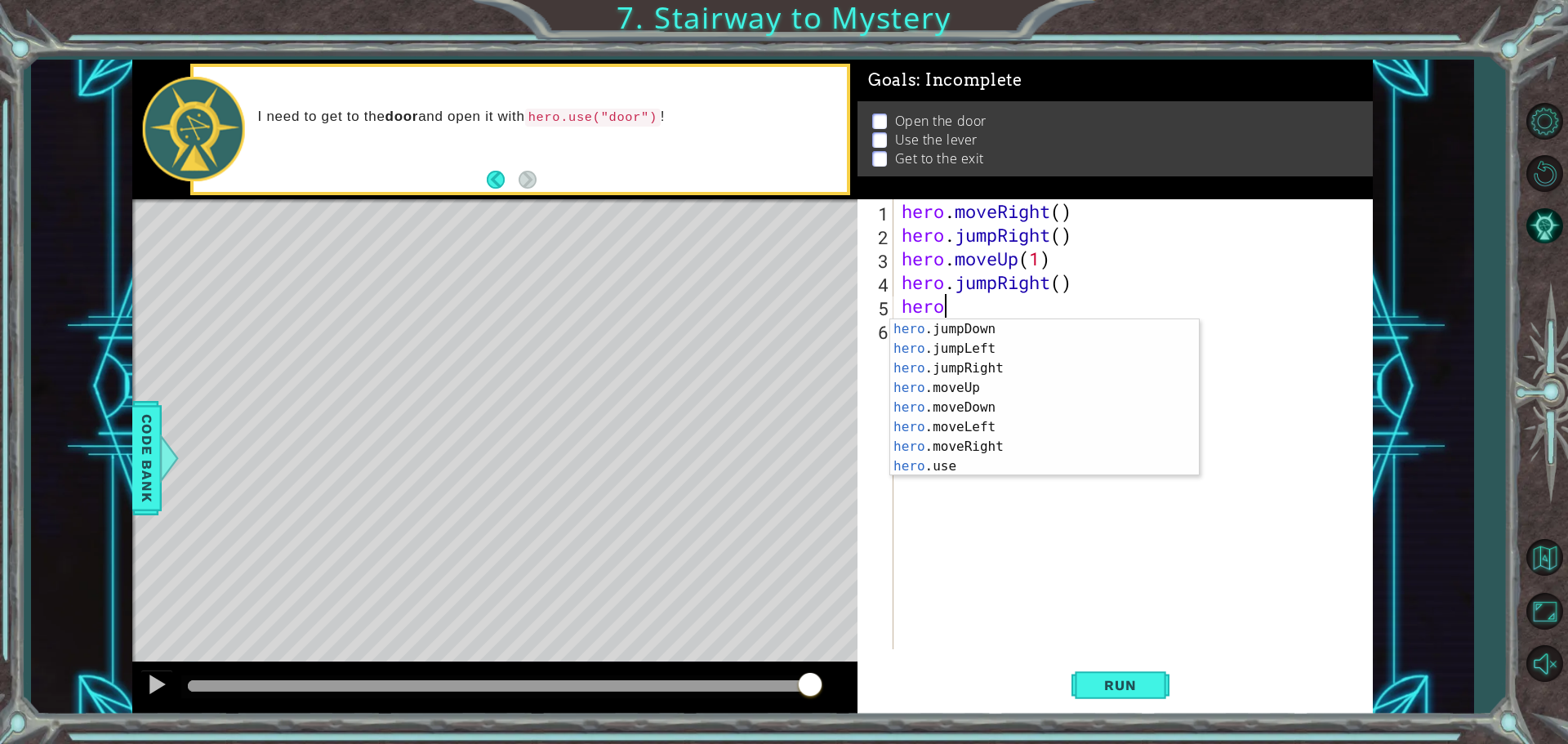
scroll to position [21, 0]
click at [974, 468] on div "hero .jumpDown press enter hero .jumpLeft press enter hero .jumpRight press ent…" at bounding box center [1038, 418] width 296 height 196
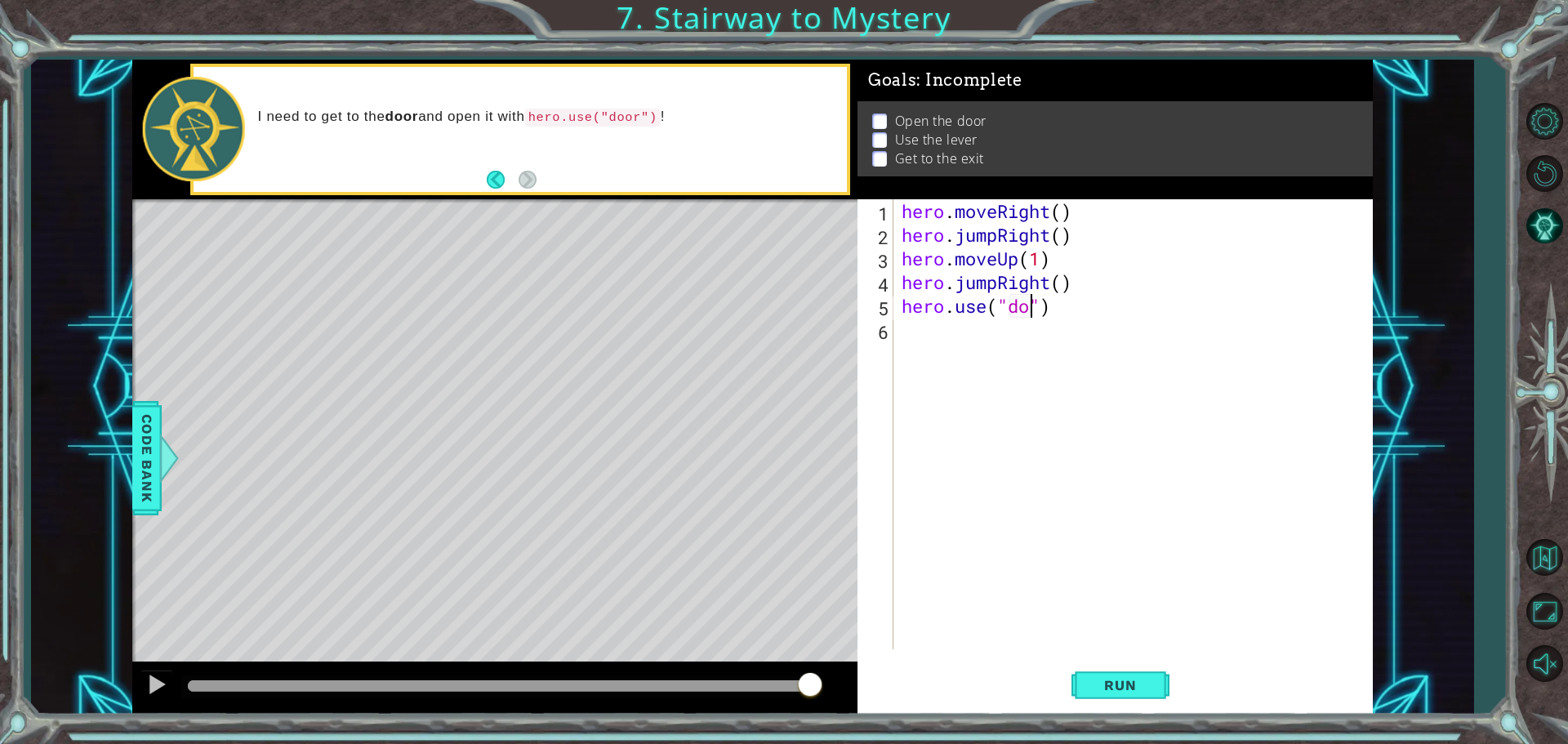
scroll to position [0, 7]
click at [1106, 695] on button "Run" at bounding box center [1120, 685] width 98 height 51
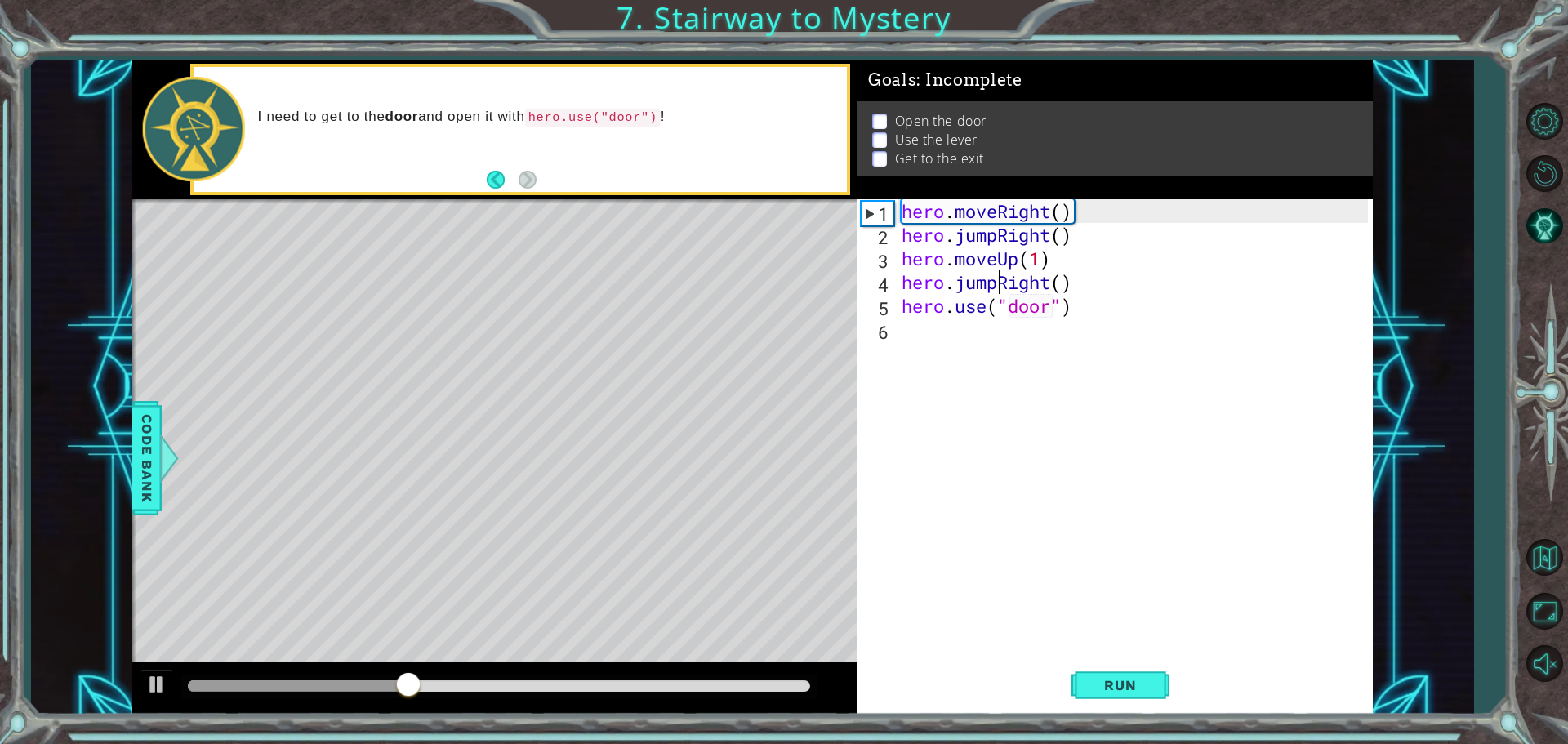
click at [996, 284] on div "hero . moveRight ( ) hero . jumpRight ( ) hero . moveUp ( 1 ) hero . jumpRight …" at bounding box center [1137, 448] width 478 height 498
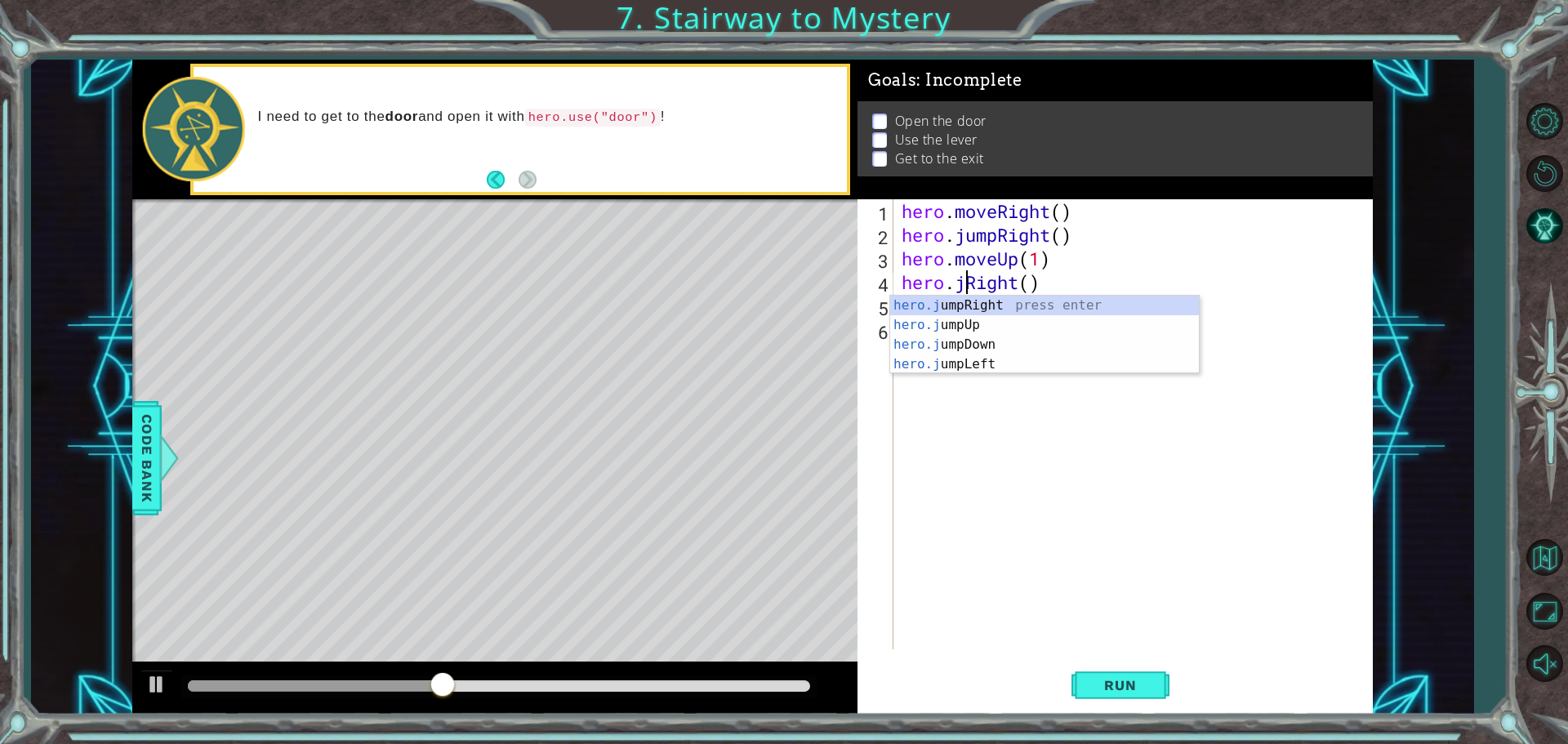
type textarea "hero.Right()"
click at [1131, 674] on button "Run" at bounding box center [1120, 685] width 98 height 51
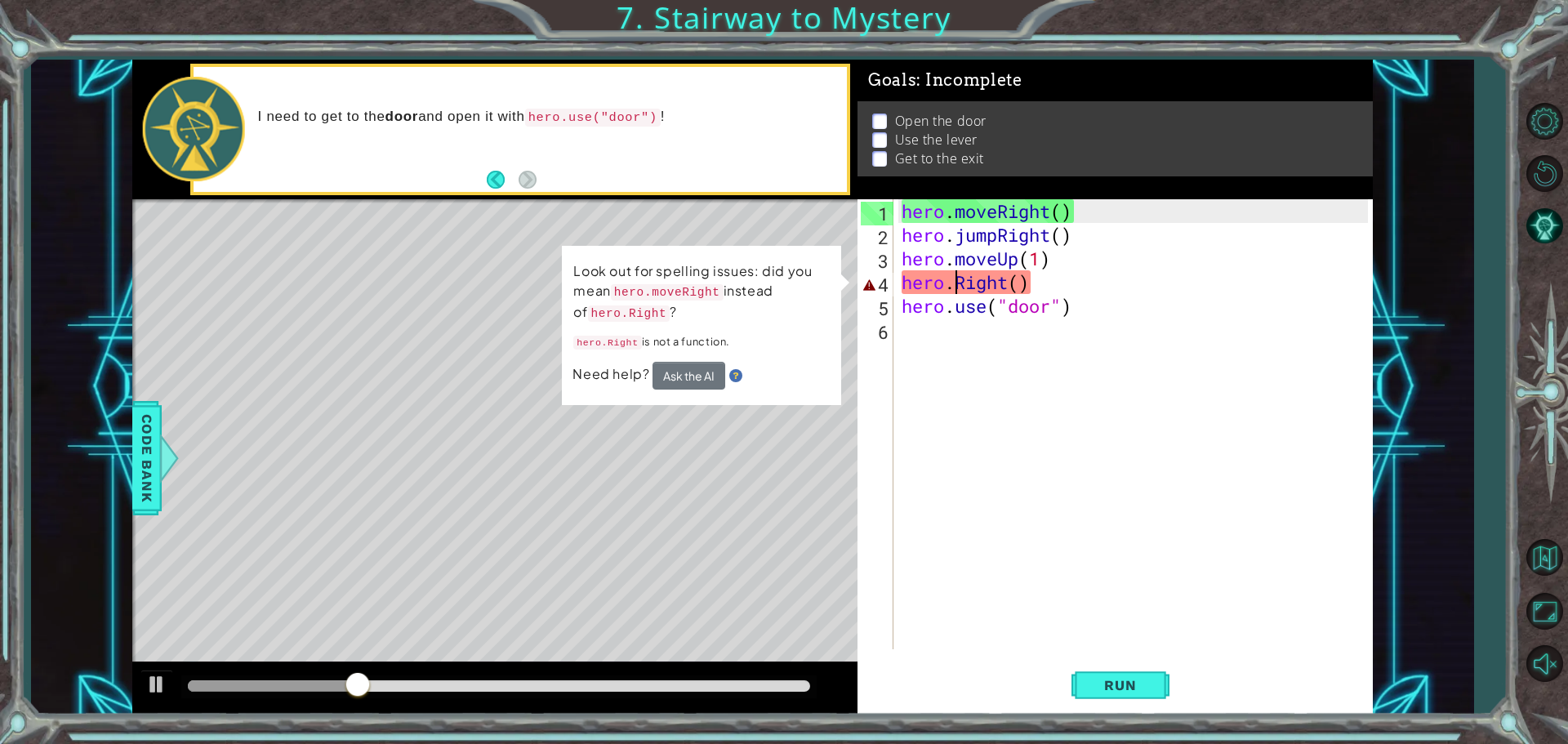
click at [1015, 287] on div "hero . moveRight ( ) hero . jumpRight ( ) hero . moveUp ( 1 ) hero . Right ( ) …" at bounding box center [1137, 448] width 478 height 498
drag, startPoint x: 1068, startPoint y: 291, endPoint x: 907, endPoint y: 290, distance: 161.0
click at [907, 290] on div "hero . moveRight ( ) hero . jumpRight ( ) hero . moveUp ( 1 ) hero . Right ( ) …" at bounding box center [1137, 448] width 478 height 498
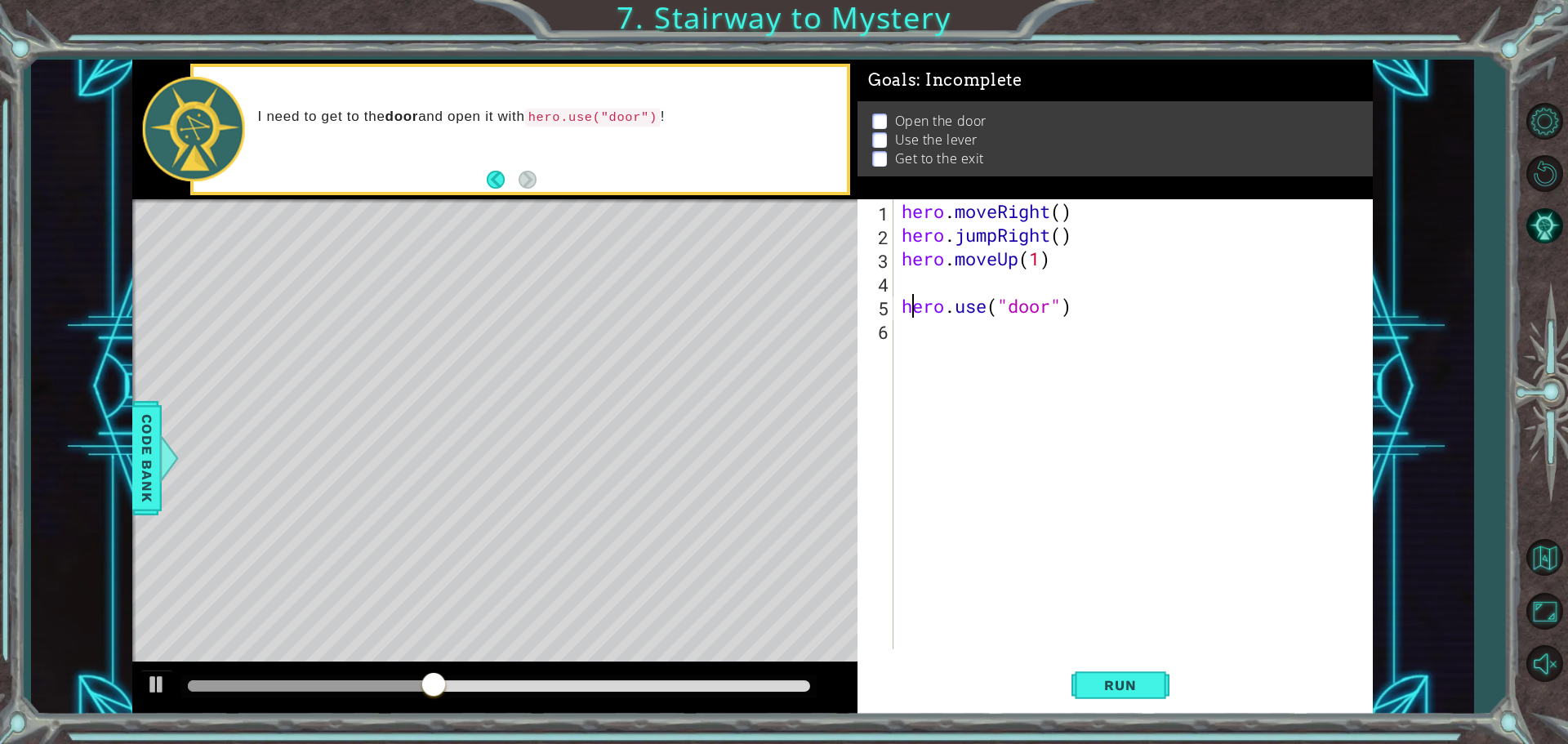
click at [908, 297] on div "hero . moveRight ( ) hero . jumpRight ( ) hero . moveUp ( 1 ) hero . use ( "doo…" at bounding box center [1137, 448] width 478 height 498
type textarea "hero.use("door")"
click at [910, 287] on div "hero . moveRight ( ) hero . jumpRight ( ) hero . moveUp ( 1 ) hero . use ( "doo…" at bounding box center [1137, 448] width 478 height 498
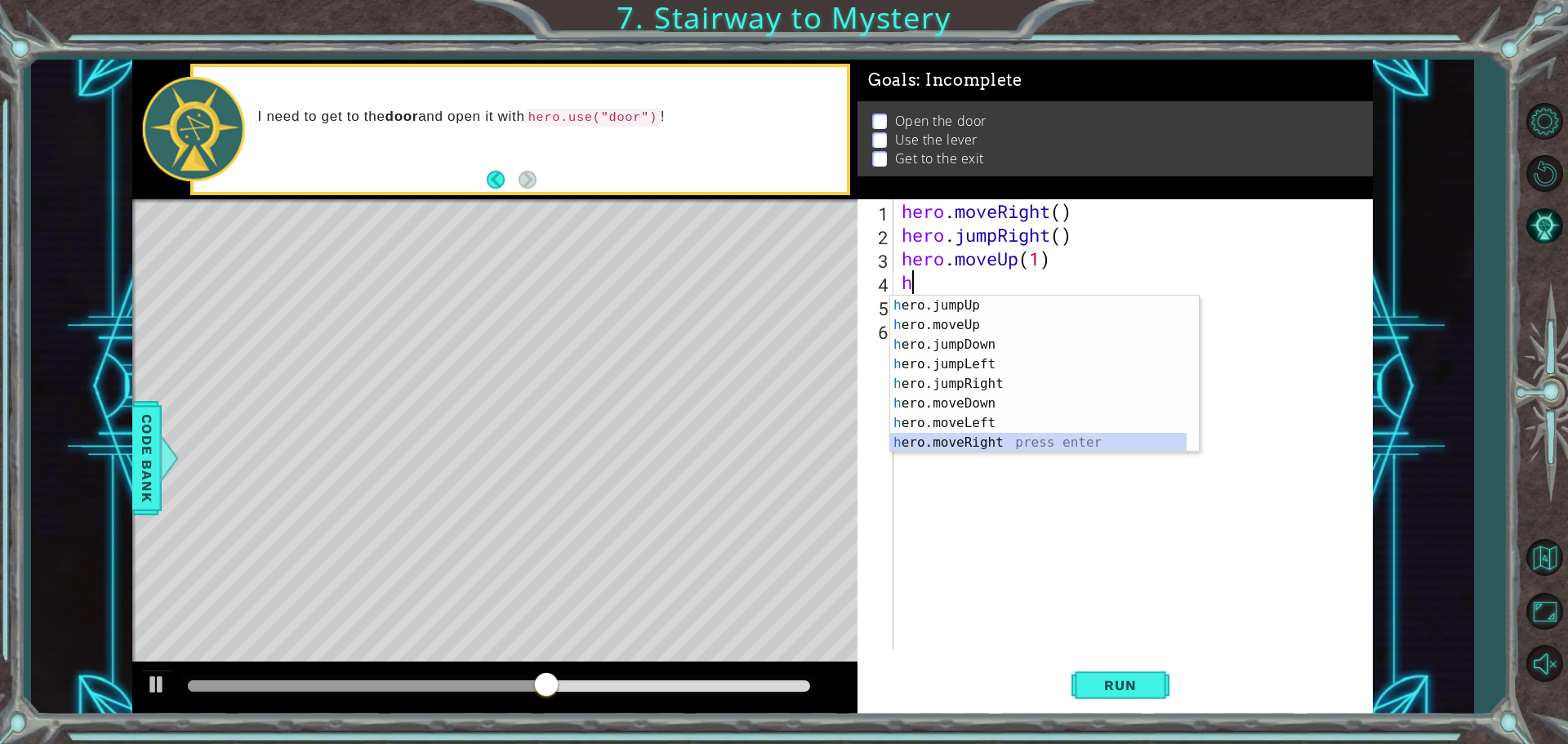
click at [988, 447] on div "h ero.jumpUp press enter h ero.moveUp press enter h ero.jumpDown press enter h …" at bounding box center [1038, 394] width 296 height 196
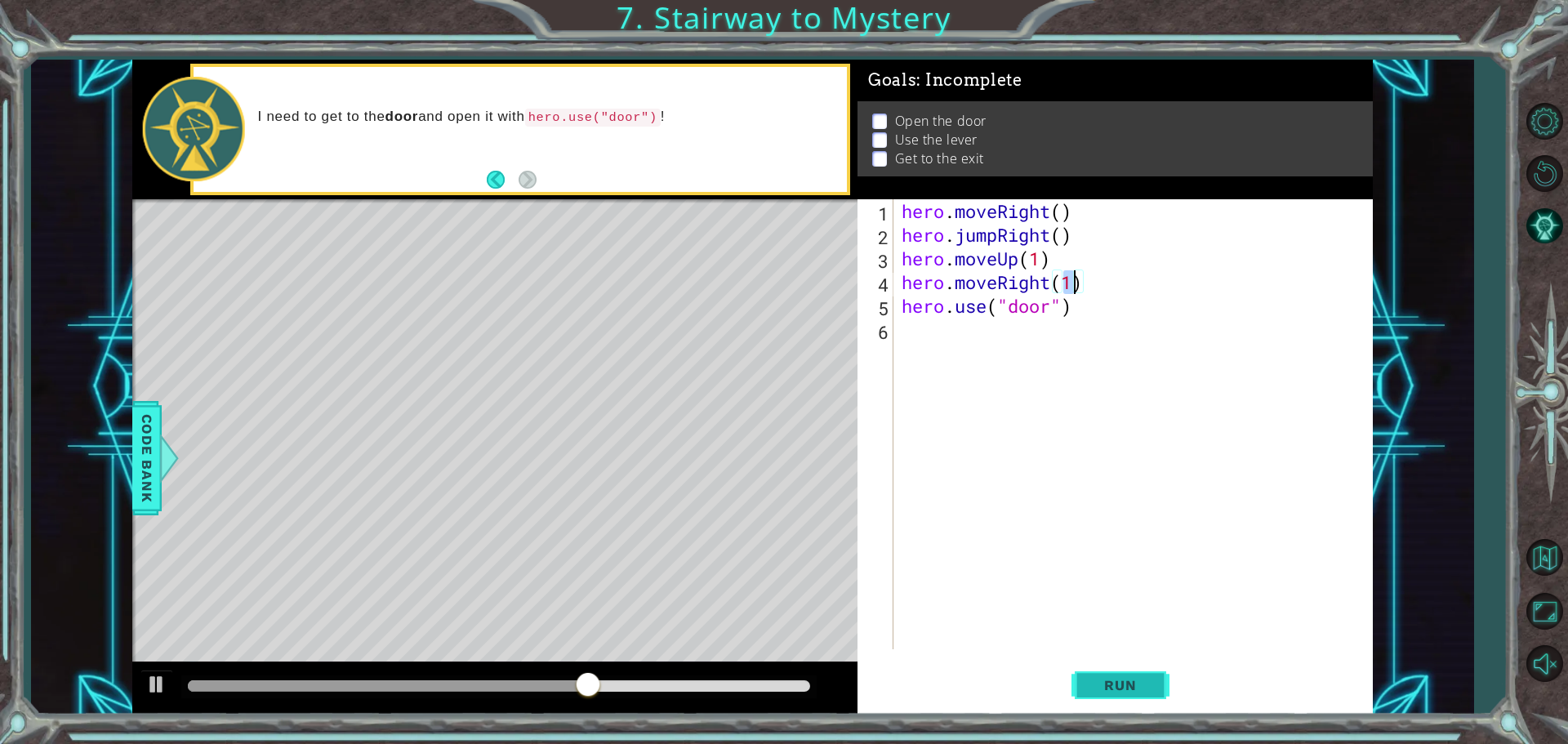
type textarea "hero.moveRight(1)"
click at [1144, 693] on span "Run" at bounding box center [1120, 686] width 64 height 16
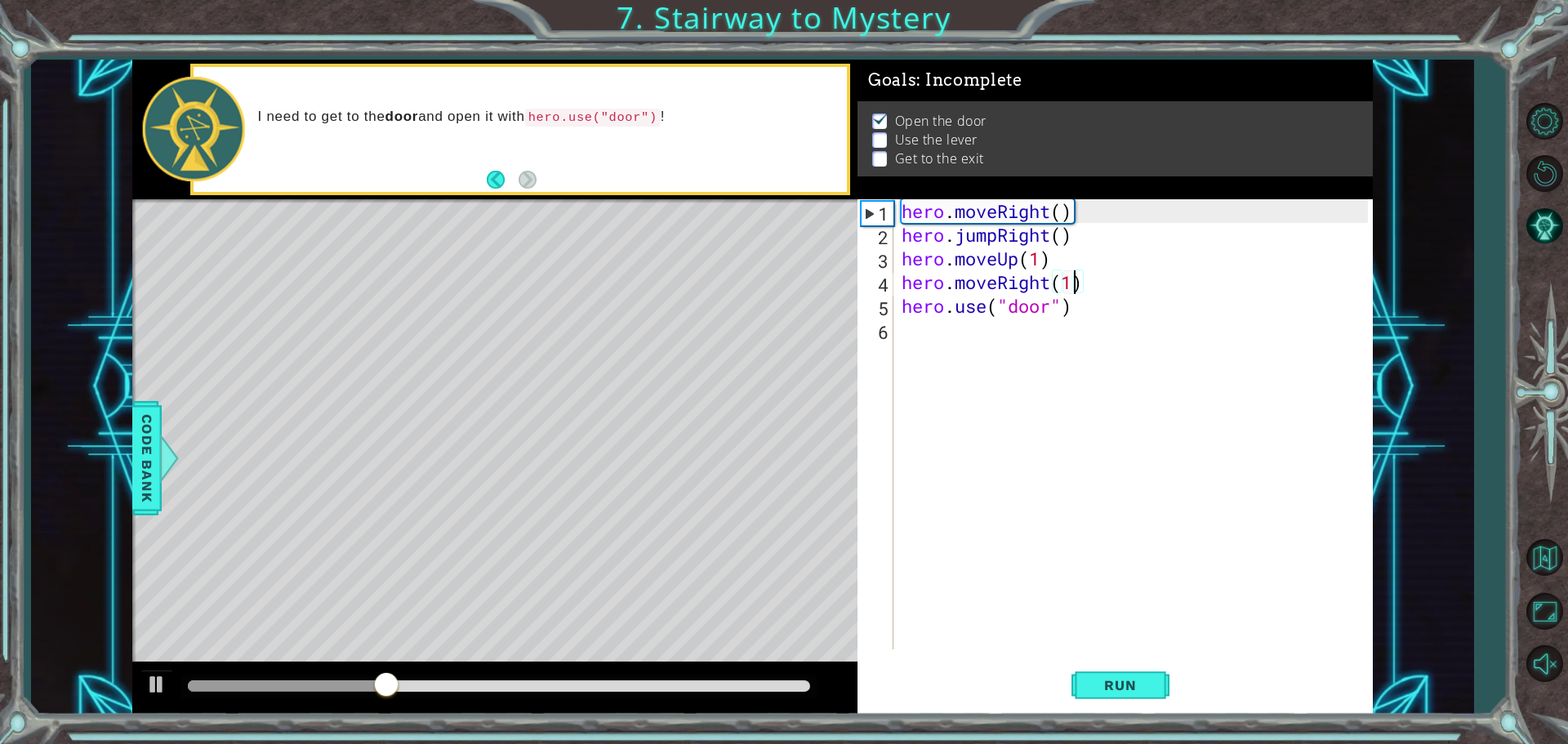
click at [947, 330] on div "hero . moveRight ( ) hero . jumpRight ( ) hero . moveUp ( 1 ) hero . moveRight …" at bounding box center [1137, 448] width 478 height 498
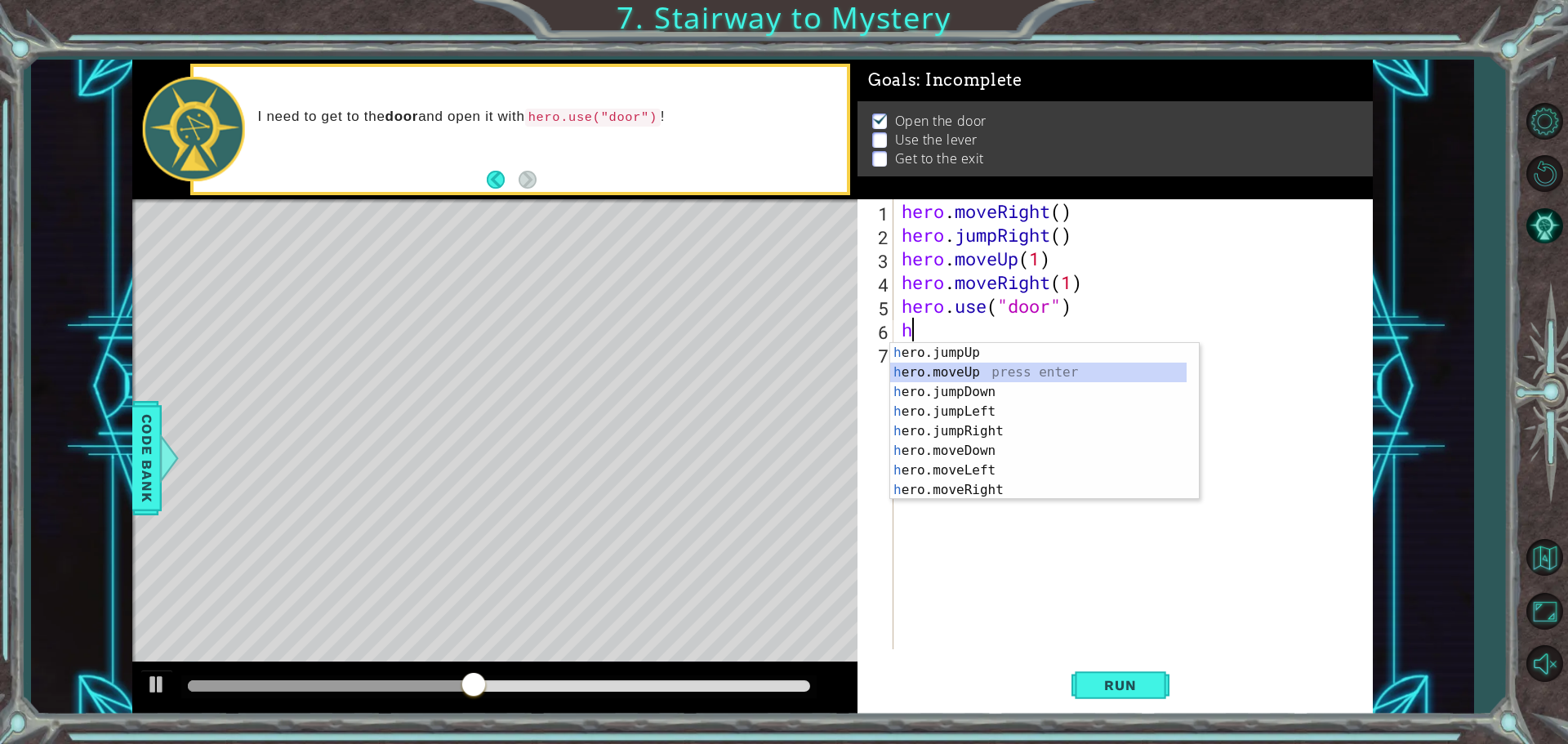
click at [964, 376] on div "h ero.jumpUp press enter h ero.moveUp press enter h ero.jumpDown press enter h …" at bounding box center [1038, 441] width 296 height 196
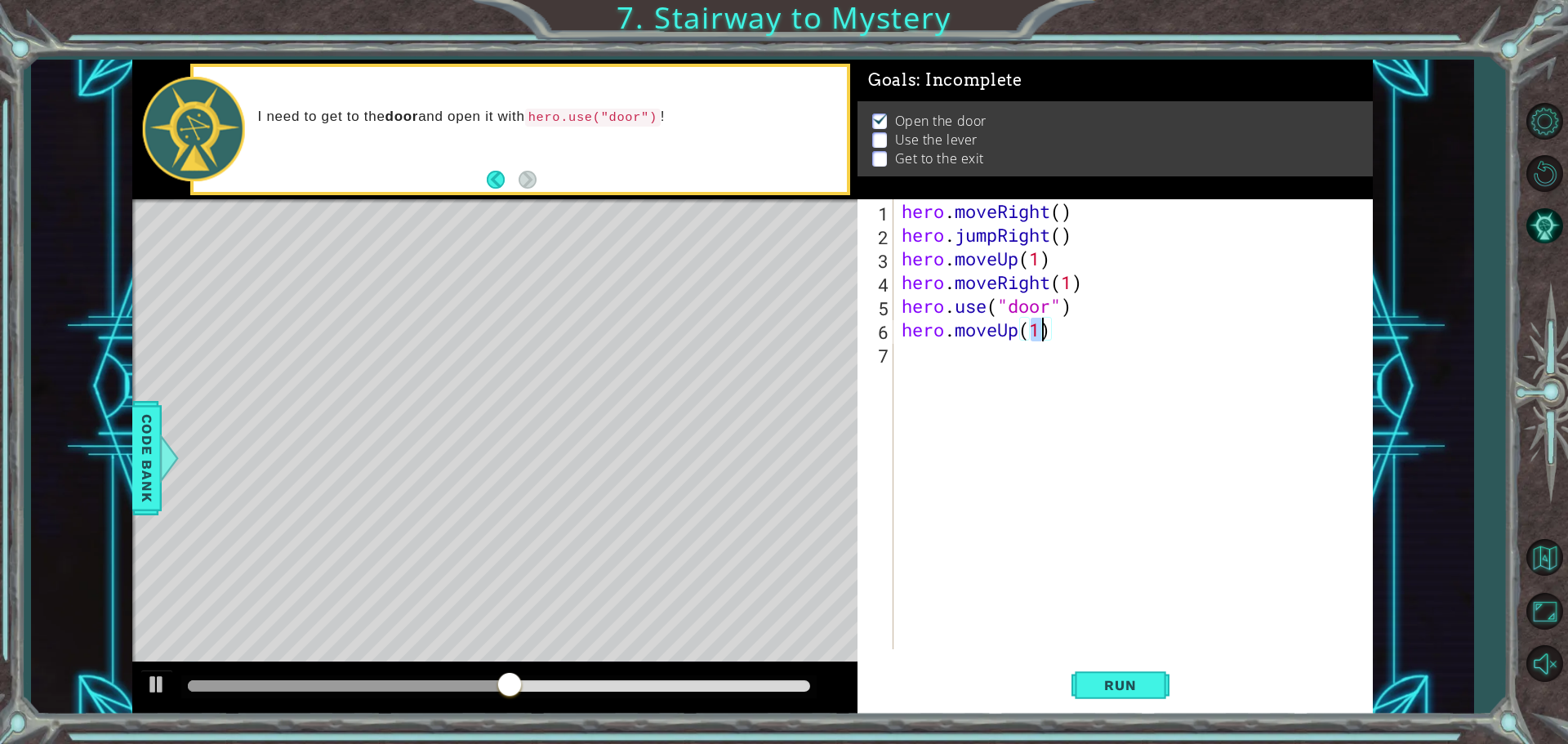
type textarea "hero.moveUp(2)"
click at [927, 358] on div "hero . moveRight ( ) hero . jumpRight ( ) hero . moveUp ( 1 ) hero . moveRight …" at bounding box center [1137, 448] width 478 height 498
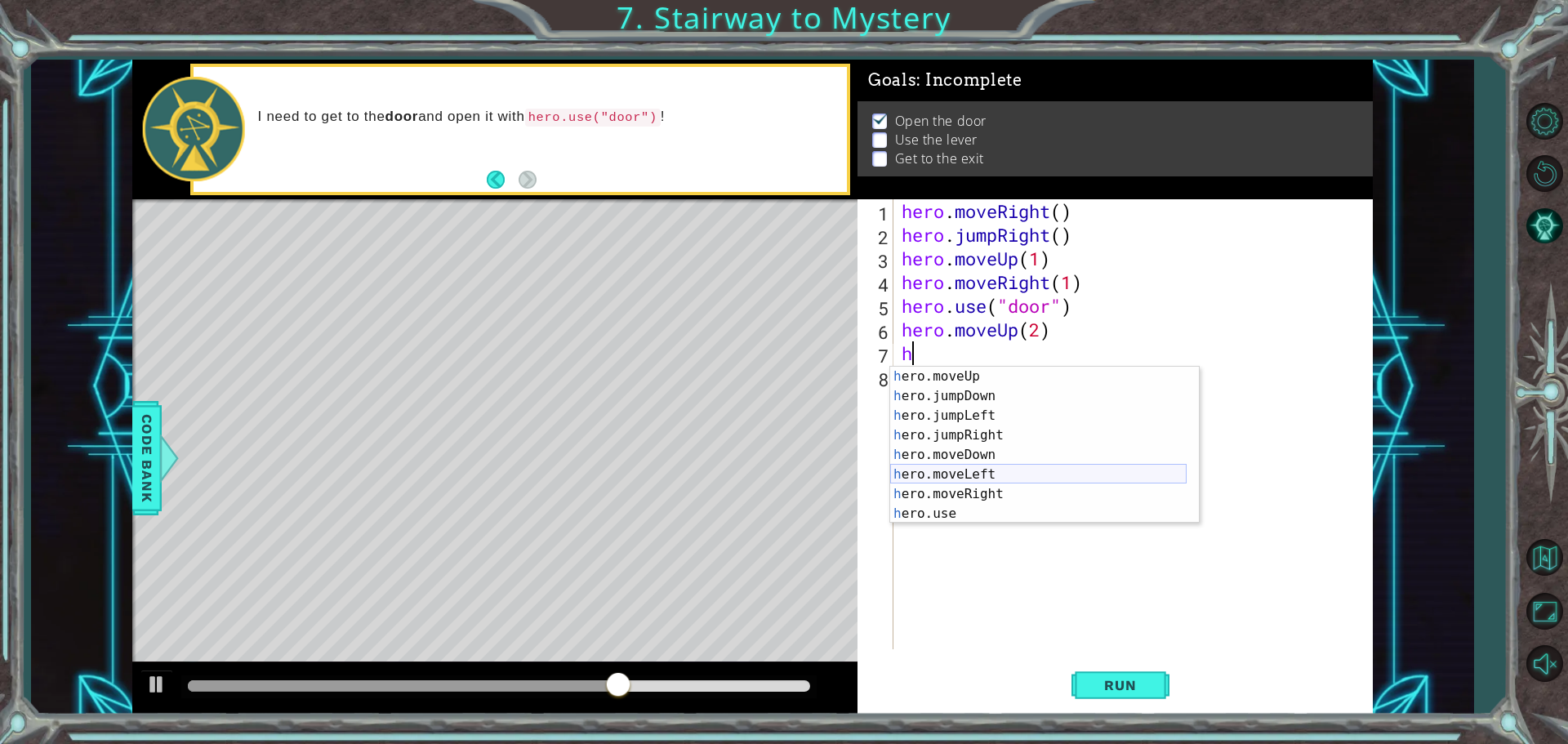
scroll to position [20, 0]
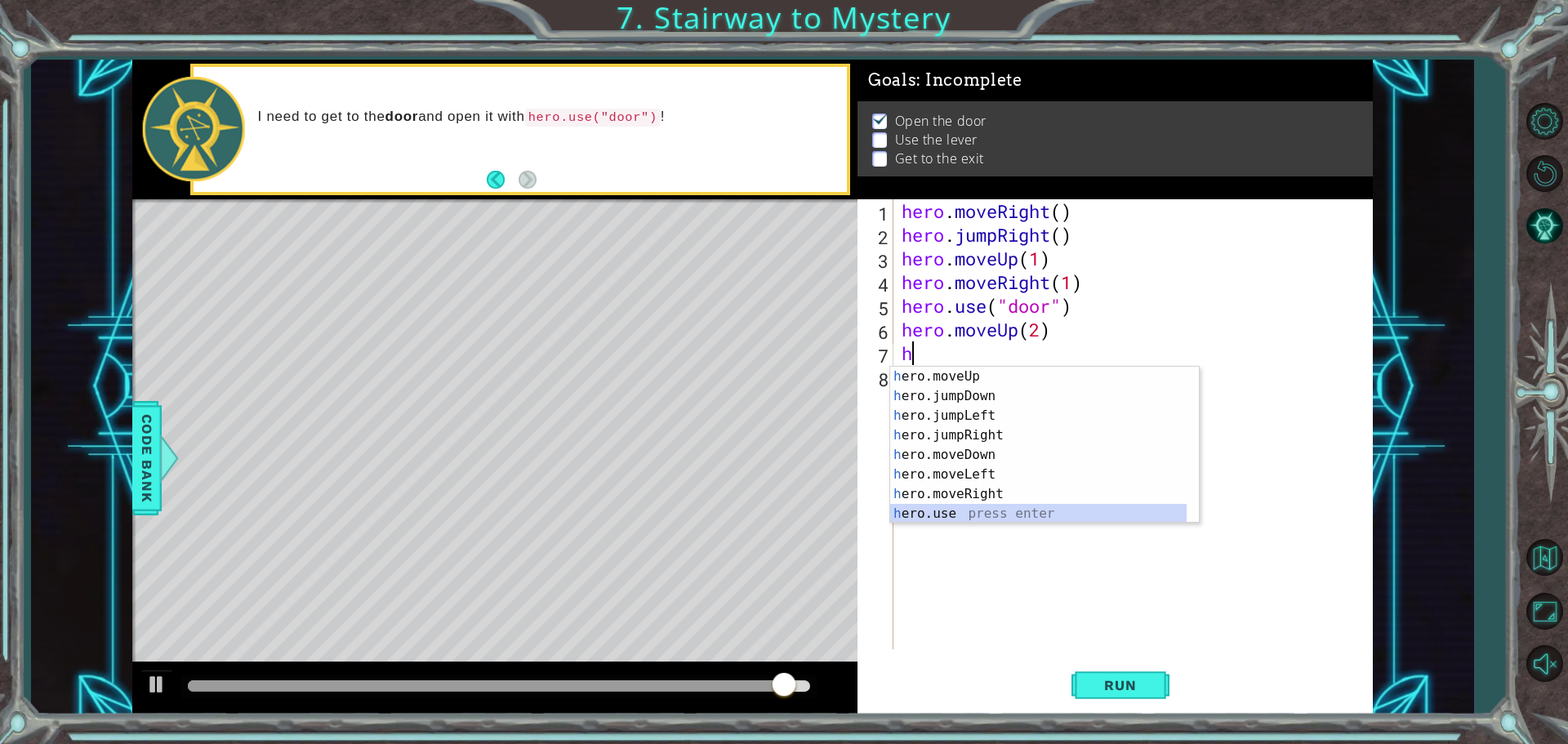
click at [944, 510] on div "h ero.moveUp press enter h ero.jumpDown press enter h ero.jumpLeft press enter …" at bounding box center [1038, 465] width 296 height 196
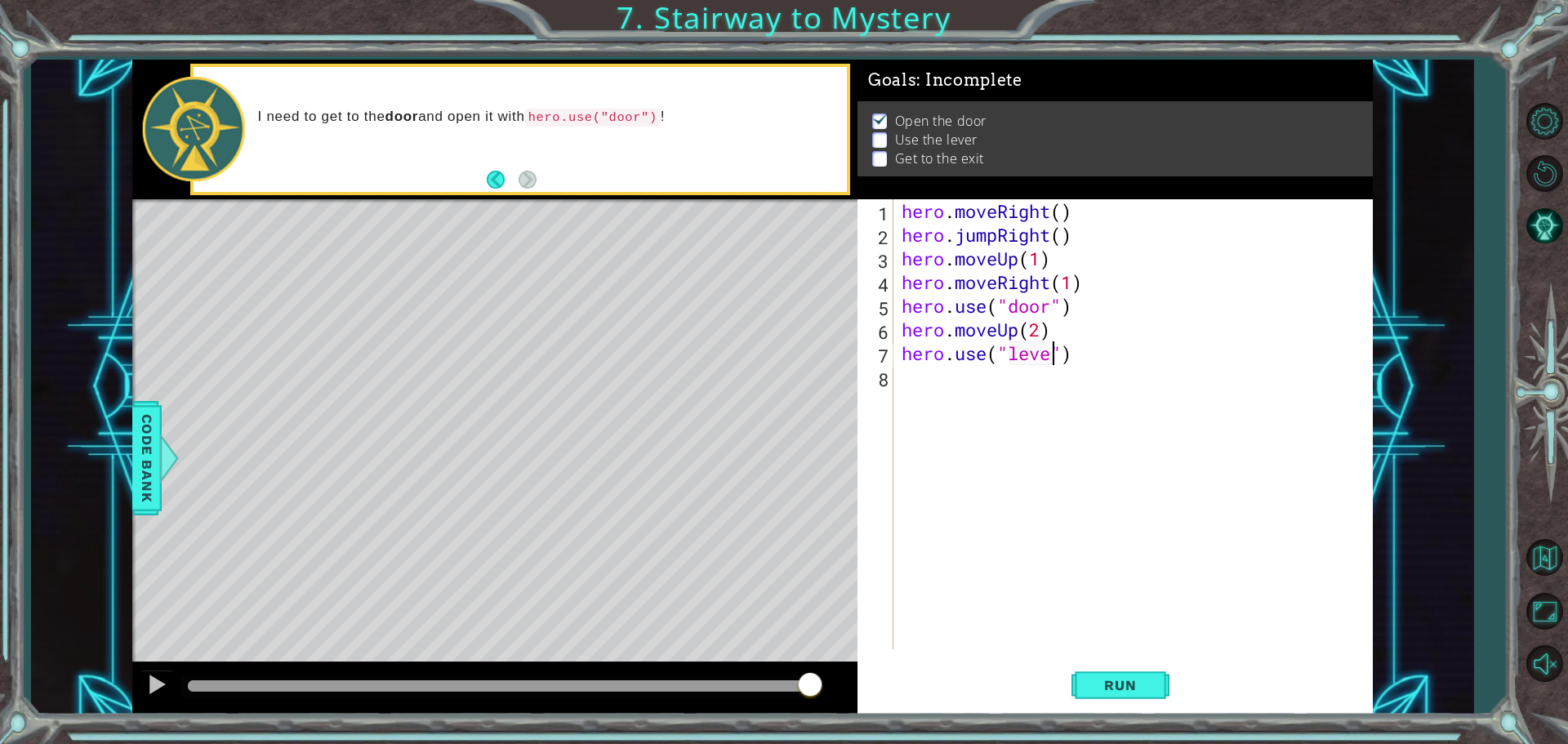
type textarea "hero.use("lever")"
click at [931, 382] on div "hero . moveRight ( ) hero . jumpRight ( ) hero . moveUp ( 1 ) hero . moveRight …" at bounding box center [1137, 448] width 478 height 498
drag, startPoint x: 1130, startPoint y: 690, endPoint x: 1090, endPoint y: 690, distance: 40.0
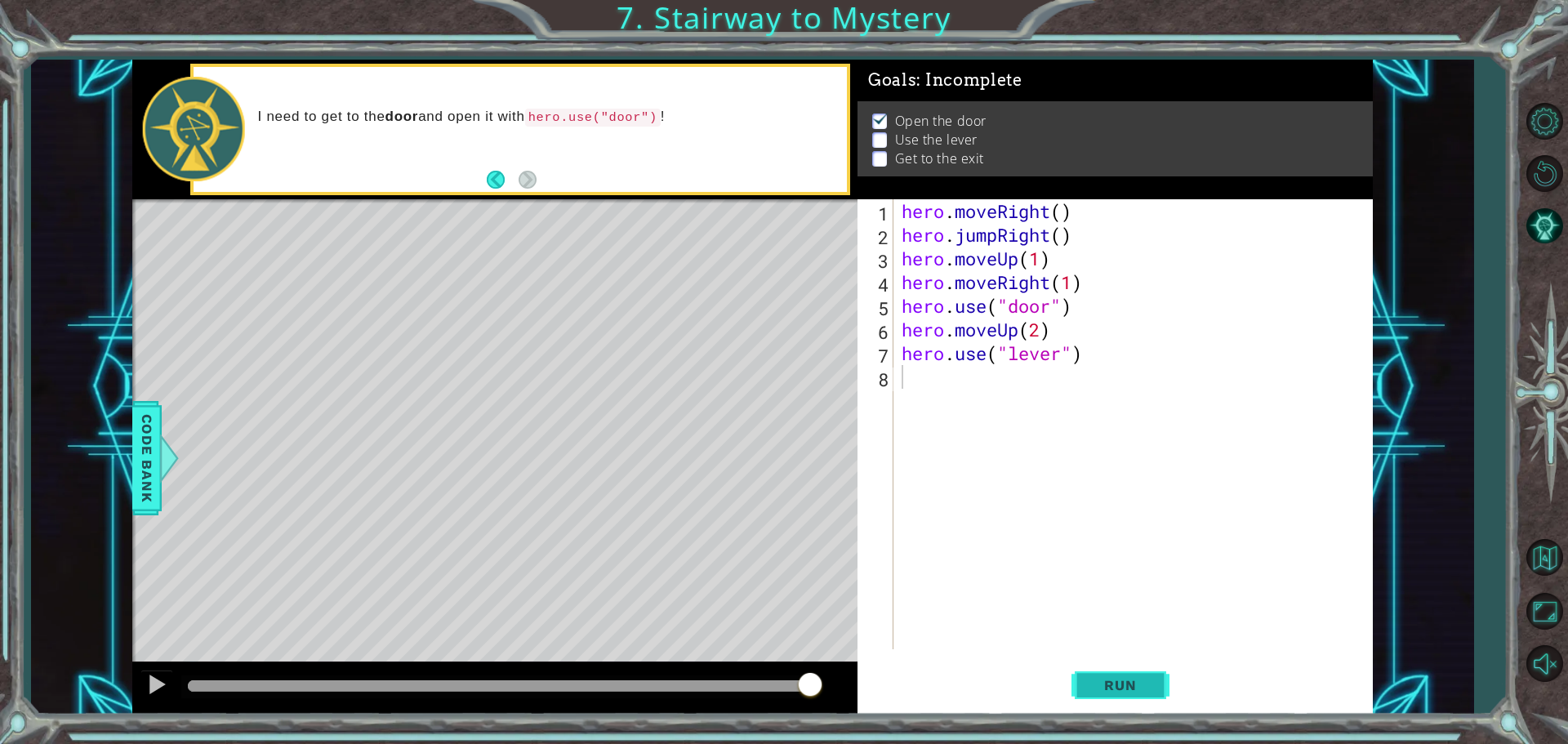
click at [1125, 690] on span "Run" at bounding box center [1120, 686] width 64 height 16
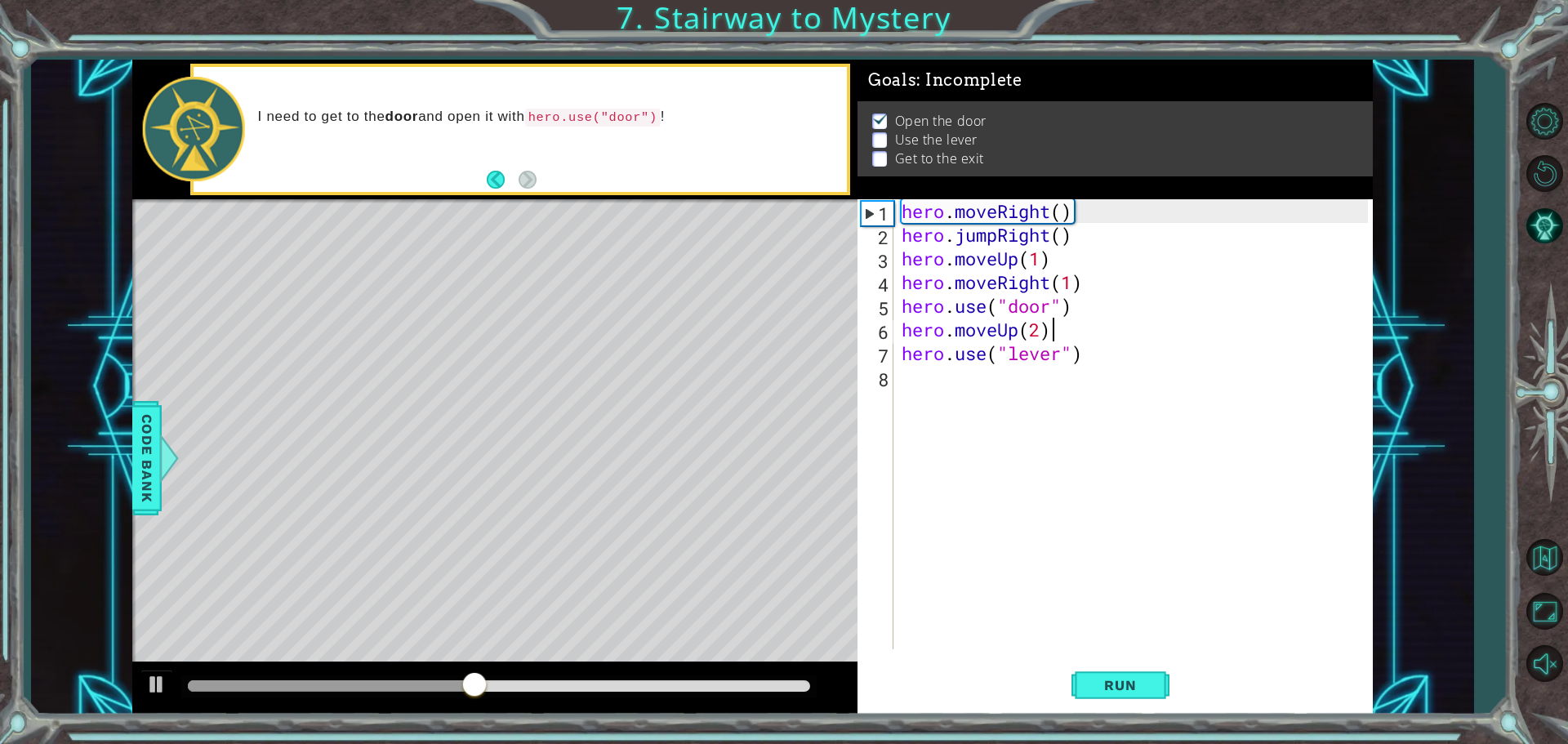
click at [1056, 334] on div "hero . moveRight ( ) hero . jumpRight ( ) hero . moveUp ( 1 ) hero . moveRight …" at bounding box center [1137, 448] width 478 height 498
type textarea "hero.moveUp(2)"
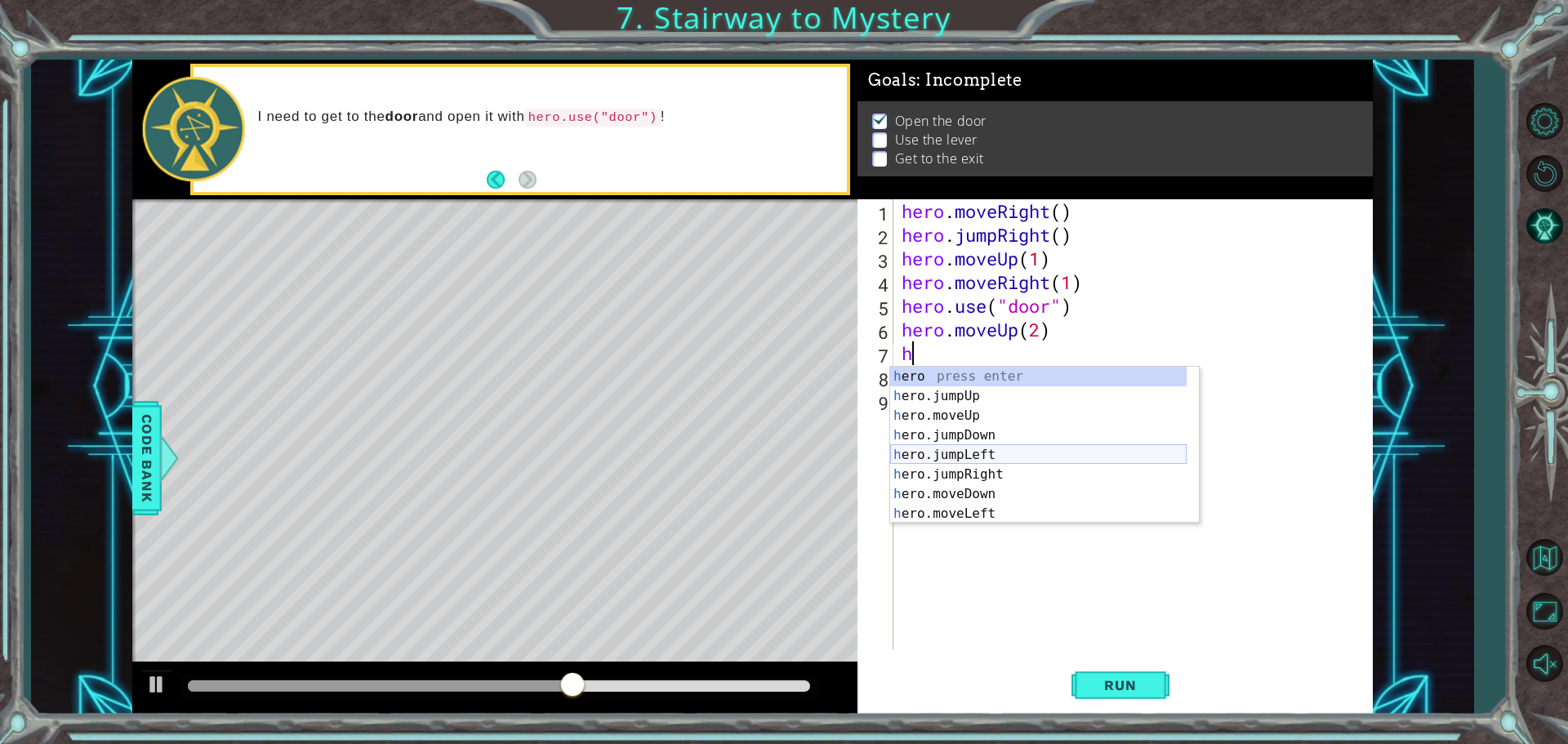
scroll to position [40, 0]
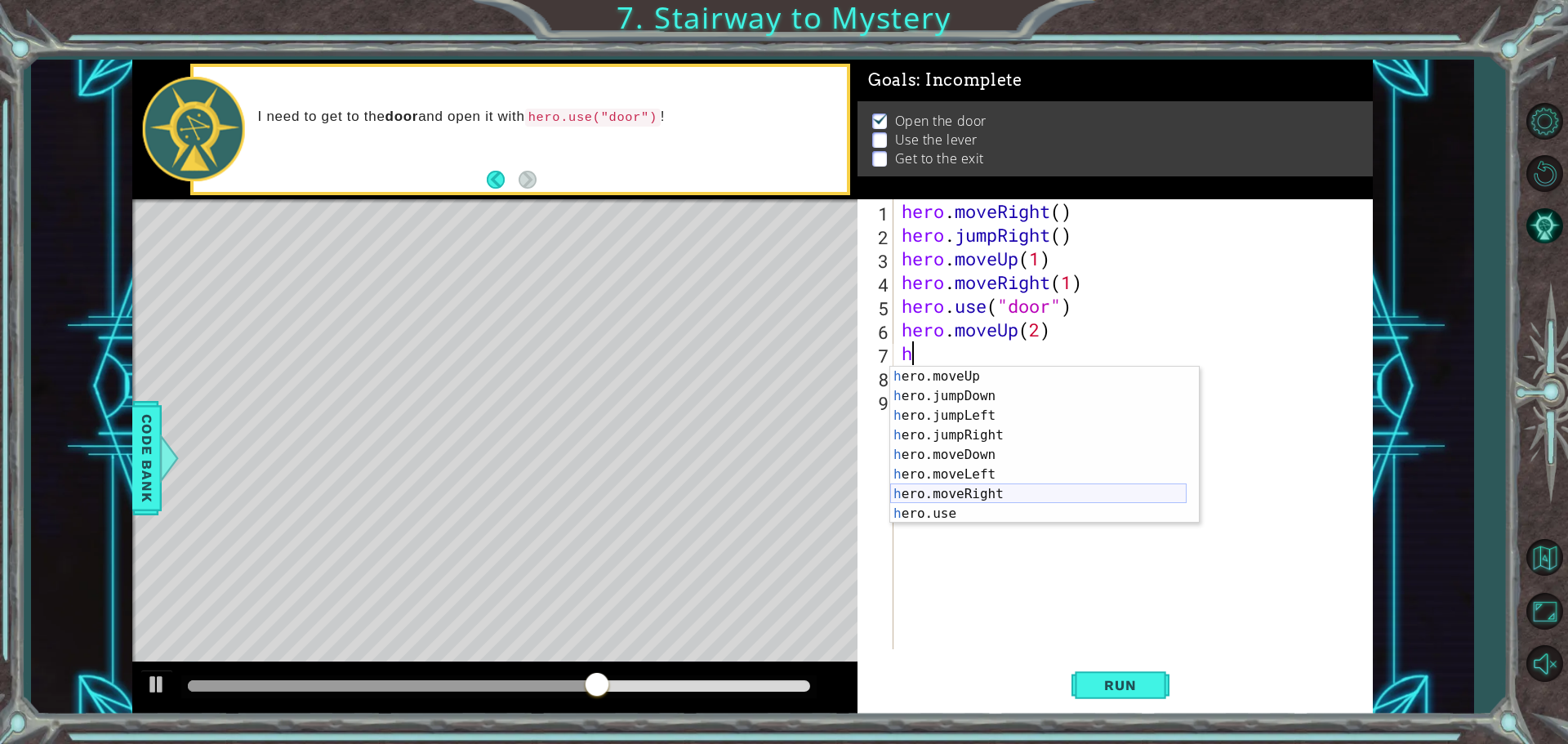
click at [989, 493] on div "h ero.moveUp press enter h ero.jumpDown press enter h ero.jumpLeft press enter …" at bounding box center [1038, 465] width 296 height 196
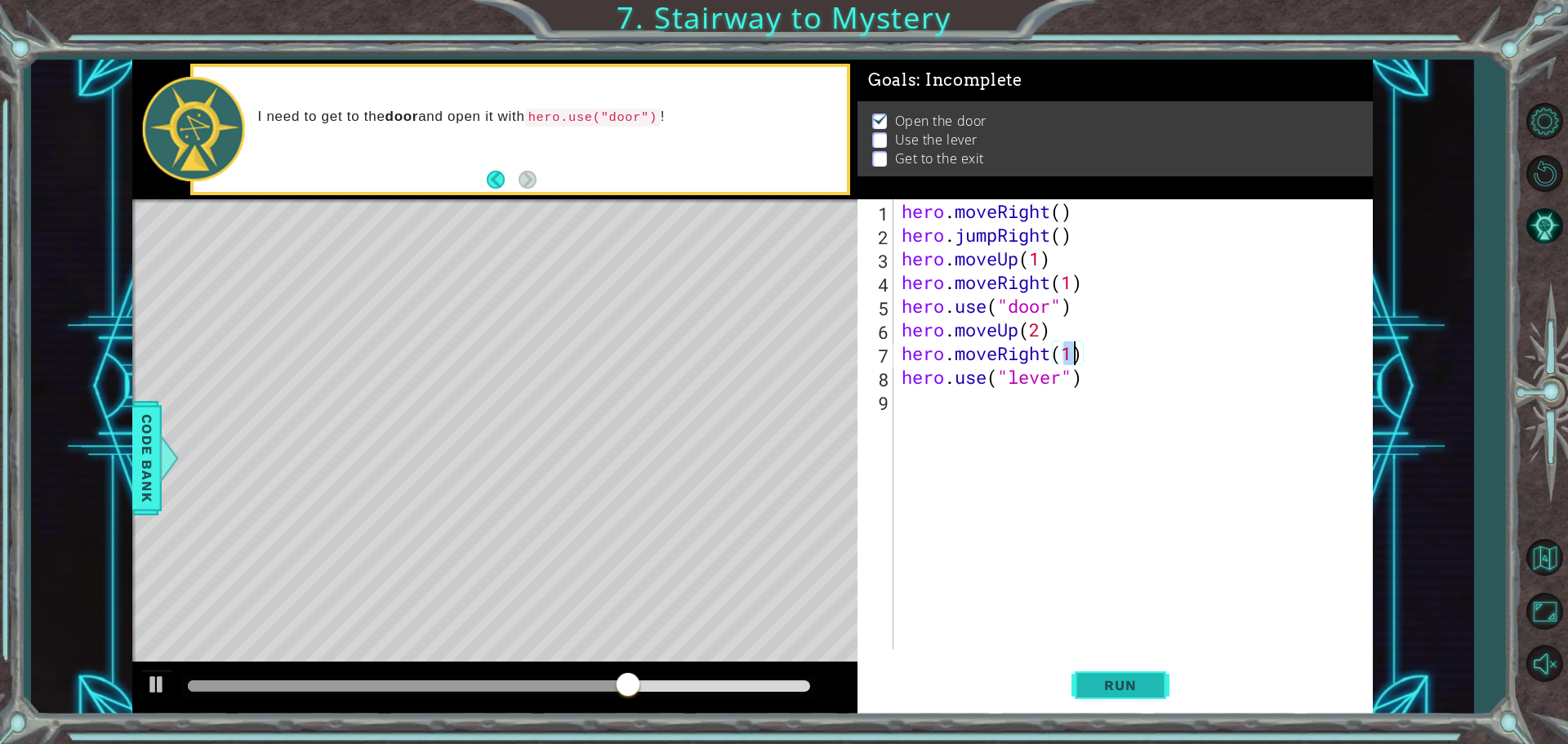
drag, startPoint x: 1109, startPoint y: 694, endPoint x: 1094, endPoint y: 698, distance: 15.5
click at [1108, 693] on button "Run" at bounding box center [1120, 685] width 98 height 51
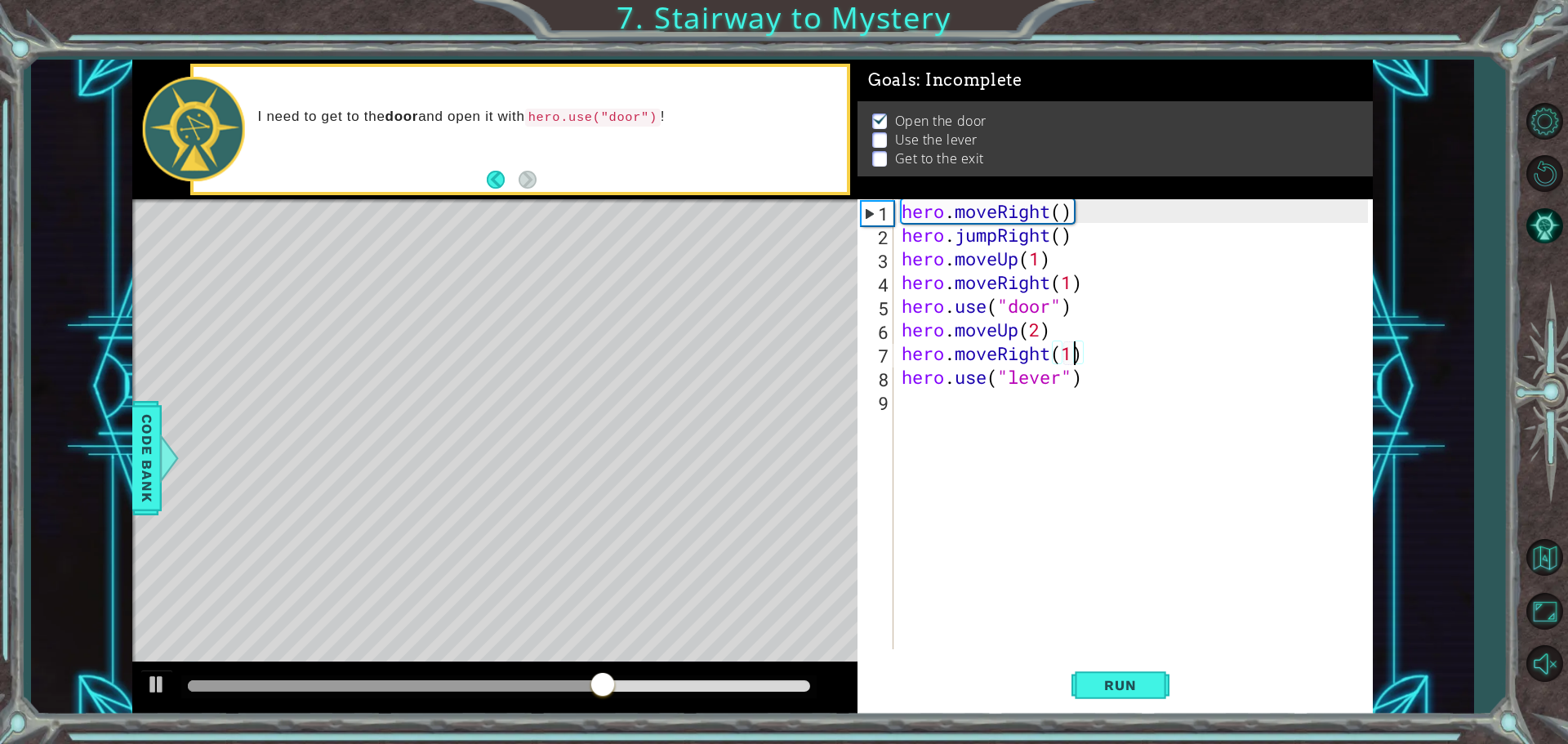
click at [1031, 360] on div "hero . moveRight ( ) hero . jumpRight ( ) hero . moveUp ( 1 ) hero . moveRight …" at bounding box center [1137, 448] width 478 height 498
drag, startPoint x: 1052, startPoint y: 360, endPoint x: 1004, endPoint y: 351, distance: 48.8
click at [1004, 351] on div "hero . moveRight ( ) hero . jumpRight ( ) hero . moveUp ( 1 ) hero . moveRight …" at bounding box center [1137, 448] width 478 height 498
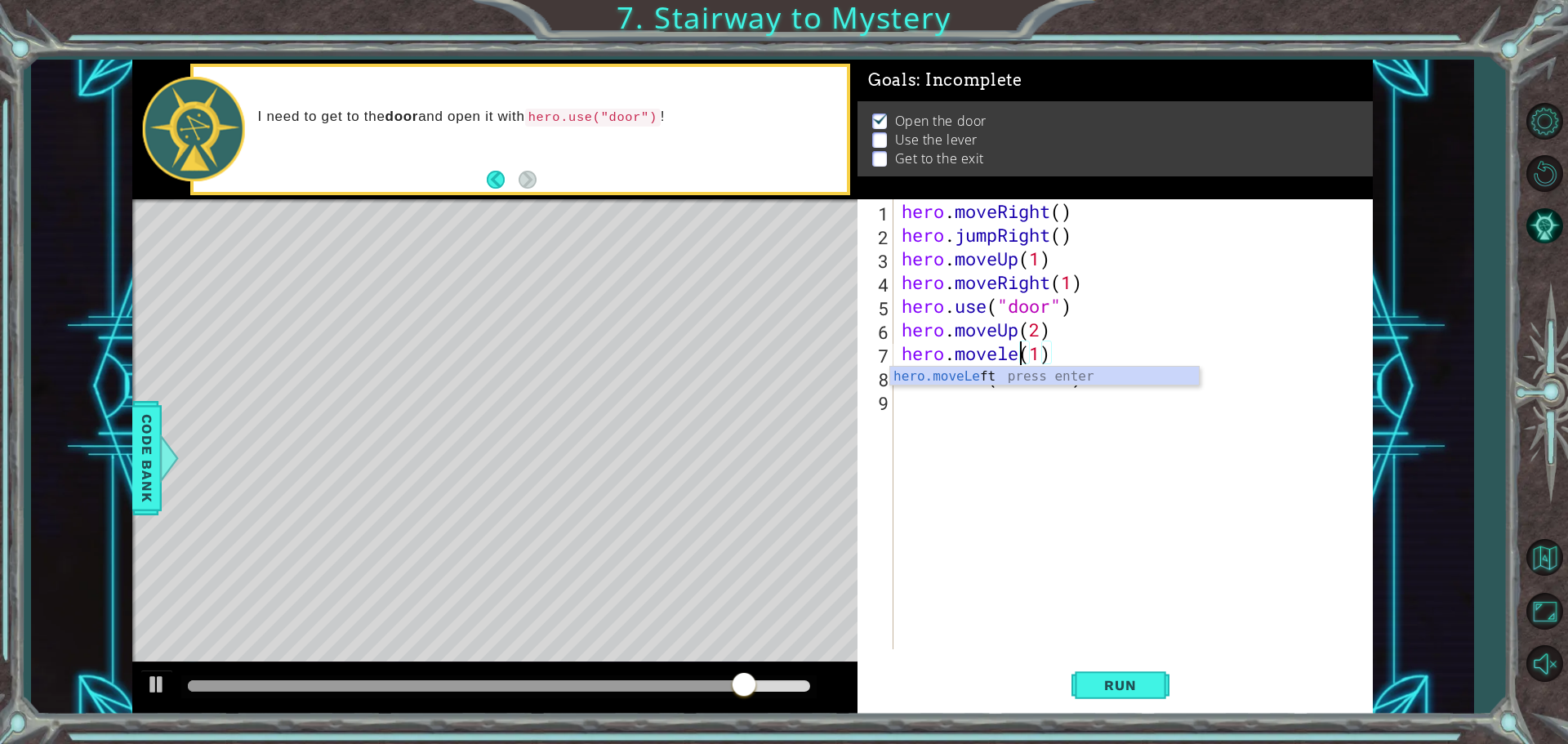
scroll to position [0, 6]
click at [1142, 670] on button "Run" at bounding box center [1120, 685] width 98 height 51
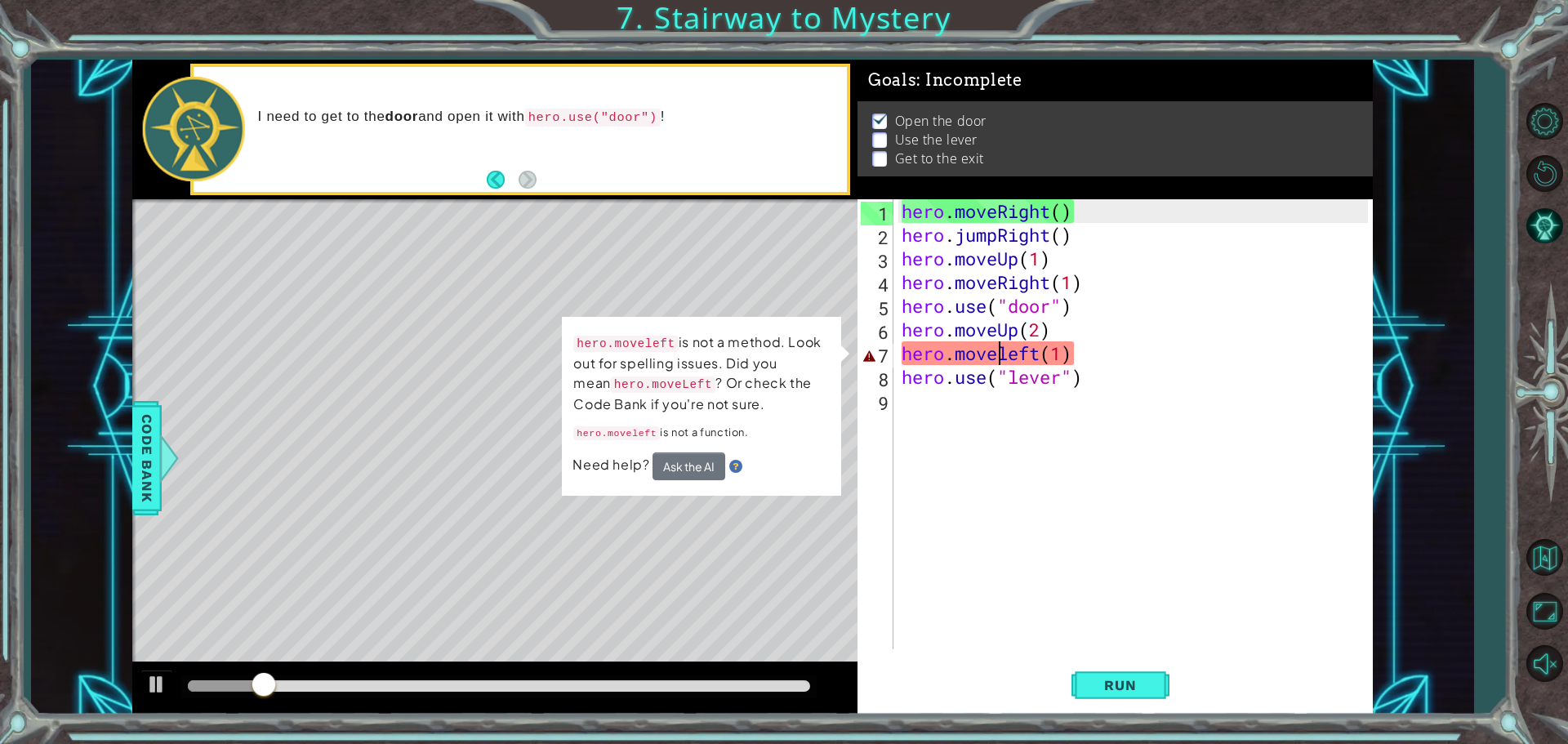
click at [998, 356] on div "hero . moveRight ( ) hero . jumpRight ( ) hero . moveUp ( 1 ) hero . moveRight …" at bounding box center [1137, 448] width 478 height 498
type textarea "hero.move left(1)"
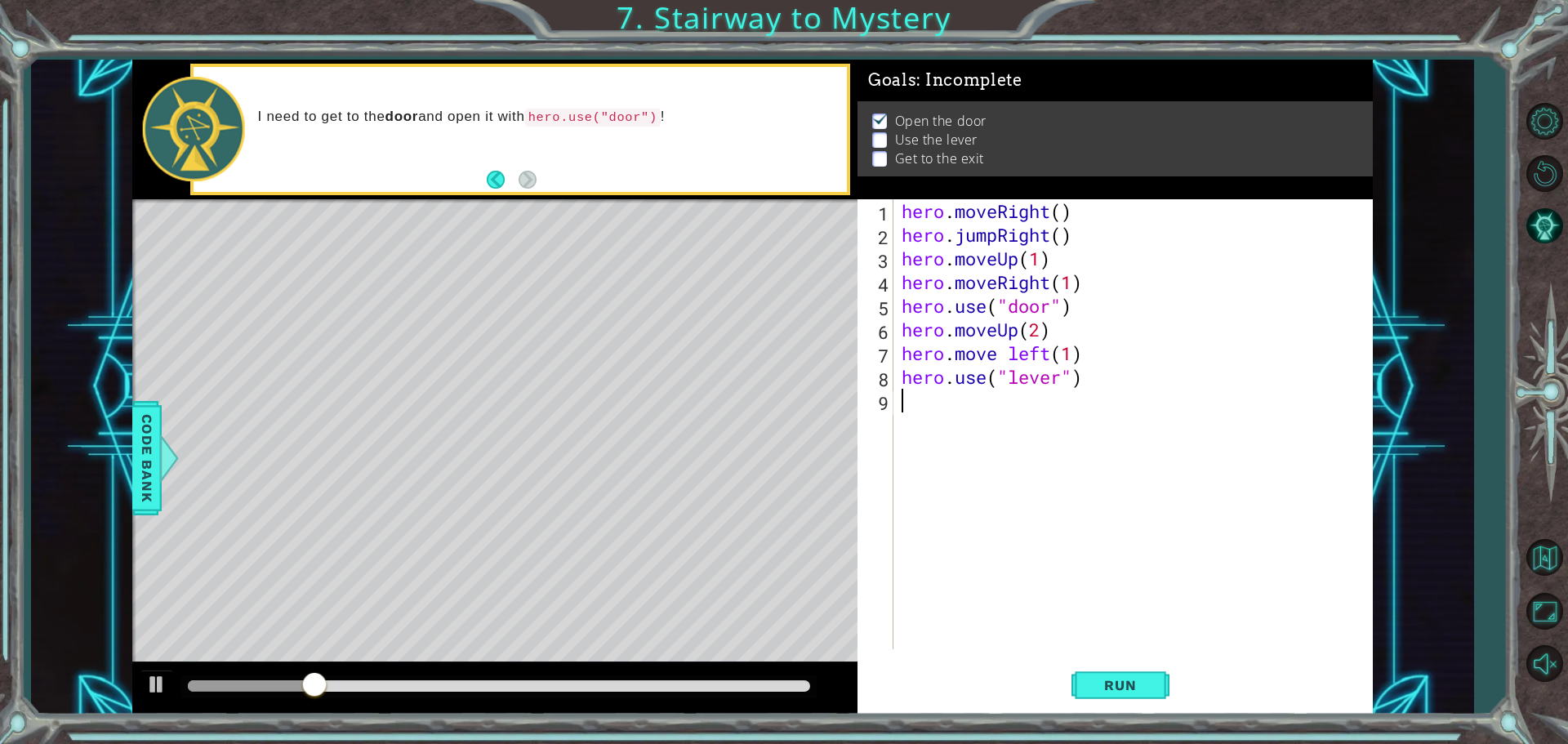
click at [924, 416] on div "hero . moveRight ( ) hero . jumpRight ( ) hero . moveUp ( 1 ) hero . moveRight …" at bounding box center [1137, 448] width 478 height 498
click at [1127, 666] on button "Run" at bounding box center [1120, 685] width 98 height 51
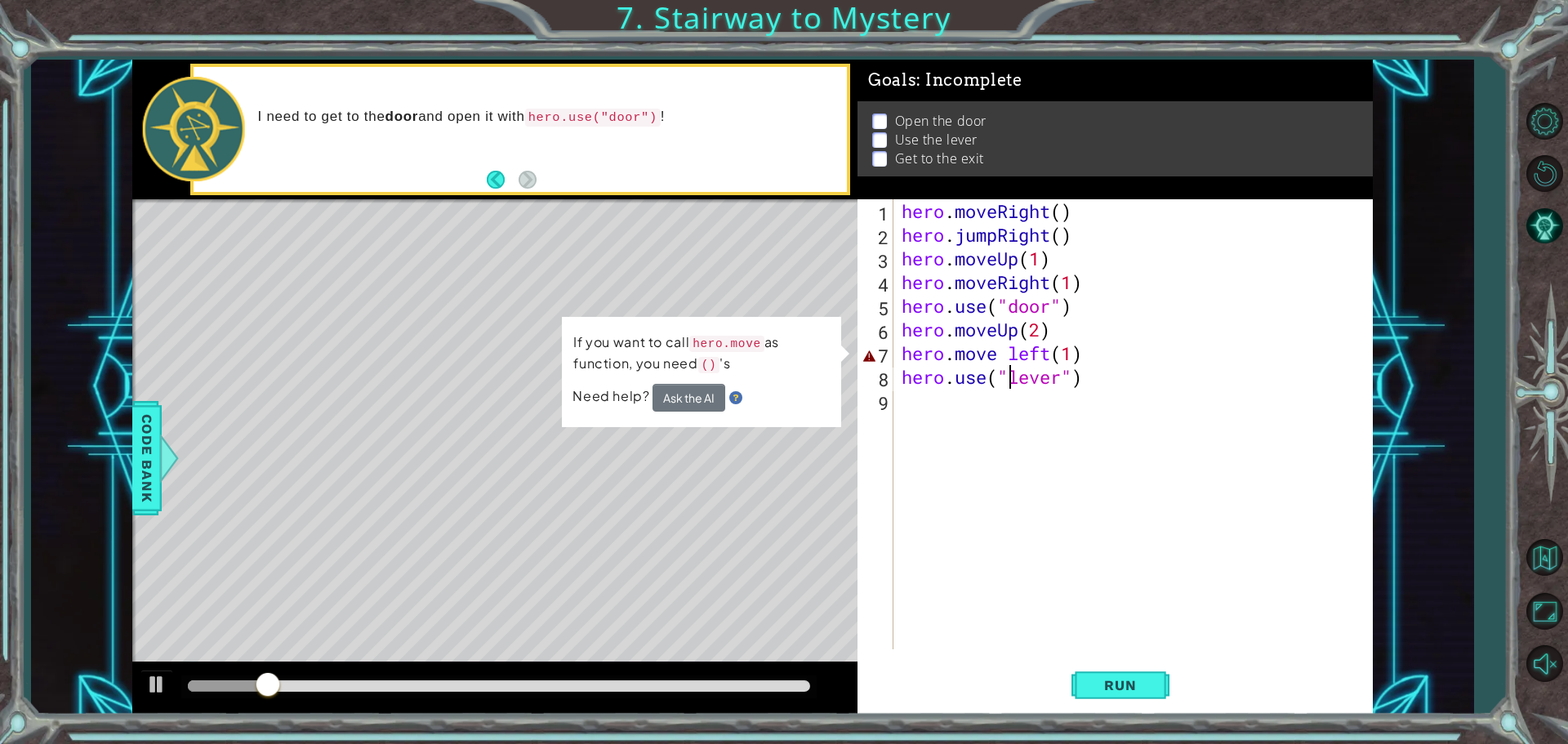
click at [1006, 366] on div "hero . moveRight ( ) hero . jumpRight ( ) hero . moveUp ( 1 ) hero . moveRight …" at bounding box center [1137, 448] width 478 height 498
click at [1002, 351] on div "hero . moveRight ( ) hero . jumpRight ( ) hero . moveUp ( 1 ) hero . moveRight …" at bounding box center [1137, 448] width 478 height 498
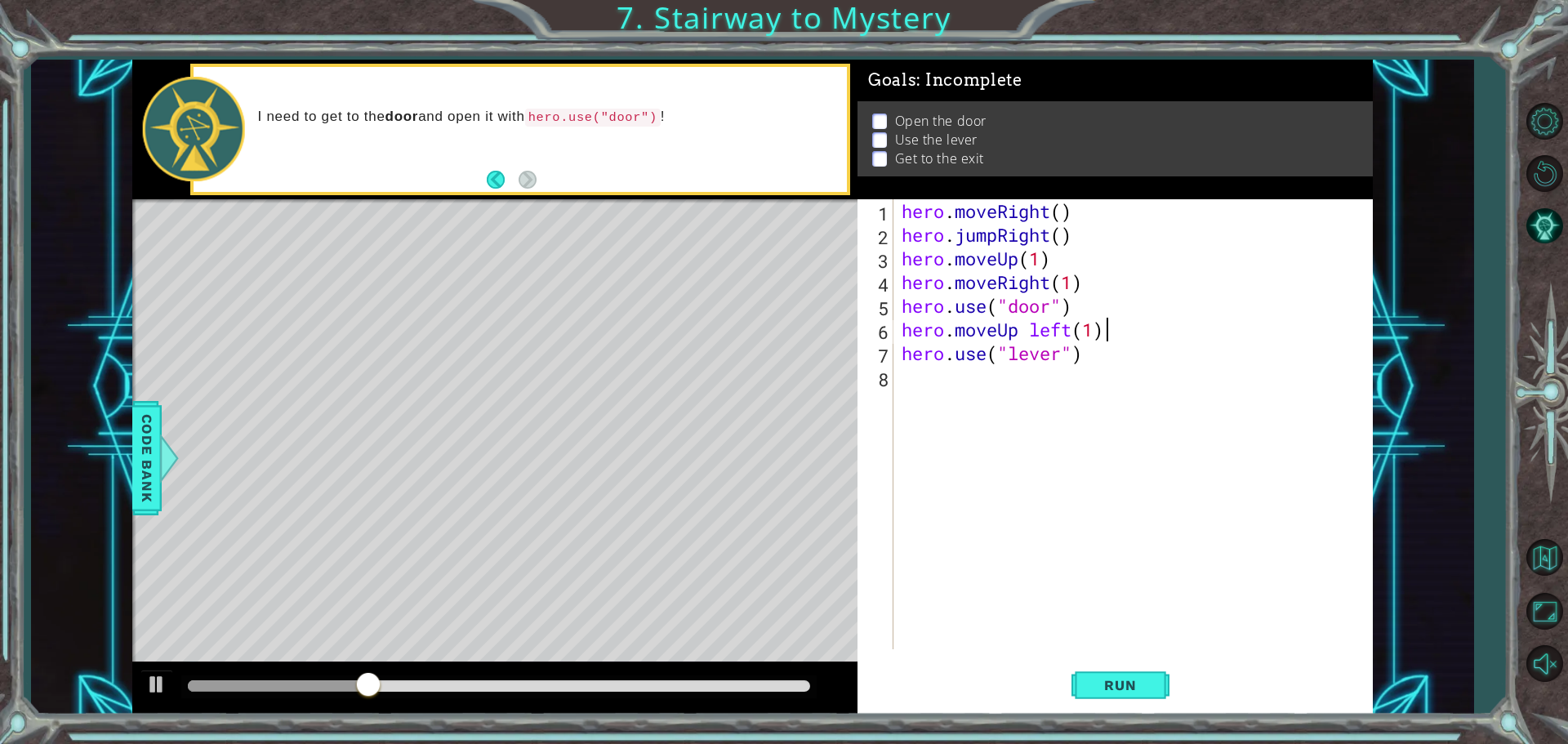
click at [1119, 327] on div "hero . moveRight ( ) hero . jumpRight ( ) hero . moveUp ( 1 ) hero . moveRight …" at bounding box center [1137, 448] width 478 height 498
drag, startPoint x: 1004, startPoint y: 258, endPoint x: 1026, endPoint y: 274, distance: 27.2
click at [1026, 274] on div "hero . moveRight ( ) hero . jumpRight ( ) hero . moveUp ( 1 ) hero . moveRight …" at bounding box center [1137, 448] width 478 height 498
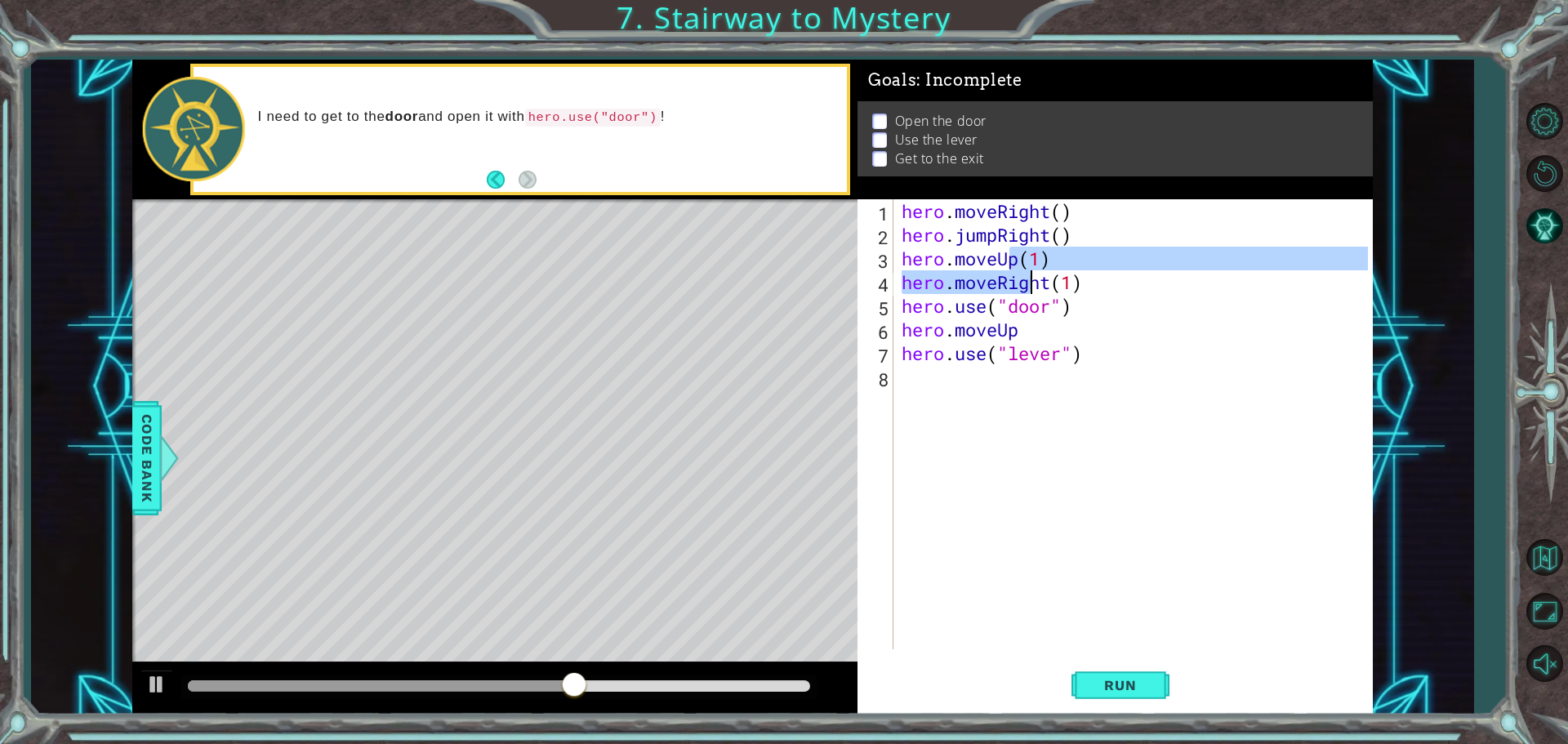
click at [1127, 368] on div "hero . moveRight ( ) hero . jumpRight ( ) hero . moveUp ( 1 ) hero . moveRight …" at bounding box center [1137, 448] width 478 height 498
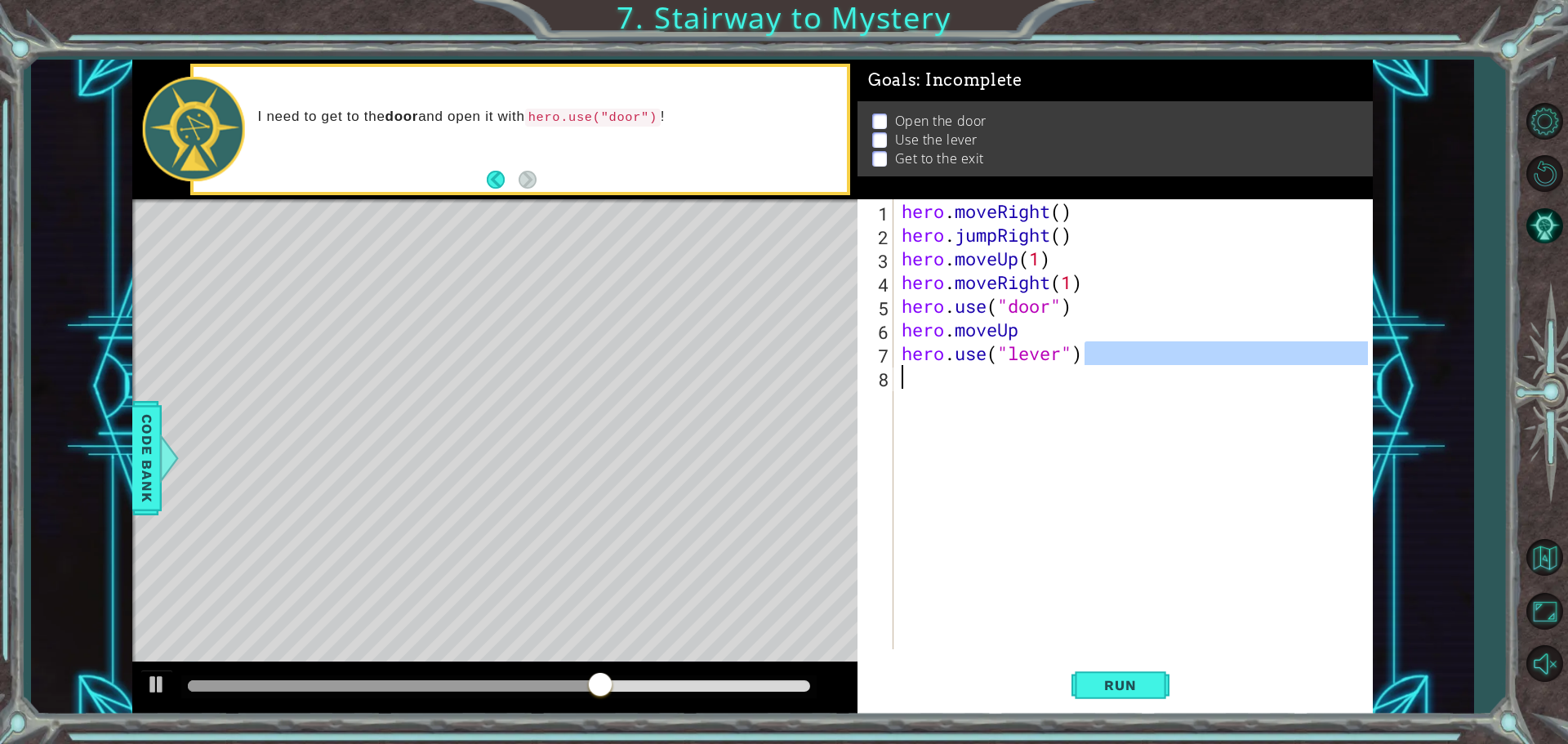
click at [1102, 327] on div "hero . moveRight ( ) hero . jumpRight ( ) hero . moveUp ( 1 ) hero . moveRight …" at bounding box center [1137, 448] width 478 height 498
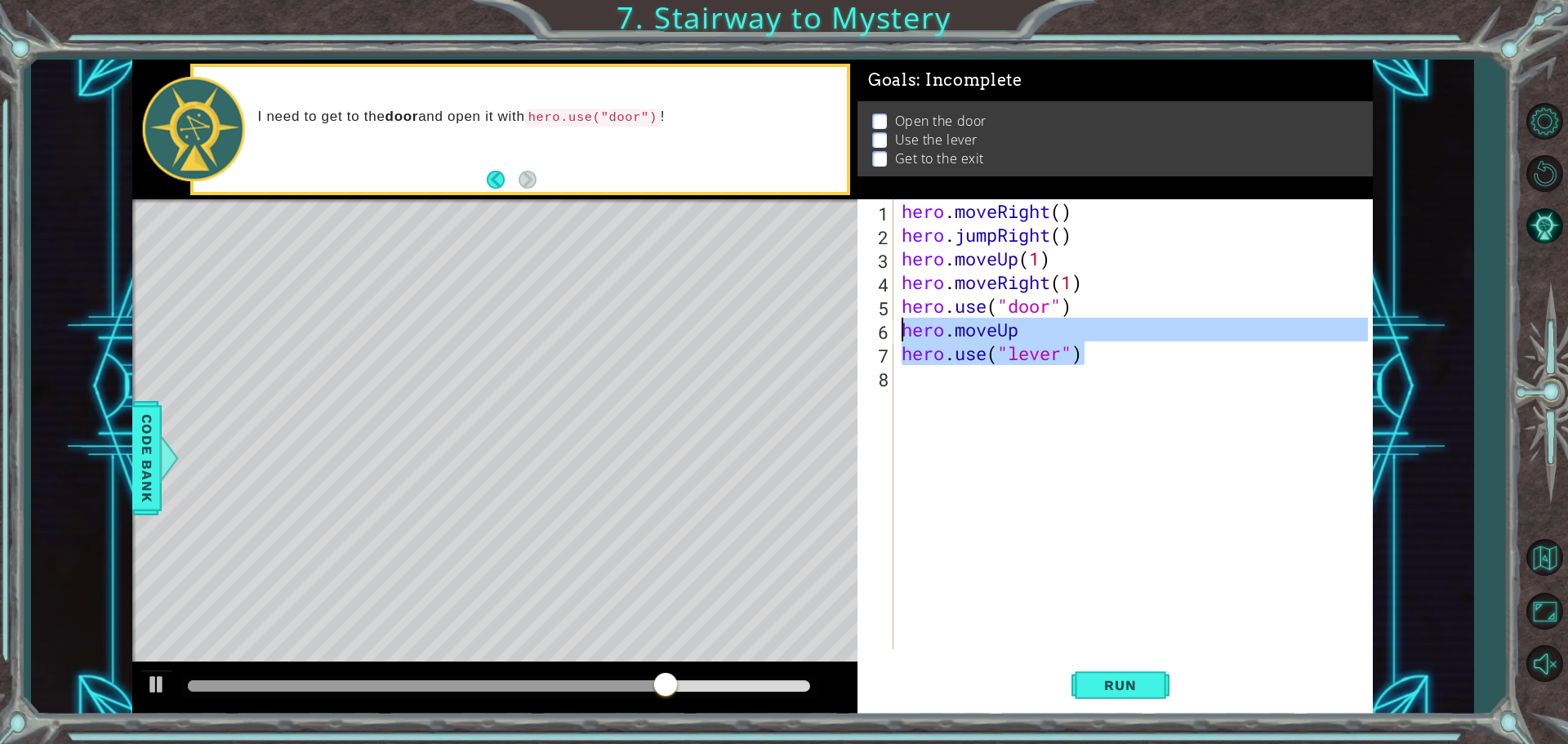
drag, startPoint x: 1112, startPoint y: 363, endPoint x: 902, endPoint y: 336, distance: 211.7
click at [902, 336] on div "hero . moveRight ( ) hero . jumpRight ( ) hero . moveUp ( 1 ) hero . moveRight …" at bounding box center [1137, 448] width 478 height 498
type textarea "hero.moveUp hero.use("lever")"
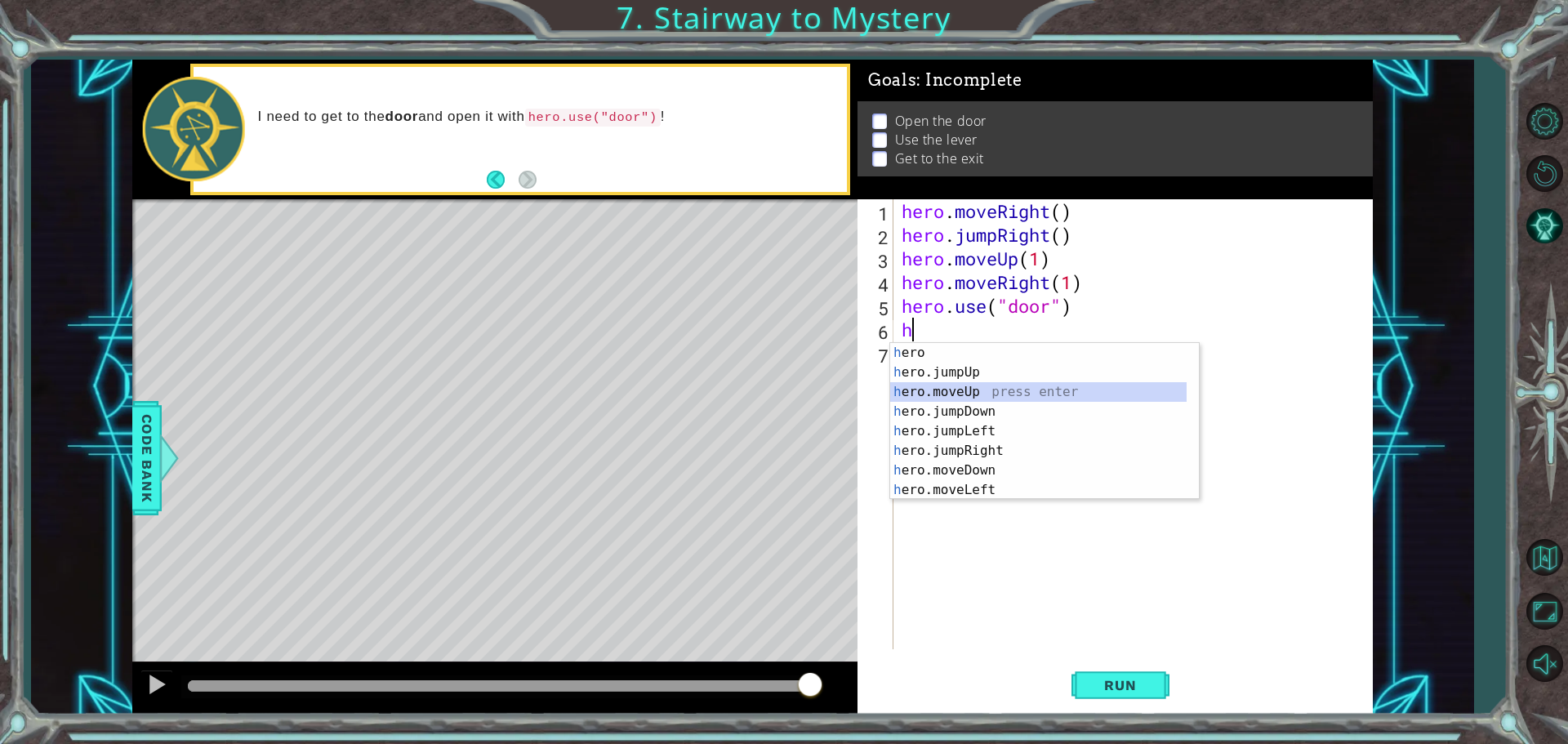
click at [962, 386] on div "h ero press enter h ero.jumpUp press enter h ero.moveUp press enter h ero.jumpD…" at bounding box center [1038, 441] width 296 height 196
type textarea "hero.moveUp(1)"
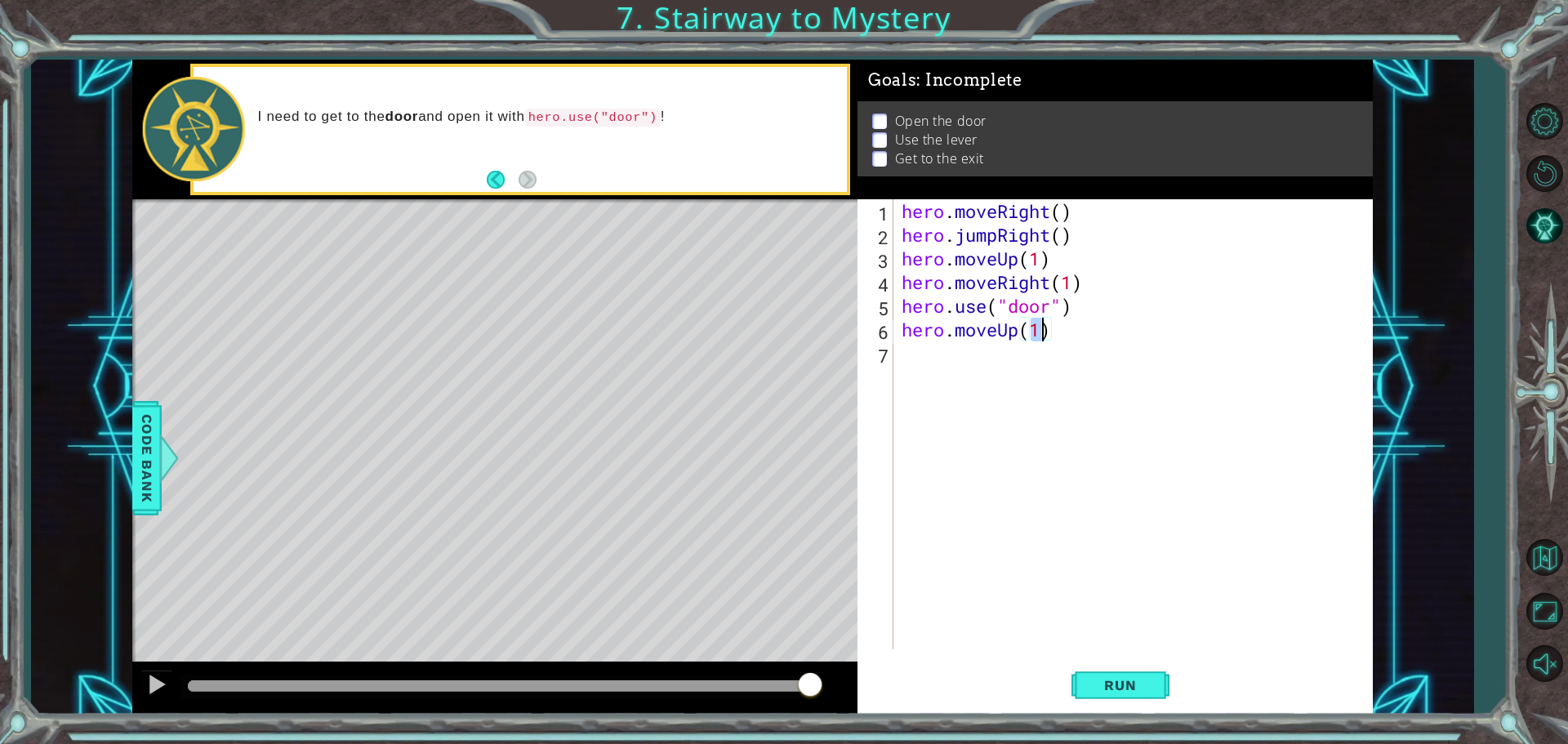
click at [926, 364] on div "hero . moveRight ( ) hero . jumpRight ( ) hero . moveUp ( 1 ) hero . moveRight …" at bounding box center [1137, 448] width 478 height 498
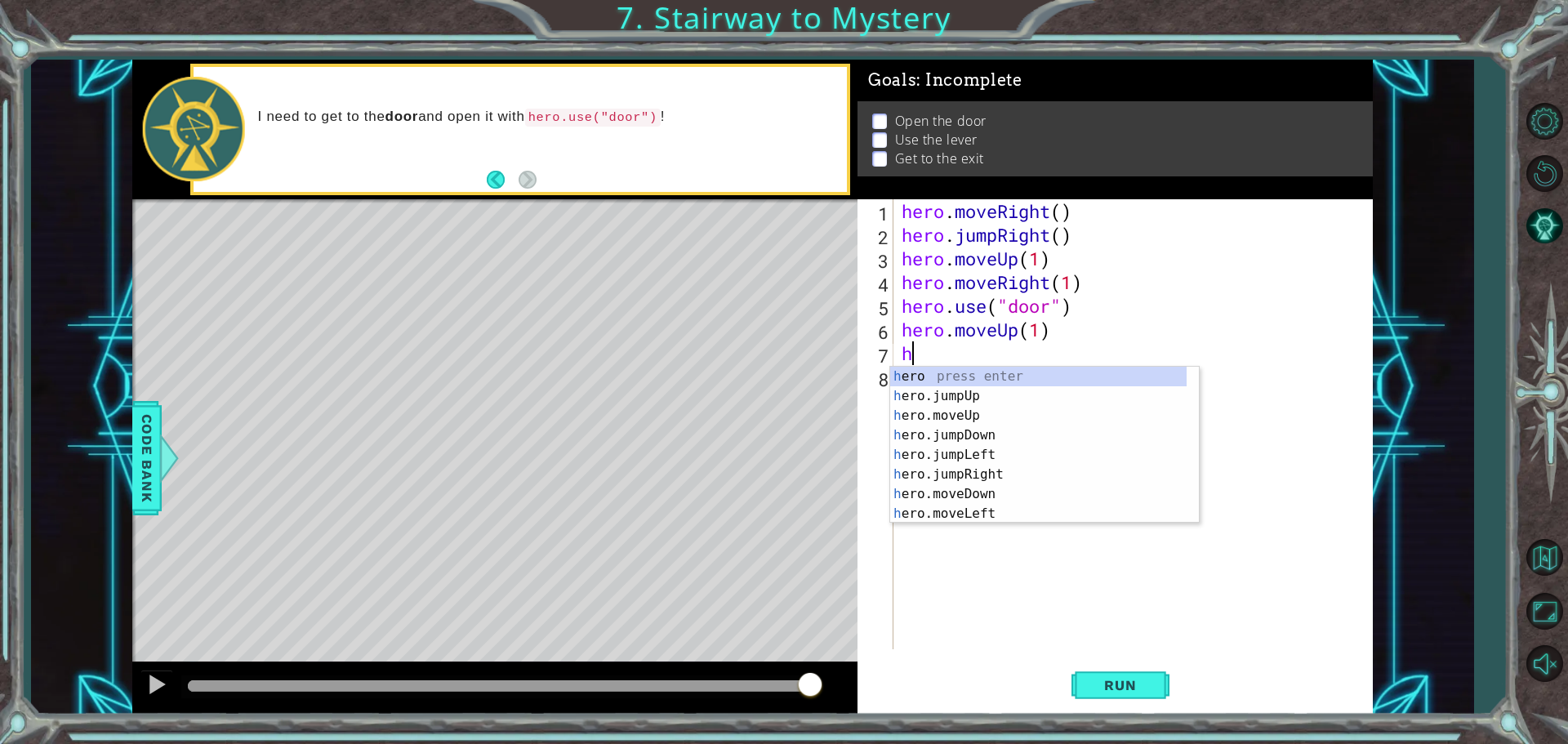
click at [1039, 330] on div "hero . moveRight ( ) hero . jumpRight ( ) hero . moveUp ( 1 ) hero . moveRight …" at bounding box center [1137, 448] width 478 height 498
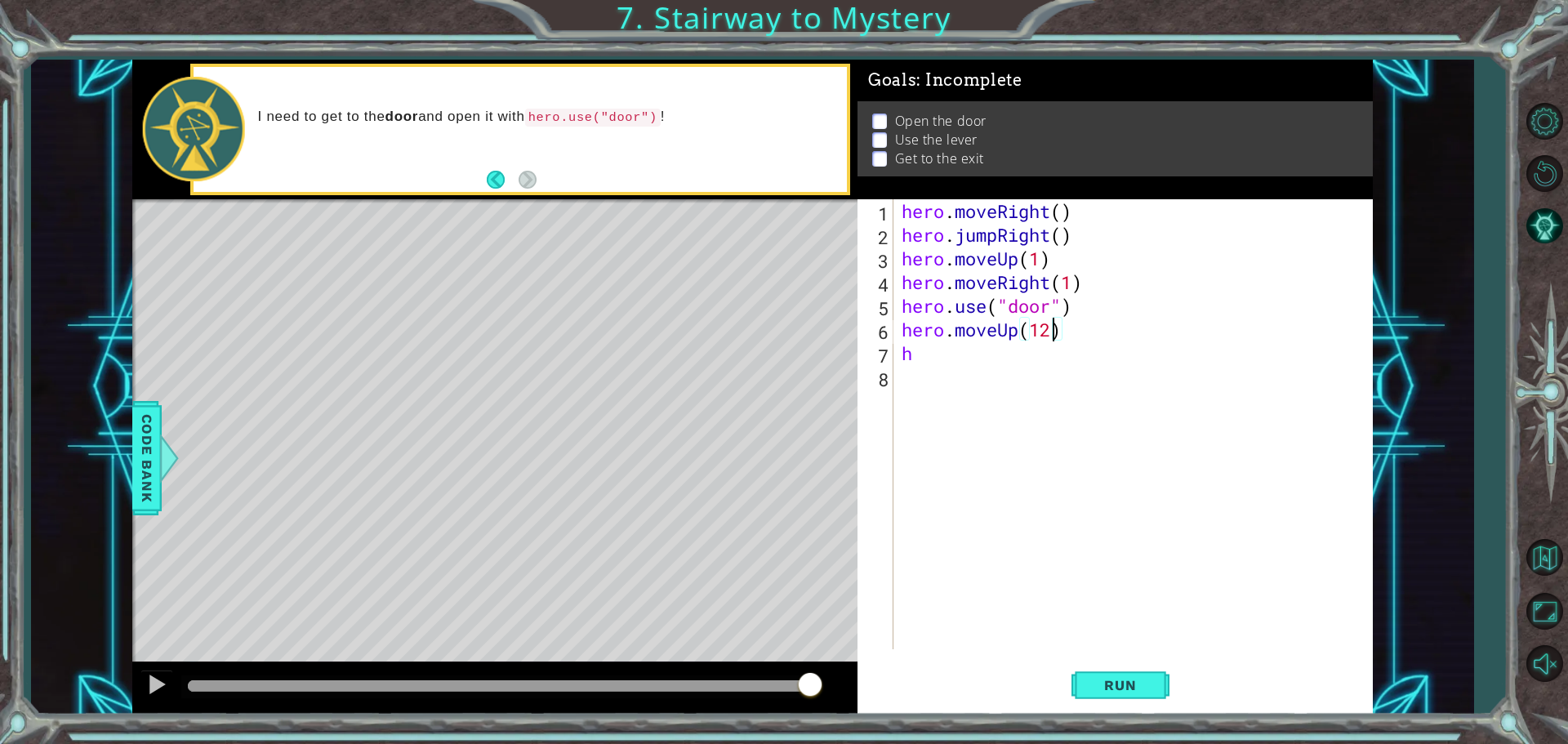
scroll to position [0, 6]
drag, startPoint x: 909, startPoint y: 336, endPoint x: 922, endPoint y: 354, distance: 22.2
click at [909, 337] on div "hero . moveRight ( ) hero . jumpRight ( ) hero . moveUp ( 1 ) hero . moveRight …" at bounding box center [1137, 448] width 478 height 498
click at [923, 355] on div "hero . moveRight ( ) hero . jumpRight ( ) hero . moveUp ( 1 ) hero . moveRight …" at bounding box center [1137, 448] width 478 height 498
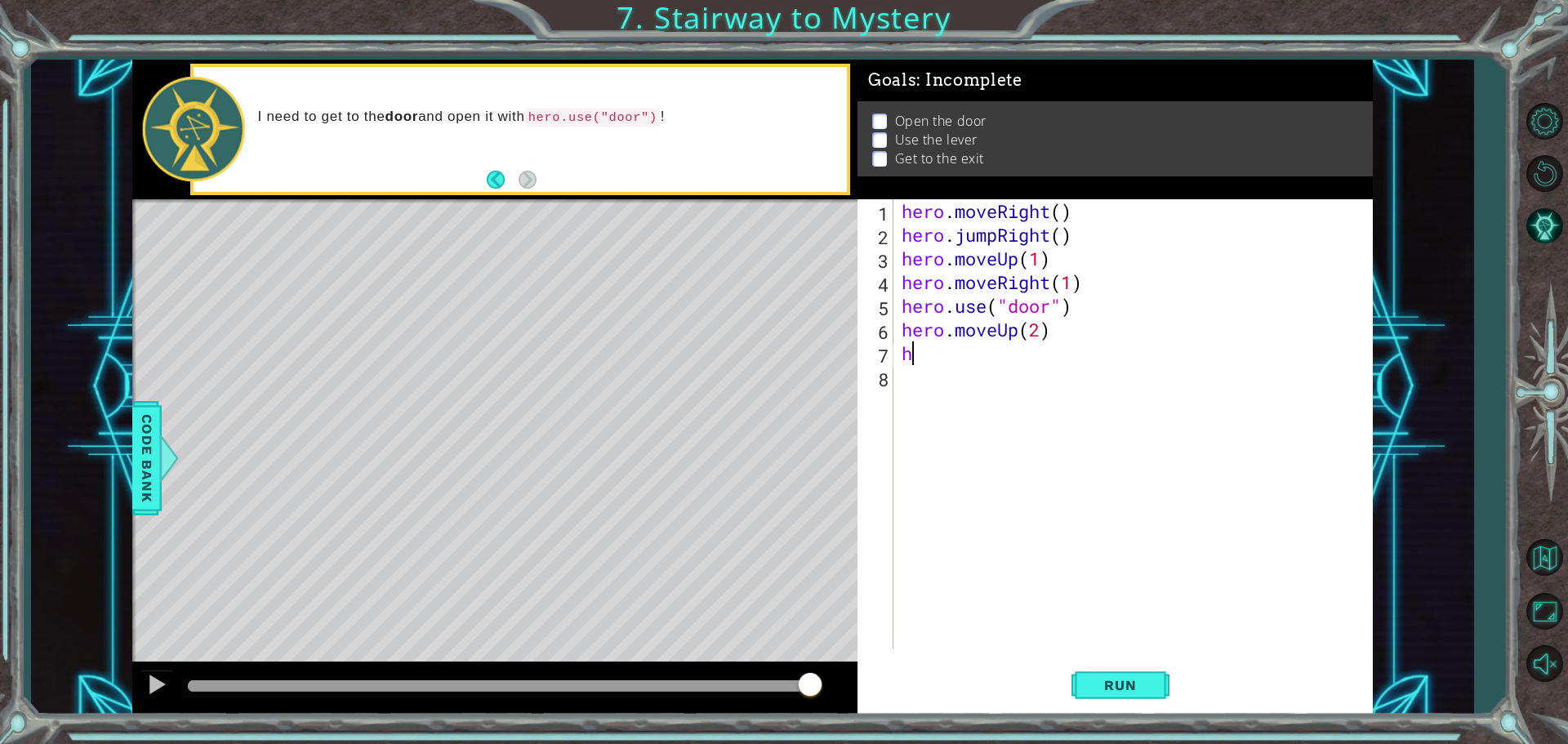
type textarea "he"
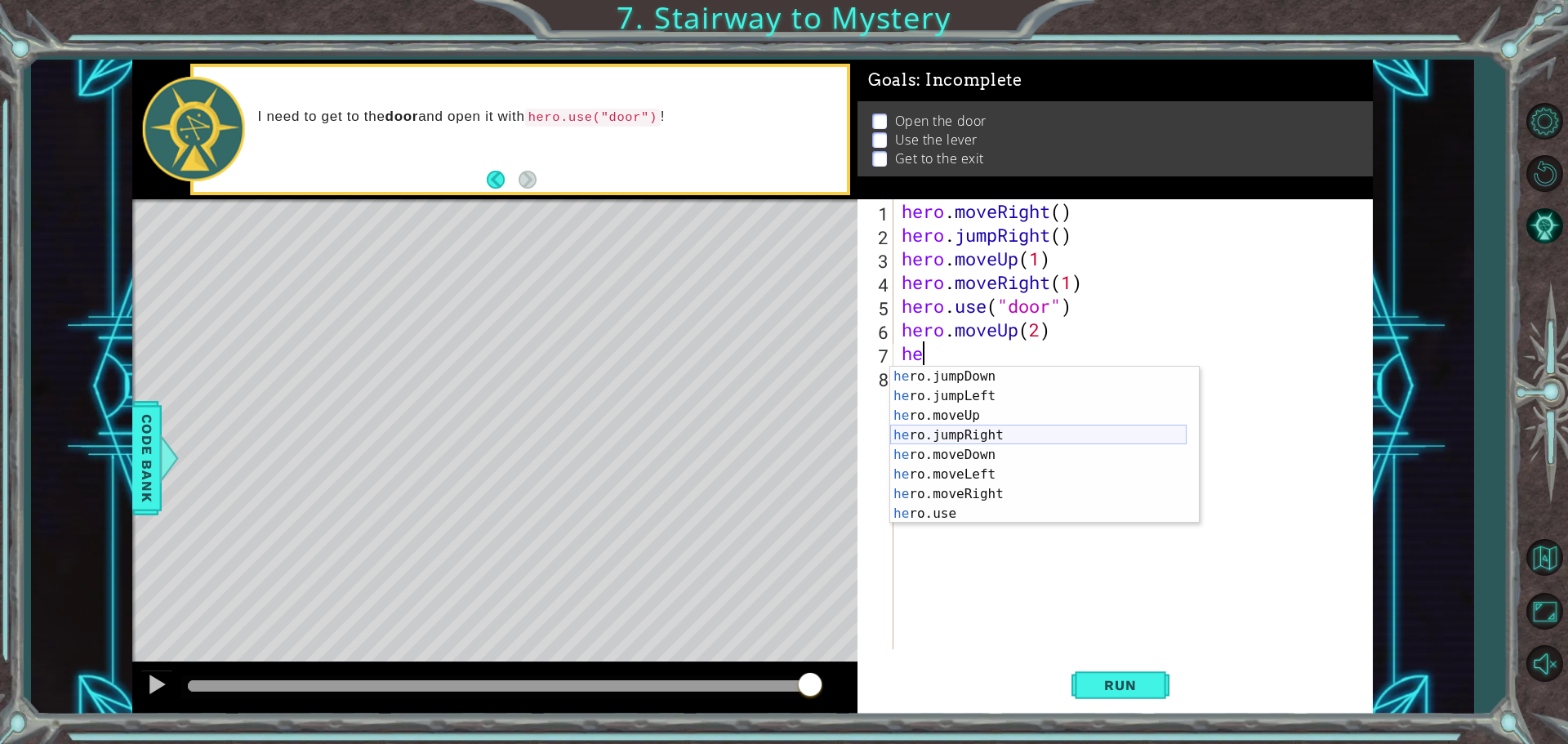
scroll to position [40, 0]
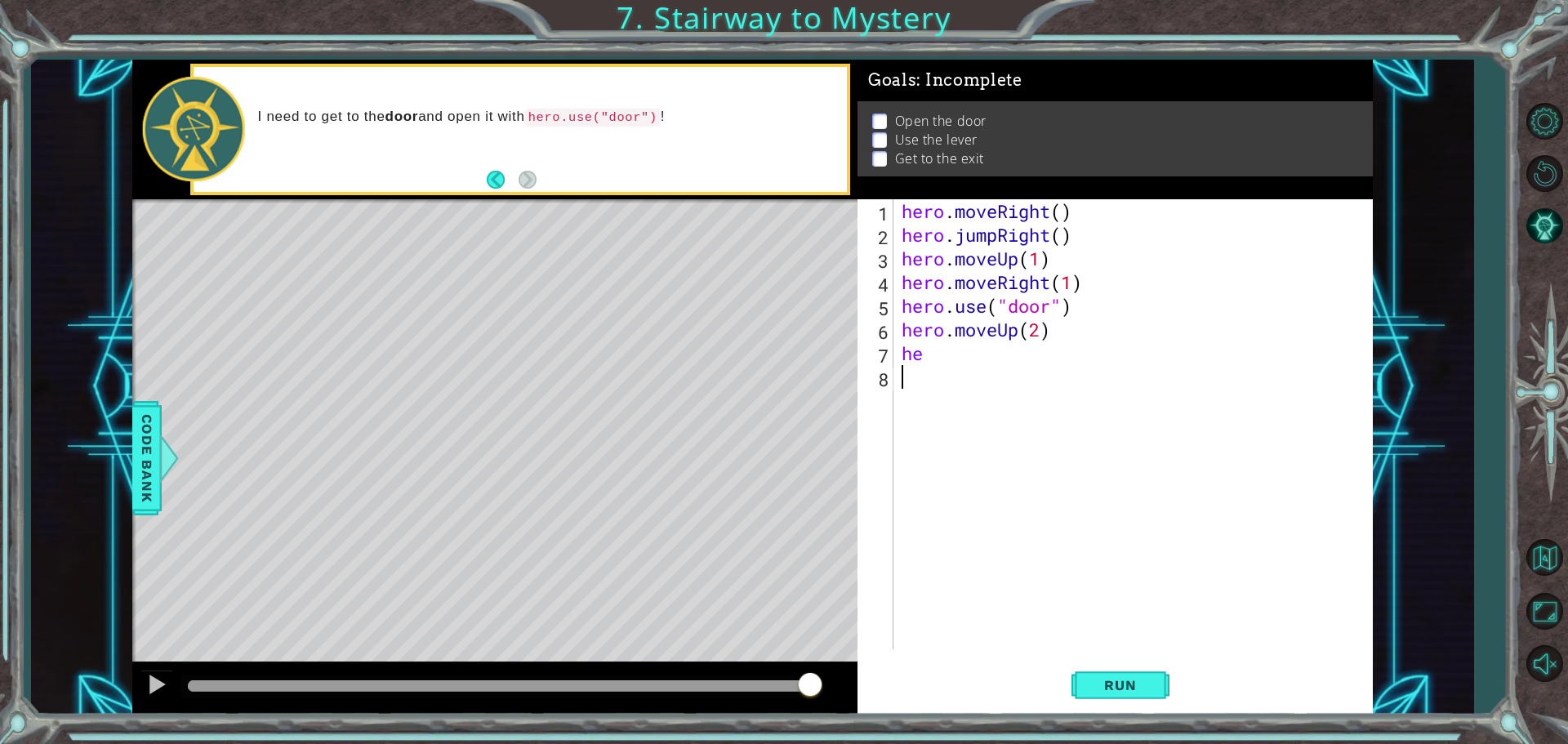
click at [950, 372] on div "hero . moveRight ( ) hero . jumpRight ( ) hero . moveUp ( 1 ) hero . moveRight …" at bounding box center [1137, 448] width 478 height 498
click at [944, 366] on div "hero . moveRight ( ) hero . jumpRight ( ) hero . moveUp ( 1 ) hero . moveRight …" at bounding box center [1137, 448] width 478 height 498
click at [931, 352] on div "hero . moveRight ( ) hero . jumpRight ( ) hero . moveUp ( 1 ) hero . moveRight …" at bounding box center [1137, 448] width 478 height 498
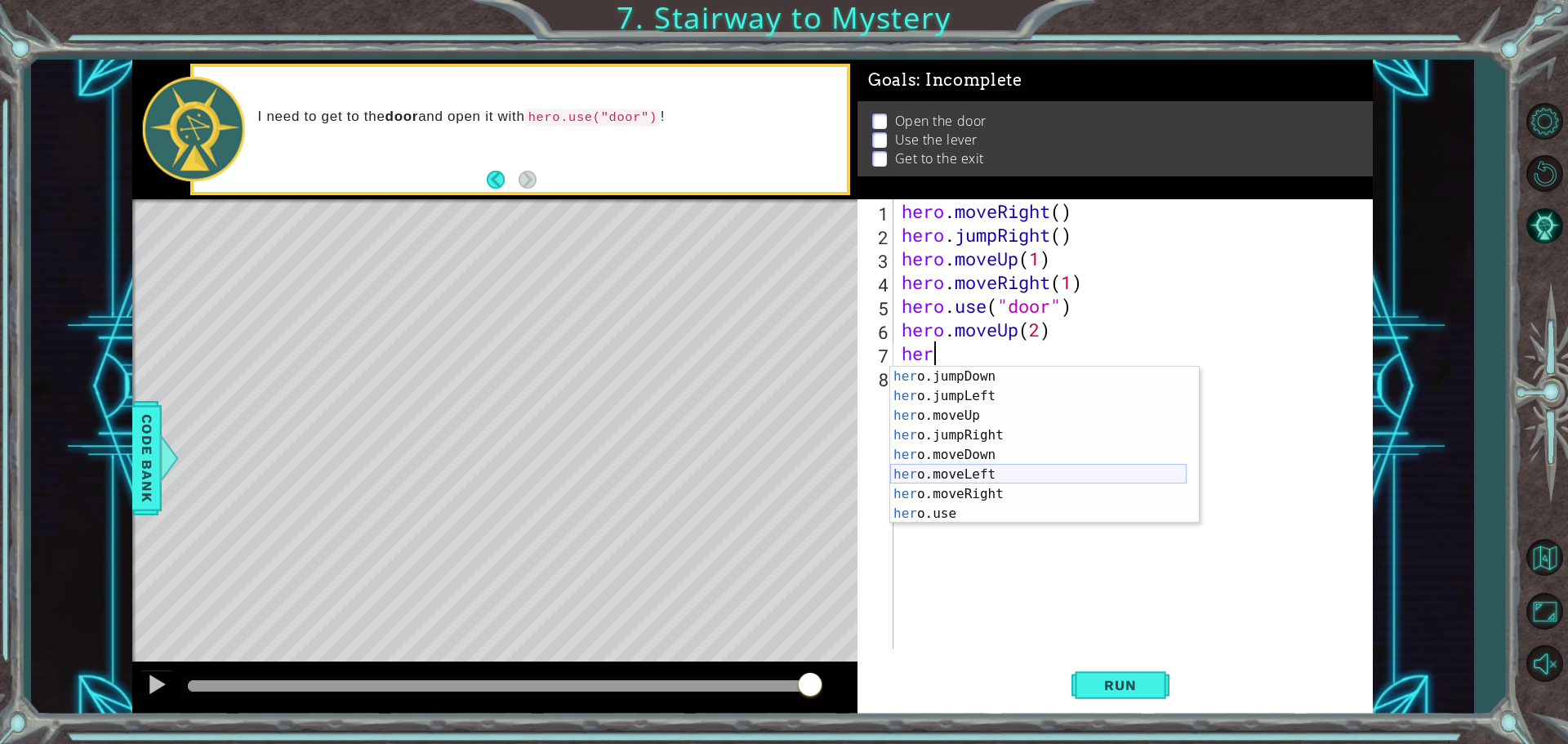
click at [1004, 473] on div "her o.jumpDown press enter her o.jumpLeft press enter her o.moveUp press enter …" at bounding box center [1038, 465] width 296 height 196
type textarea "hero.moveLeft(1)"
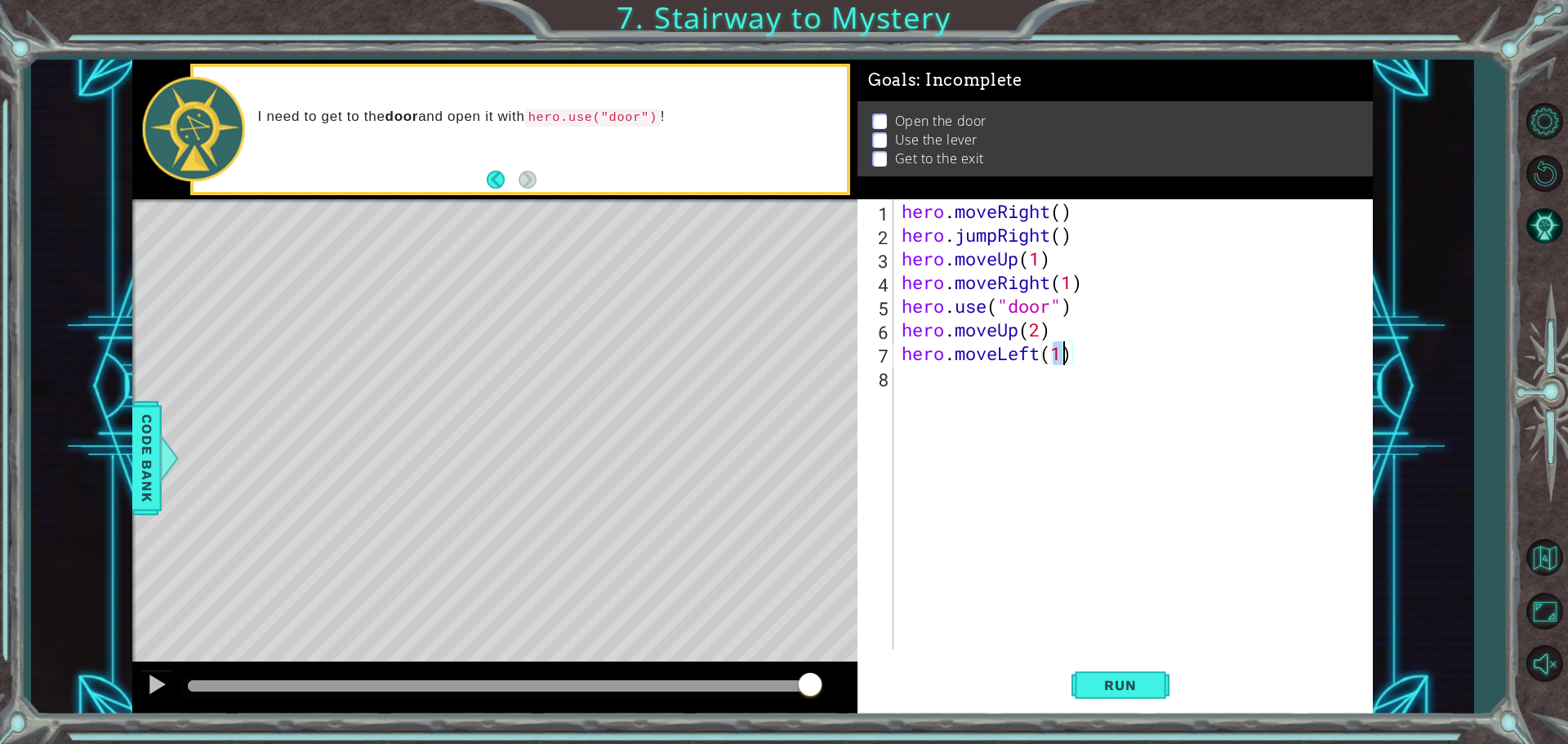
click at [929, 385] on div "hero . moveRight ( ) hero . jumpRight ( ) hero . moveUp ( 1 ) hero . moveRight …" at bounding box center [1137, 448] width 478 height 498
type textarea "h"
drag, startPoint x: 987, startPoint y: 622, endPoint x: 1052, endPoint y: 634, distance: 66.1
click at [987, 621] on div "hero . moveRight ( ) hero . jumpRight ( ) hero . moveUp ( 1 ) hero . moveRight …" at bounding box center [1137, 448] width 478 height 498
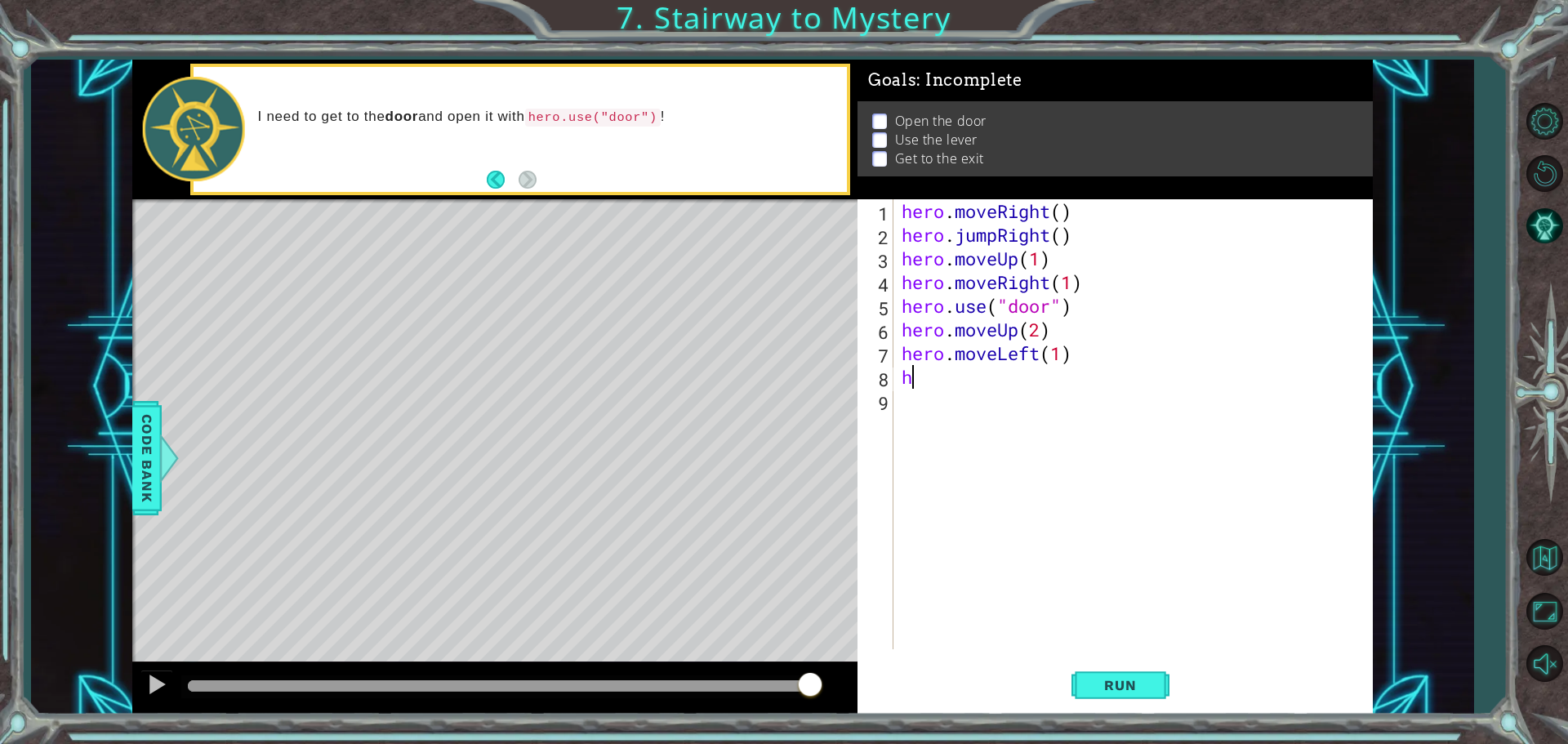
drag, startPoint x: 927, startPoint y: 386, endPoint x: 885, endPoint y: 479, distance: 102.0
click at [926, 385] on div "hero . moveRight ( ) hero . jumpRight ( ) hero . moveUp ( 1 ) hero . moveRight …" at bounding box center [1137, 448] width 478 height 498
type textarea "h"
drag, startPoint x: 1152, startPoint y: 699, endPoint x: 1136, endPoint y: 691, distance: 17.9
click at [1151, 699] on button "Run" at bounding box center [1120, 685] width 98 height 51
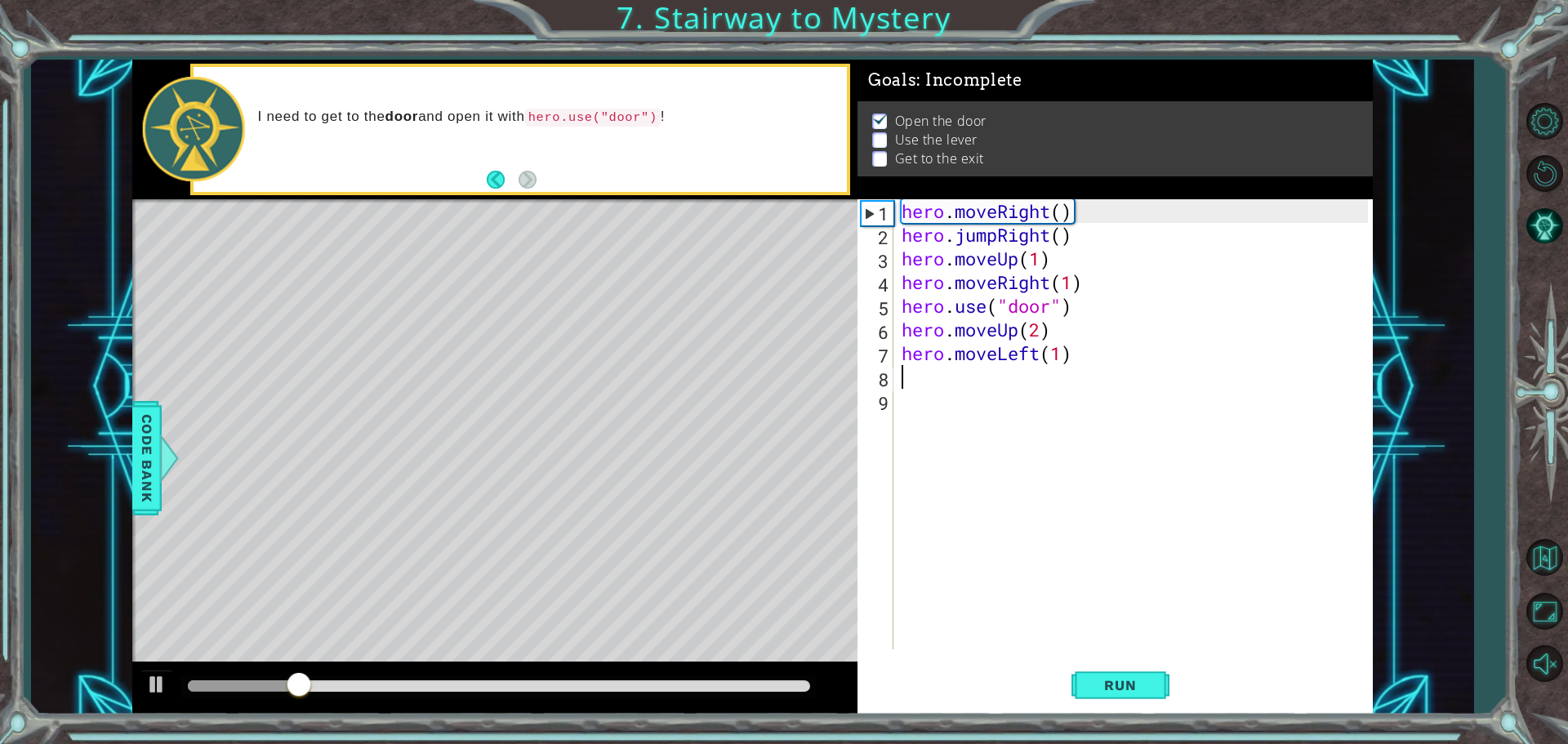
type textarea "hero.moveLeft(1)"
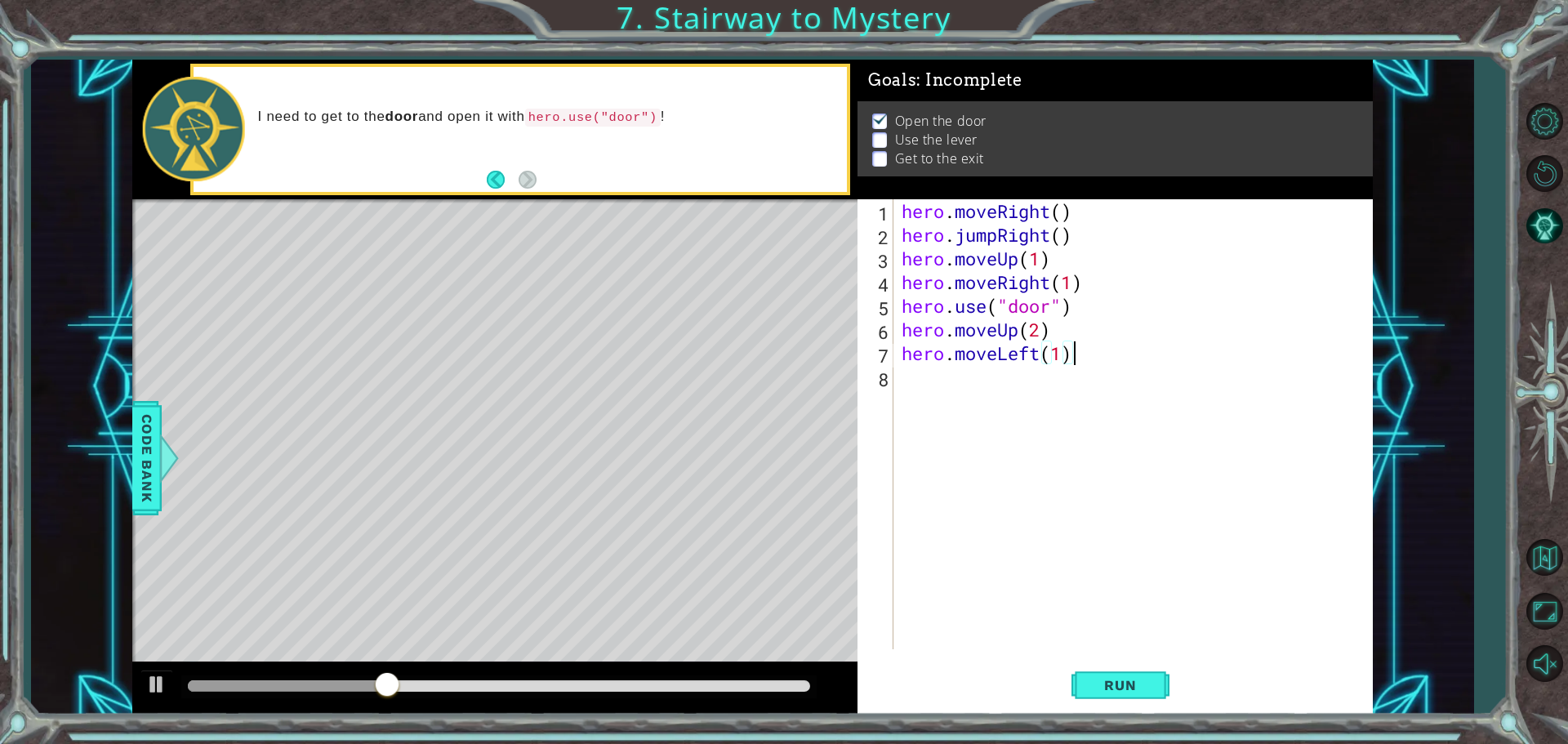
click at [917, 404] on div "hero . moveRight ( ) hero . jumpRight ( ) hero . moveUp ( 1 ) hero . moveRight …" at bounding box center [1137, 448] width 478 height 498
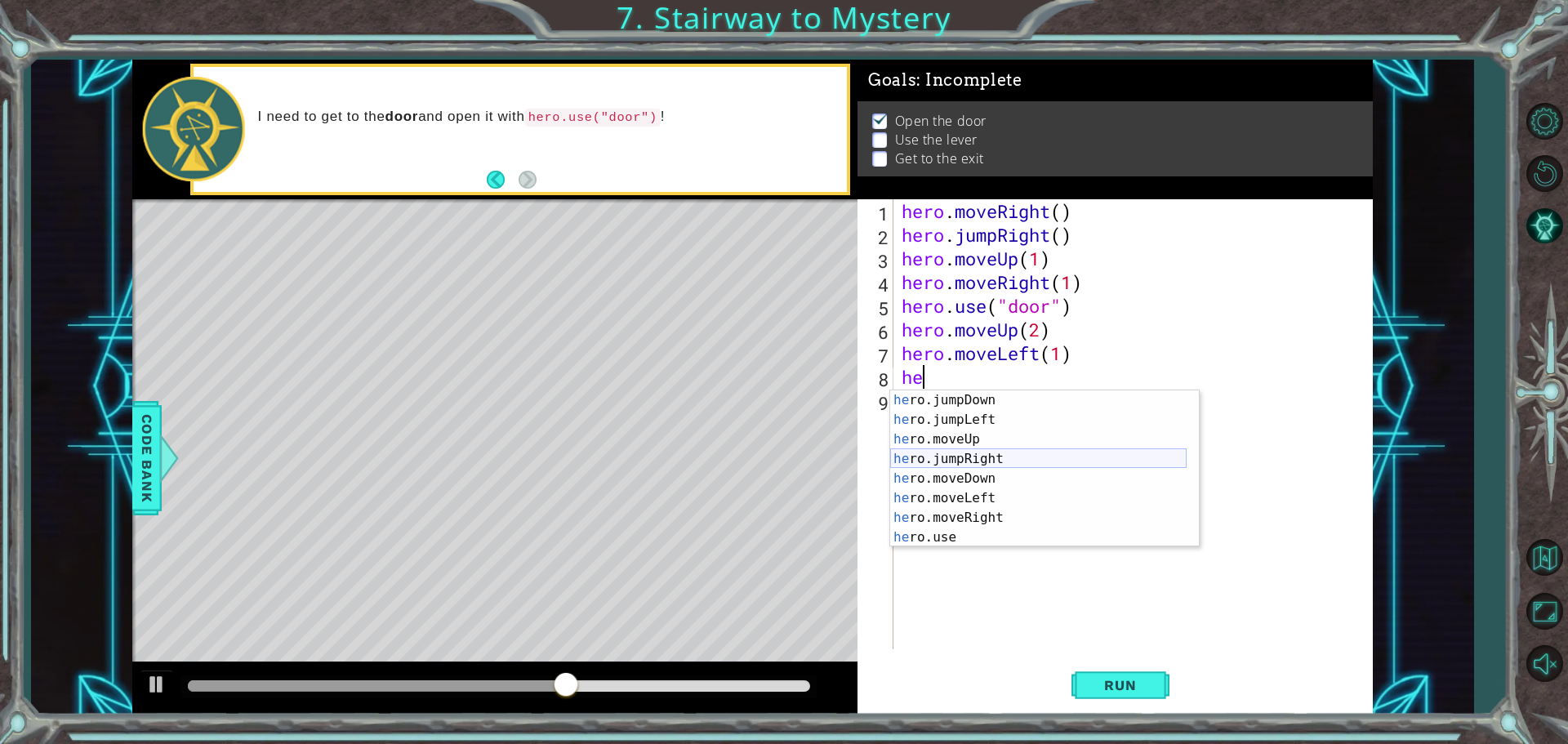
scroll to position [40, 0]
click at [967, 532] on div "he ro.jumpDown press enter he ro.jumpLeft press enter he ro.moveUp press enter …" at bounding box center [1038, 489] width 296 height 196
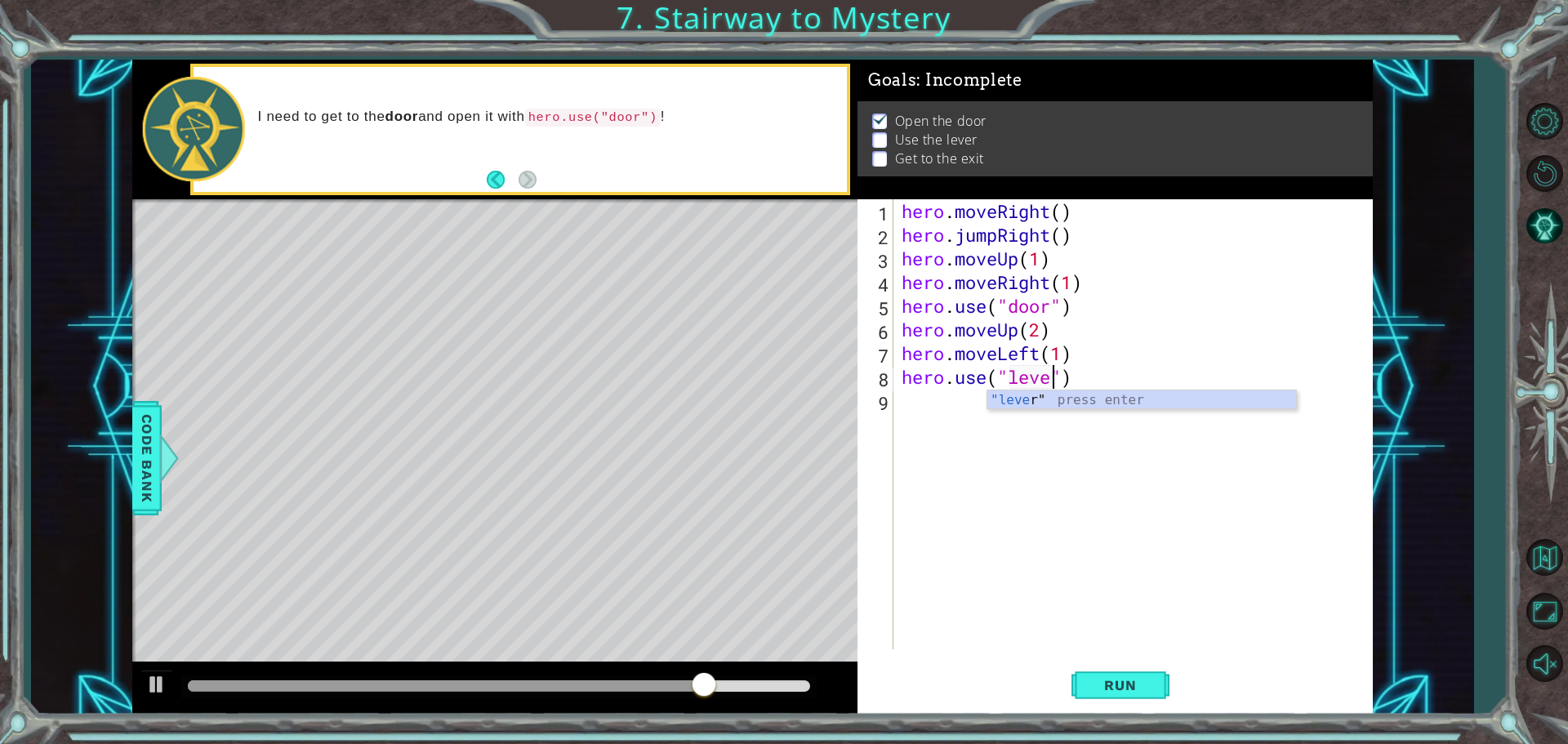
scroll to position [0, 7]
type textarea "hero.use("lever")"
click at [1108, 691] on span "Run" at bounding box center [1120, 686] width 64 height 16
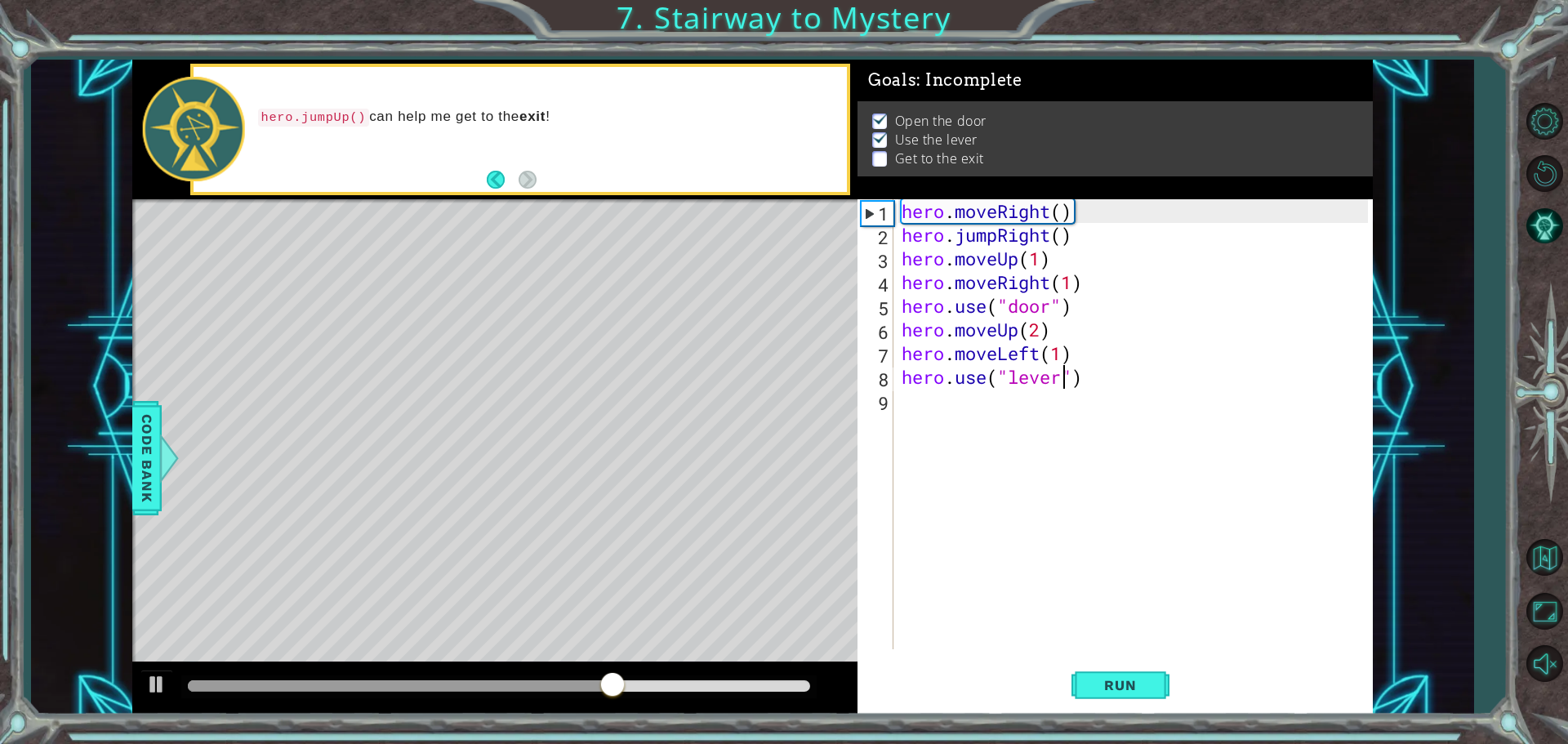
click at [907, 408] on div "hero . moveRight ( ) hero . jumpRight ( ) hero . moveUp ( 1 ) hero . moveRight …" at bounding box center [1137, 448] width 478 height 498
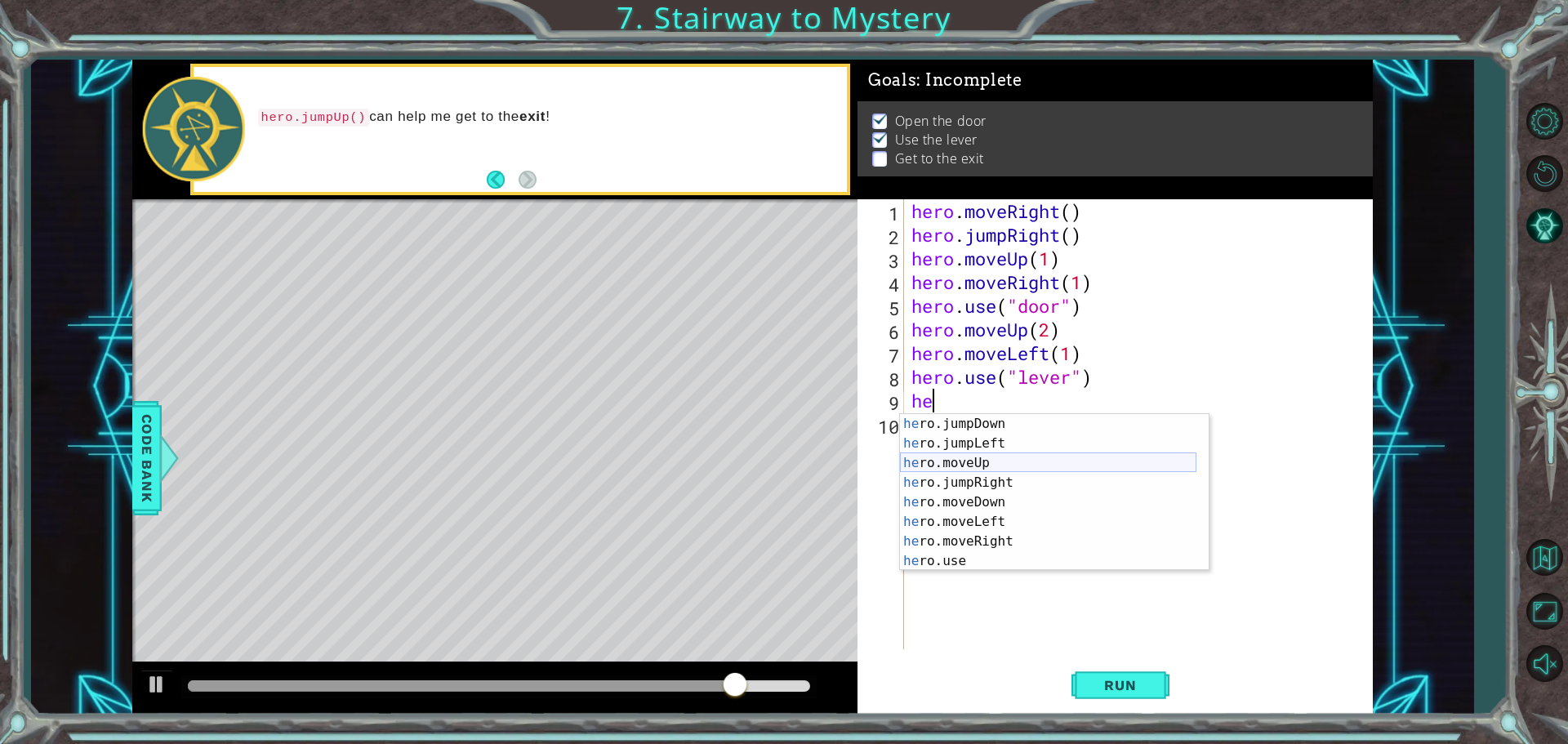
scroll to position [40, 0]
click at [1001, 536] on div "he ro.jumpDown press enter he ro.jumpLeft press enter he ro.moveUp press enter …" at bounding box center [1048, 512] width 296 height 196
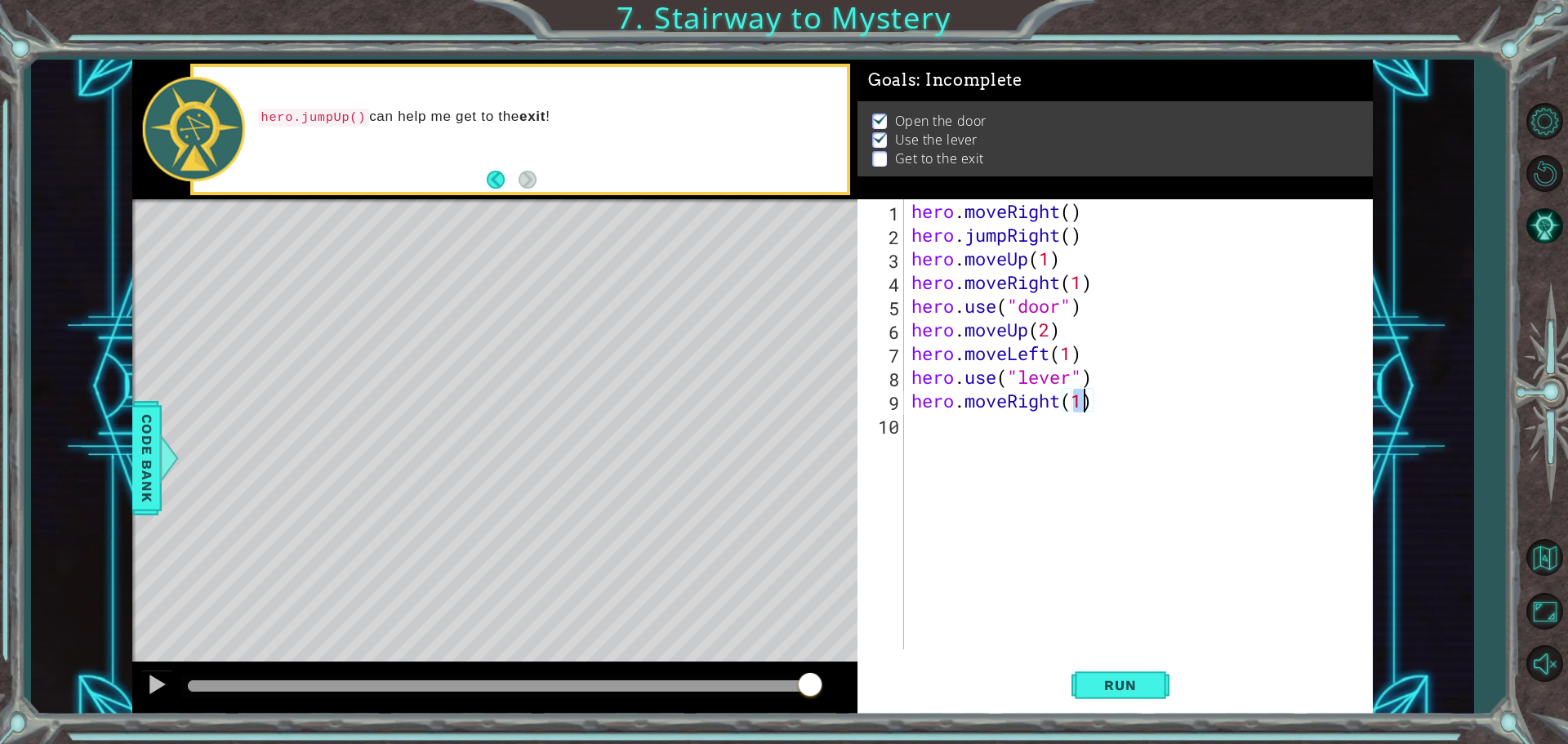
type textarea "hero.moveRight(2)"
click at [912, 433] on div "hero . moveRight ( ) hero . jumpRight ( ) hero . moveUp ( 1 ) hero . moveRight …" at bounding box center [1141, 448] width 468 height 498
type textarea "h"
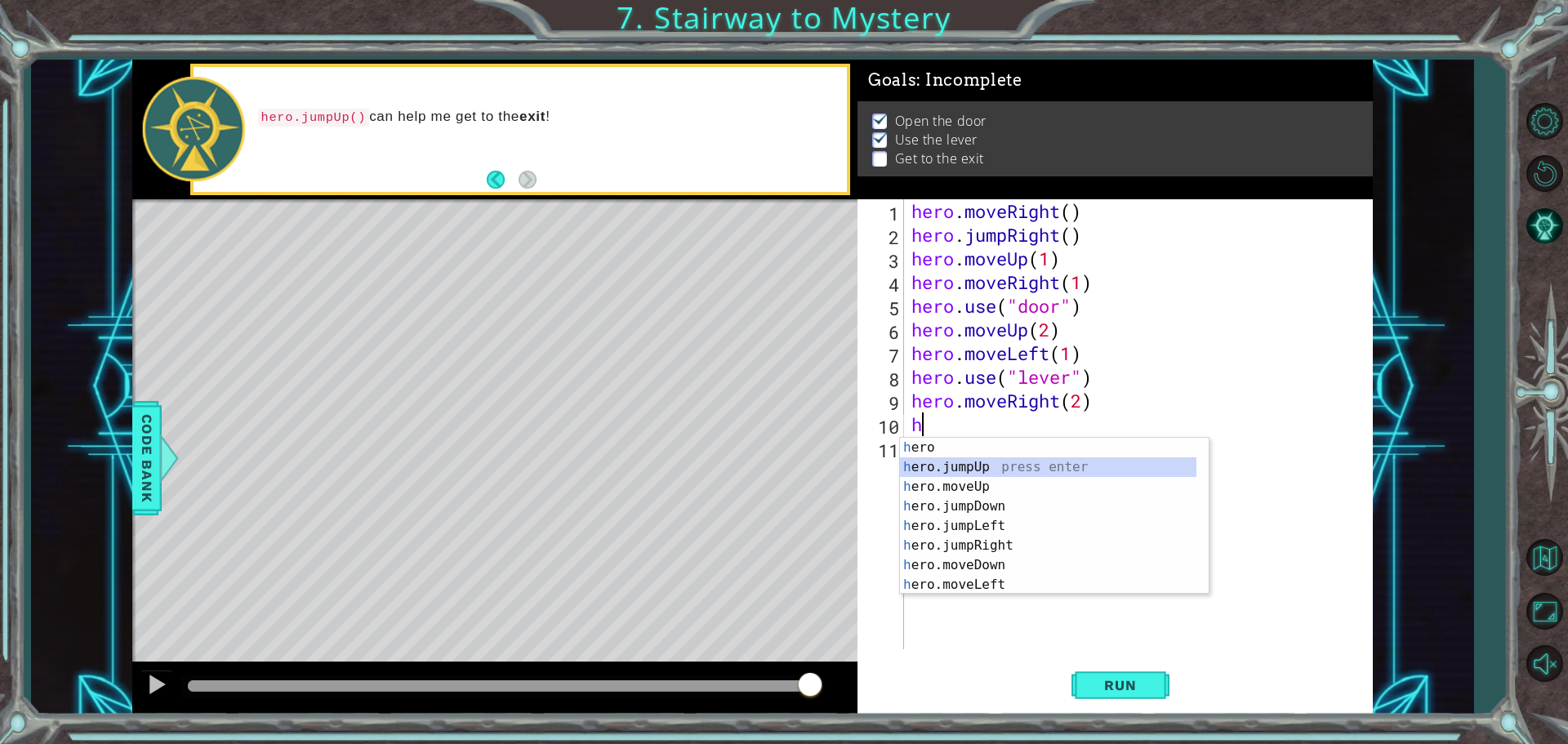
click at [963, 471] on div "h ero press enter h ero.jumpUp press enter h ero.moveUp press enter h ero.jumpD…" at bounding box center [1048, 536] width 296 height 196
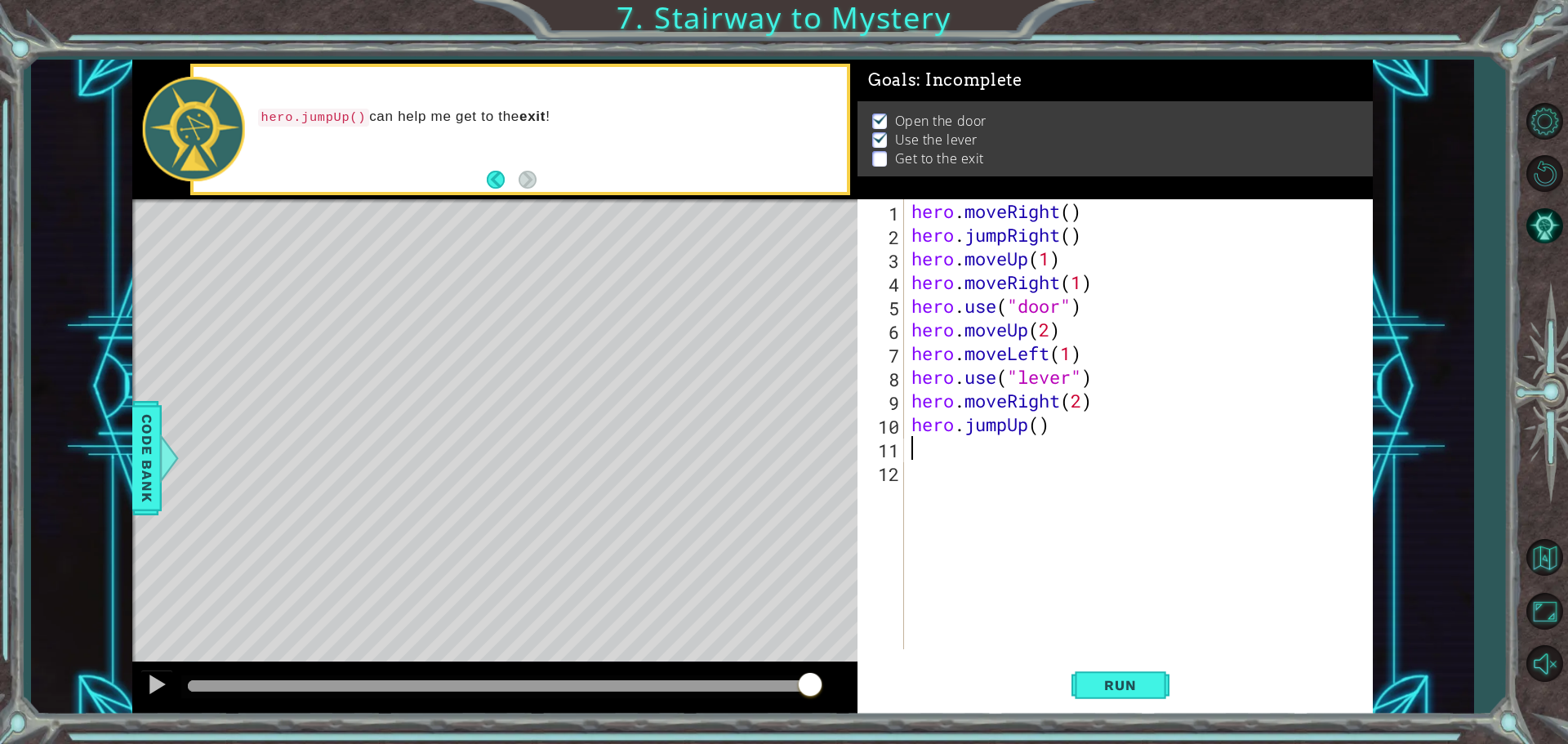
click at [1146, 676] on button "Run" at bounding box center [1120, 685] width 98 height 51
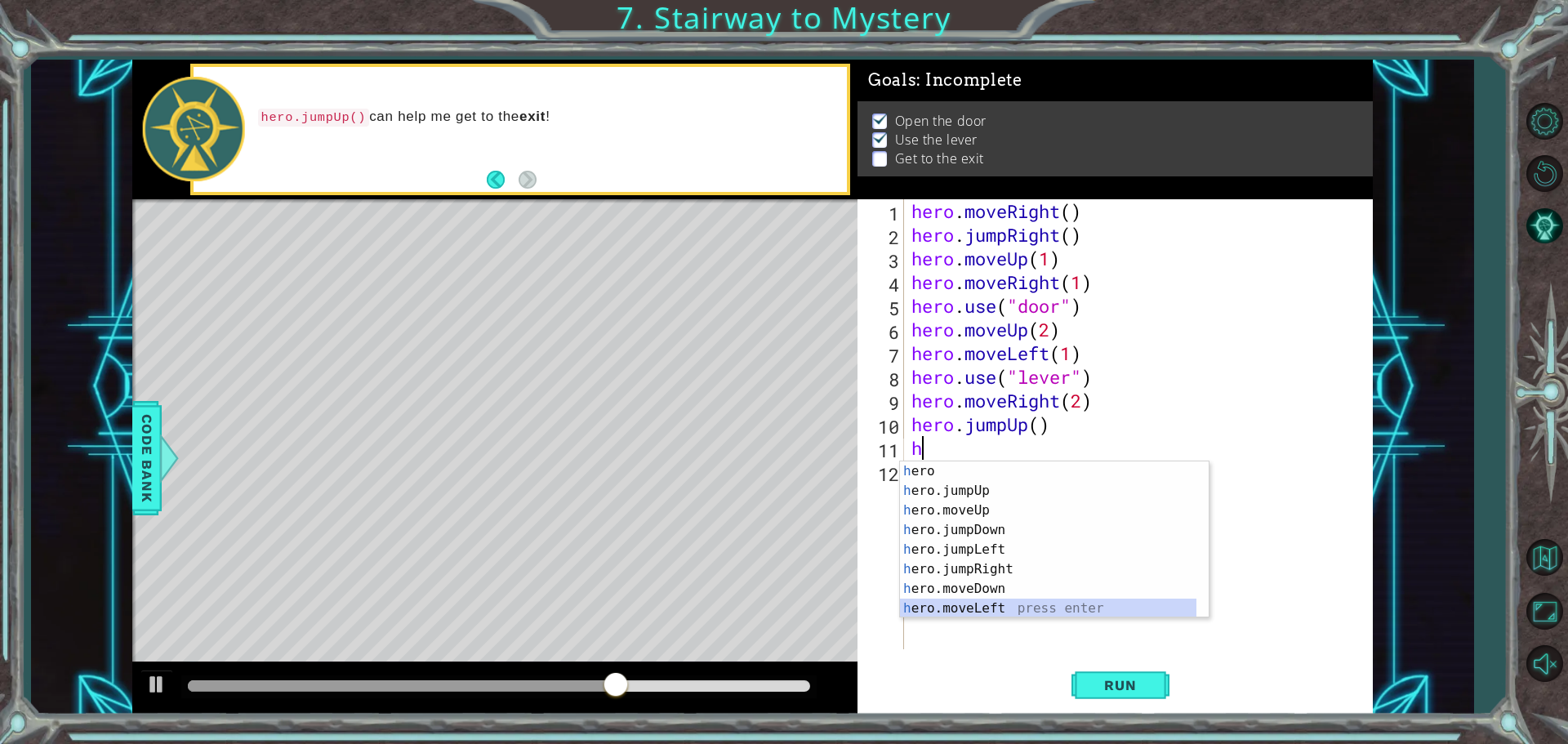
click at [1038, 610] on div "h ero press enter h ero.jumpUp press enter h ero.moveUp press enter h ero.jumpD…" at bounding box center [1048, 559] width 296 height 196
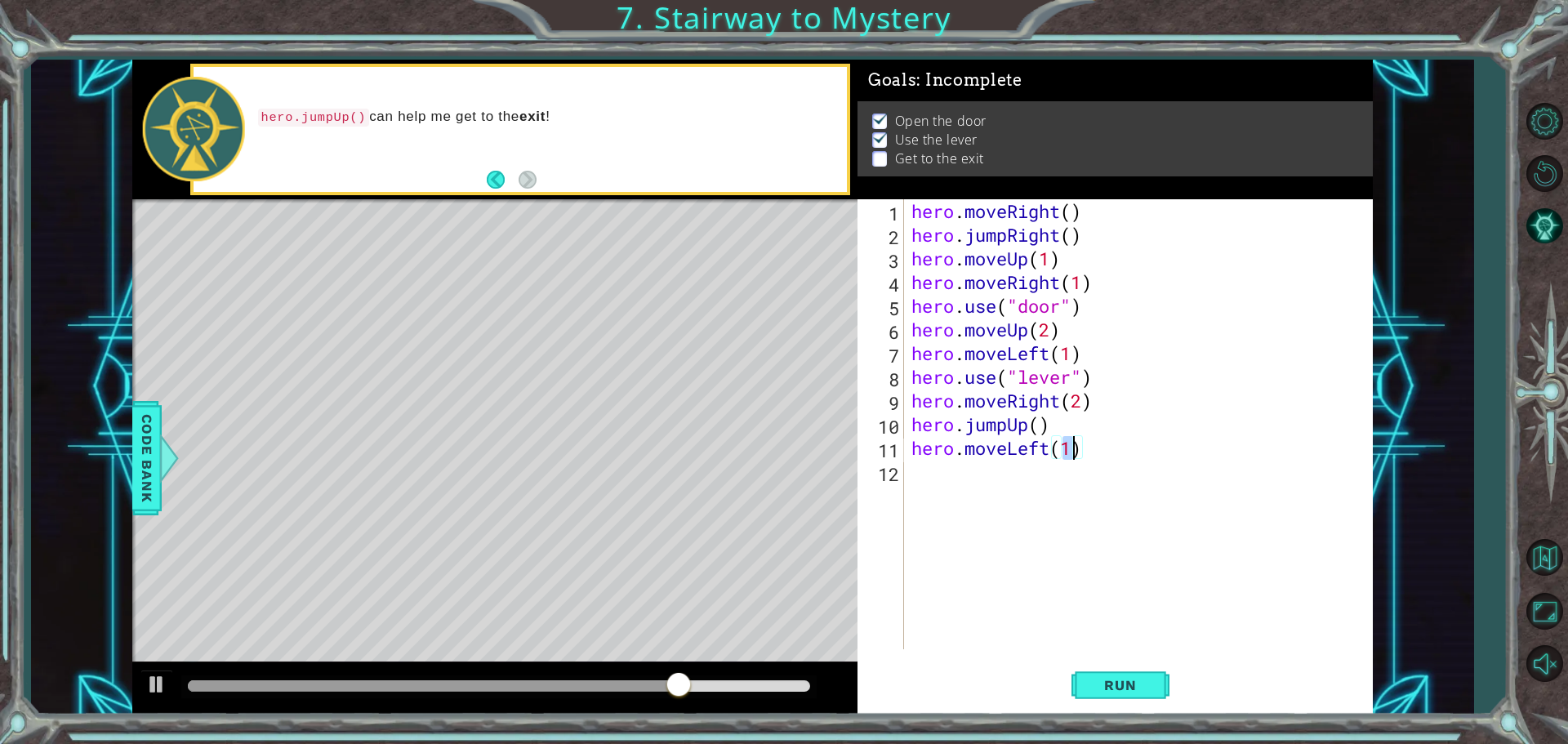
type textarea "hero.moveLeft(2)"
click at [936, 475] on div "hero . moveRight ( ) hero . jumpRight ( ) hero . moveUp ( 1 ) hero . moveRight …" at bounding box center [1141, 448] width 468 height 498
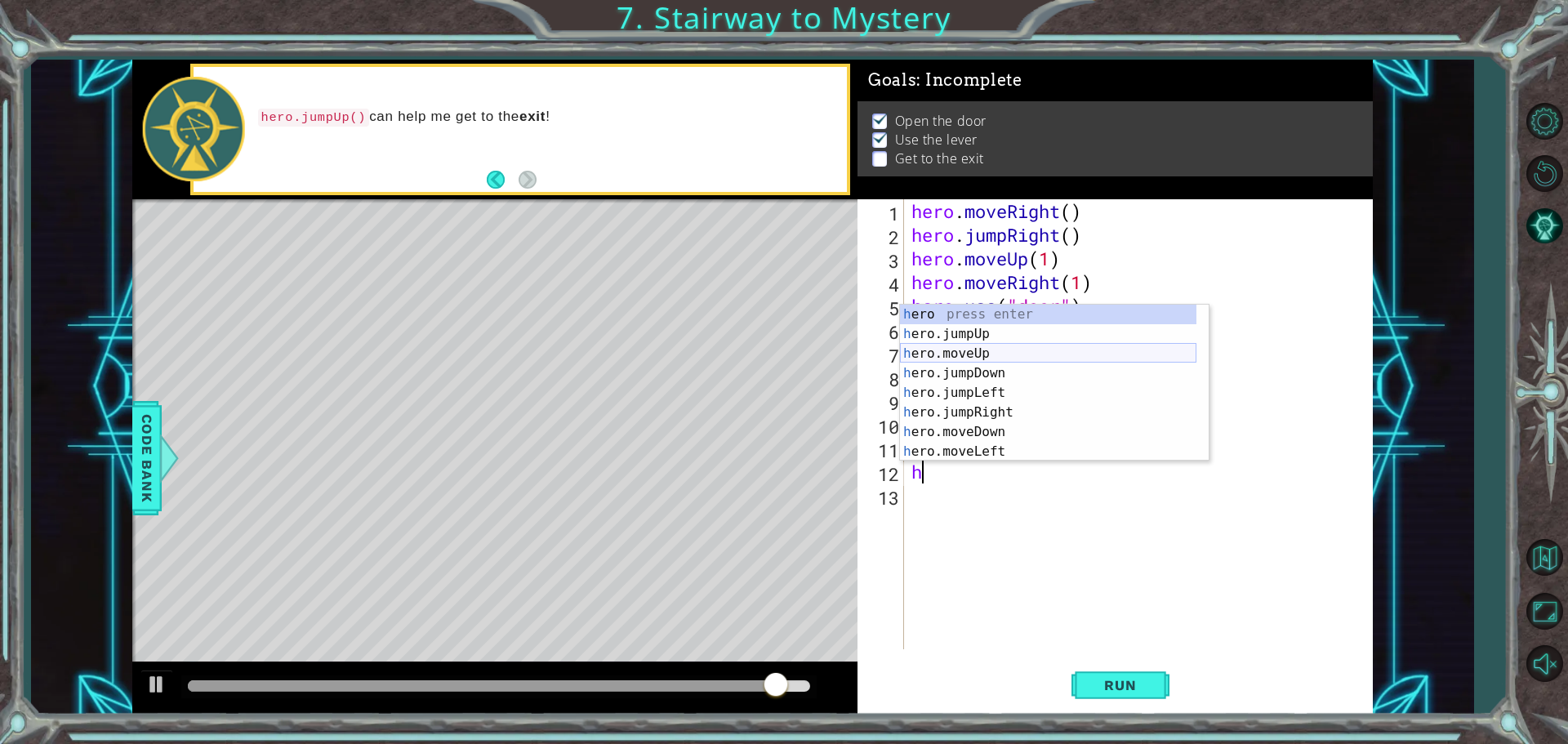
click at [978, 355] on div "h ero press enter h ero.jumpUp press enter h ero.moveUp press enter h ero.jumpD…" at bounding box center [1048, 403] width 296 height 196
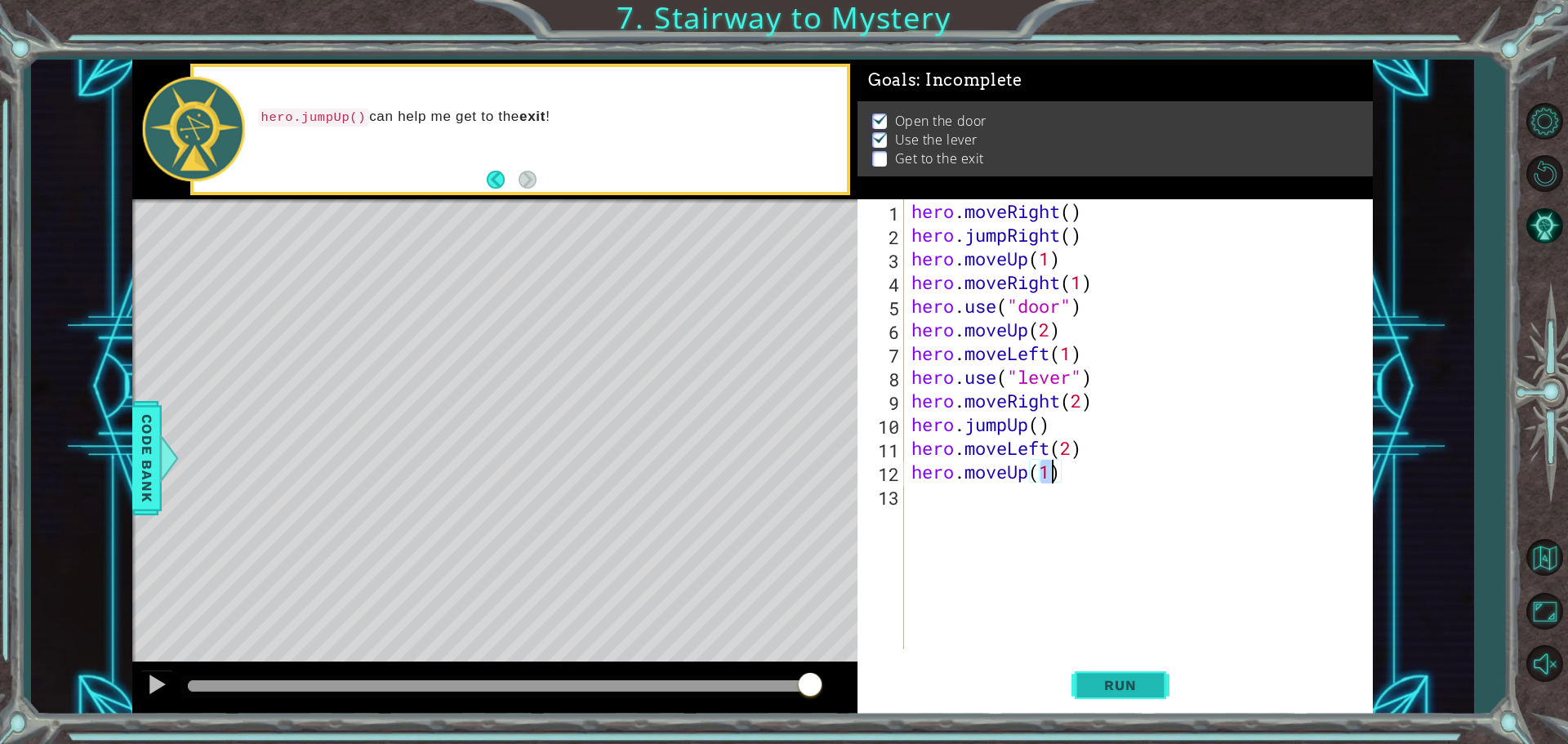
type textarea "hero.moveUp(1)"
click at [1141, 670] on button "Run" at bounding box center [1120, 685] width 98 height 51
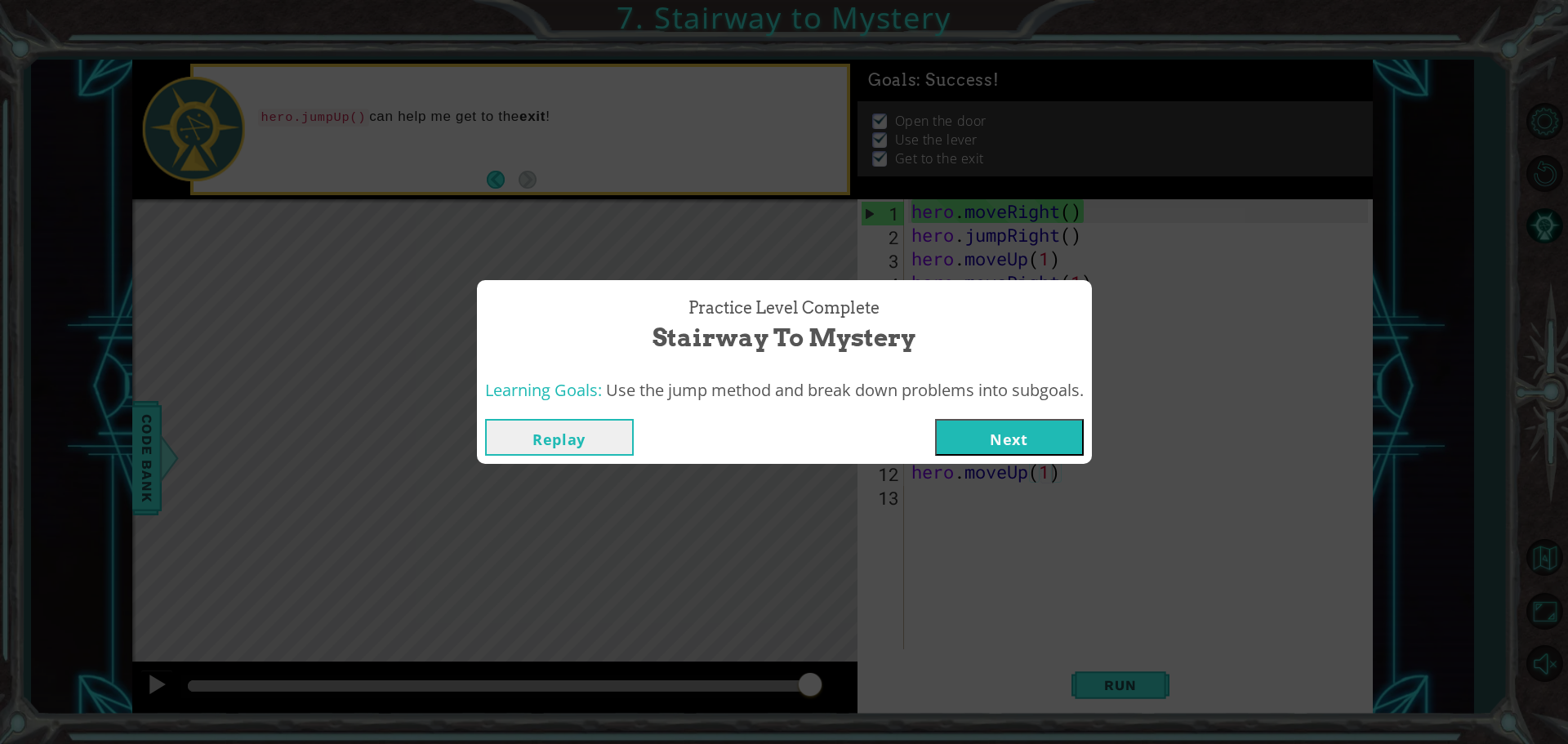
click at [987, 435] on button "Next" at bounding box center [1009, 438] width 148 height 37
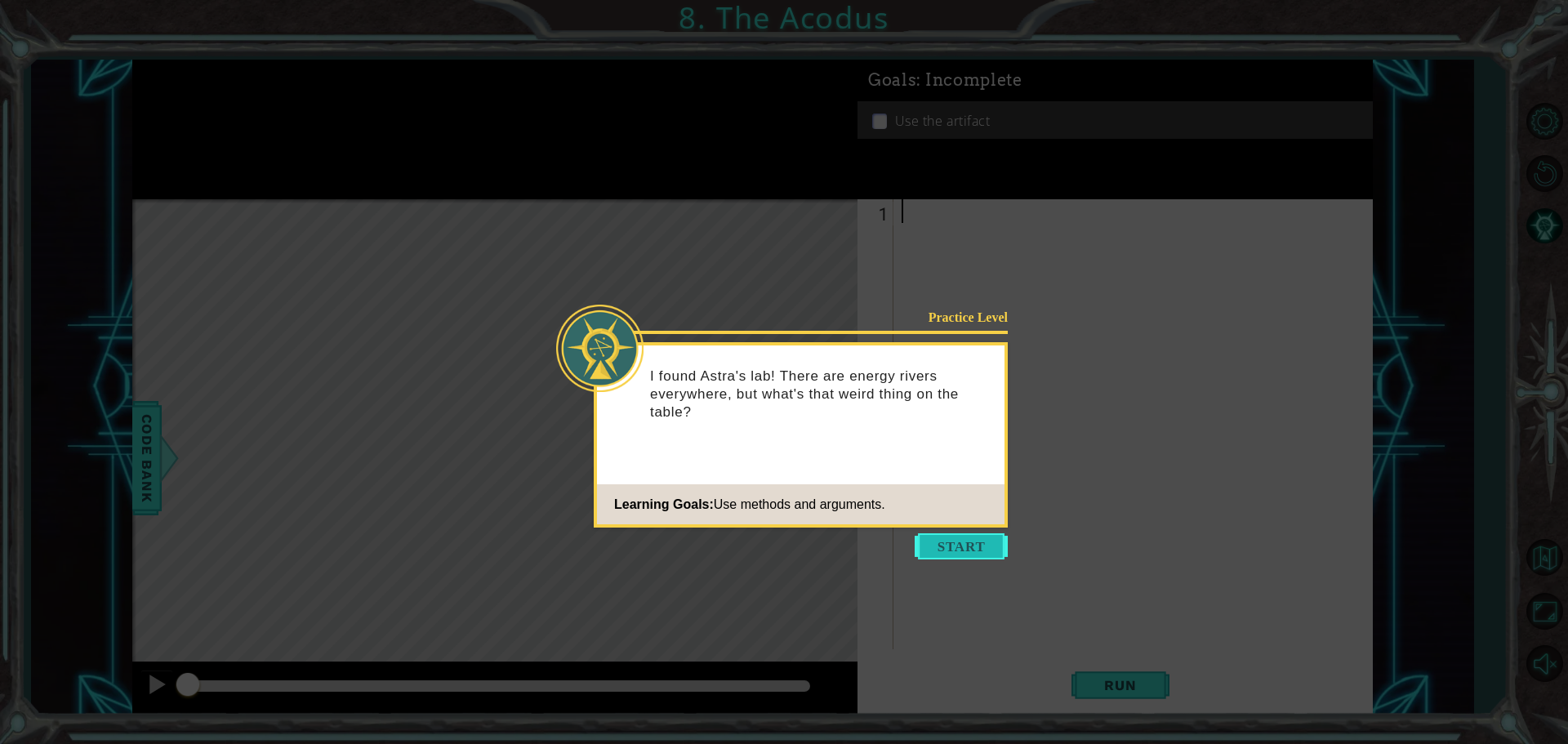
click at [977, 536] on button "Start" at bounding box center [960, 546] width 93 height 26
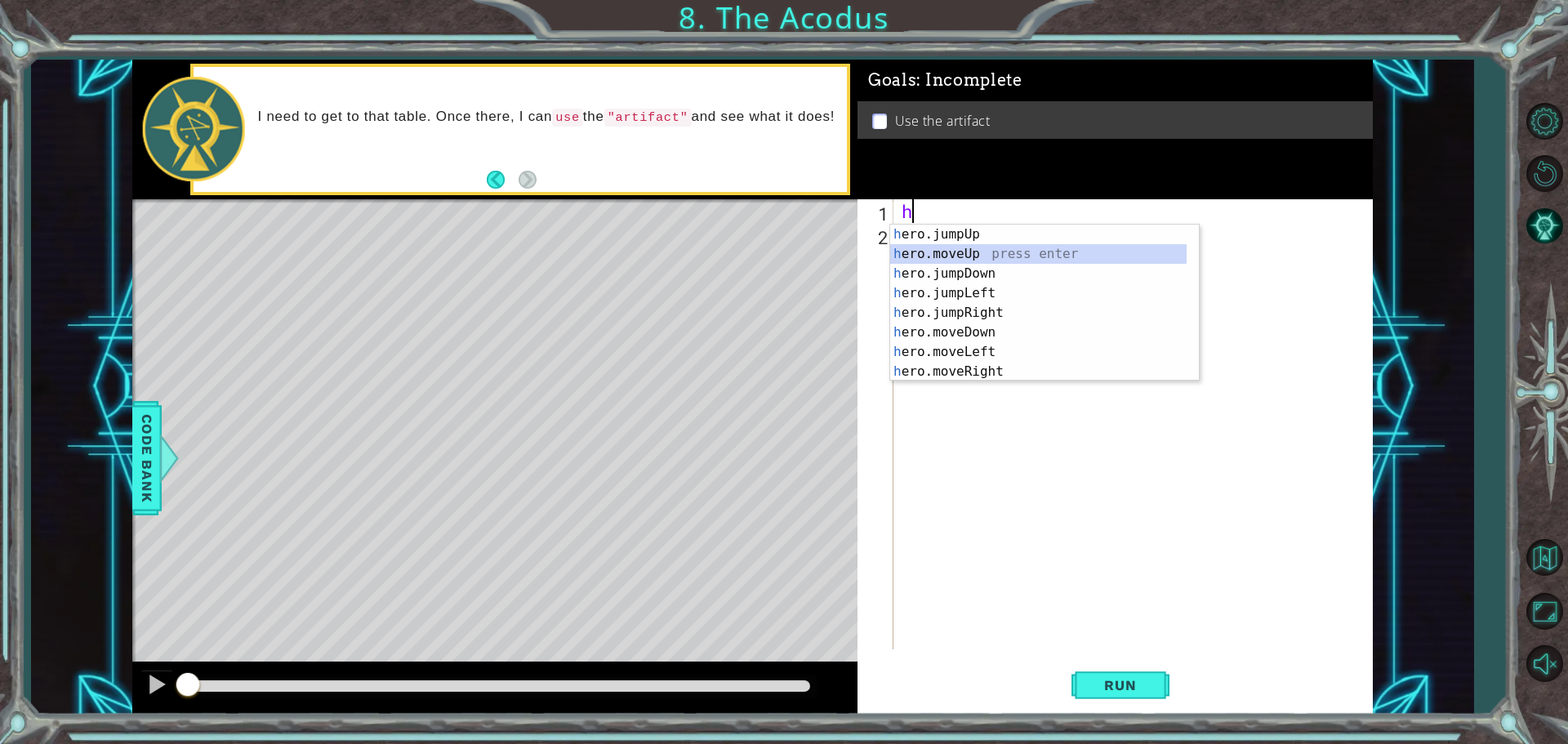
click at [1016, 255] on div "h ero.jumpUp press enter h ero.moveUp press enter h ero.jumpDown press enter h …" at bounding box center [1038, 323] width 296 height 196
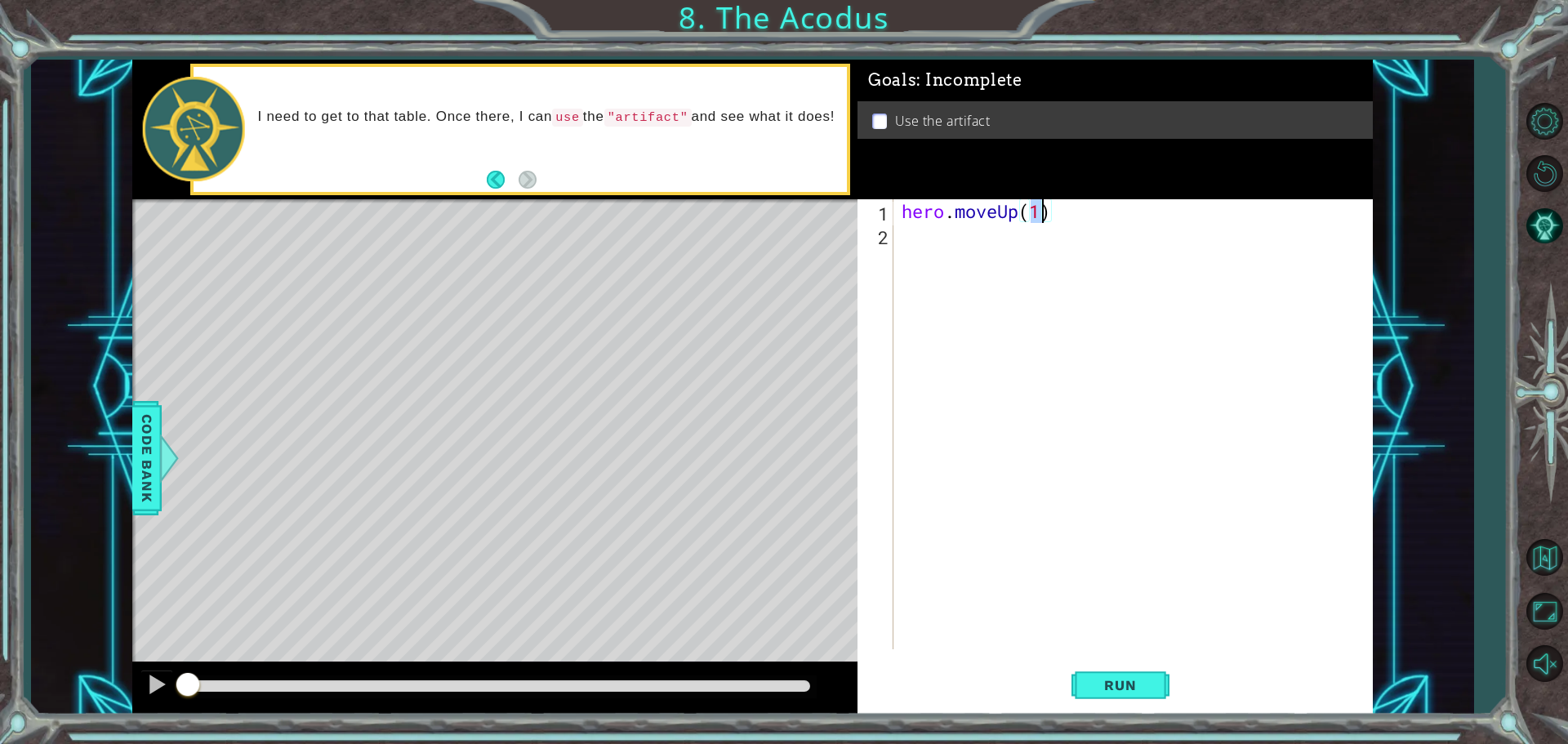
type textarea "hero.moveUp(2)"
click at [934, 241] on div "hero . moveUp ( 2 )" at bounding box center [1137, 448] width 478 height 498
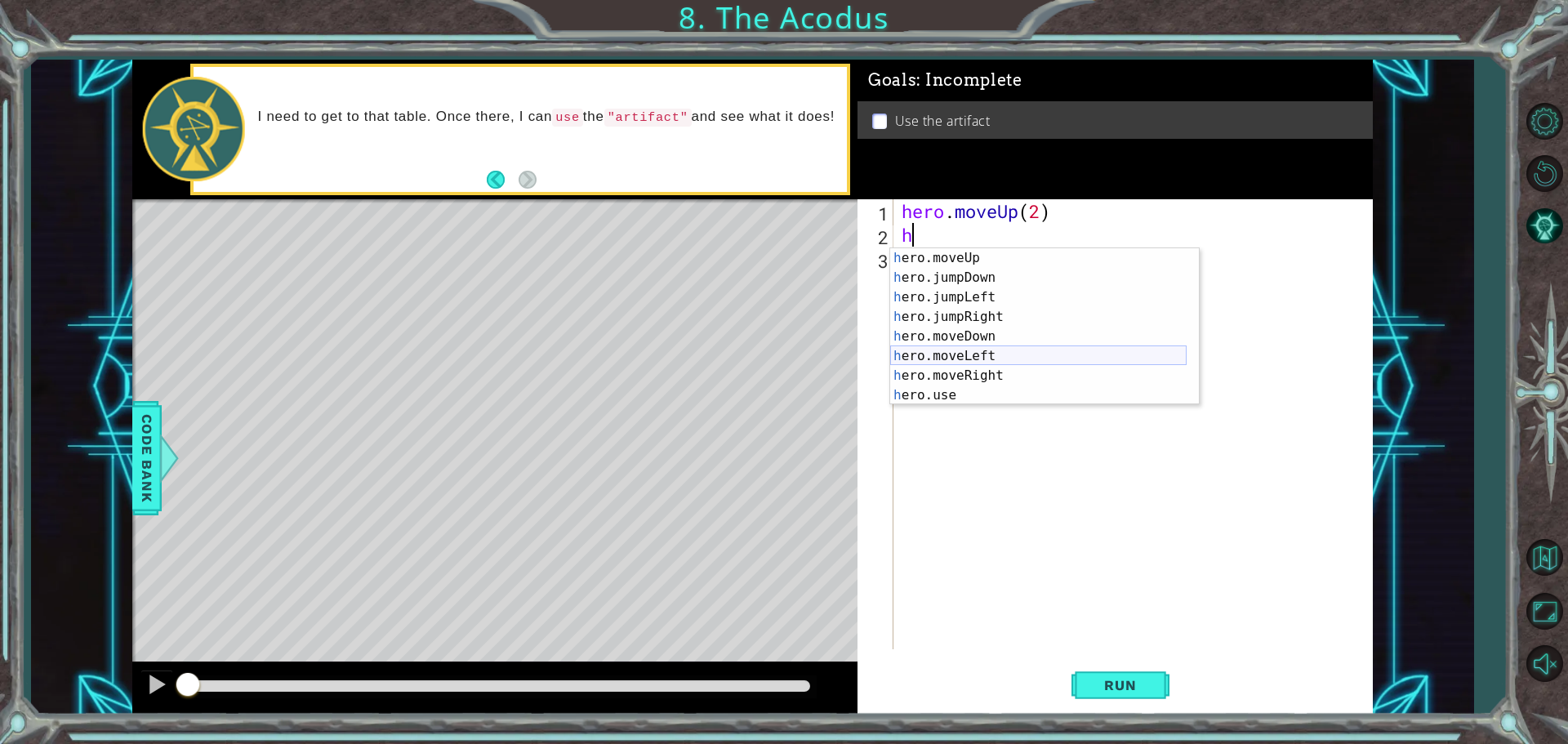
scroll to position [20, 0]
click at [998, 335] on div "h ero.moveUp press enter h ero.jumpDown press enter h ero.jumpLeft press enter …" at bounding box center [1038, 346] width 296 height 196
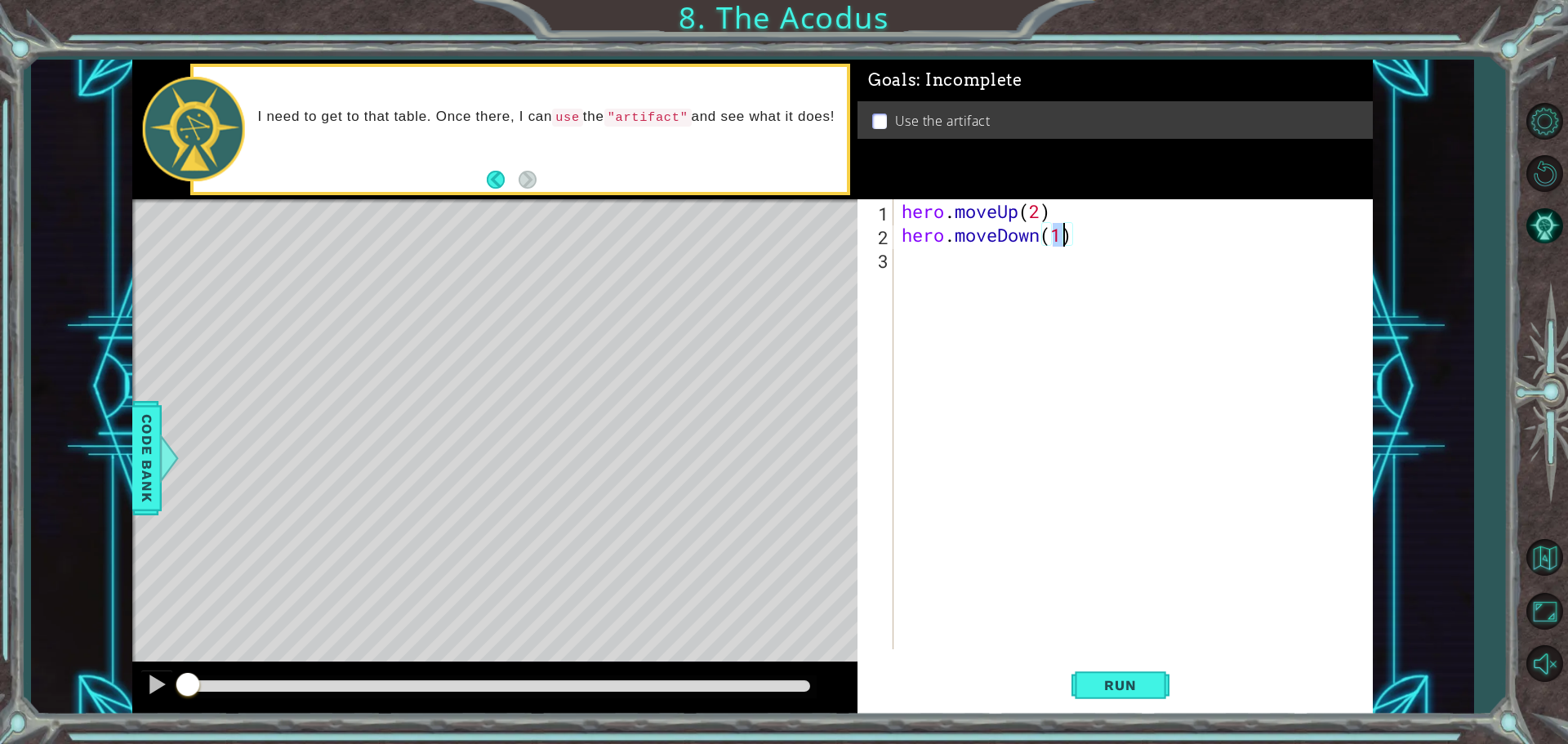
scroll to position [0, 7]
type textarea "hero.moveDown(2)"
click at [912, 256] on div "hero . moveUp ( 2 ) hero . moveDown ( 2 )" at bounding box center [1137, 448] width 478 height 498
type textarea "h"
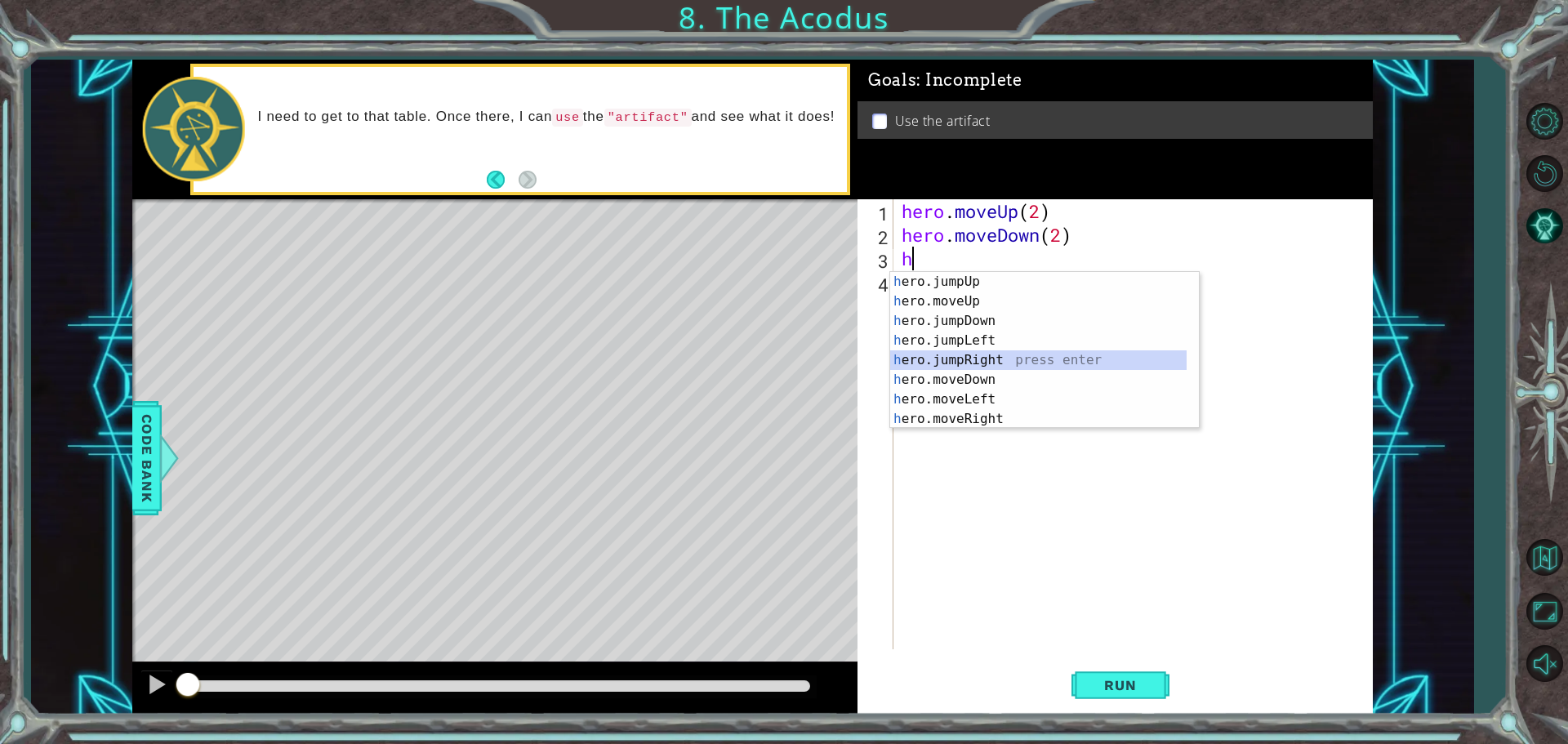
click at [1024, 357] on div "h ero.jumpUp press enter h ero.moveUp press enter h ero.jumpDown press enter h …" at bounding box center [1038, 370] width 296 height 196
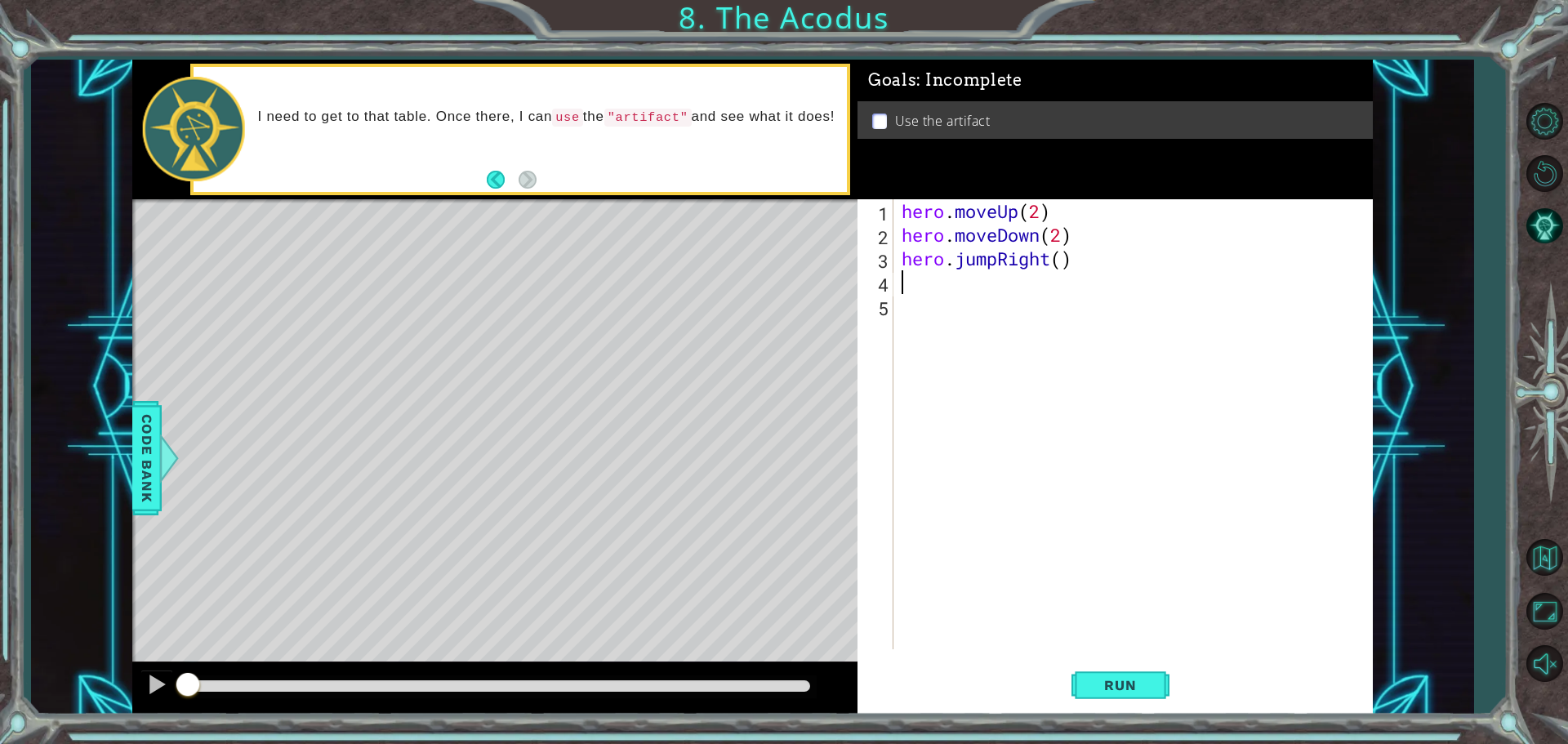
click at [1053, 260] on div "hero . moveUp ( 2 ) hero . moveDown ( 2 ) hero . jumpRight ( )" at bounding box center [1137, 448] width 478 height 498
click at [982, 279] on div "hero.jumpLeft press enter" at bounding box center [1044, 301] width 309 height 58
type textarea "hero.jumpLeft"
click at [926, 282] on div "hero . moveUp ( 2 ) hero . moveDown ( 2 ) hero . jumpLeft" at bounding box center [1137, 448] width 478 height 498
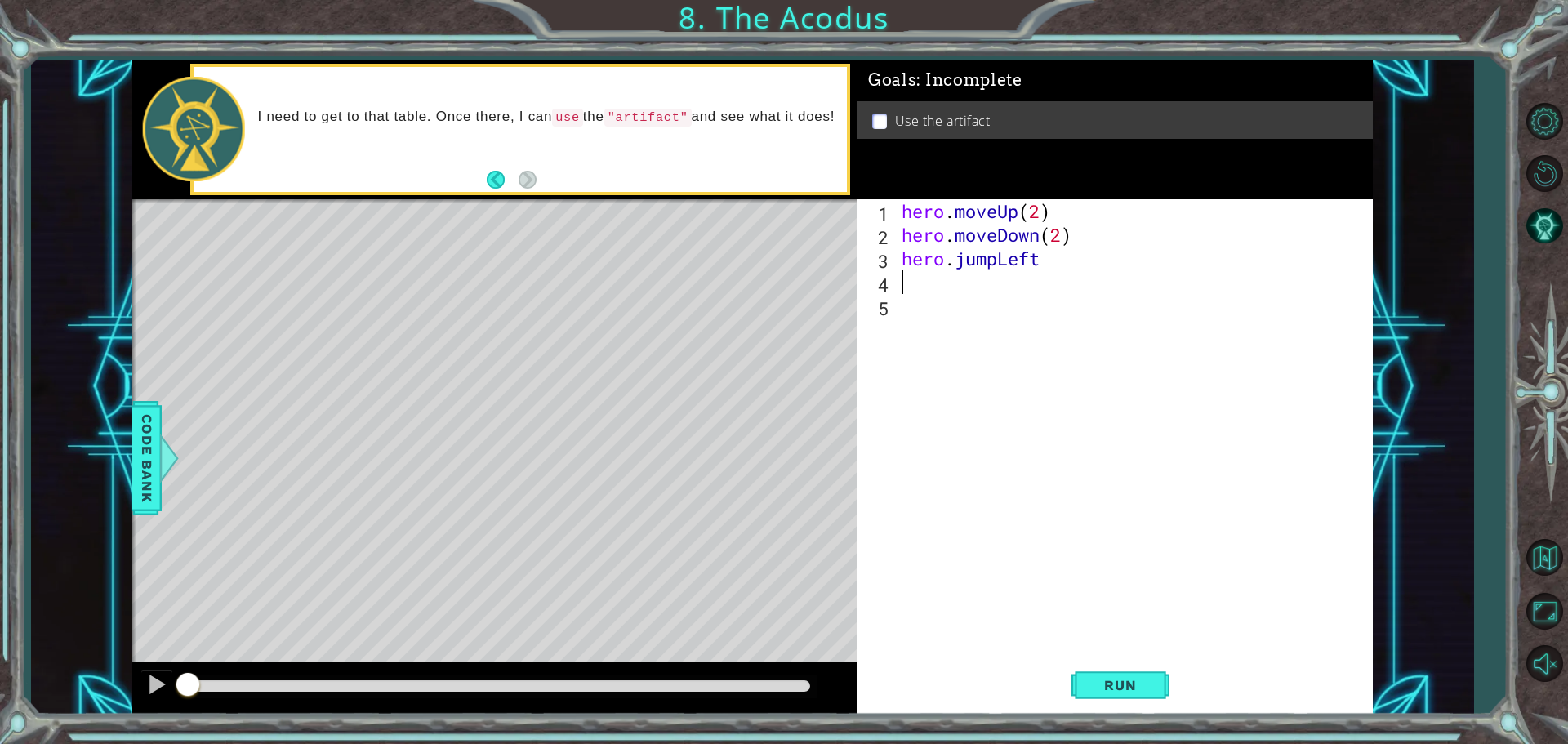
scroll to position [0, 0]
click at [1043, 253] on div "hero . moveUp ( 2 ) hero . moveDown ( 2 ) hero . jumpLeft" at bounding box center [1137, 448] width 478 height 498
type textarea "hero.jumpLeft"
click at [947, 283] on div "hero . moveUp ( 2 ) hero . moveDown ( 2 ) hero . jumpLeft" at bounding box center [1137, 448] width 478 height 498
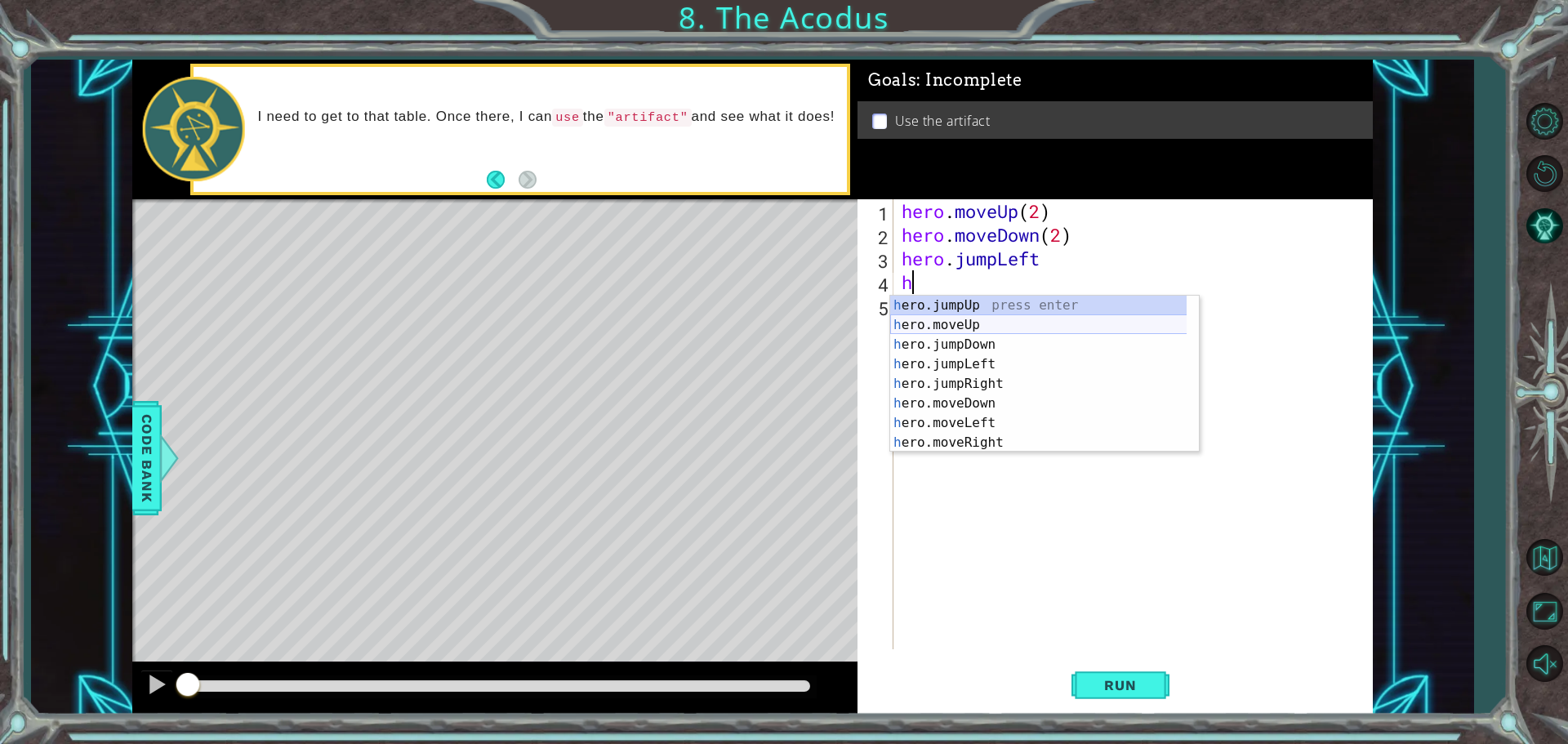
click at [987, 323] on div "h ero.jumpUp press enter h ero.moveUp press enter h ero.jumpDown press enter h …" at bounding box center [1044, 394] width 309 height 196
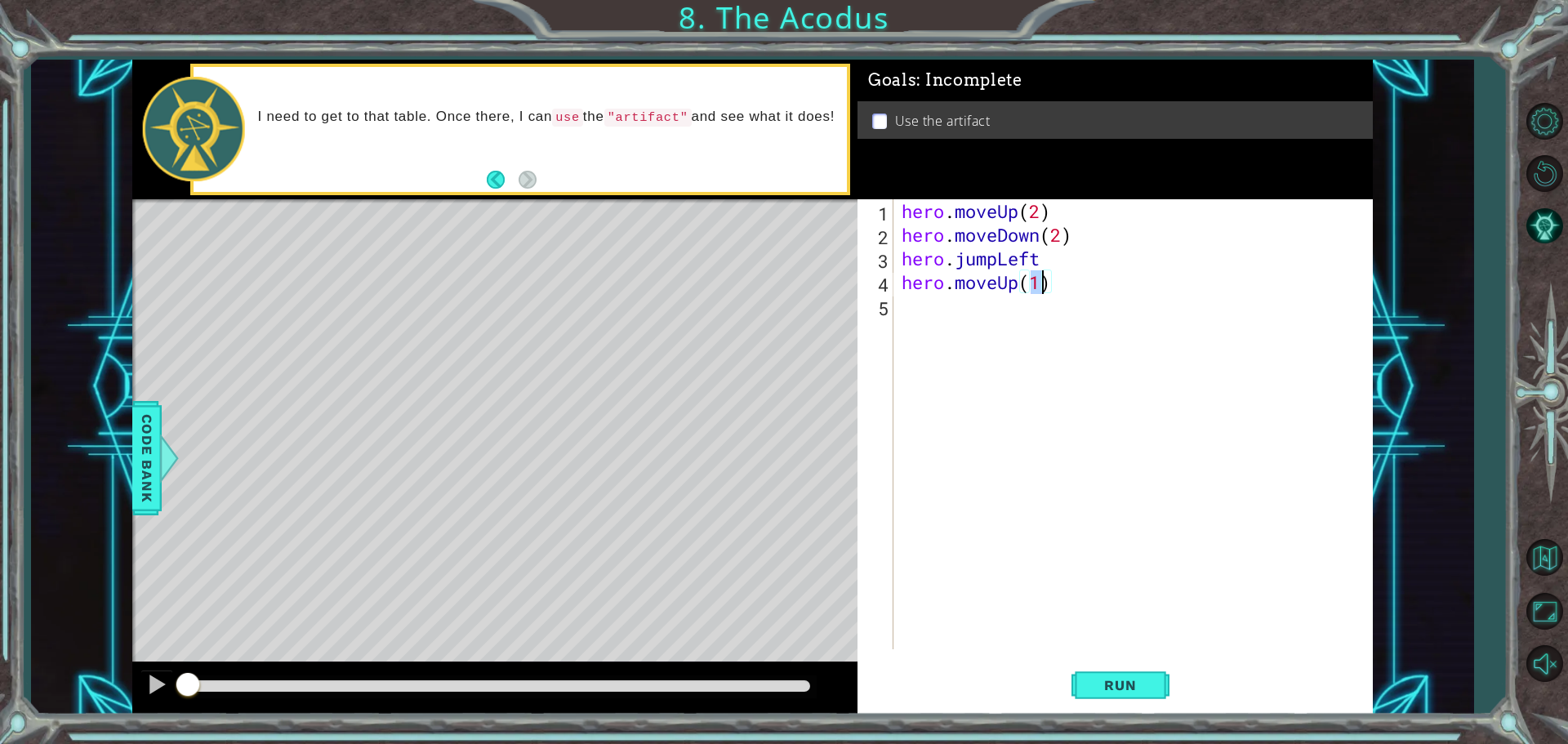
type textarea "hero.moveUp(2)"
click at [900, 312] on div "hero . moveUp ( 2 ) hero . moveDown ( 2 ) hero . jumpLeft hero . moveUp ( 2 )" at bounding box center [1137, 448] width 478 height 498
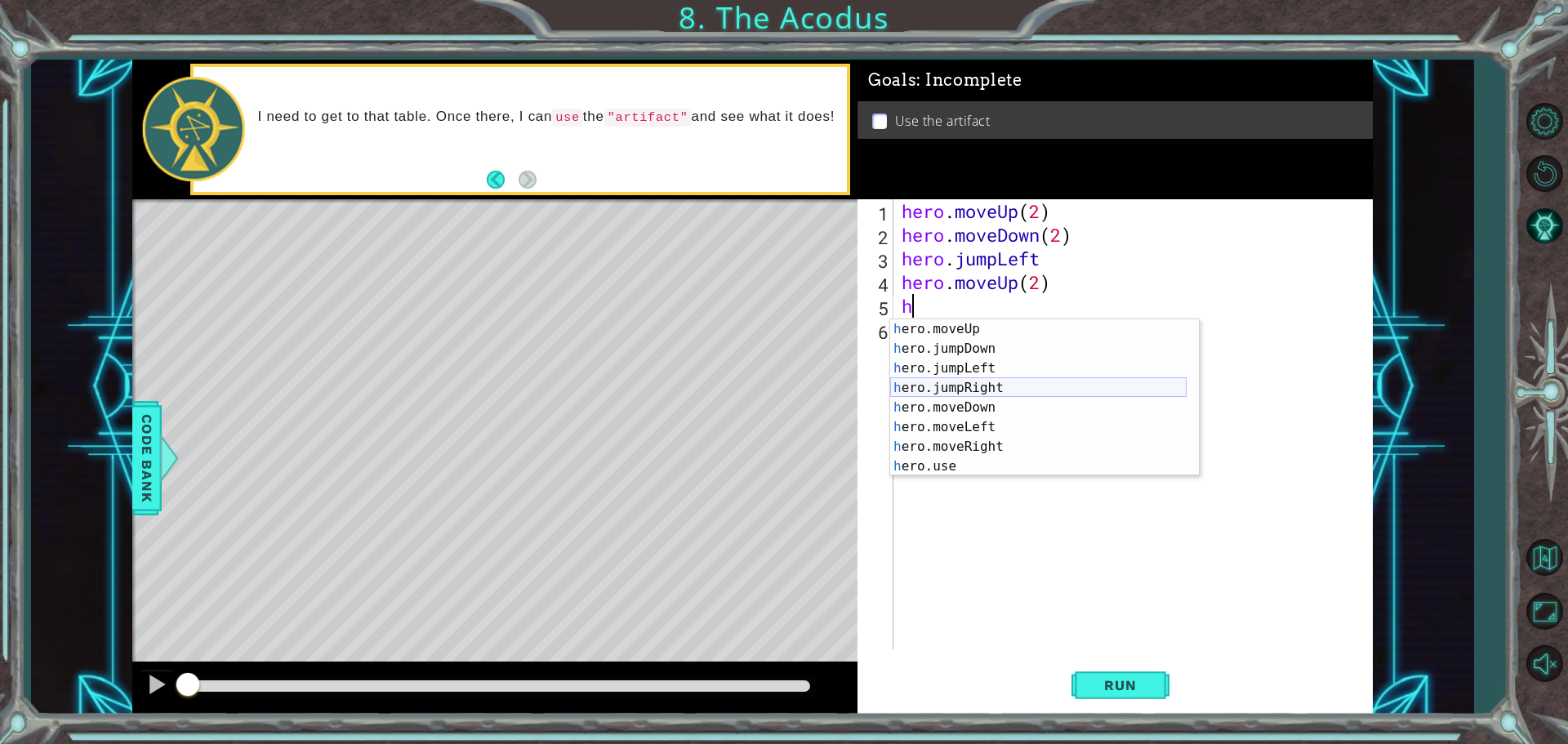
scroll to position [20, 0]
click at [1005, 443] on div "h ero.moveUp press enter h ero.jumpDown press enter h ero.jumpLeft press enter …" at bounding box center [1038, 418] width 296 height 196
type textarea "hero.moveRight(1)"
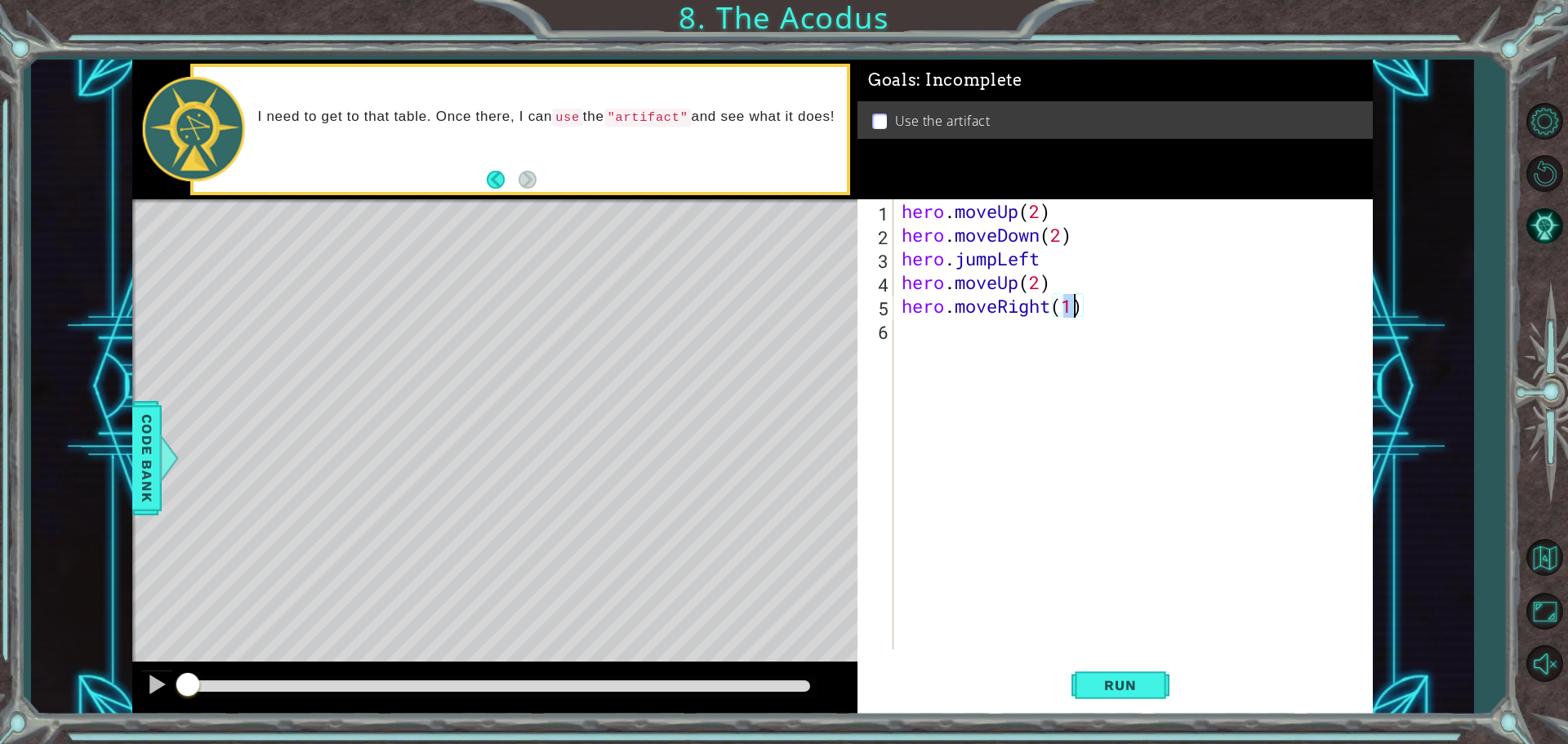
click at [950, 343] on div "hero . moveUp ( 2 ) hero . moveDown ( 2 ) hero . jumpLeft hero . moveUp ( 2 ) h…" at bounding box center [1137, 448] width 478 height 498
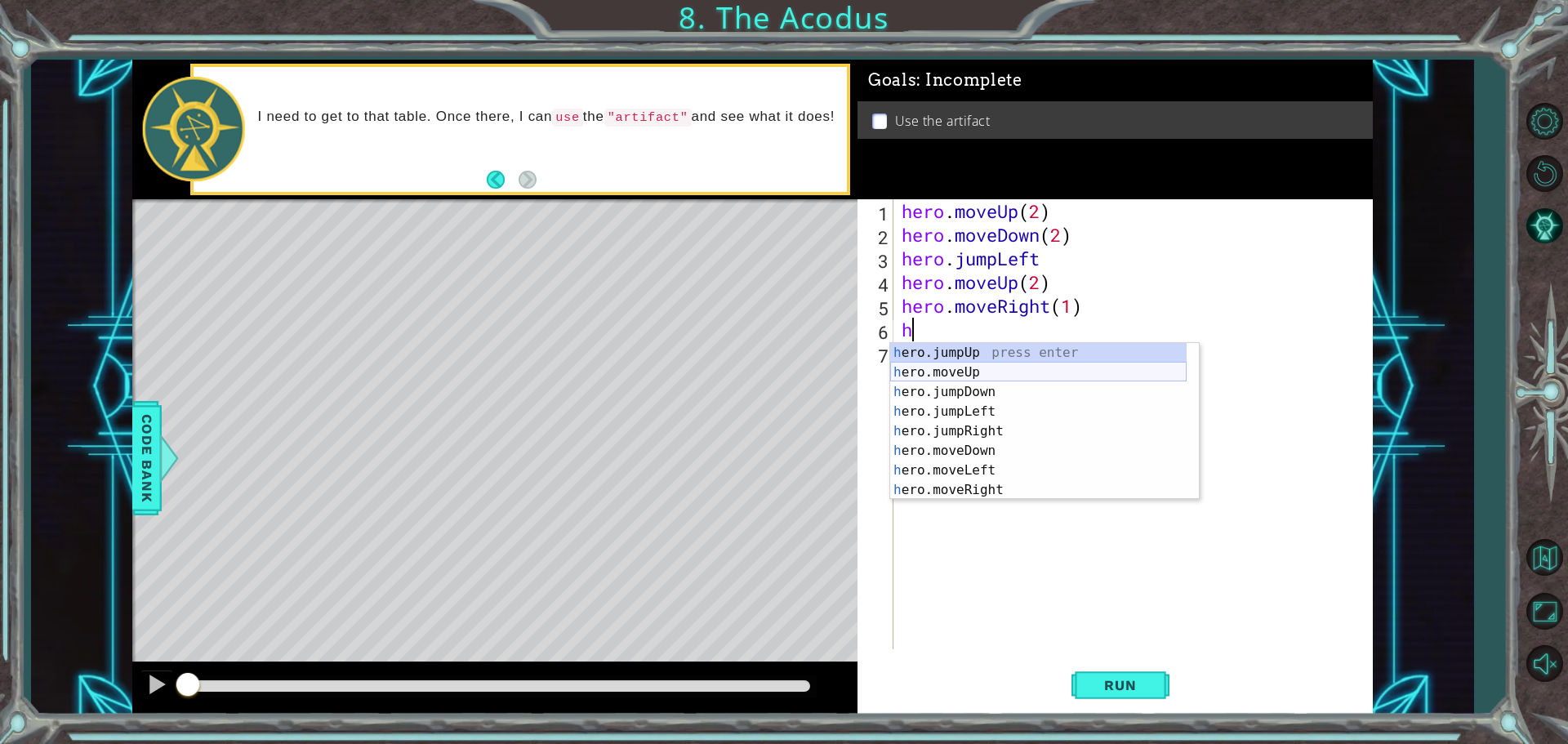
scroll to position [0, 0]
type textarea "h"
click at [870, 116] on ul "Use the artifact" at bounding box center [1115, 121] width 495 height 19
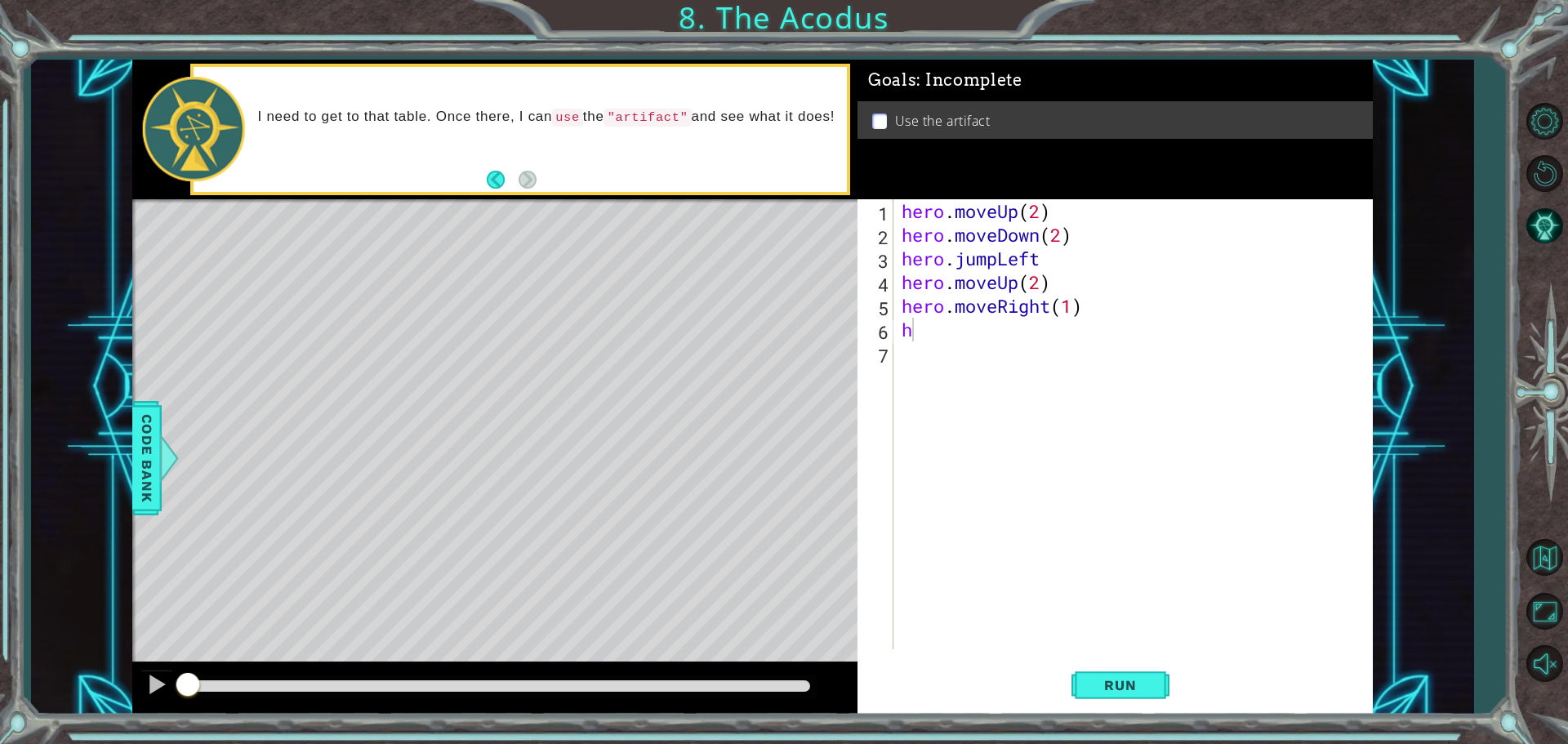
click at [880, 117] on p at bounding box center [880, 121] width 15 height 16
click at [943, 348] on div "hero . moveUp ( 2 ) hero . moveDown ( 2 ) hero . jumpLeft hero . moveUp ( 2 ) h…" at bounding box center [1137, 448] width 478 height 498
click at [929, 327] on div "hero . moveUp ( 2 ) hero . moveDown ( 2 ) hero . jumpLeft hero . moveUp ( 2 ) h…" at bounding box center [1137, 448] width 478 height 498
type textarea "h"
click at [917, 358] on div "hero . moveUp ( 2 ) hero . moveDown ( 2 ) hero . jumpLeft hero . moveUp ( 2 ) h…" at bounding box center [1137, 448] width 478 height 498
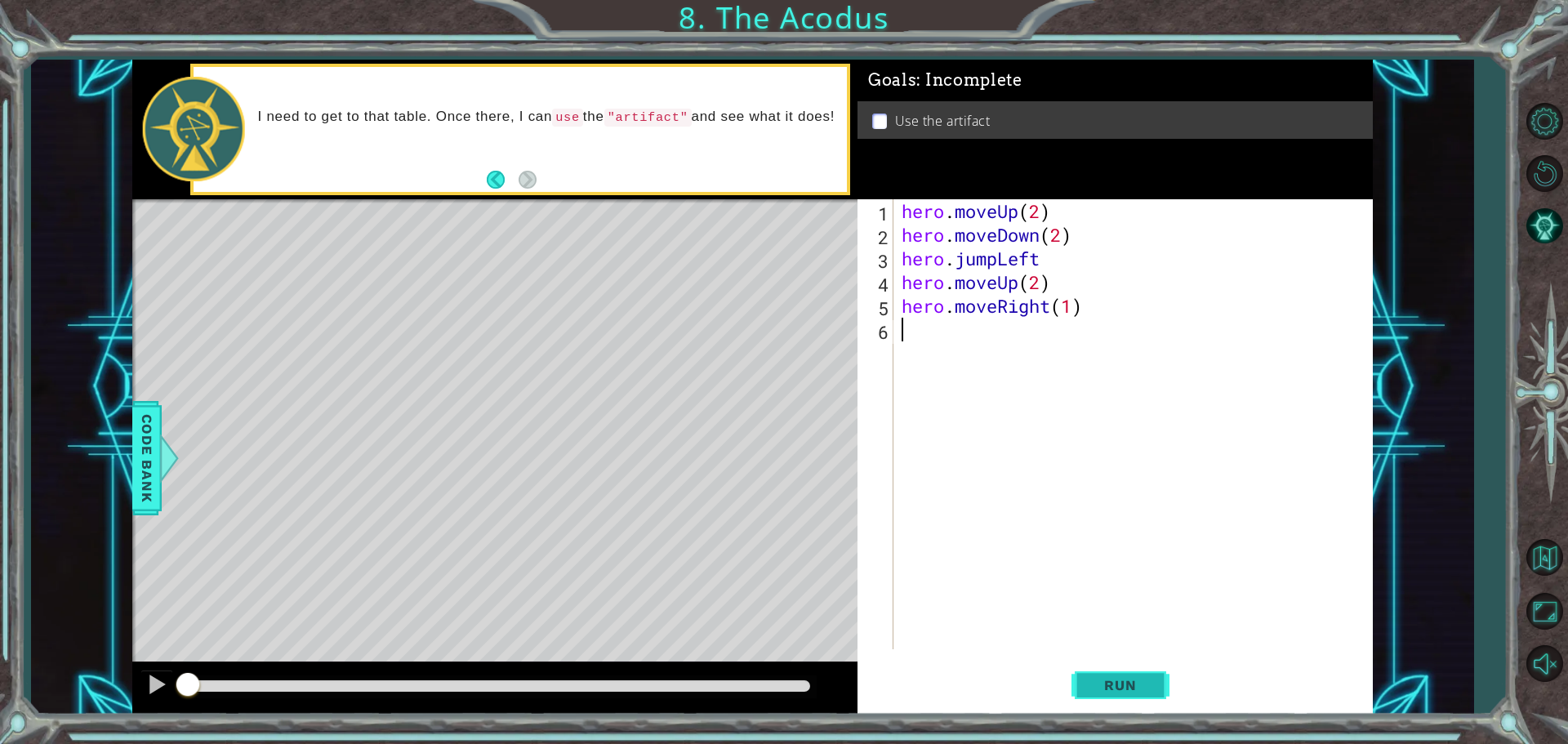
drag, startPoint x: 1147, startPoint y: 700, endPoint x: 1141, endPoint y: 693, distance: 9.2
click at [1147, 699] on button "Run" at bounding box center [1120, 685] width 98 height 51
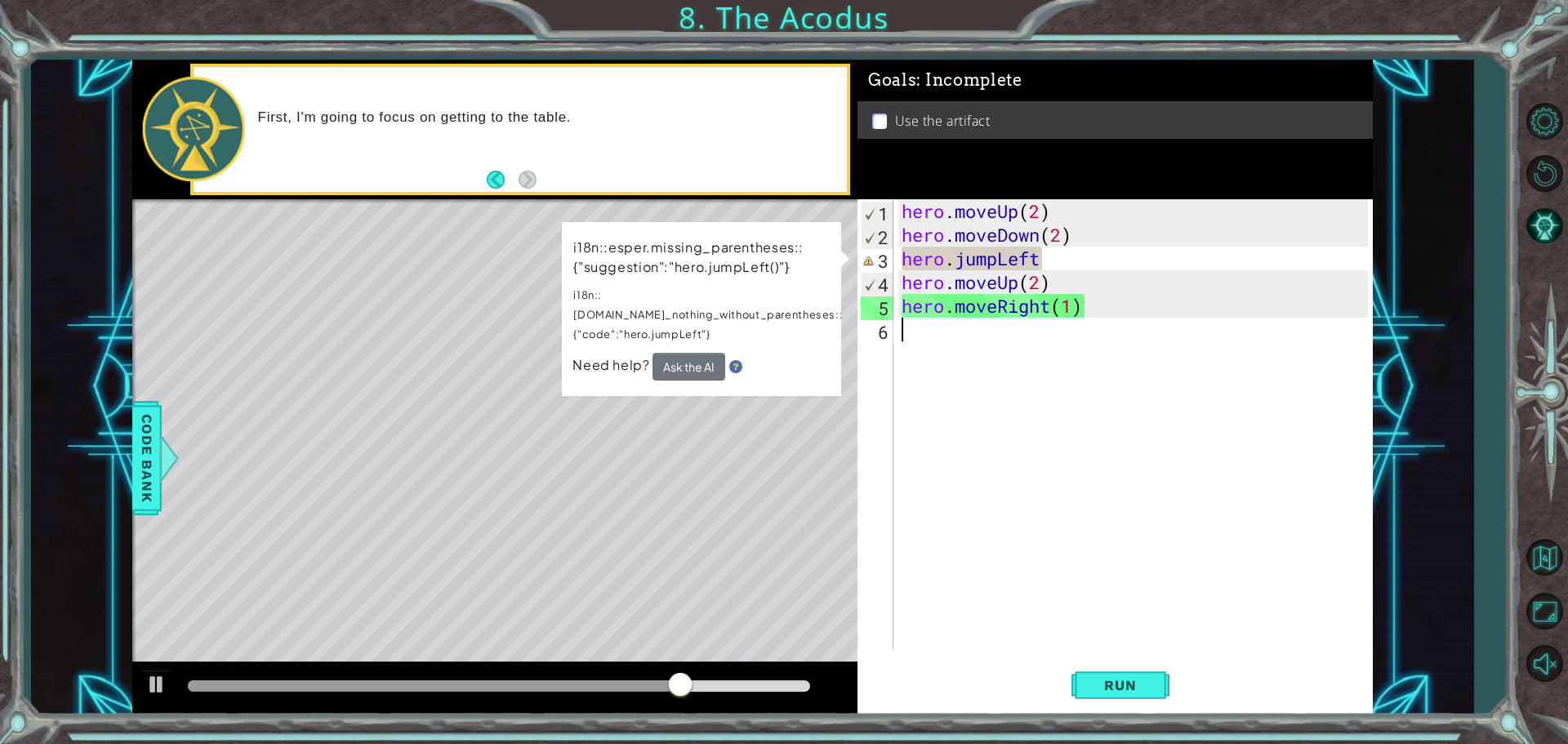
click at [996, 263] on div "hero . moveUp ( 2 ) hero . moveDown ( 2 ) hero . jumpLeft hero . moveUp ( 2 ) h…" at bounding box center [1137, 448] width 478 height 498
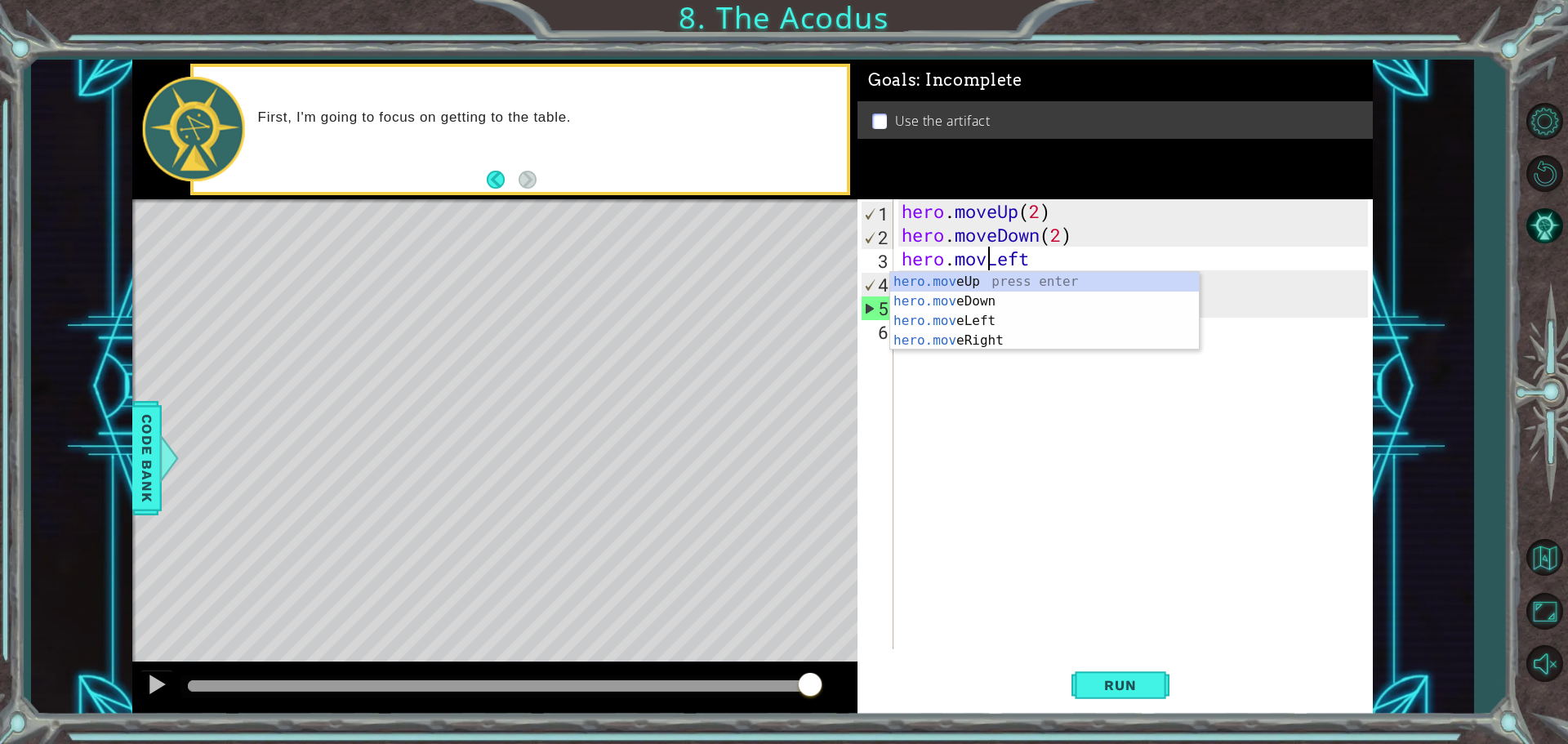
scroll to position [0, 4]
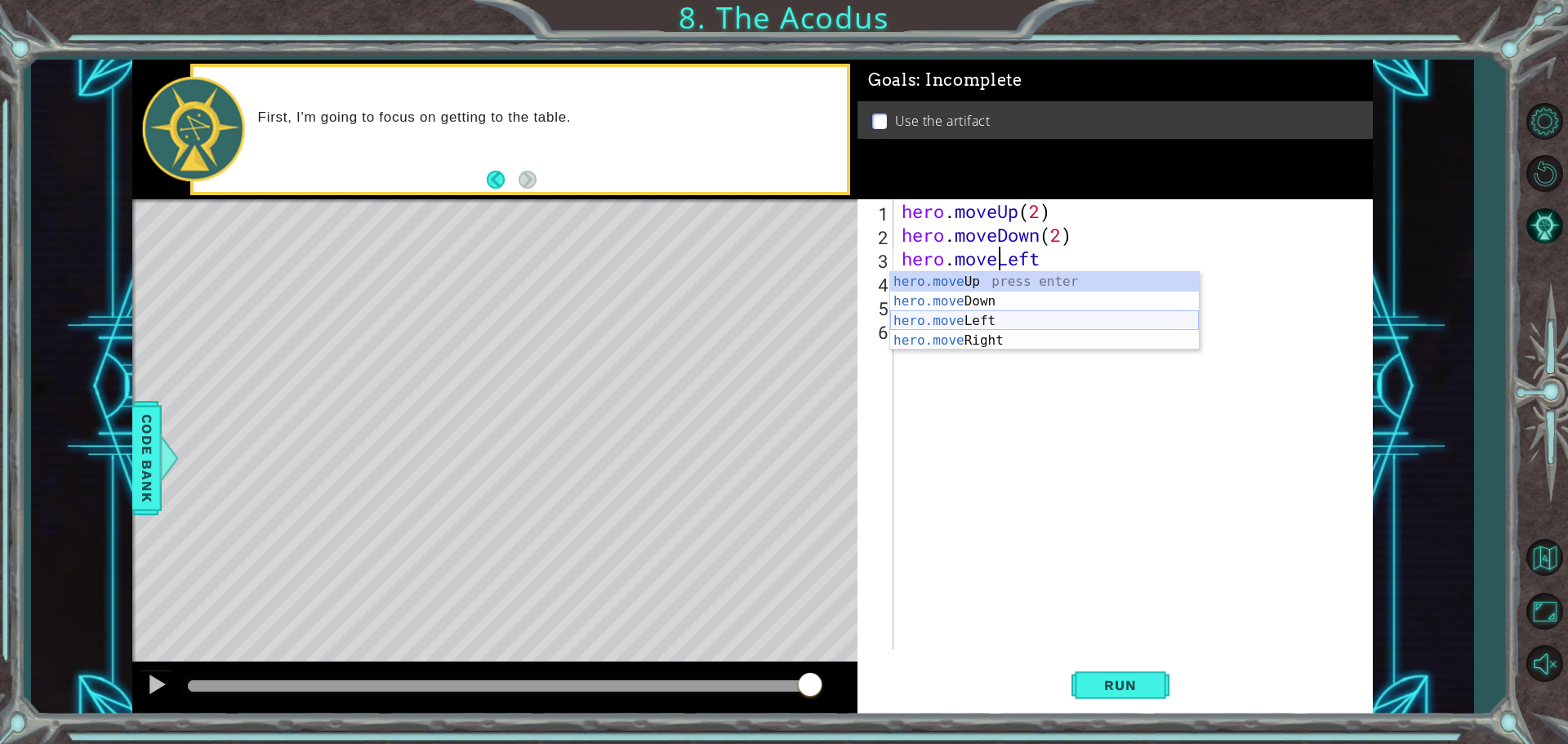
click at [1052, 315] on div "hero.move Up press enter hero.move Down press enter hero.move Left press enter …" at bounding box center [1044, 330] width 309 height 118
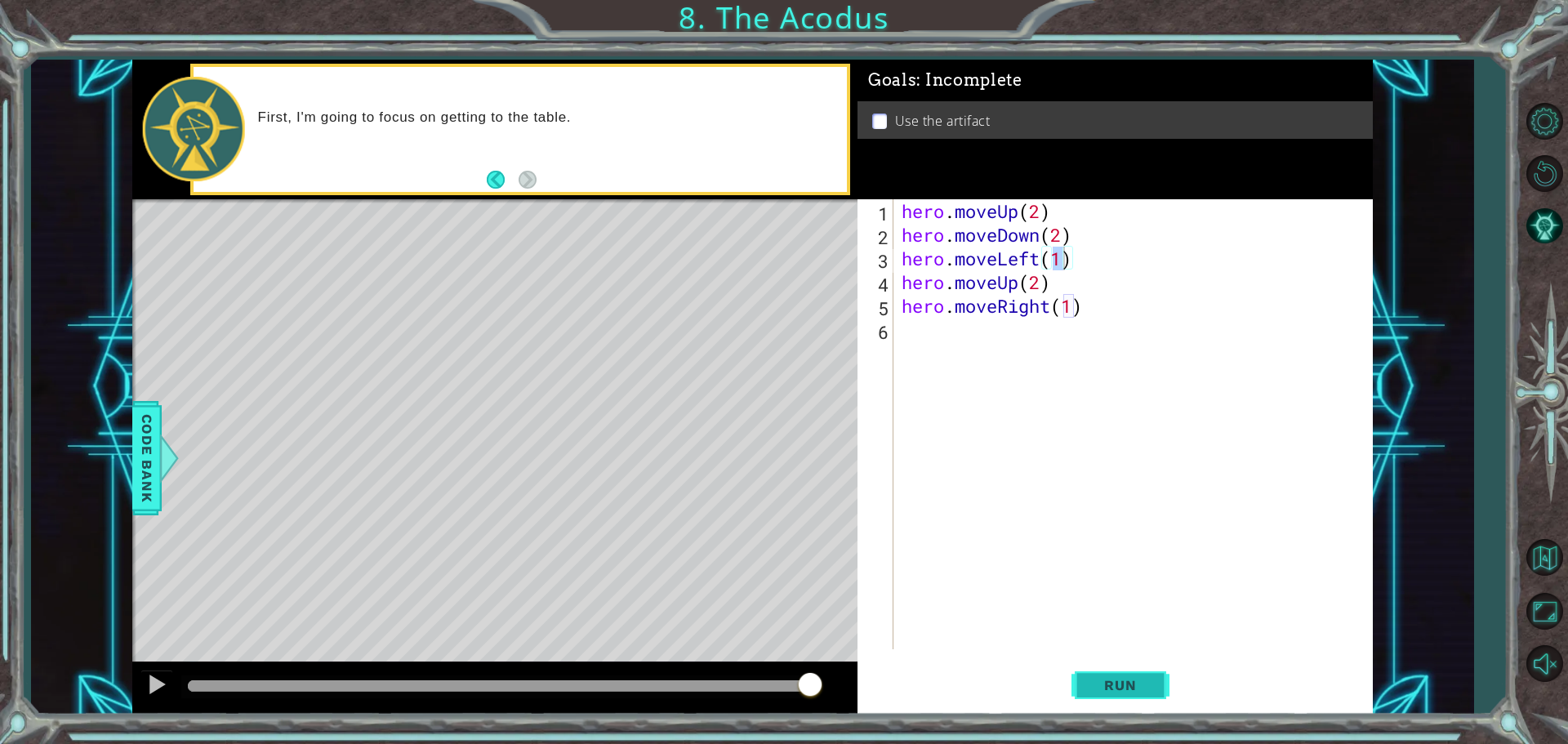
click at [1121, 690] on span "Run" at bounding box center [1120, 686] width 64 height 16
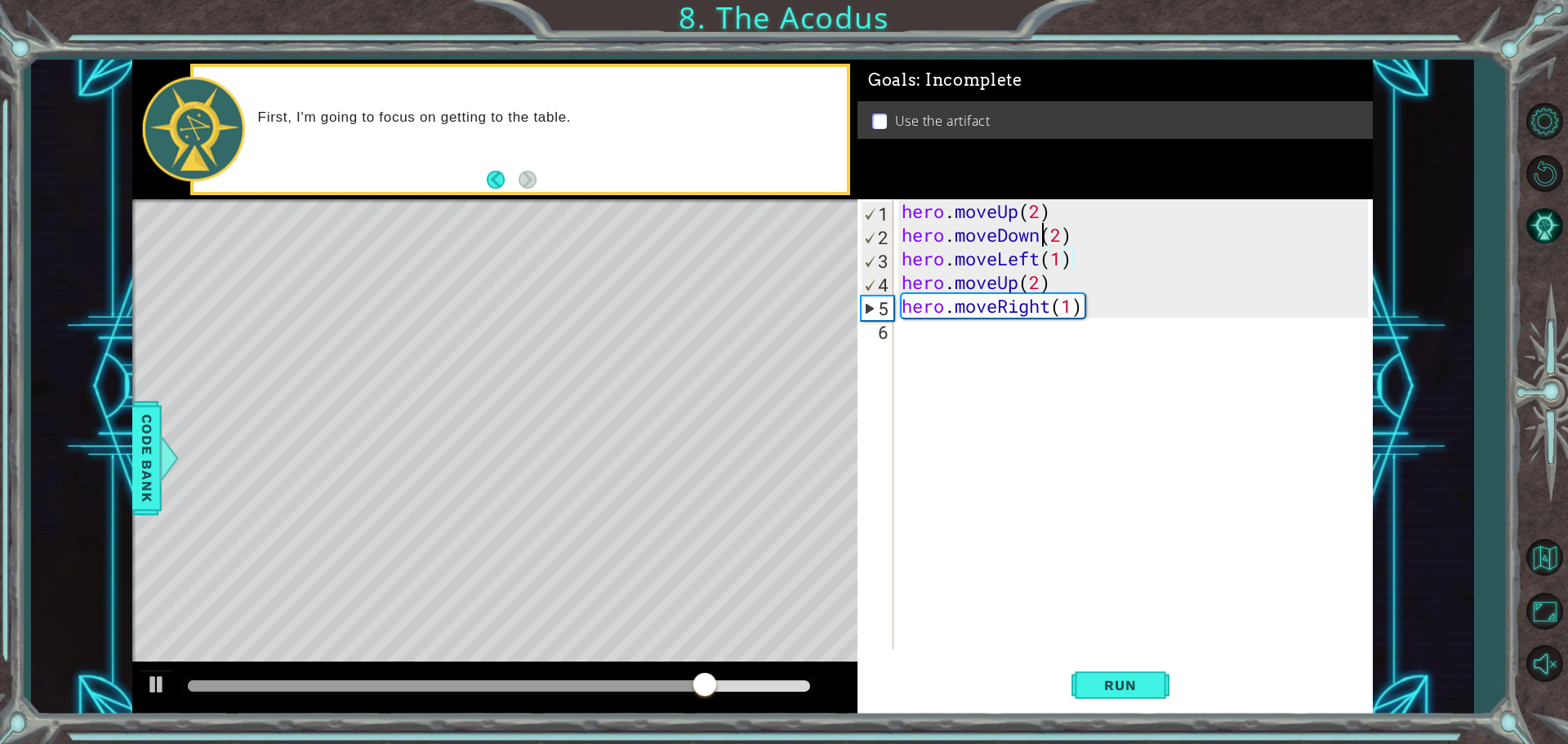
click at [1042, 239] on div "hero . moveUp ( 2 ) hero . moveDown ( 2 ) hero . moveLeft ( 1 ) hero . moveUp (…" at bounding box center [1137, 448] width 478 height 498
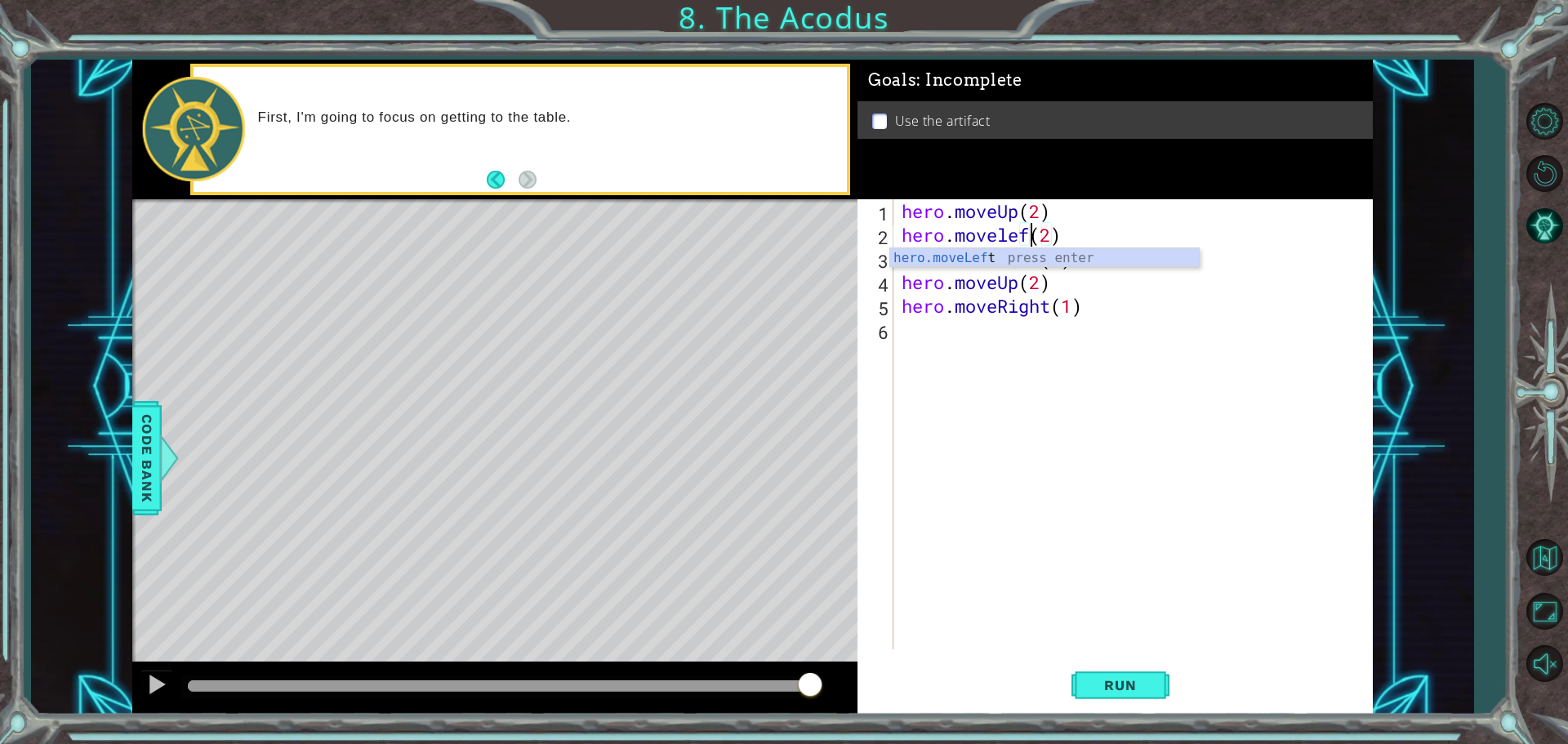
scroll to position [0, 6]
click at [1063, 239] on div "hero . moveUp ( 2 ) hero . moveleft ( 2 ) hero . moveLeft ( 1 ) hero . moveUp (…" at bounding box center [1137, 448] width 478 height 498
click at [1005, 237] on div "hero . moveUp ( 2 ) hero . moveleft ( 1 ) hero . moveLeft ( 1 ) hero . moveUp (…" at bounding box center [1137, 448] width 478 height 498
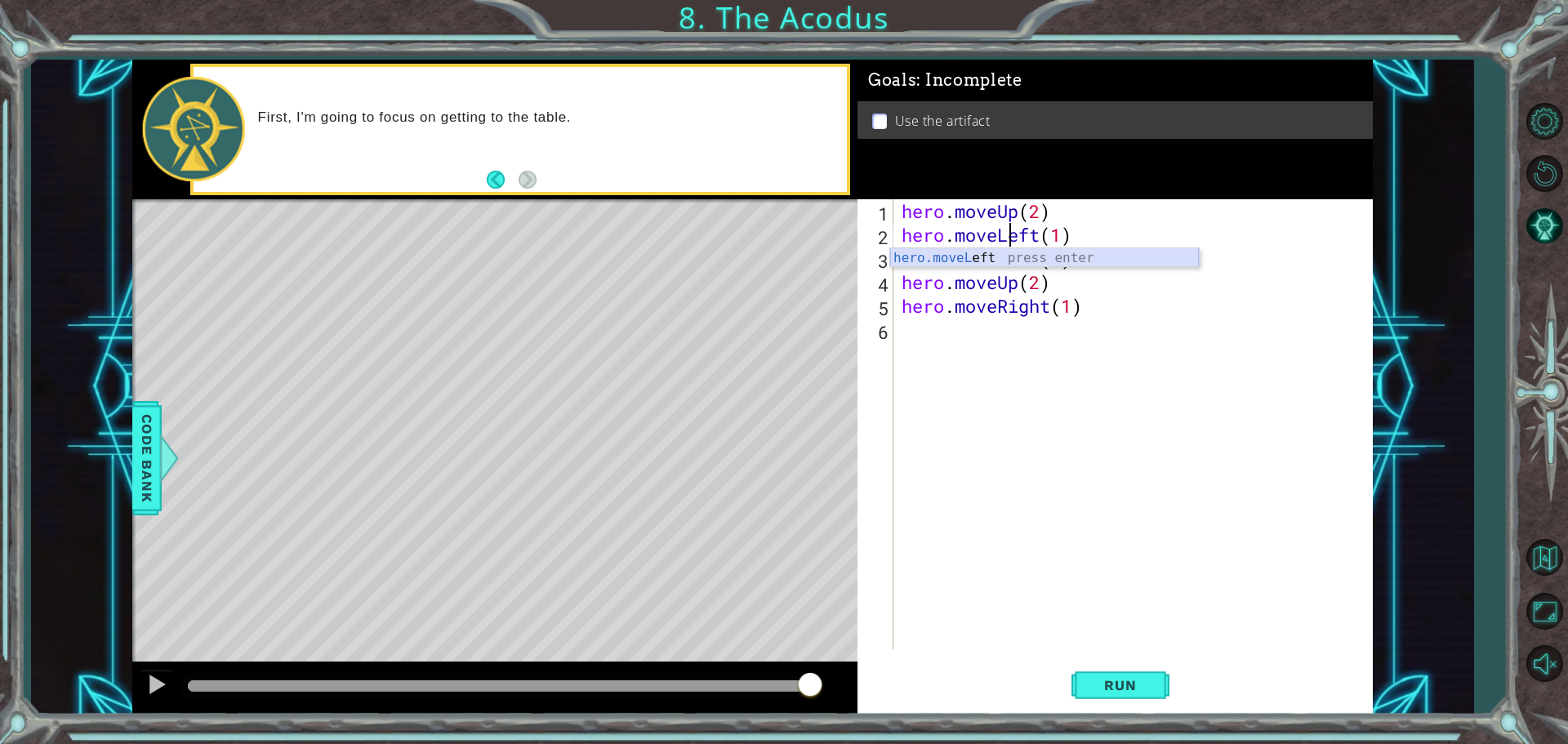
click at [991, 253] on div "hero.moveL eft press enter" at bounding box center [1044, 277] width 309 height 58
click at [1033, 260] on div "hero . moveUp ( 2 ) hero . moveLeft ( 1 ) ( 1 ) hero . moveLeft ( 1 ) hero . mo…" at bounding box center [1137, 448] width 478 height 498
click at [1041, 260] on div "hero . moveUp ( 2 ) hero . moveLeft ( 1 ) ( 1 ) hero . moveLeft ( 1 ) hero . mo…" at bounding box center [1137, 448] width 478 height 498
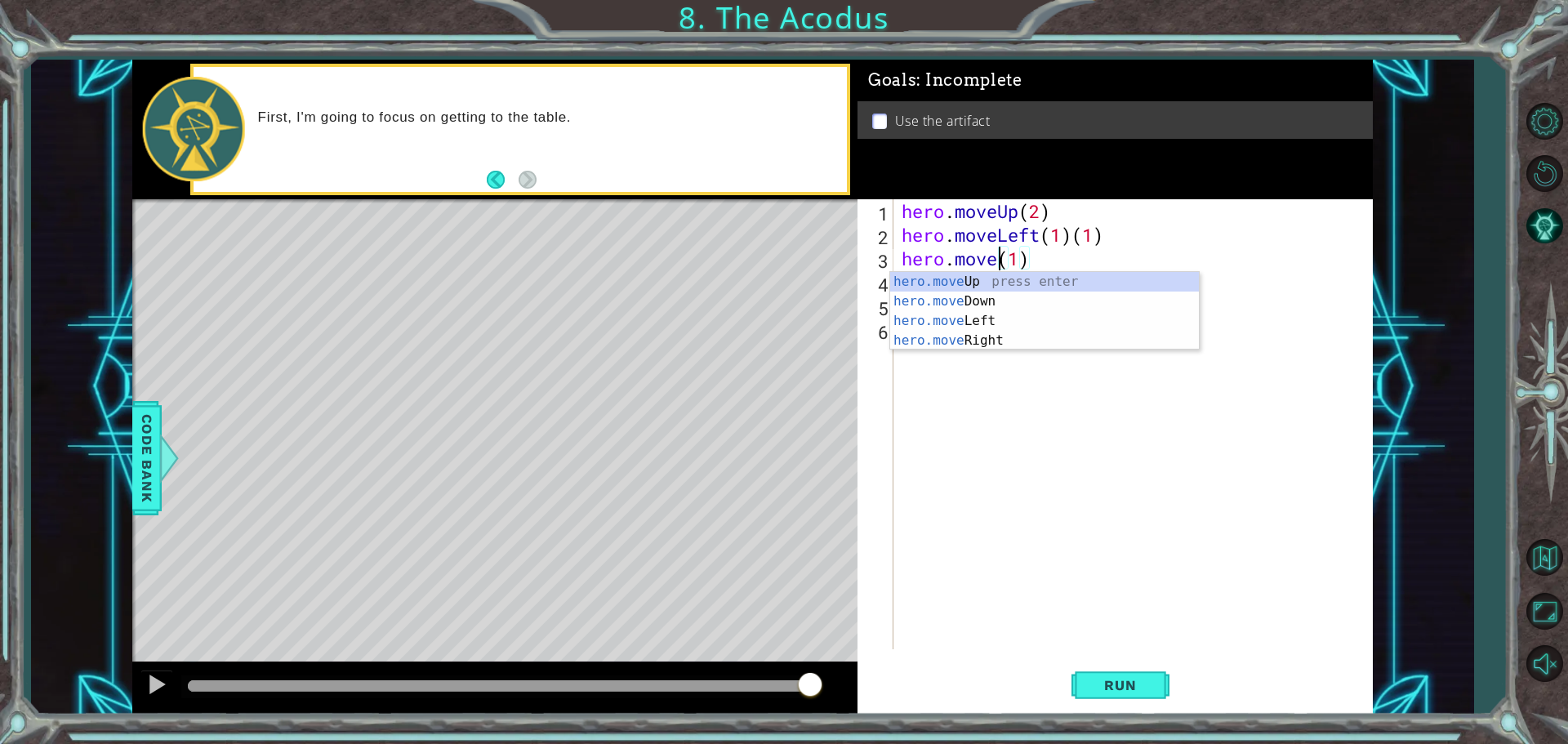
scroll to position [0, 5]
click at [965, 275] on div "hero.moveD own press enter" at bounding box center [1044, 301] width 309 height 58
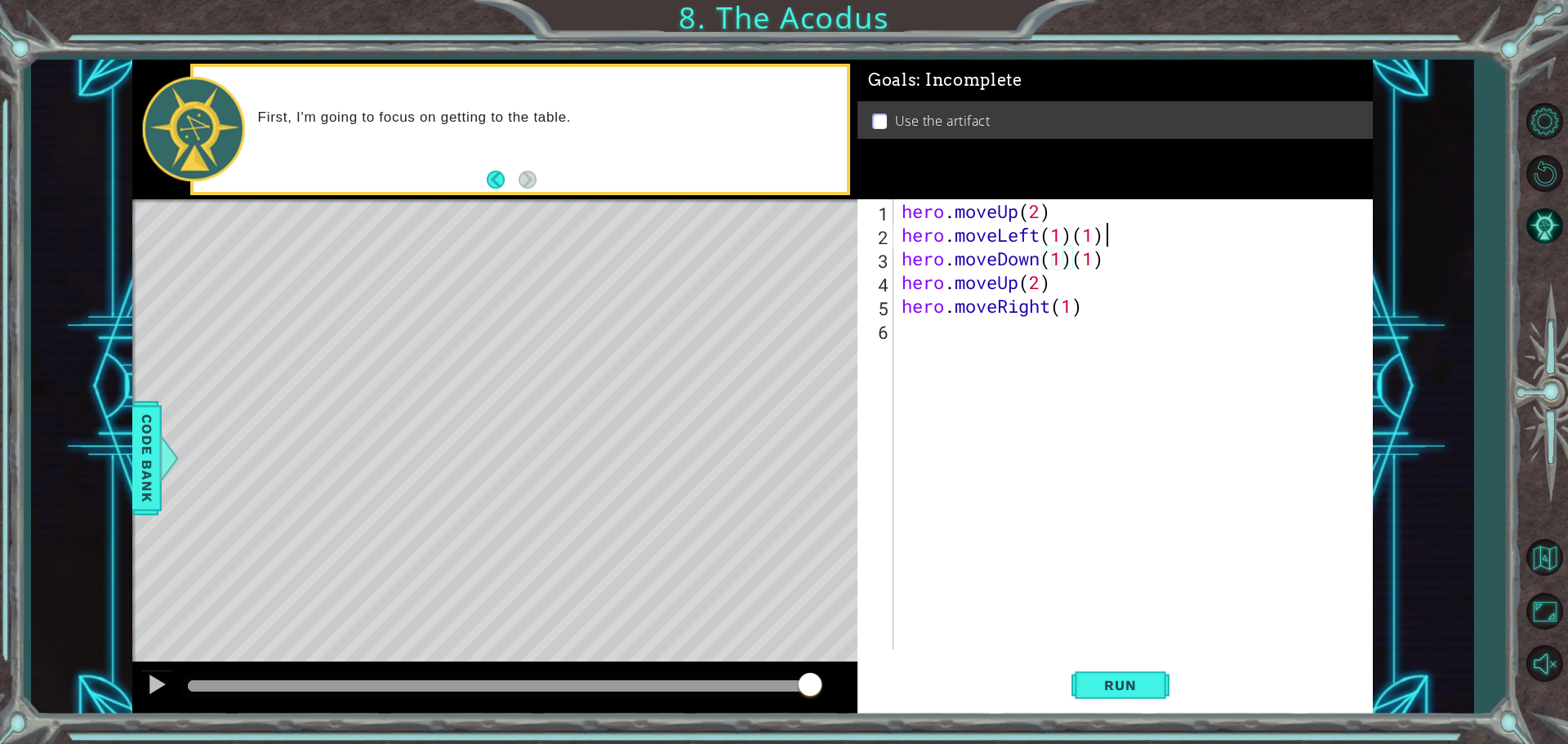
click at [1114, 234] on div "hero . moveUp ( 2 ) hero . moveLeft ( 1 ) ( 1 ) hero . moveDown ( 1 ) ( 1 ) her…" at bounding box center [1137, 448] width 478 height 498
click at [1116, 257] on div "hero . moveUp ( 2 ) hero . moveLeft ( 1 ) hero . moveDown ( 1 ) ( 1 ) hero . mo…" at bounding box center [1137, 448] width 478 height 498
click at [1158, 676] on button "Run" at bounding box center [1120, 685] width 98 height 51
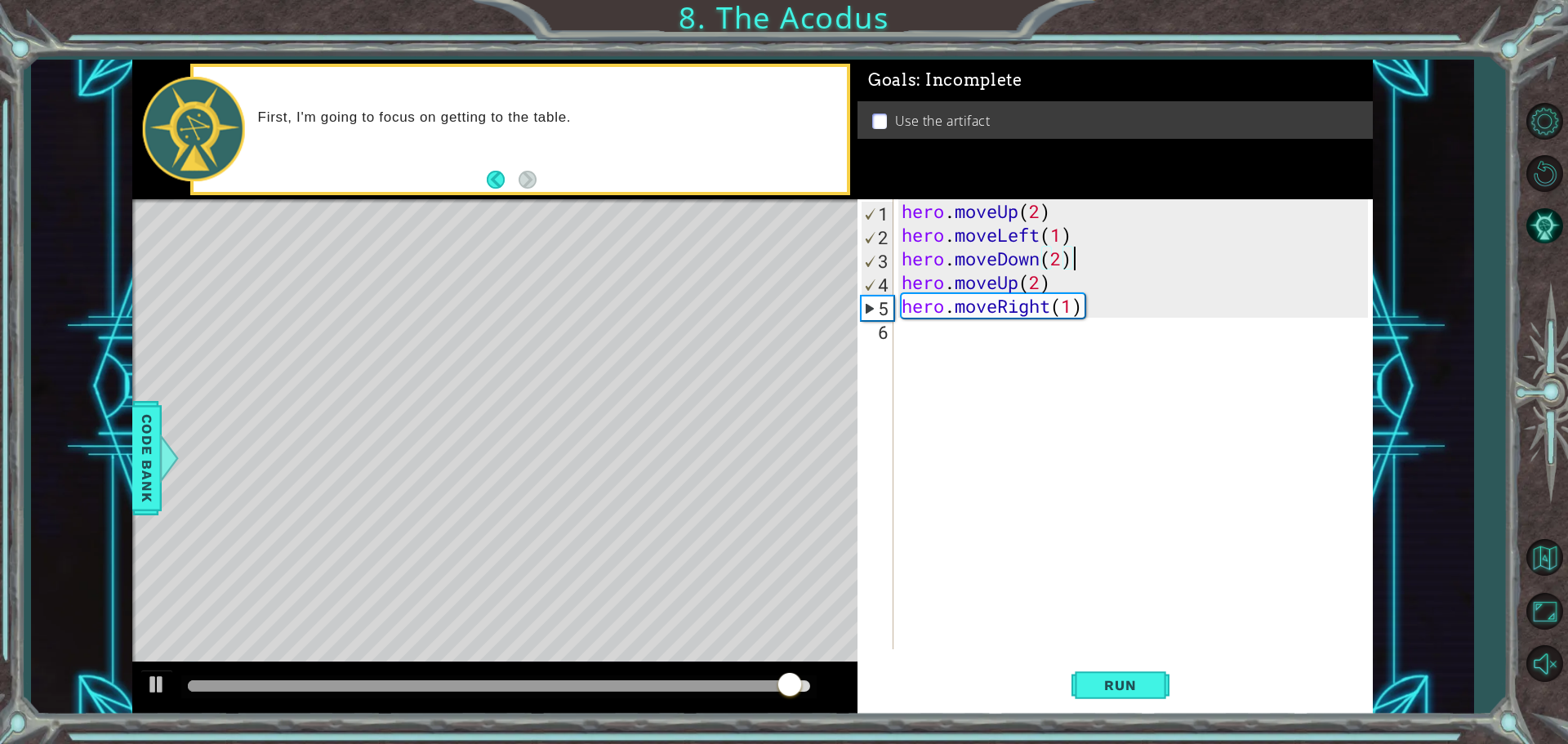
click at [1093, 312] on div "hero . moveUp ( 2 ) hero . moveLeft ( 1 ) hero . moveDown ( 2 ) hero . moveUp (…" at bounding box center [1137, 448] width 478 height 498
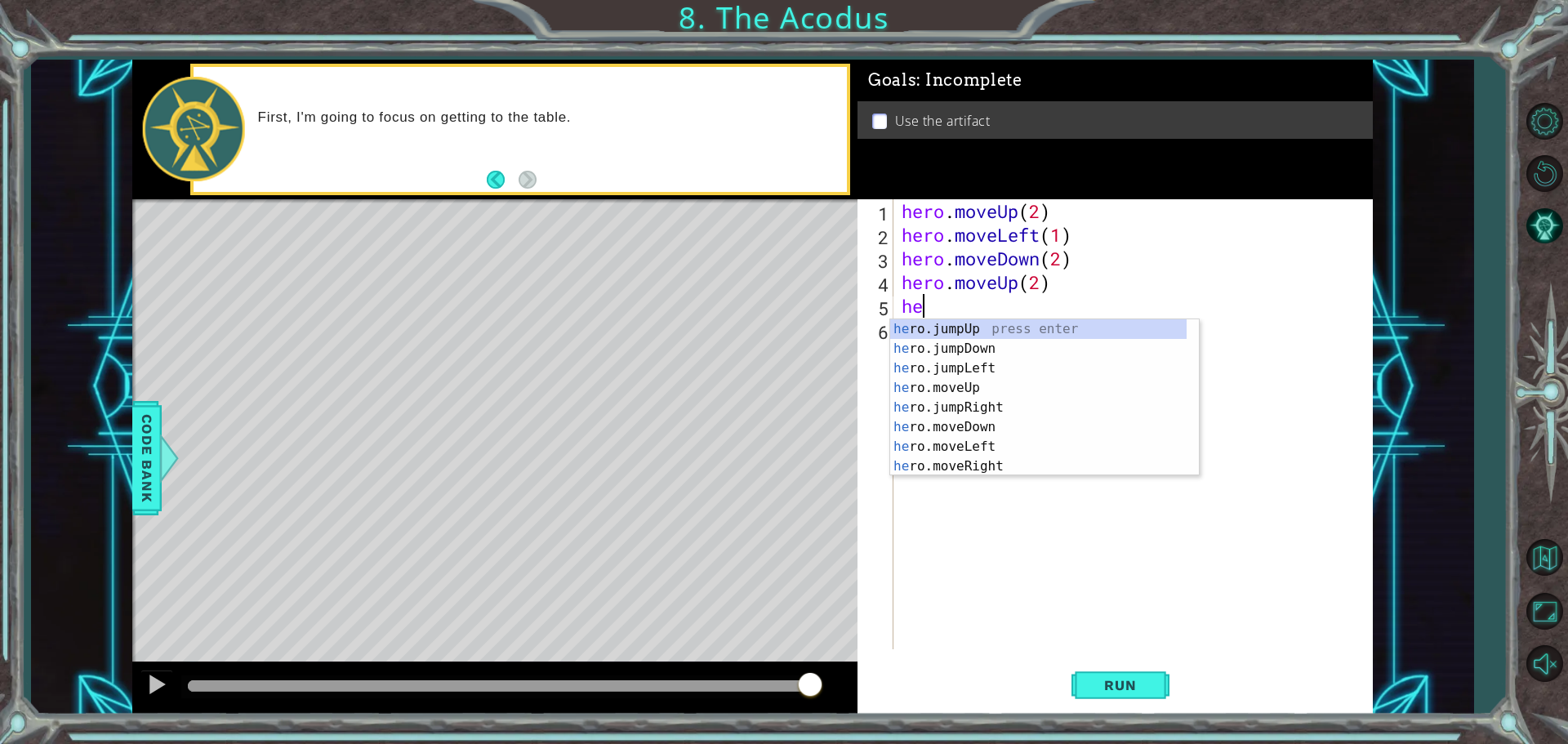
scroll to position [0, 0]
type textarea "h"
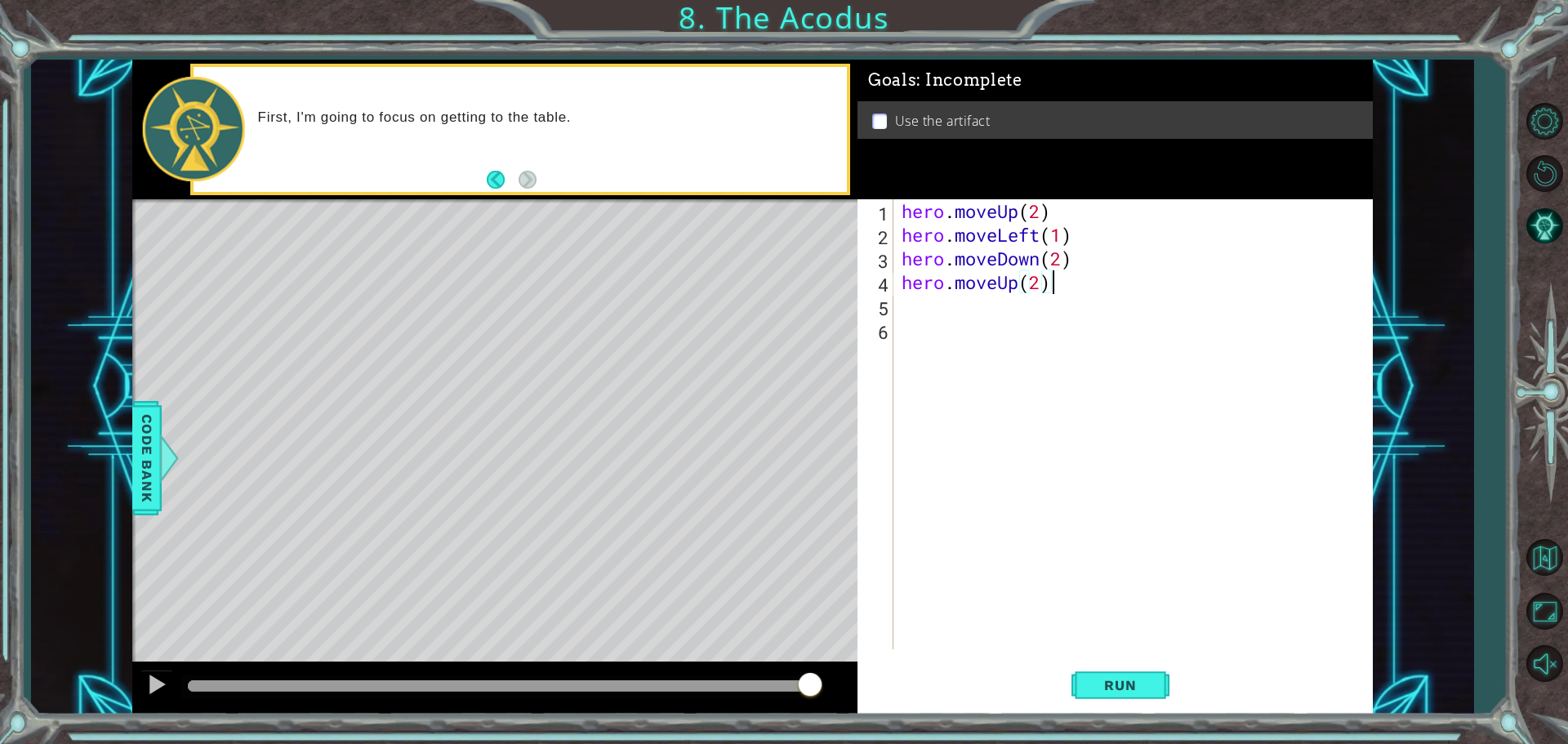
click at [1057, 285] on div "hero . moveUp ( 2 ) hero . moveLeft ( 1 ) hero . moveDown ( 2 ) hero . moveUp (…" at bounding box center [1137, 448] width 478 height 498
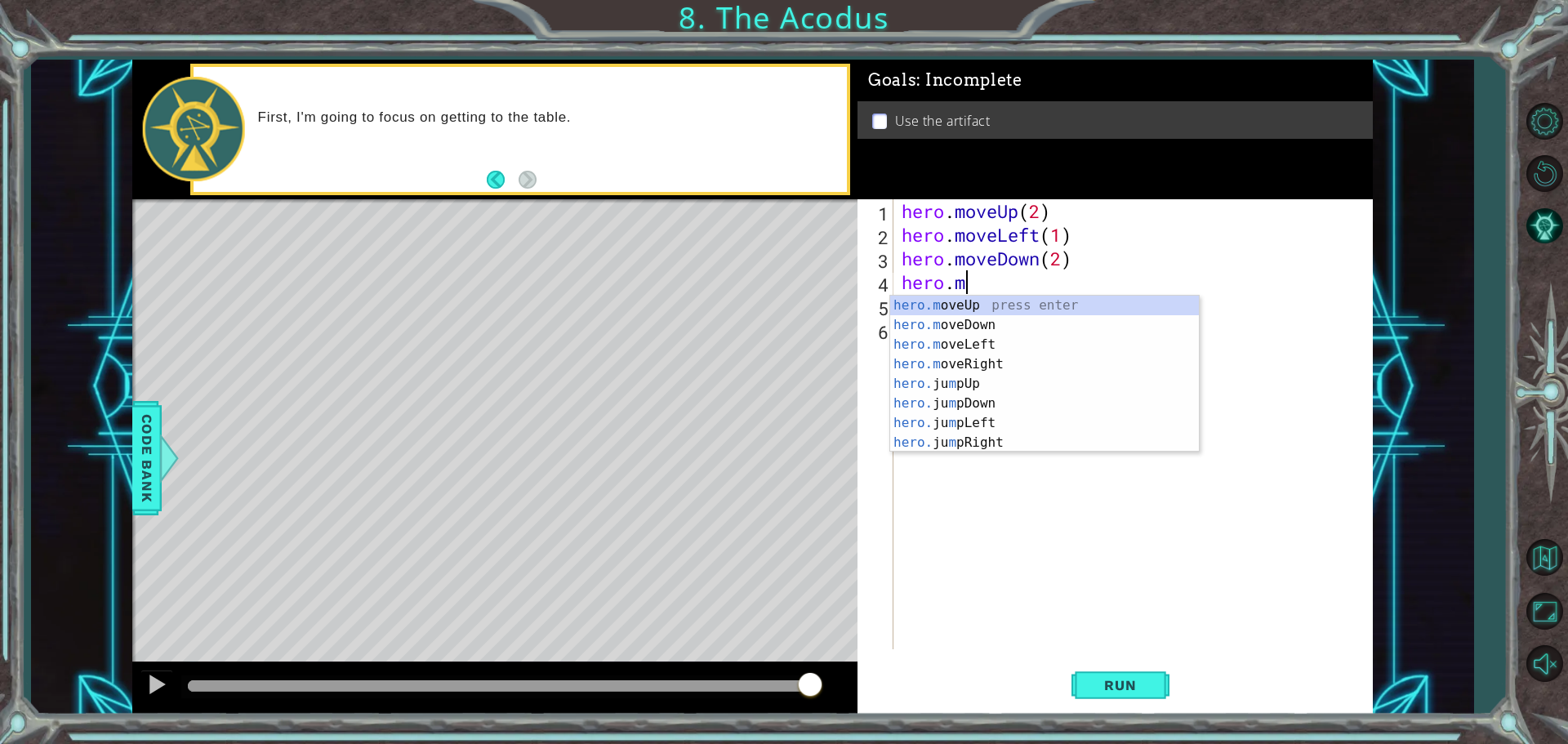
type textarea "hero."
click at [1038, 348] on div "hero. jumpUp press enter hero. jumpDown press enter hero. jumpLeft press enter …" at bounding box center [1038, 394] width 296 height 196
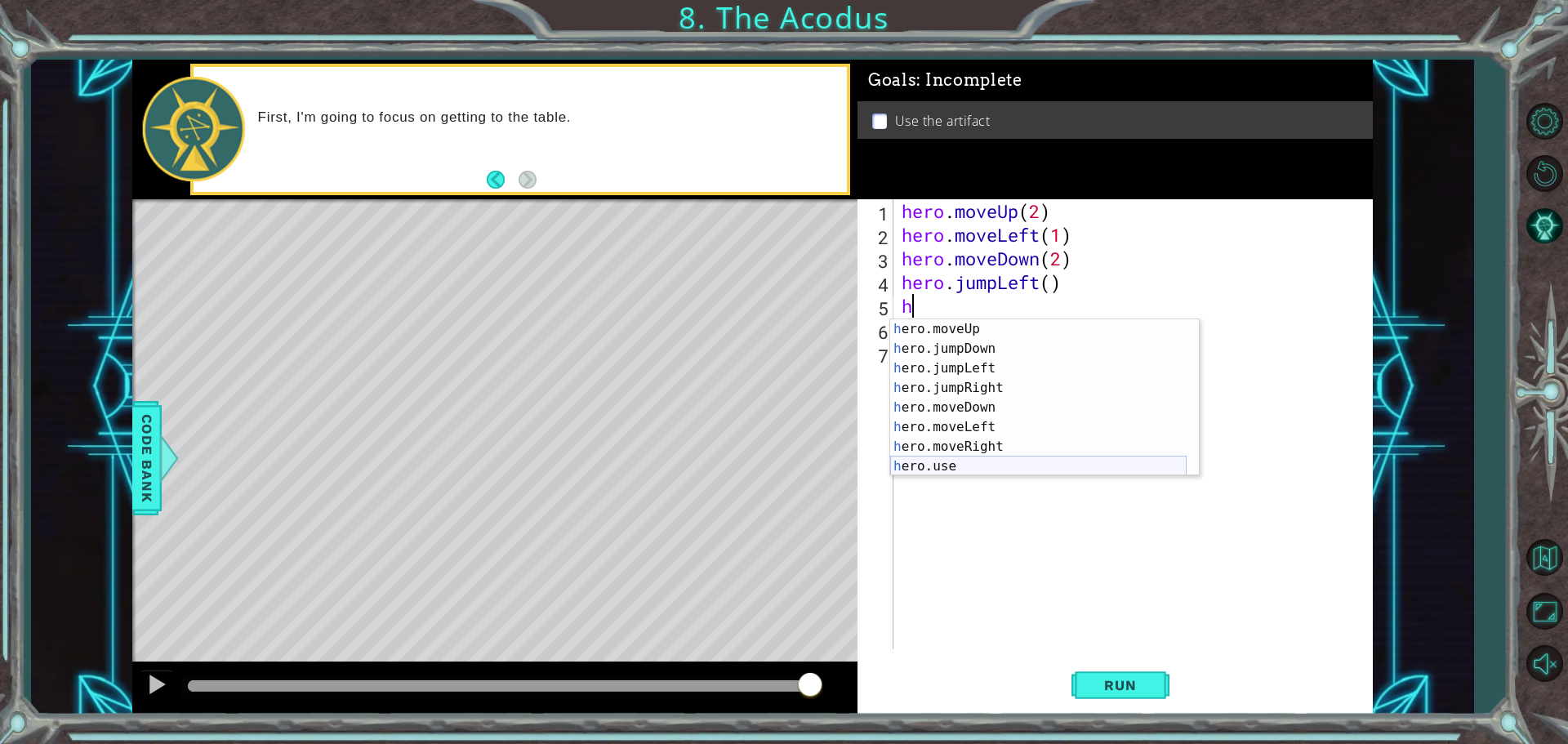
scroll to position [20, 0]
click at [1010, 423] on div "h ero.moveUp press enter h ero.jumpDown press enter h ero.jumpLeft press enter …" at bounding box center [1038, 418] width 296 height 196
type textarea "hero.moveLeft(1)"
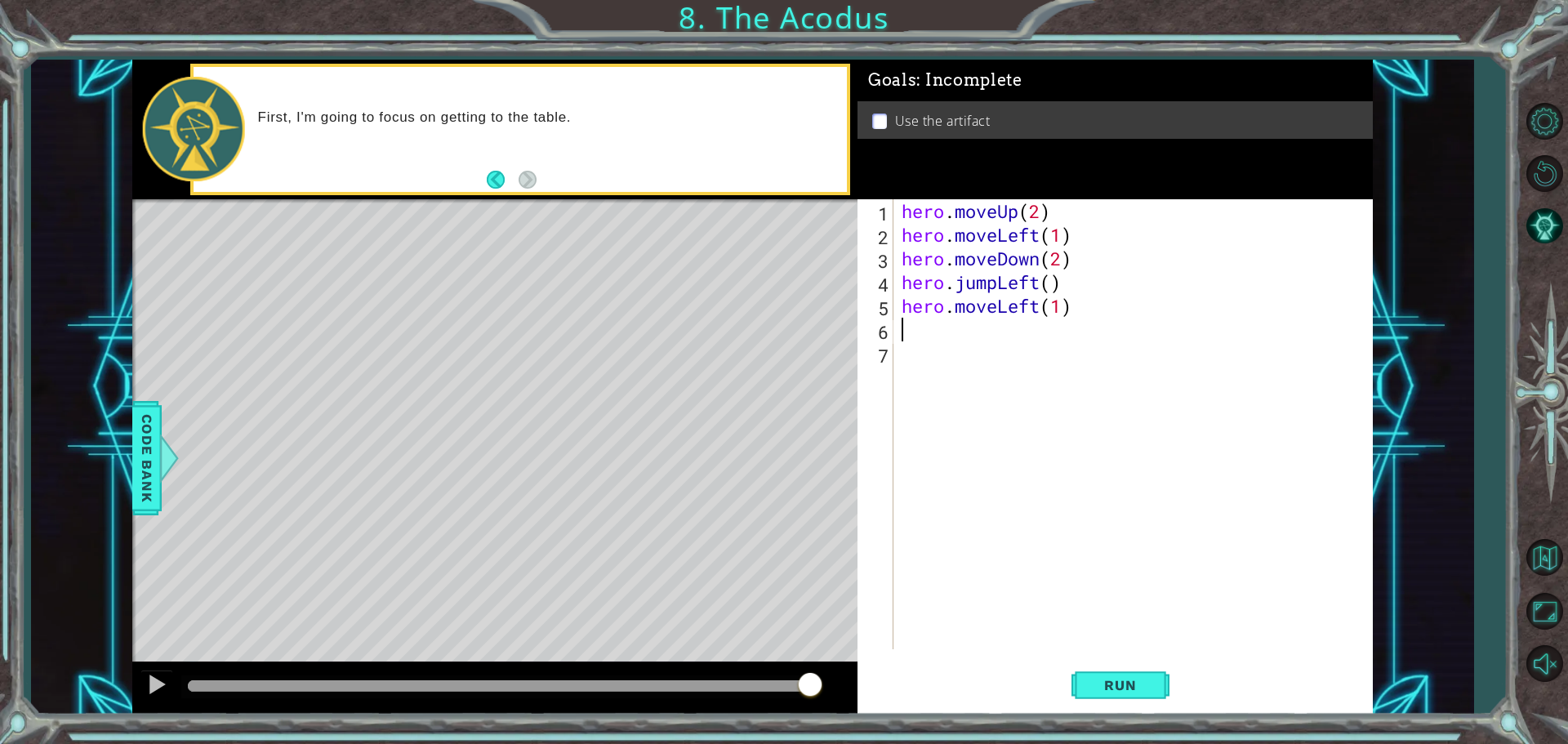
click at [926, 336] on div "hero . moveUp ( 2 ) hero . moveLeft ( 1 ) hero . moveDown ( 2 ) hero . jumpLeft…" at bounding box center [1137, 448] width 478 height 498
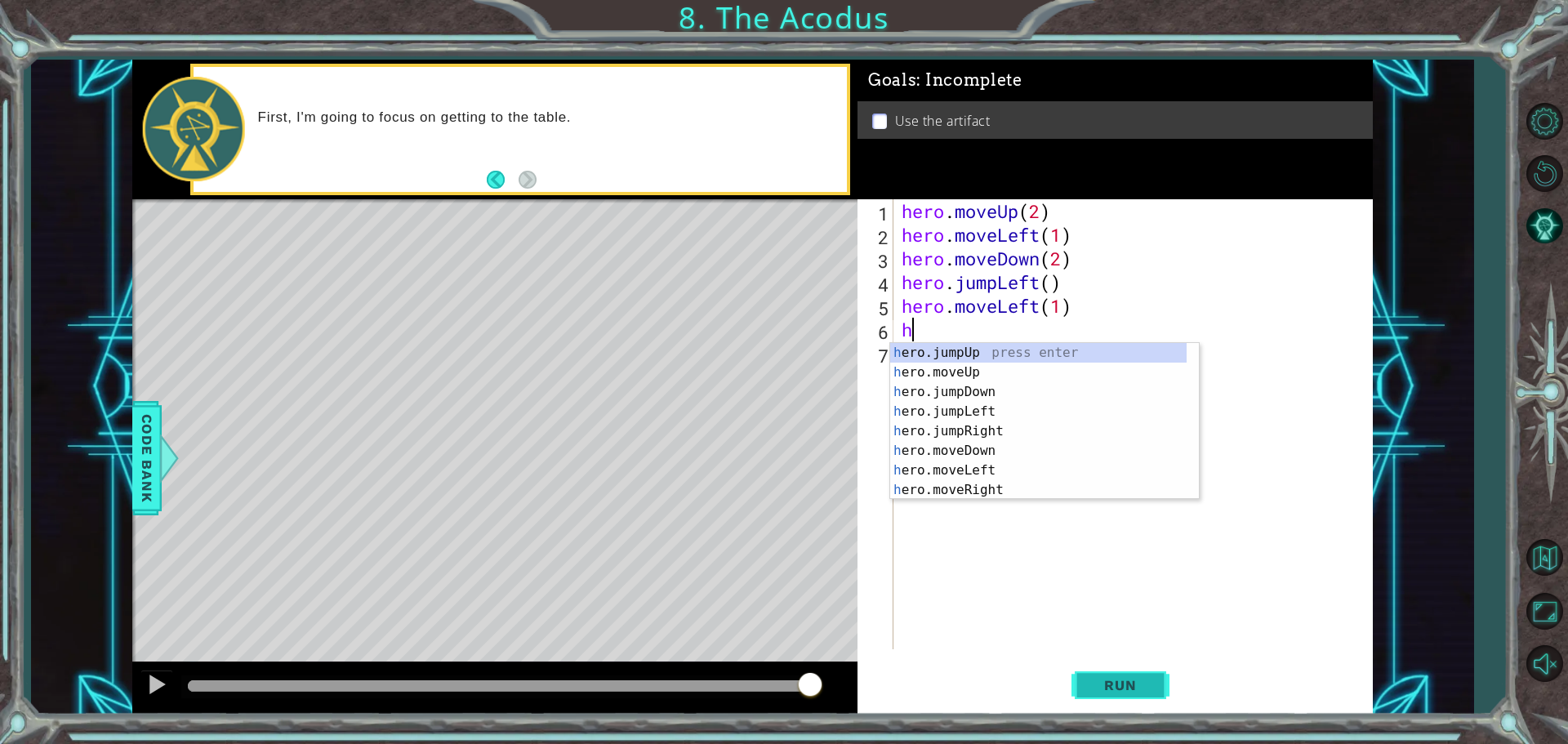
type textarea "h"
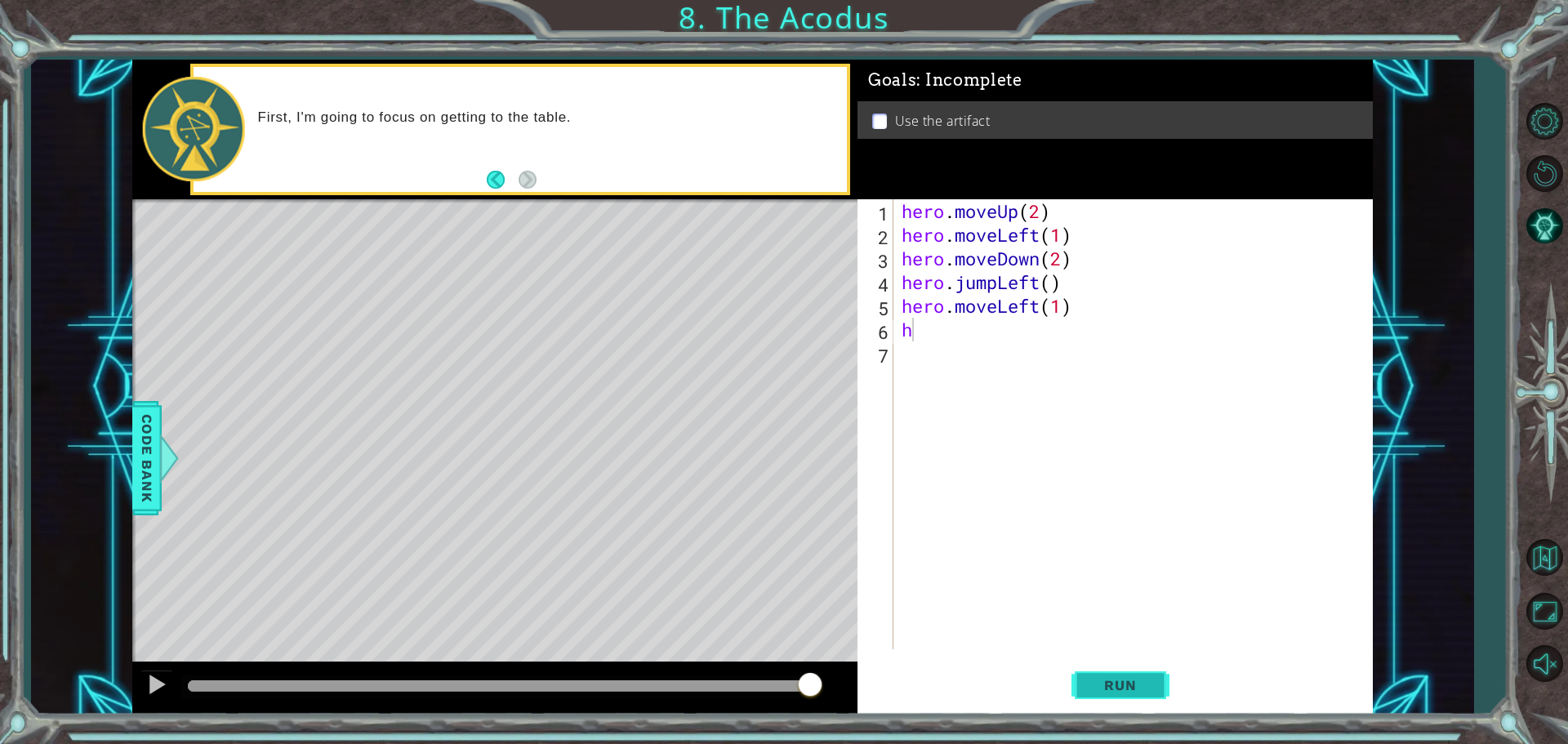
drag, startPoint x: 1141, startPoint y: 679, endPoint x: 1117, endPoint y: 653, distance: 35.4
click at [1141, 680] on span "Run" at bounding box center [1120, 686] width 64 height 16
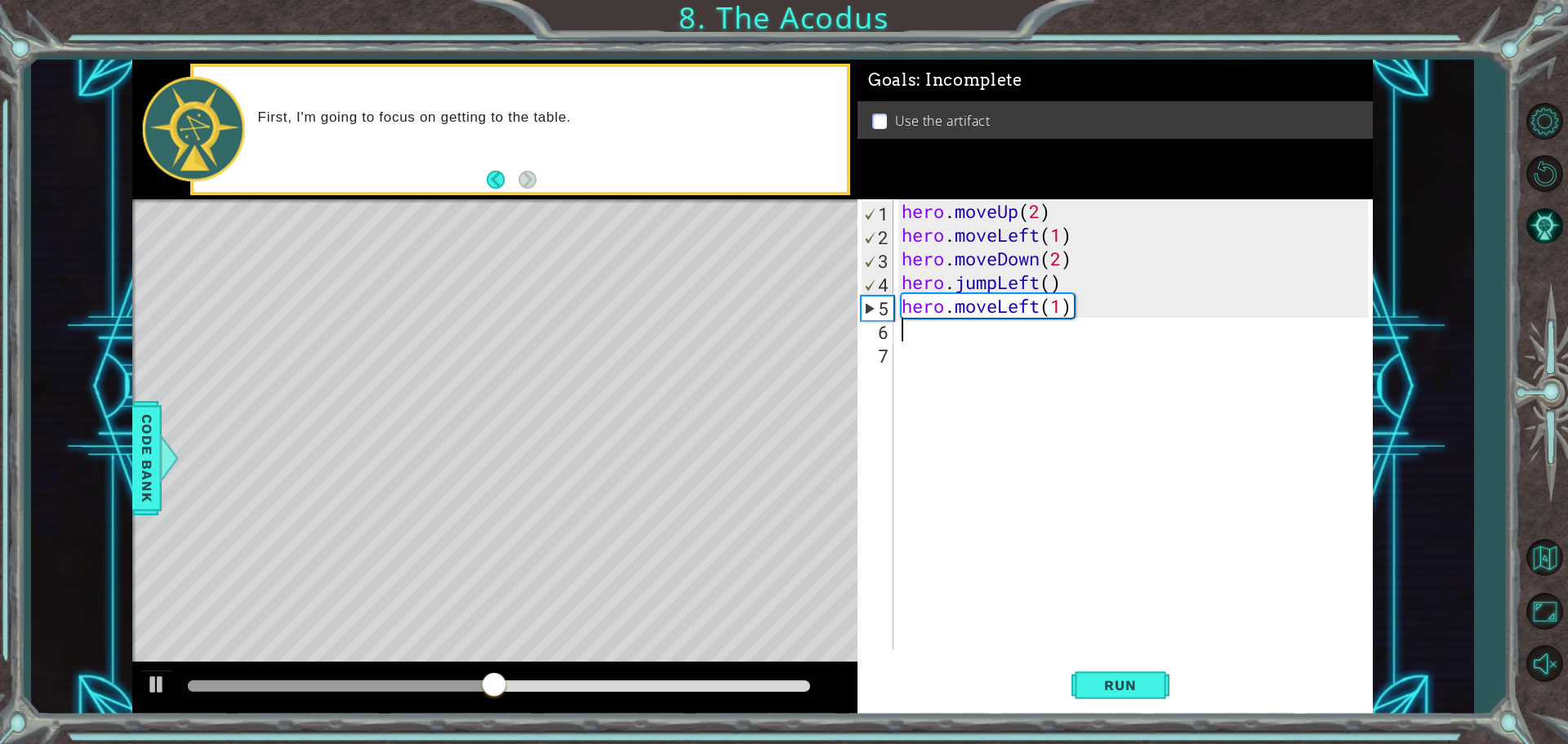
click at [1084, 303] on div "hero . moveUp ( 2 ) hero . moveLeft ( 1 ) hero . moveDown ( 2 ) hero . jumpLeft…" at bounding box center [1137, 448] width 478 height 498
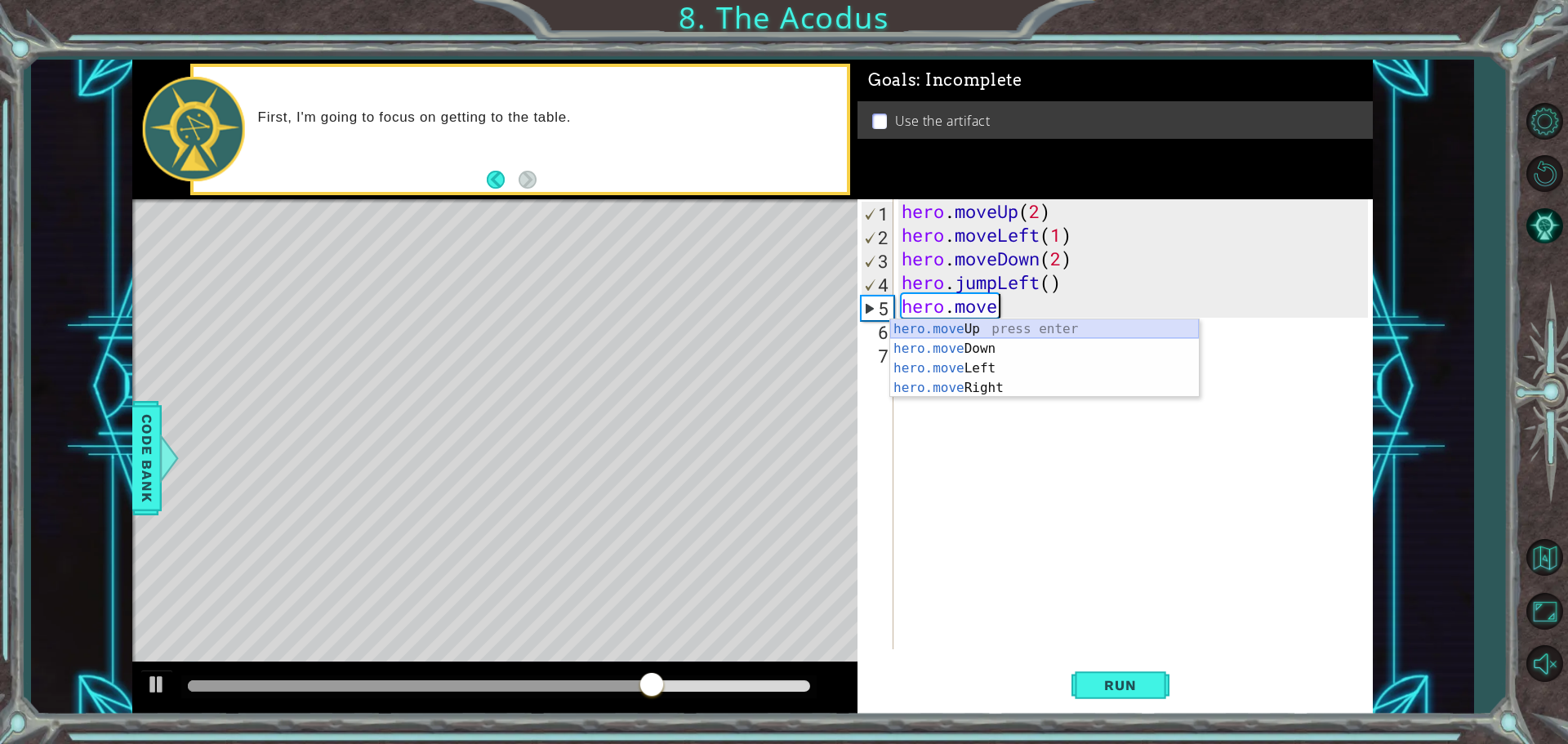
click at [992, 327] on div "hero.move Up press enter hero.move Down press enter hero.move Left press enter …" at bounding box center [1044, 378] width 309 height 118
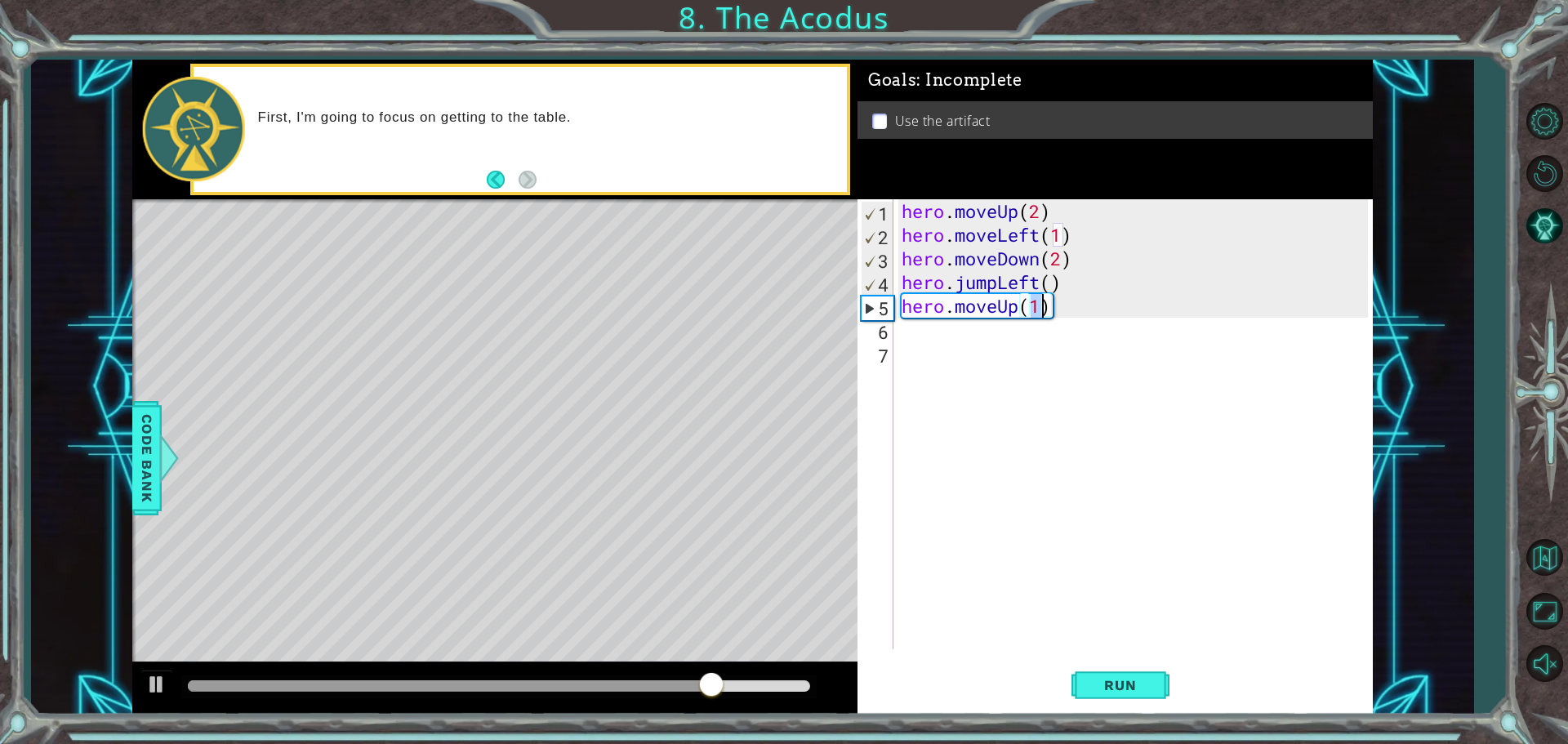
type textarea "hero.moveUp(2)"
click at [959, 331] on div "hero . moveUp ( 2 ) hero . moveLeft ( 1 ) hero . moveDown ( 2 ) hero . jumpLeft…" at bounding box center [1137, 448] width 478 height 498
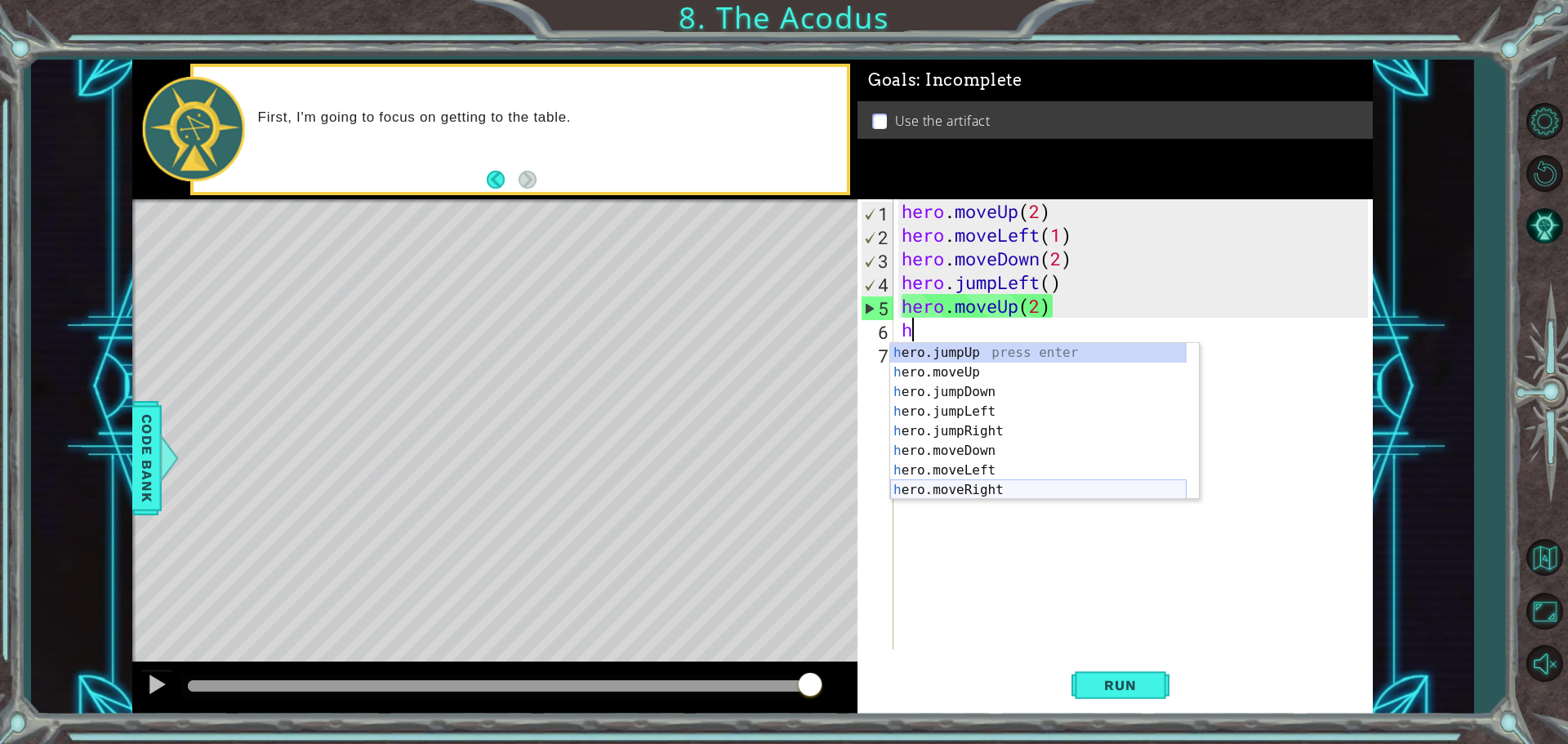
click at [1001, 486] on div "h ero.jumpUp press enter h ero.moveUp press enter h ero.jumpDown press enter h …" at bounding box center [1038, 441] width 296 height 196
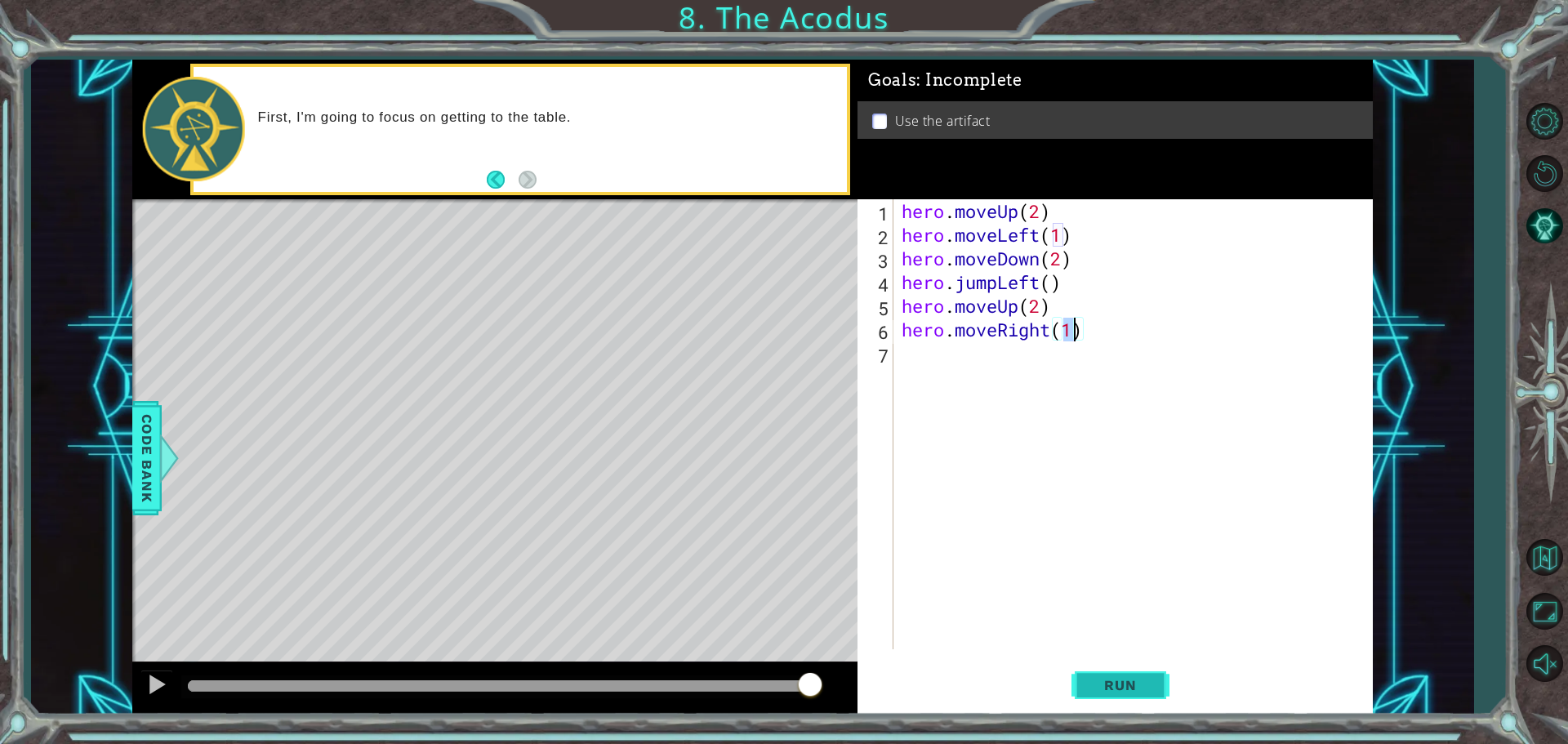
type textarea "hero.moveRight(1)"
click at [1132, 662] on button "Run" at bounding box center [1120, 685] width 98 height 51
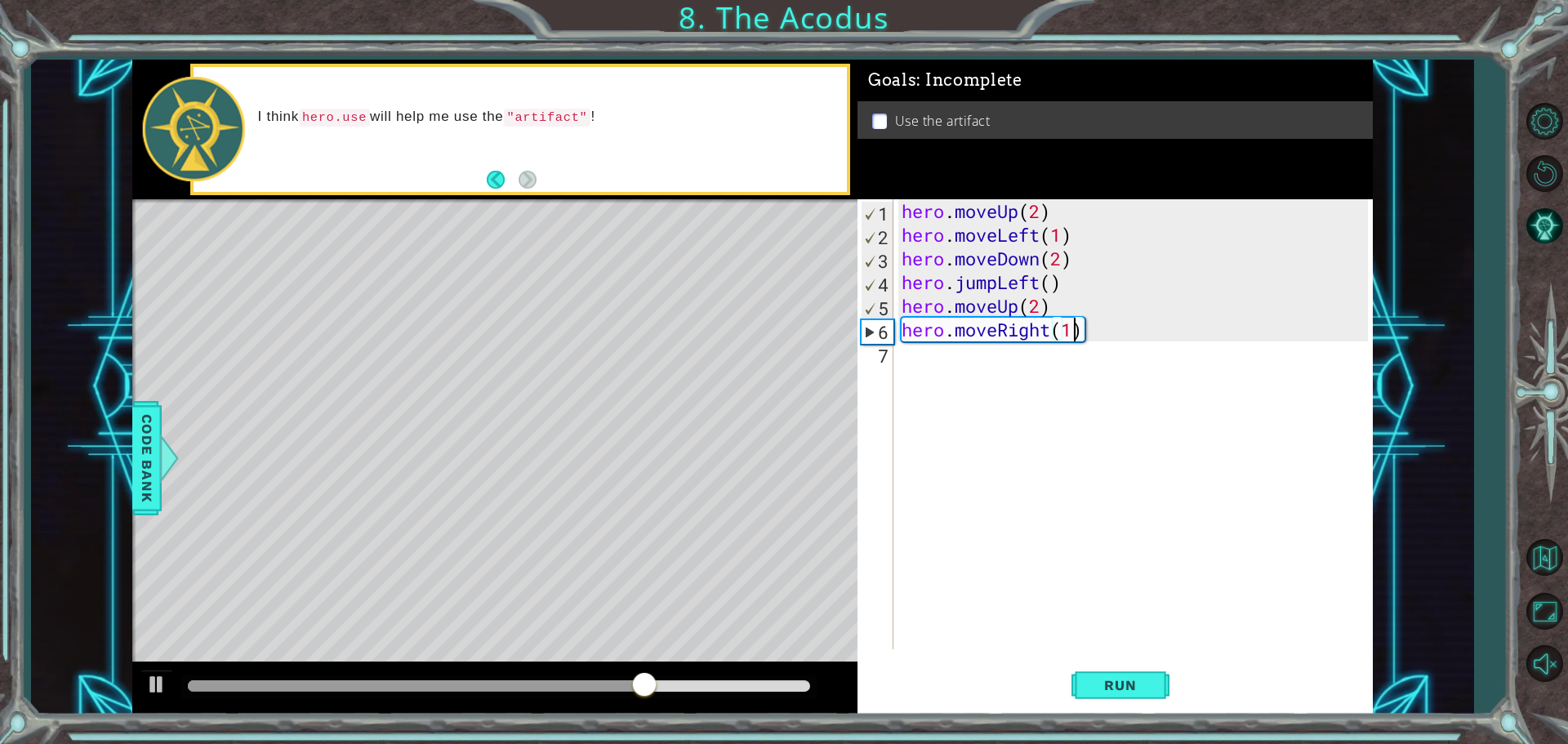
click at [878, 121] on p at bounding box center [880, 121] width 15 height 16
click at [941, 355] on div "hero . moveUp ( 2 ) hero . moveLeft ( 1 ) hero . moveDown ( 2 ) hero . jumpLeft…" at bounding box center [1137, 448] width 478 height 498
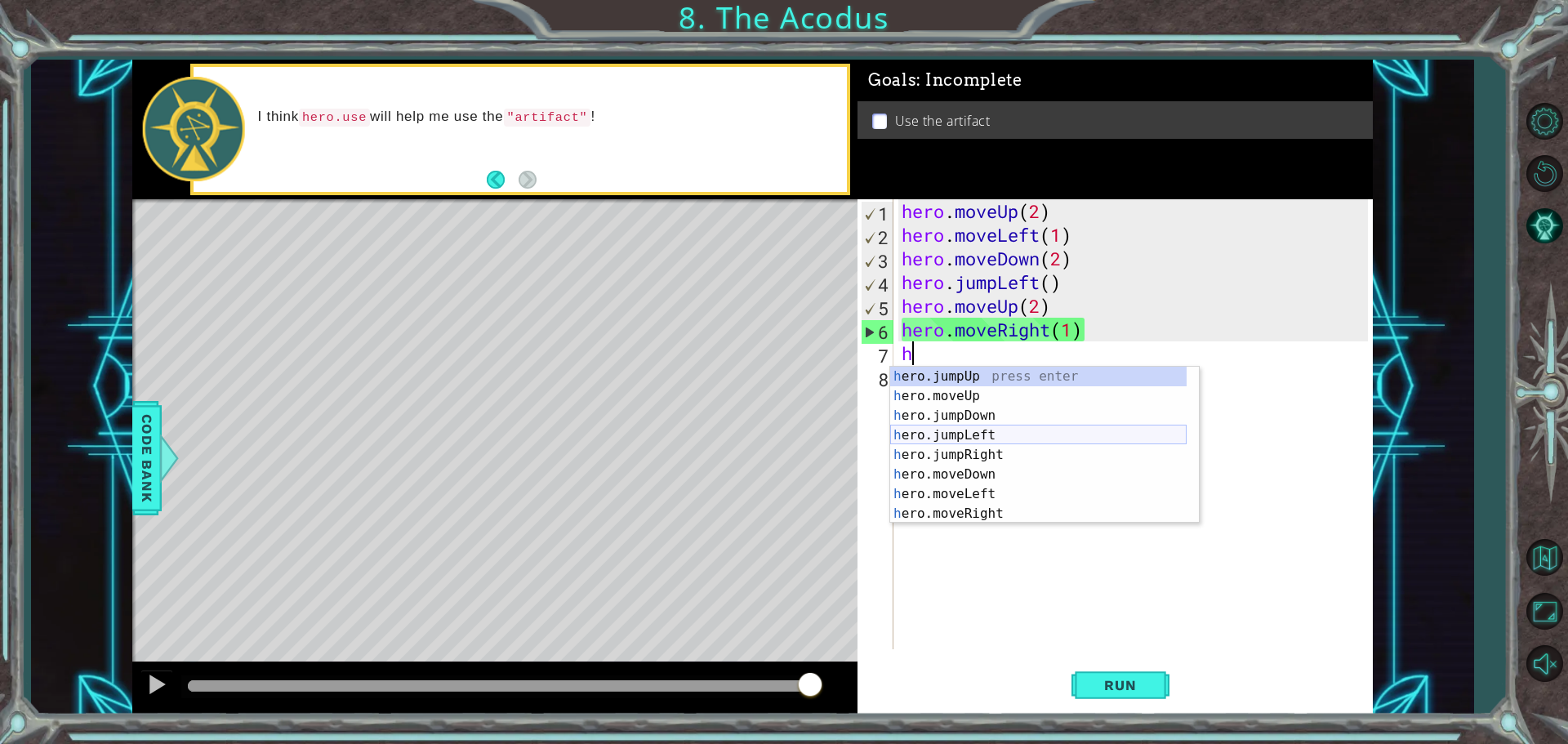
scroll to position [20, 0]
click at [950, 510] on div "h ero.moveUp press enter h ero.jumpDown press enter h ero.jumpLeft press enter …" at bounding box center [1038, 465] width 296 height 196
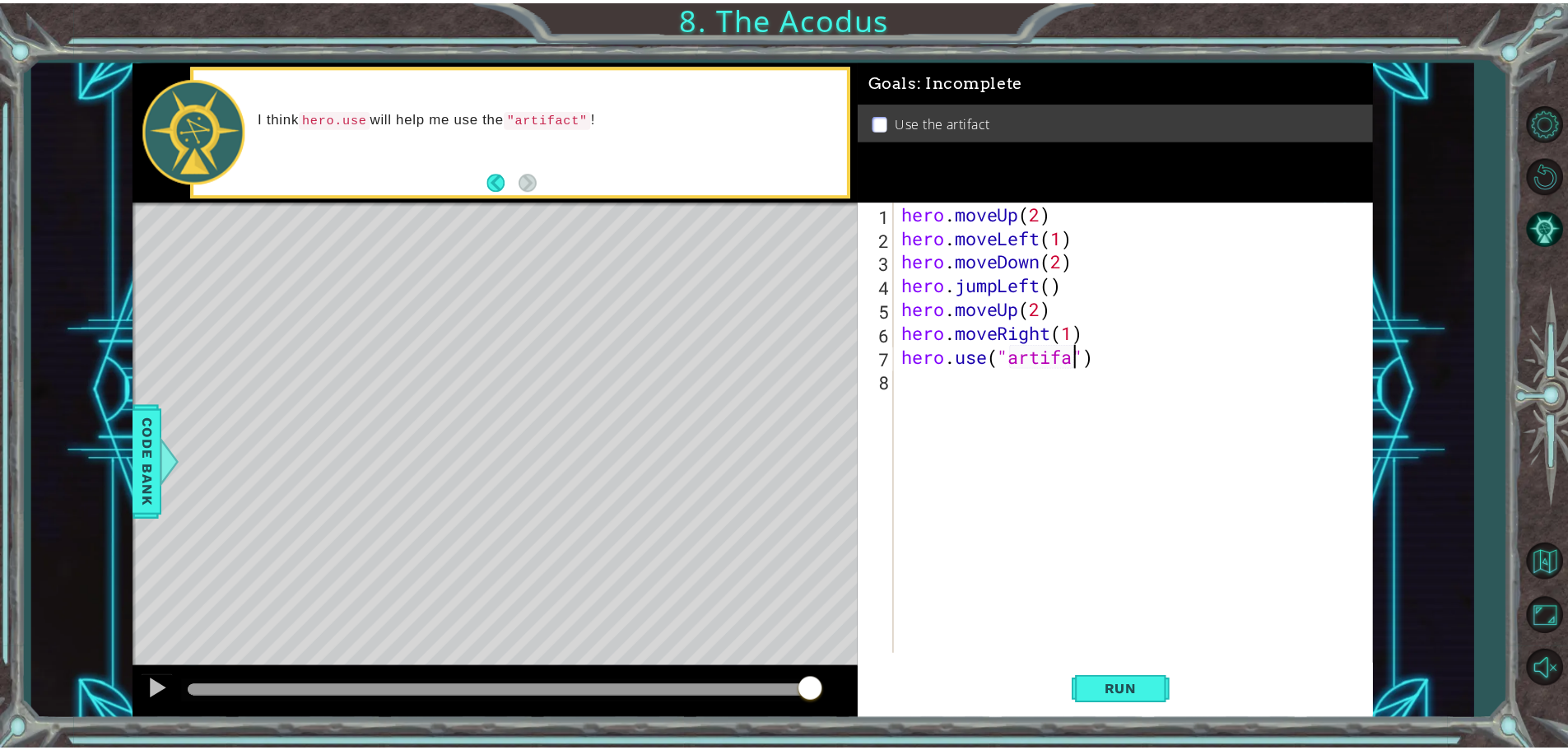
scroll to position [0, 8]
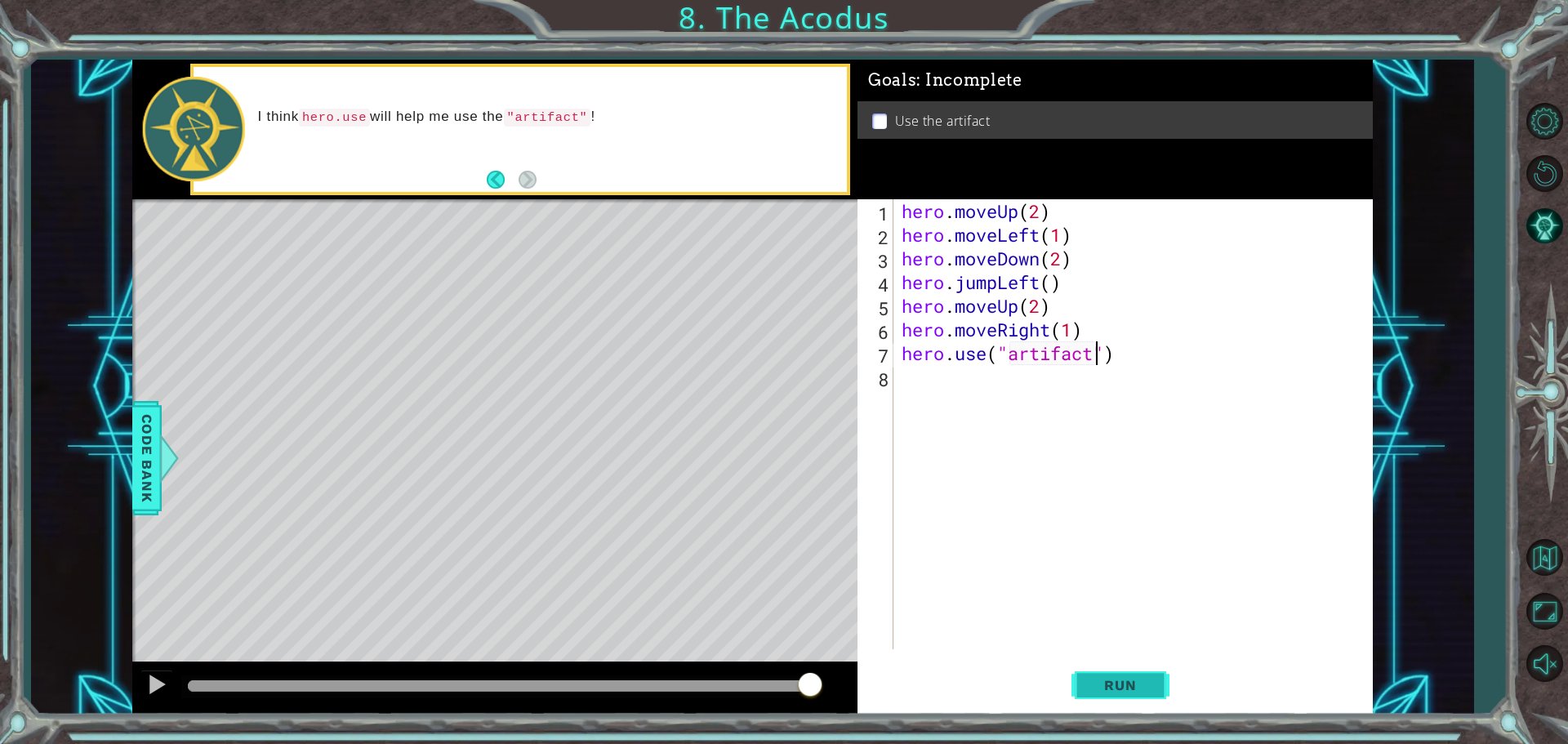
type textarea "hero.use("artifact")"
click at [1133, 680] on span "Run" at bounding box center [1120, 686] width 64 height 16
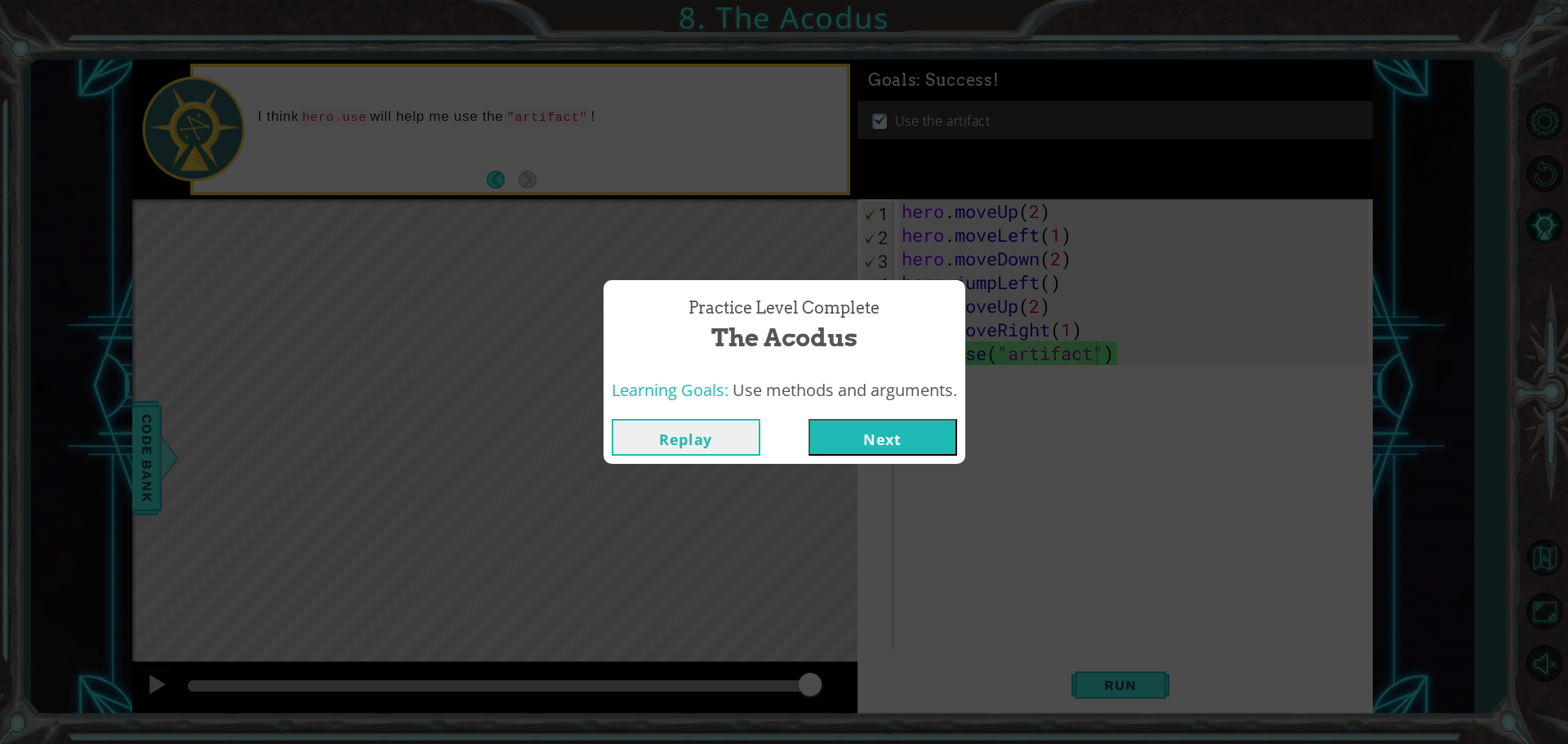
click at [847, 433] on button "Next" at bounding box center [883, 438] width 148 height 37
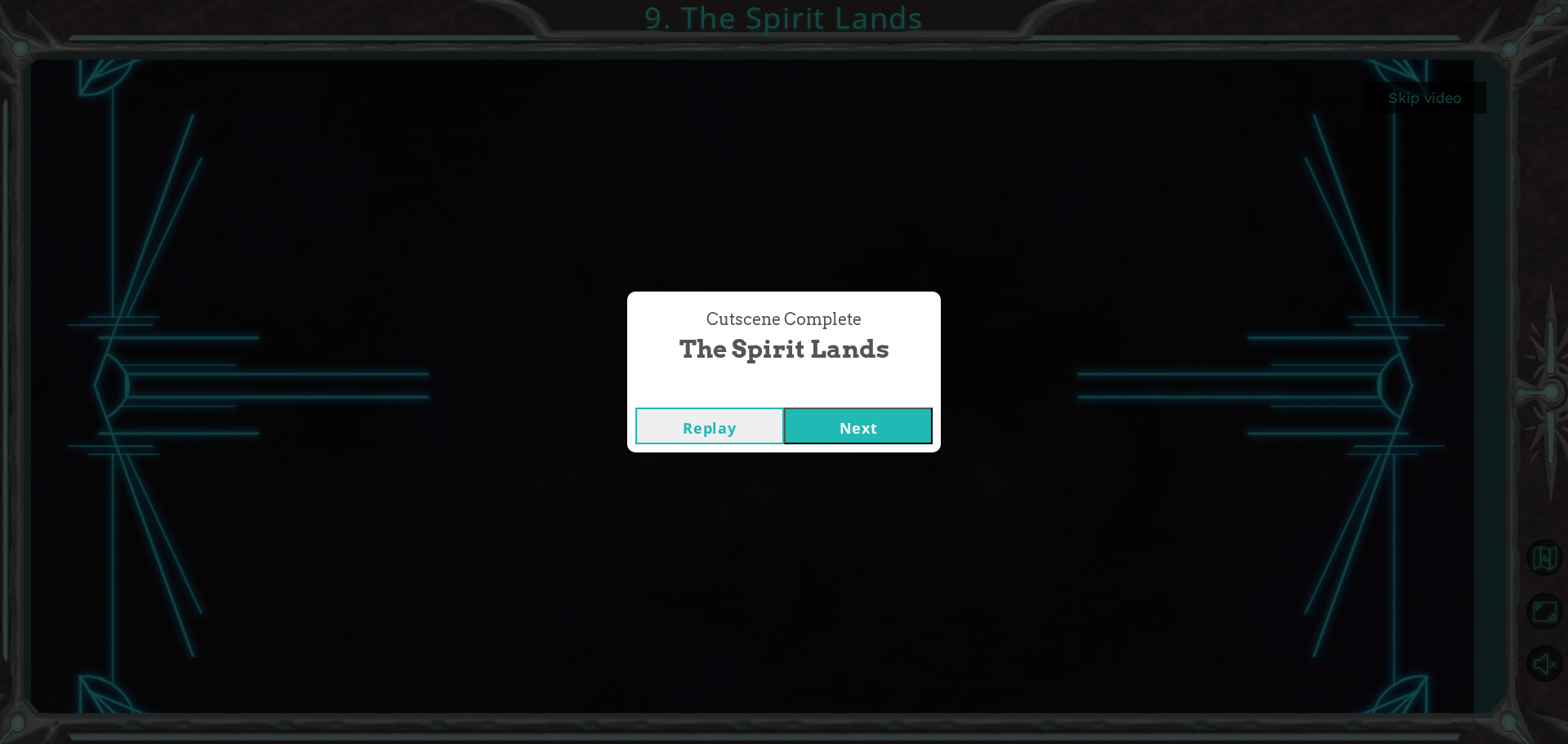
click at [822, 428] on button "Next" at bounding box center [858, 426] width 148 height 37
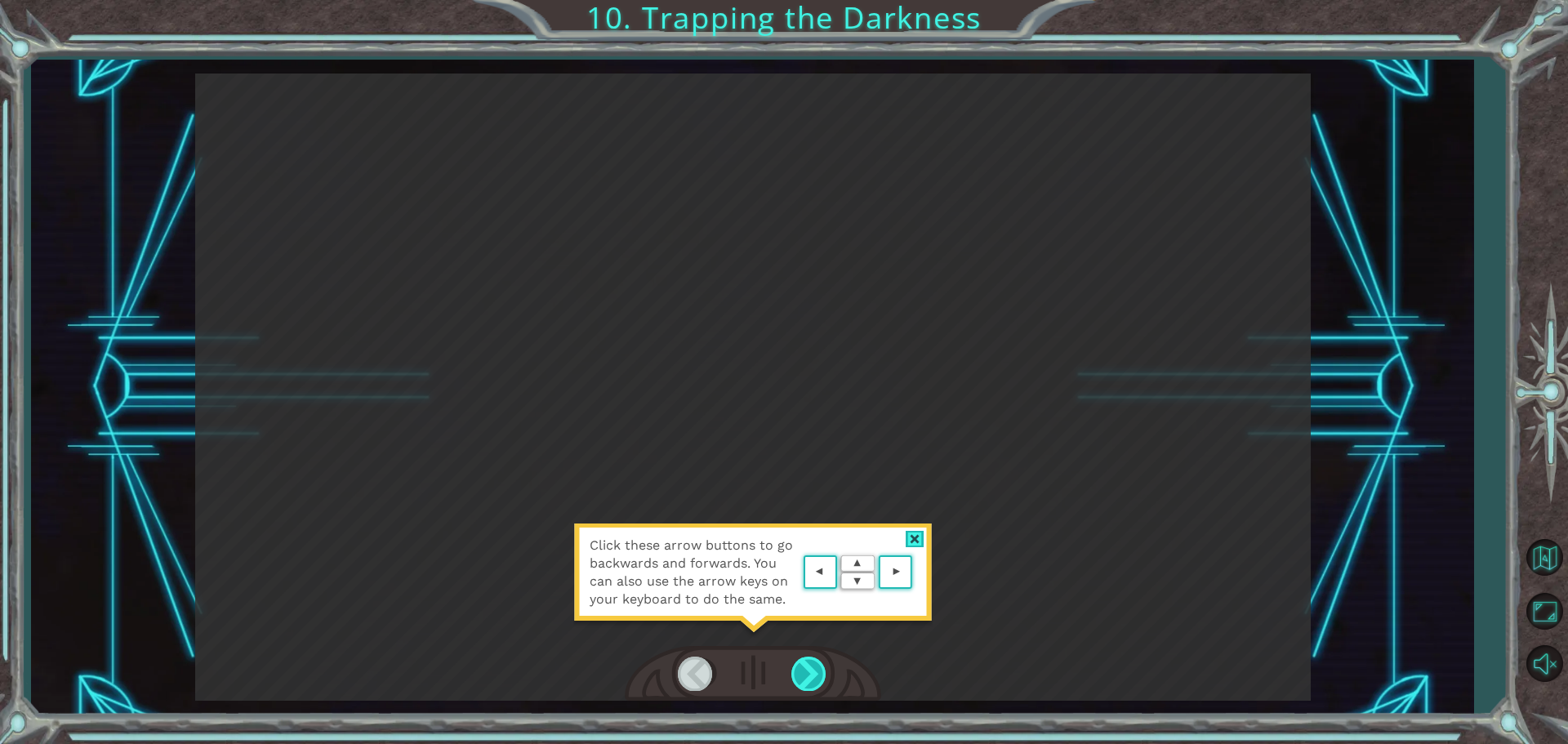
click at [803, 669] on div at bounding box center [810, 673] width 37 height 34
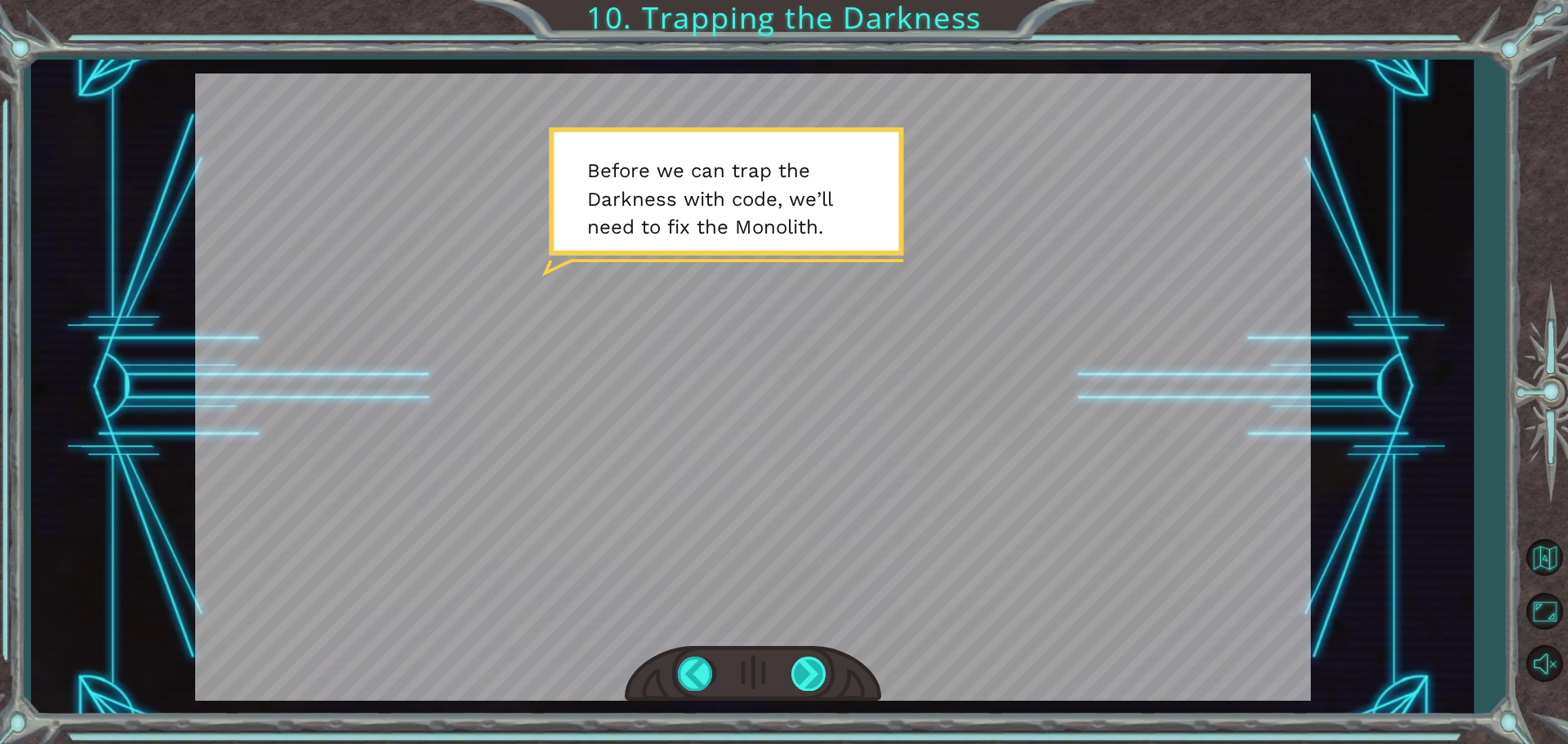
click at [807, 678] on div at bounding box center [810, 673] width 37 height 34
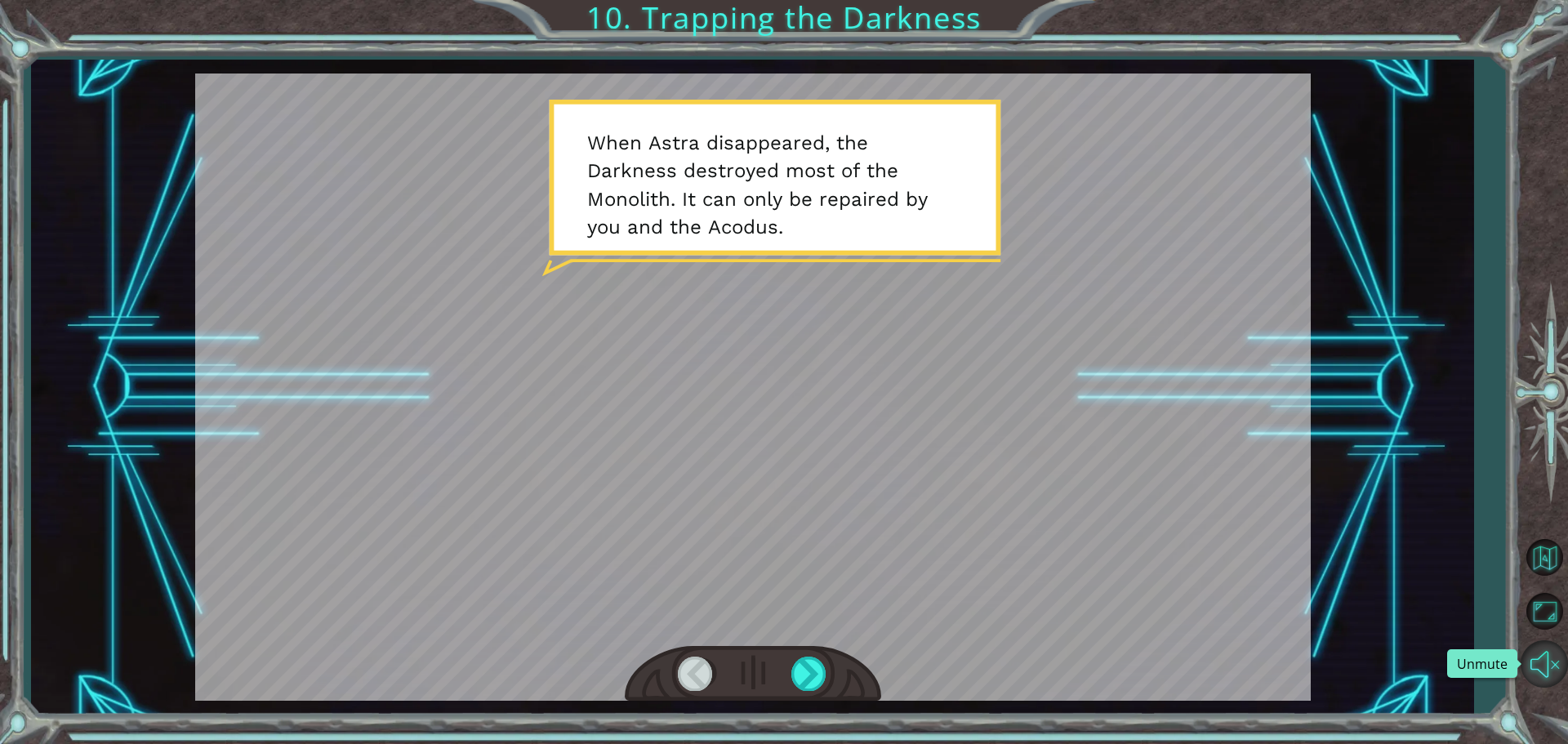
drag, startPoint x: 1563, startPoint y: 672, endPoint x: 1547, endPoint y: 676, distance: 16.5
click at [1561, 672] on button "Unmute" at bounding box center [1544, 664] width 48 height 48
click at [811, 669] on div at bounding box center [810, 673] width 37 height 34
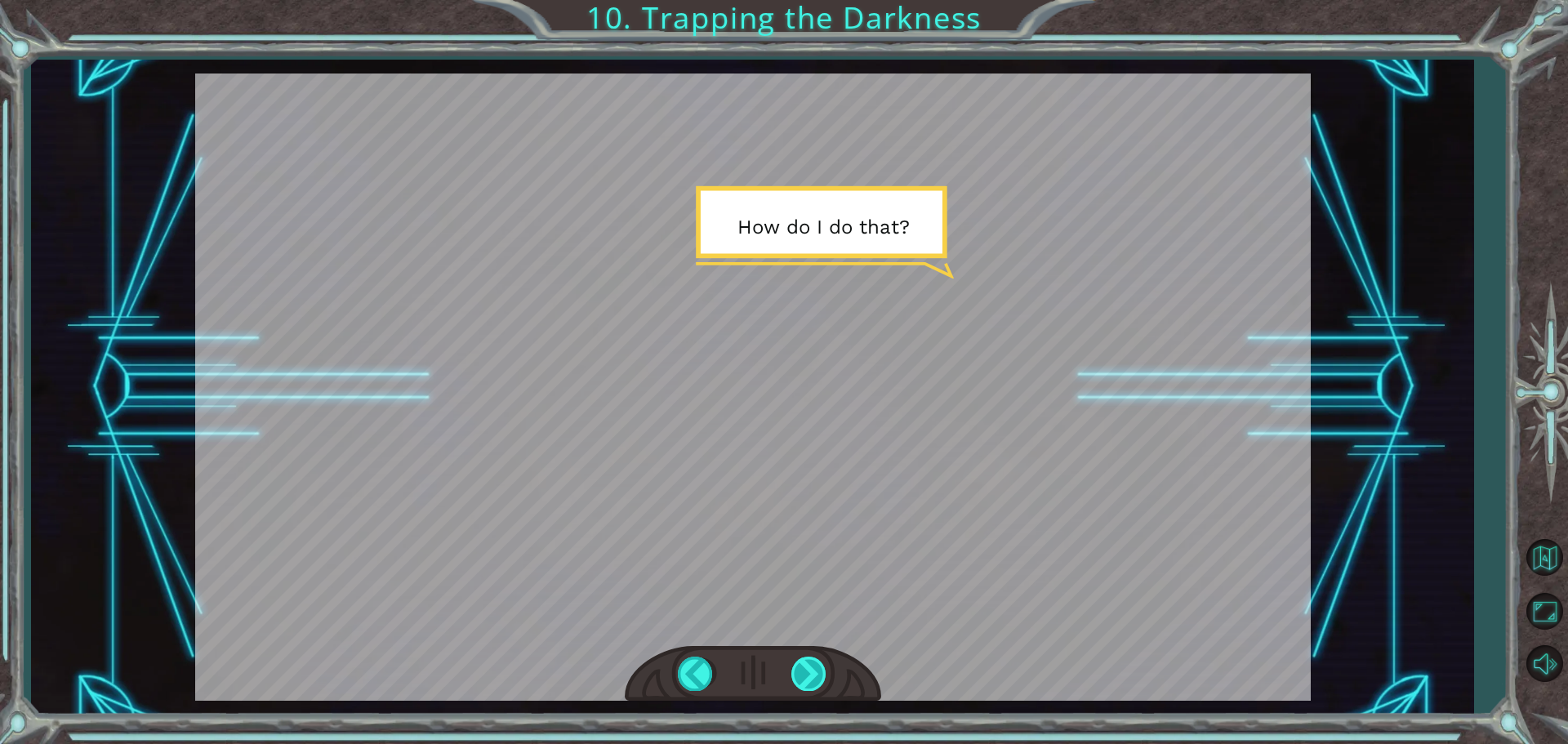
click at [811, 669] on div at bounding box center [810, 673] width 37 height 34
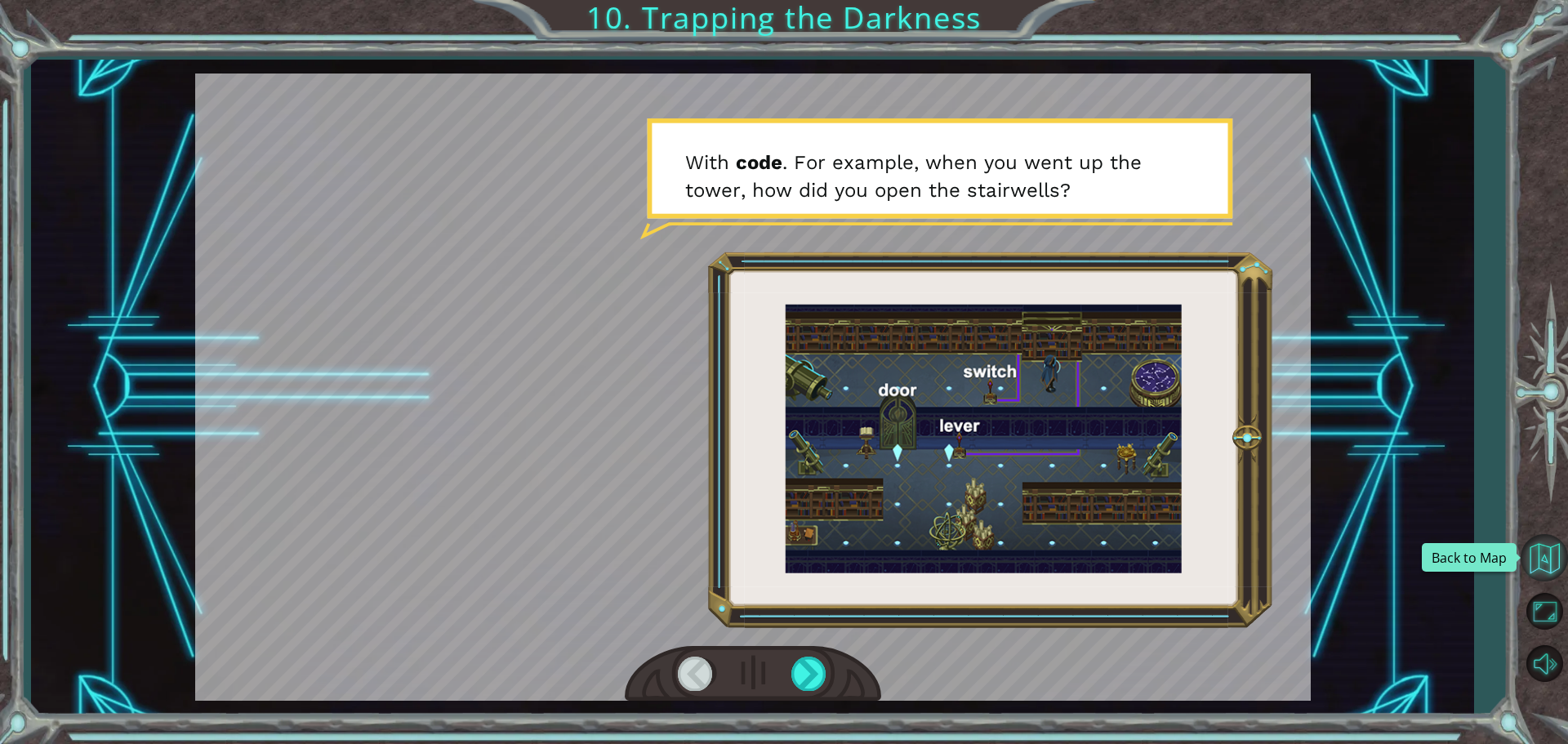
click at [1545, 568] on button "Back to Map" at bounding box center [1544, 558] width 48 height 48
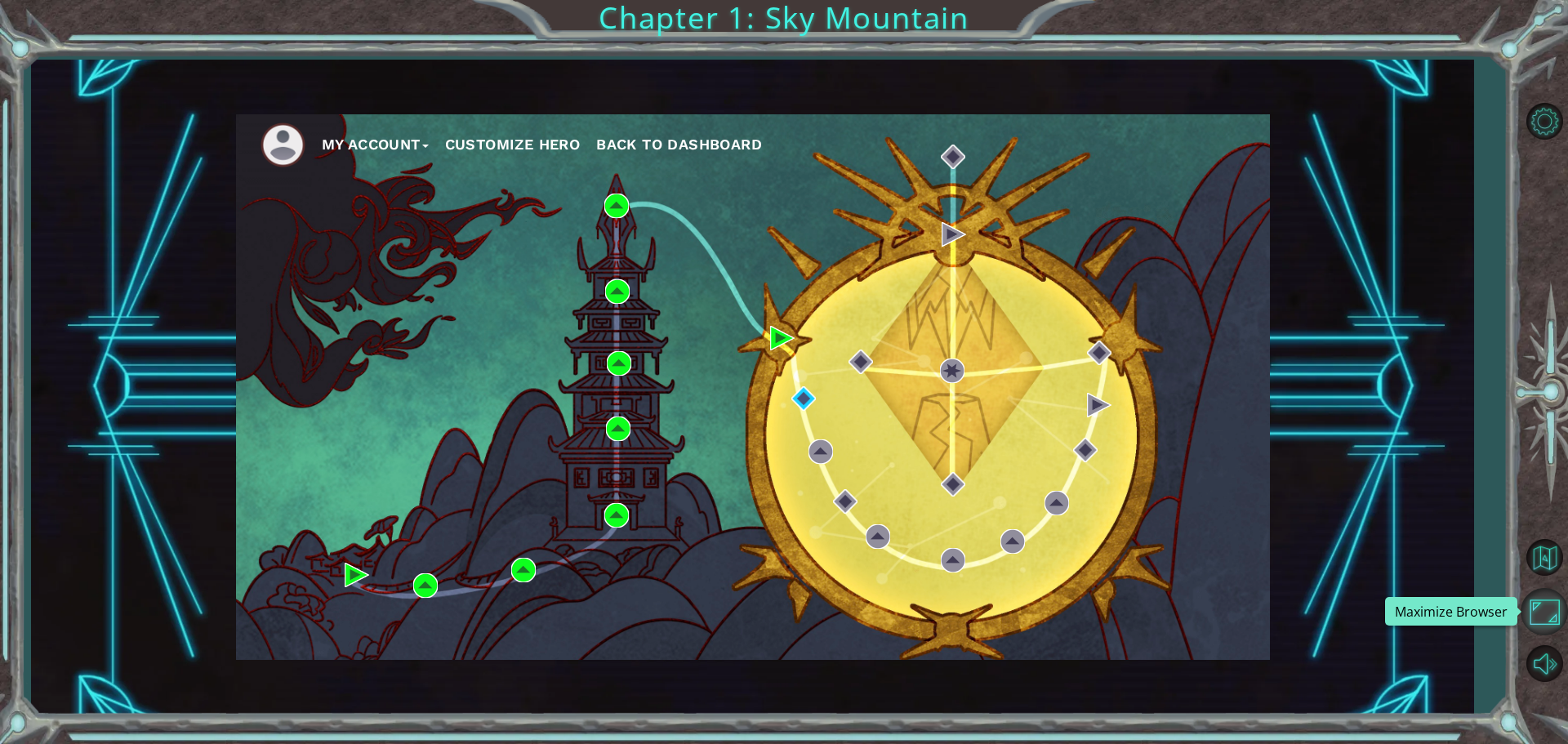
click at [1551, 597] on button "Maximize Browser" at bounding box center [1544, 612] width 48 height 48
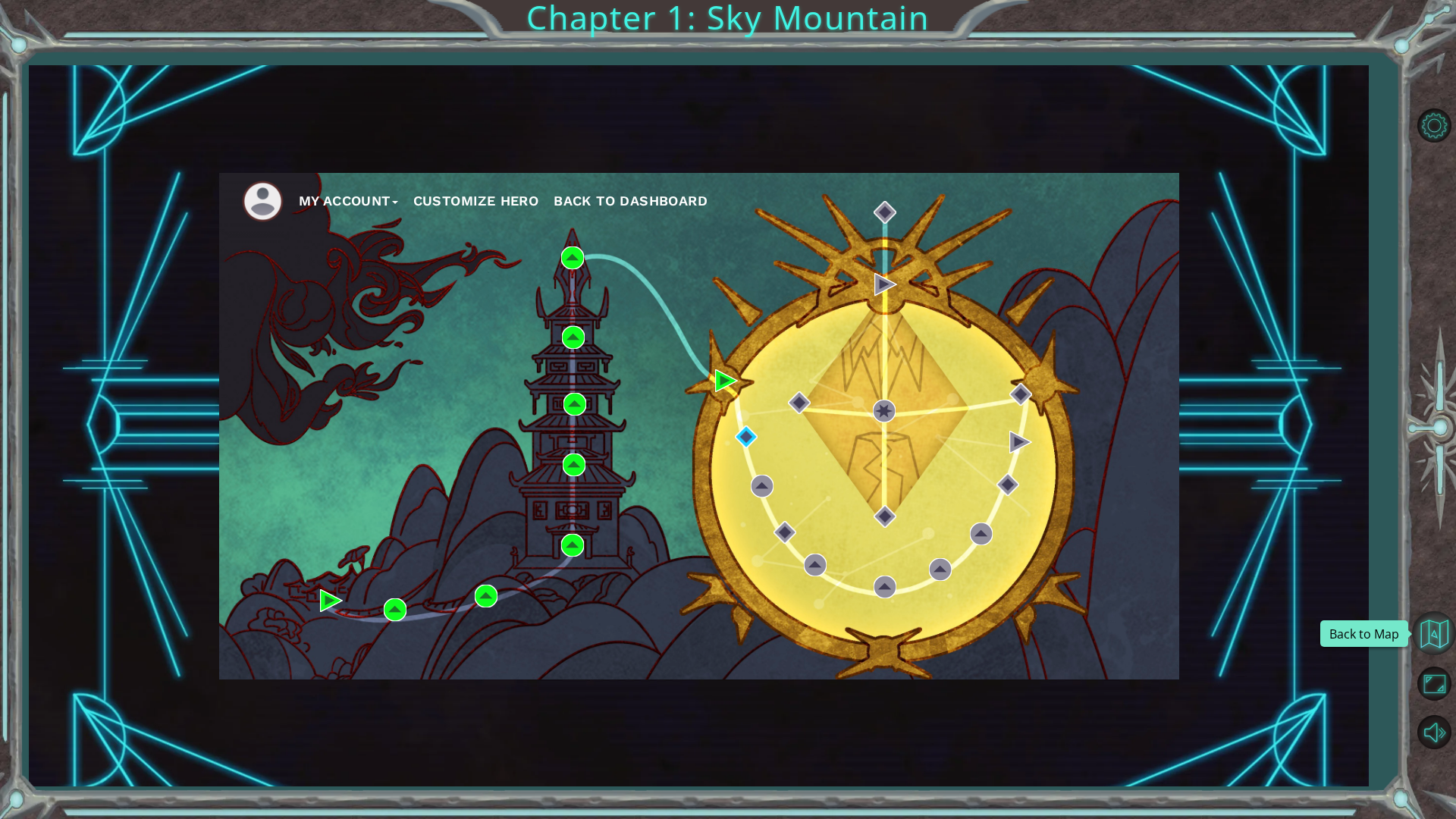
click at [1438, 647] on button "Back to Map" at bounding box center [1434, 633] width 44 height 44
click at [1437, 690] on button "Maximize Browser" at bounding box center [1434, 684] width 44 height 44
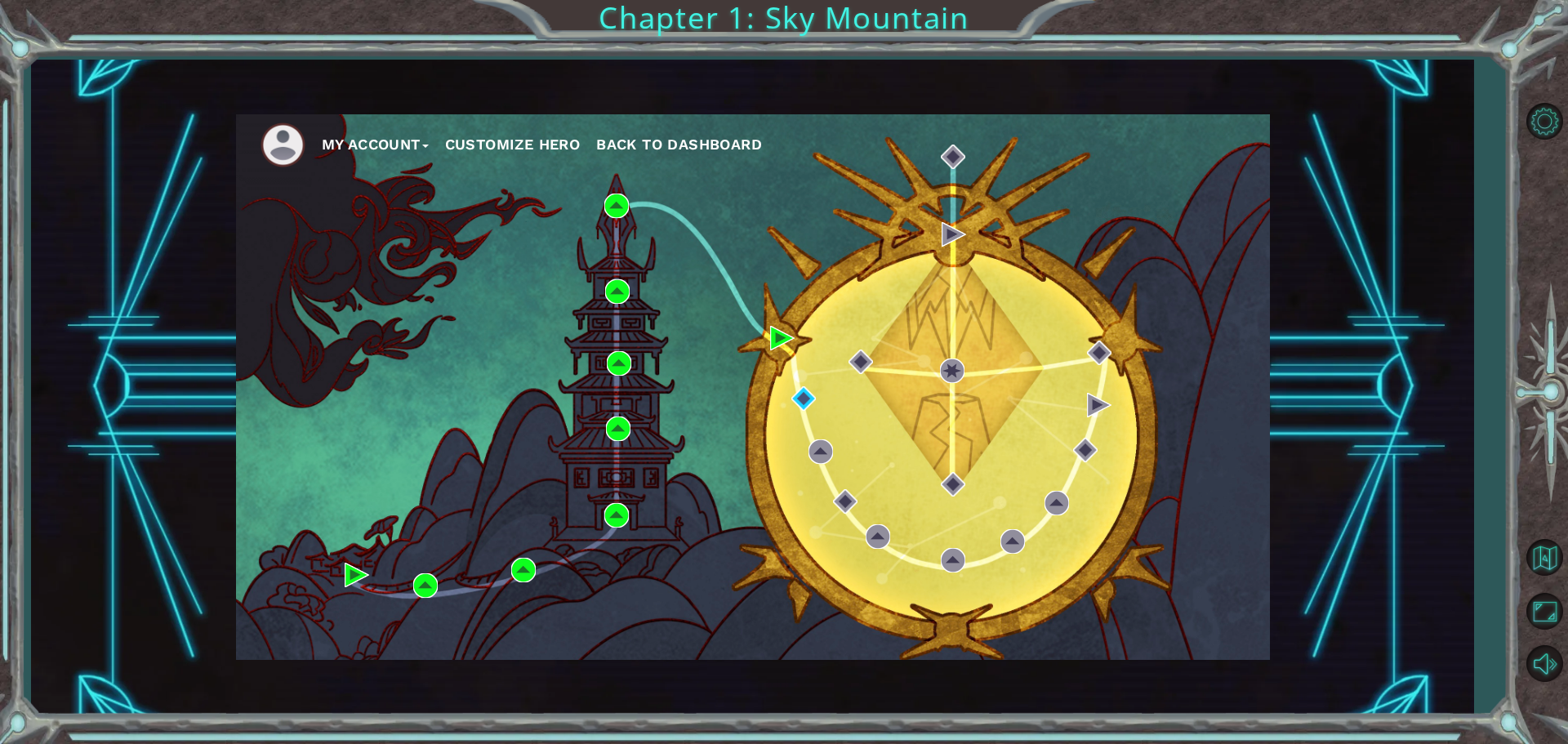
click at [670, 133] on button "Back to Dashboard" at bounding box center [679, 145] width 166 height 25
